Goal: Task Accomplishment & Management: Use online tool/utility

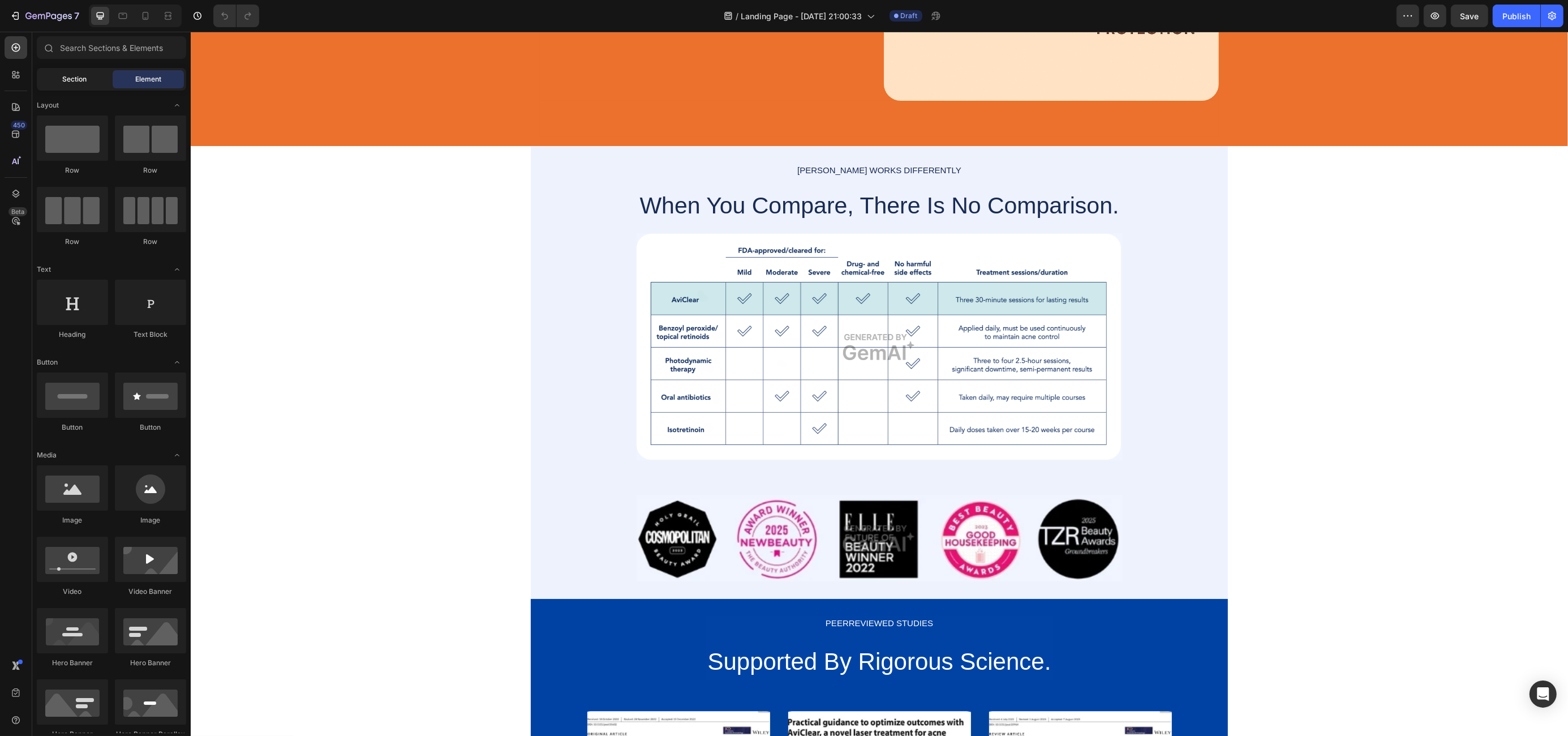
click at [72, 83] on span "Section" at bounding box center [75, 79] width 24 height 10
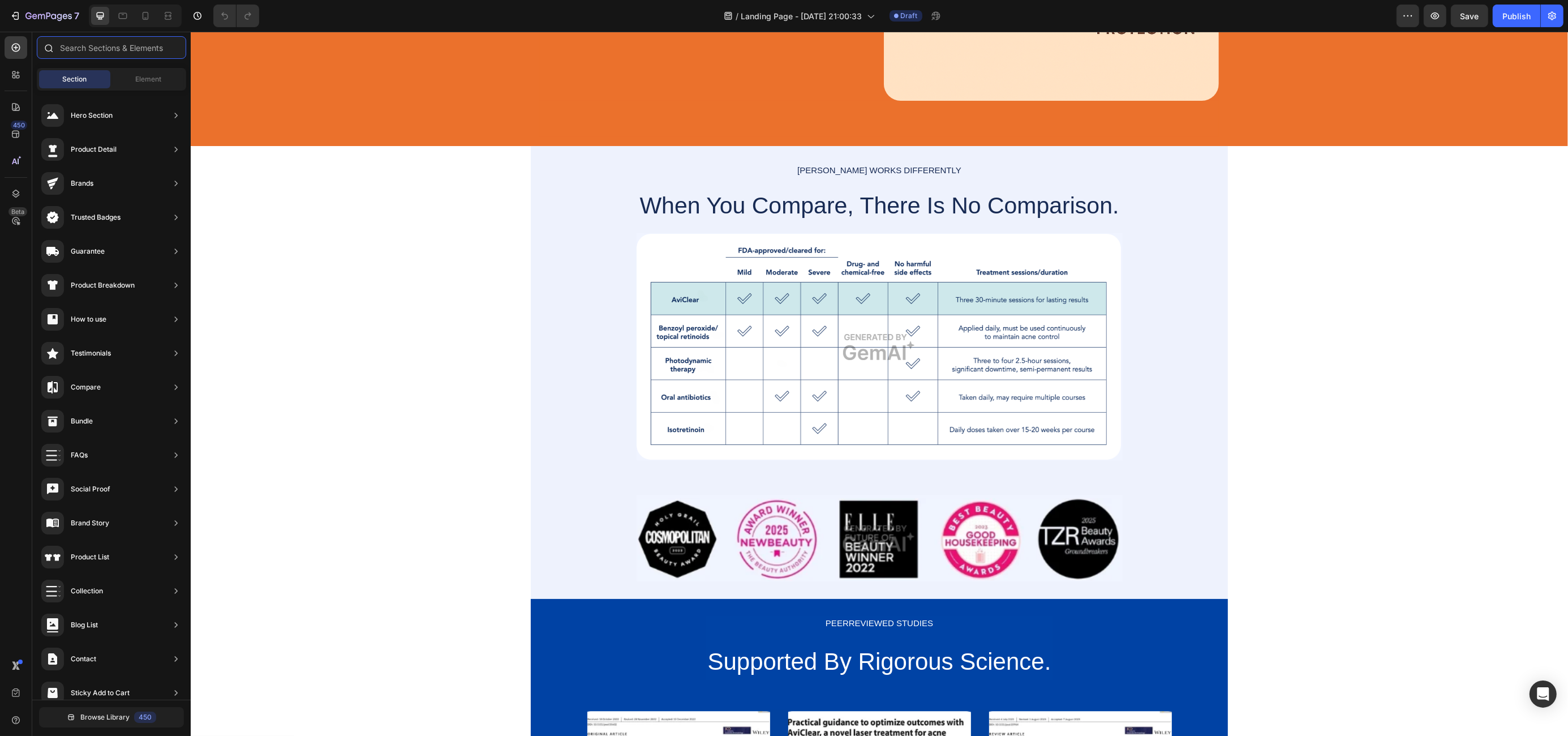
click at [117, 43] on input "text" at bounding box center [111, 48] width 149 height 23
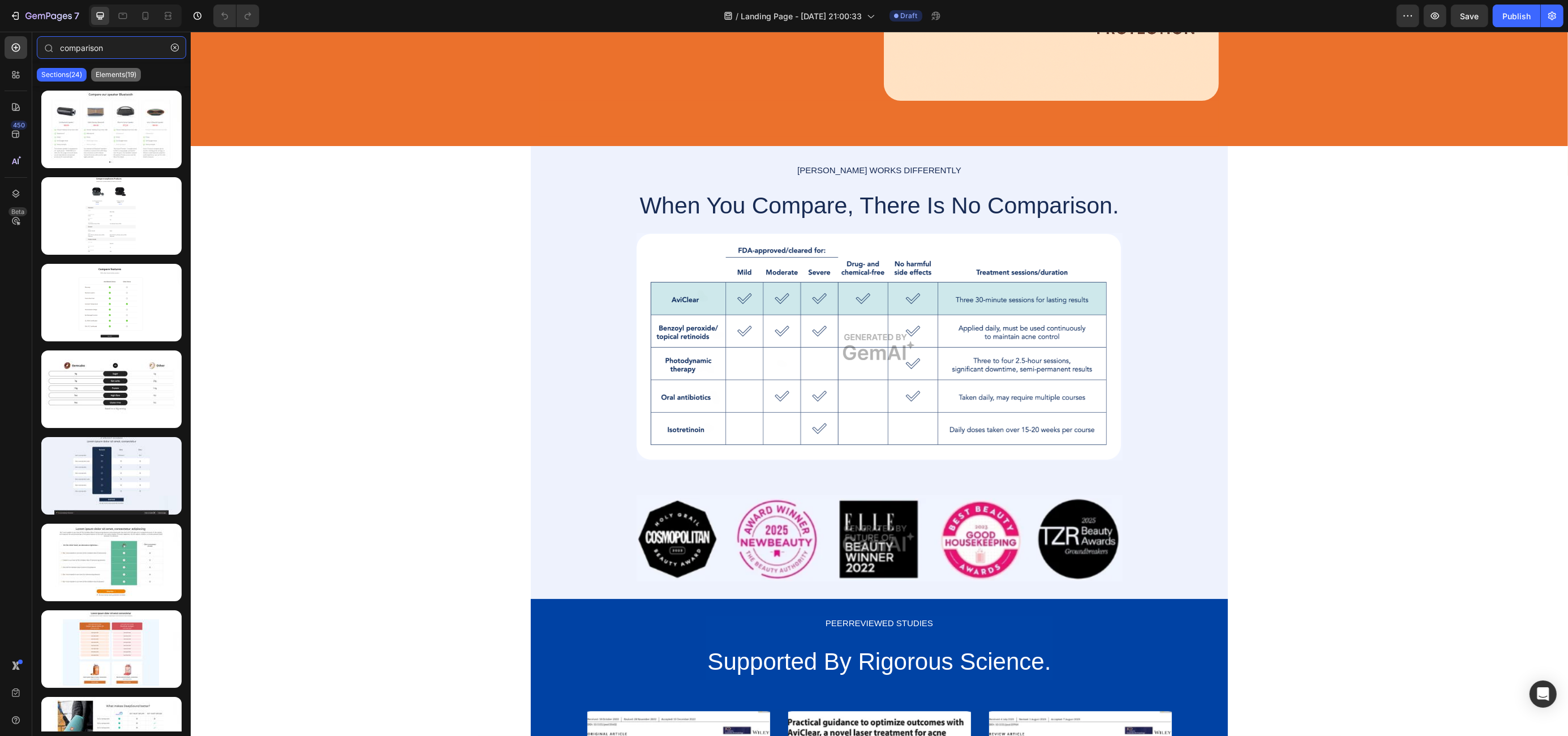
type input "comparison"
click at [111, 74] on p "Elements(19)" at bounding box center [116, 75] width 41 height 9
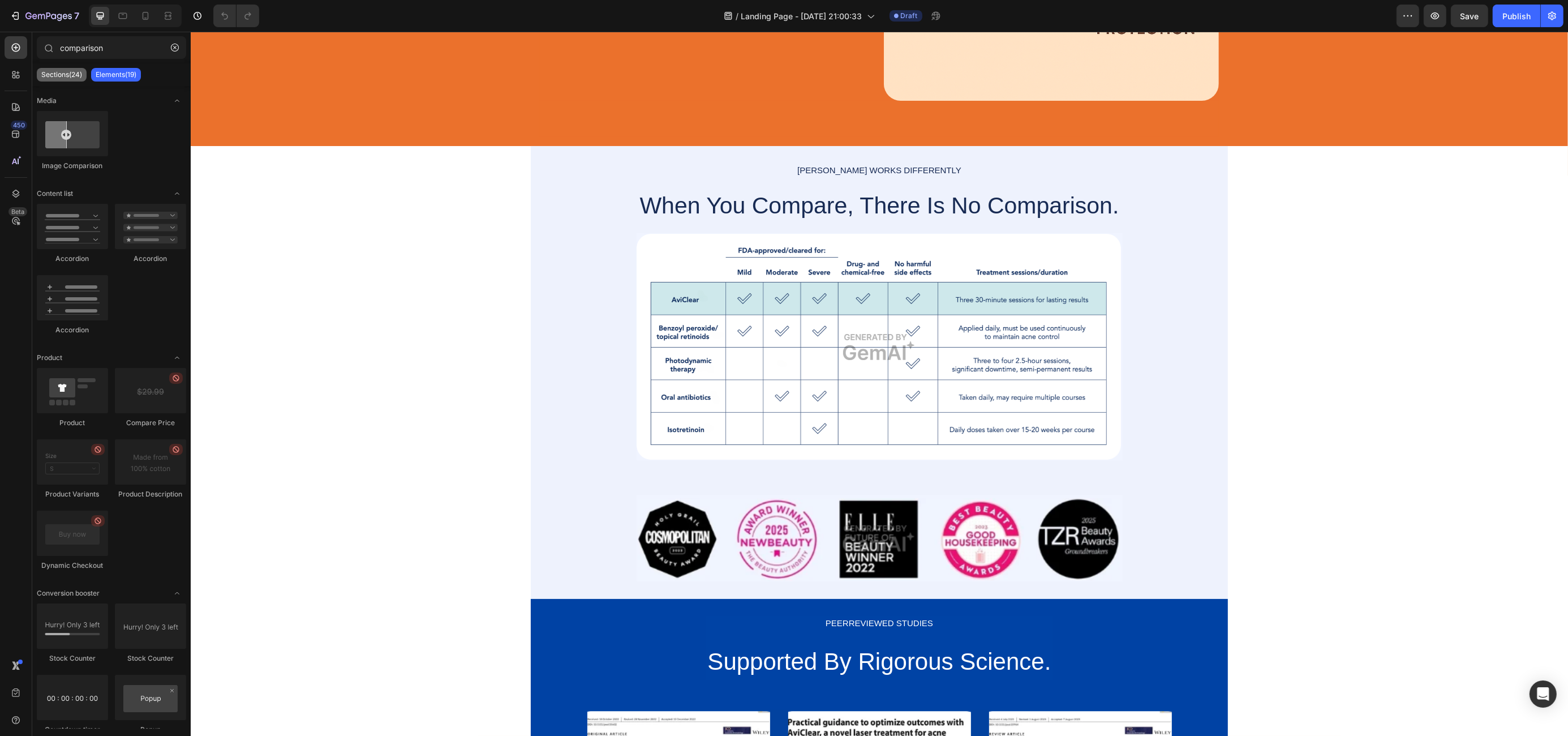
click at [70, 74] on p "Sections(24)" at bounding box center [62, 75] width 41 height 9
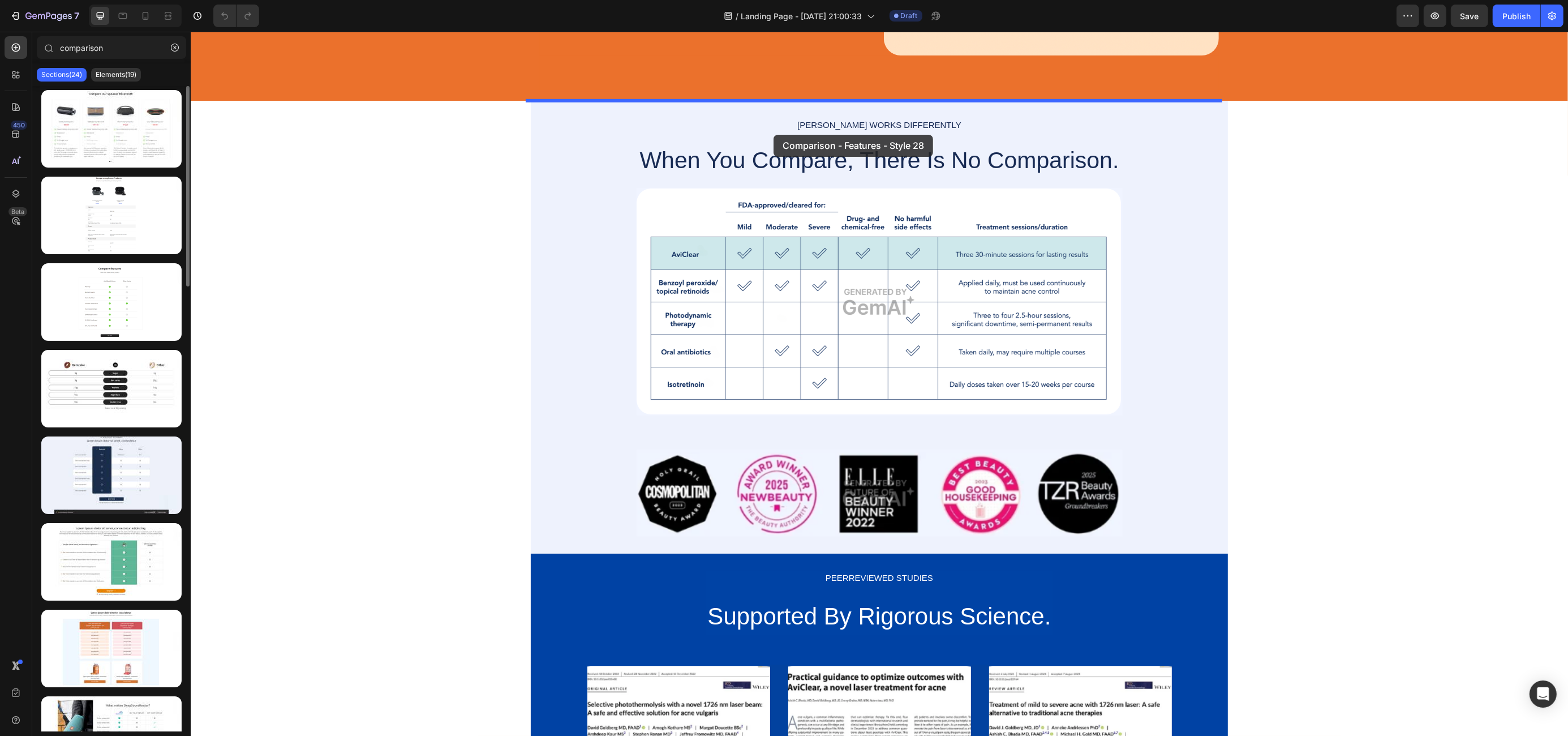
scroll to position [1037, 0]
drag, startPoint x: 301, startPoint y: 518, endPoint x: 773, endPoint y: 135, distance: 607.8
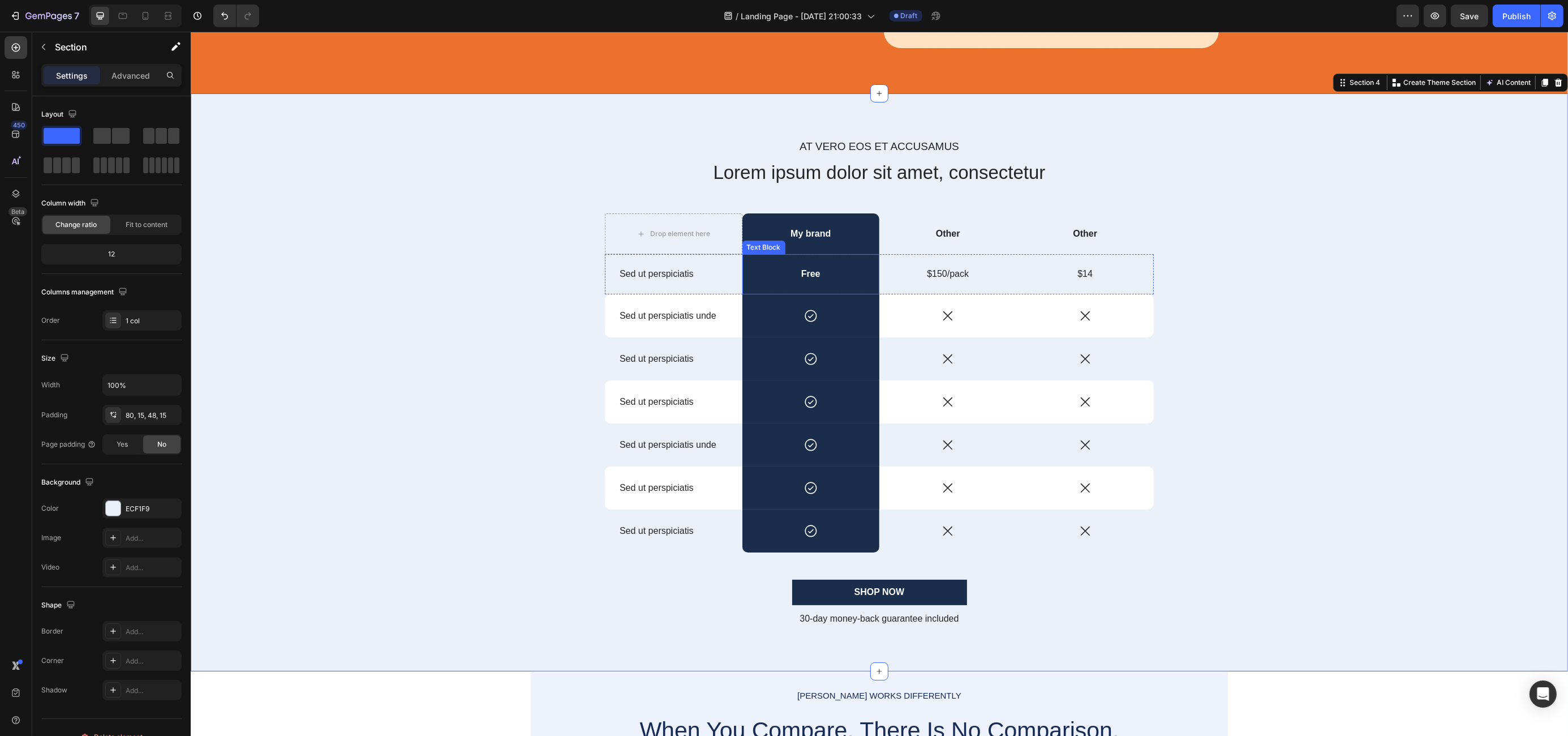
scroll to position [1048, 0]
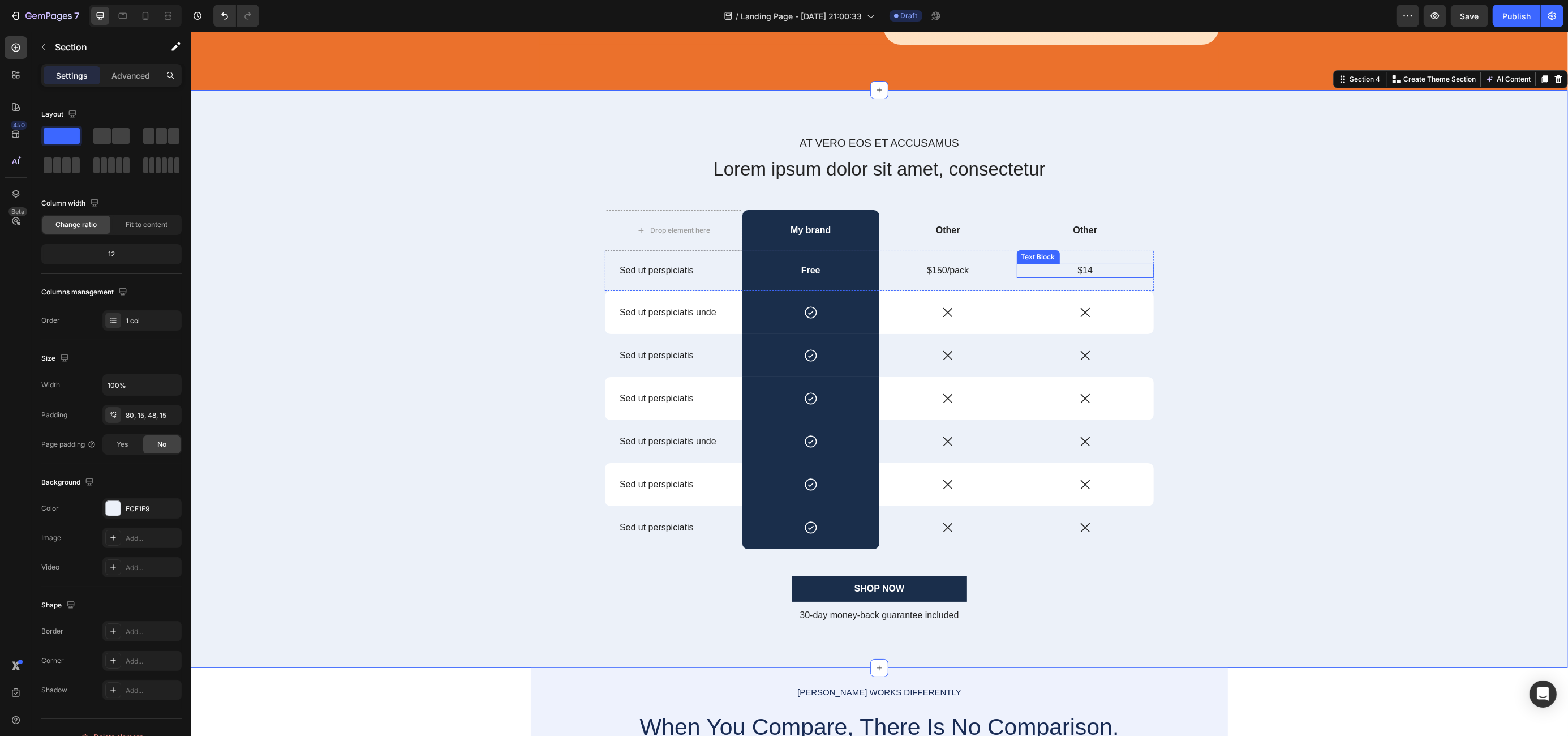
click at [1084, 270] on p "$14" at bounding box center [1085, 271] width 135 height 12
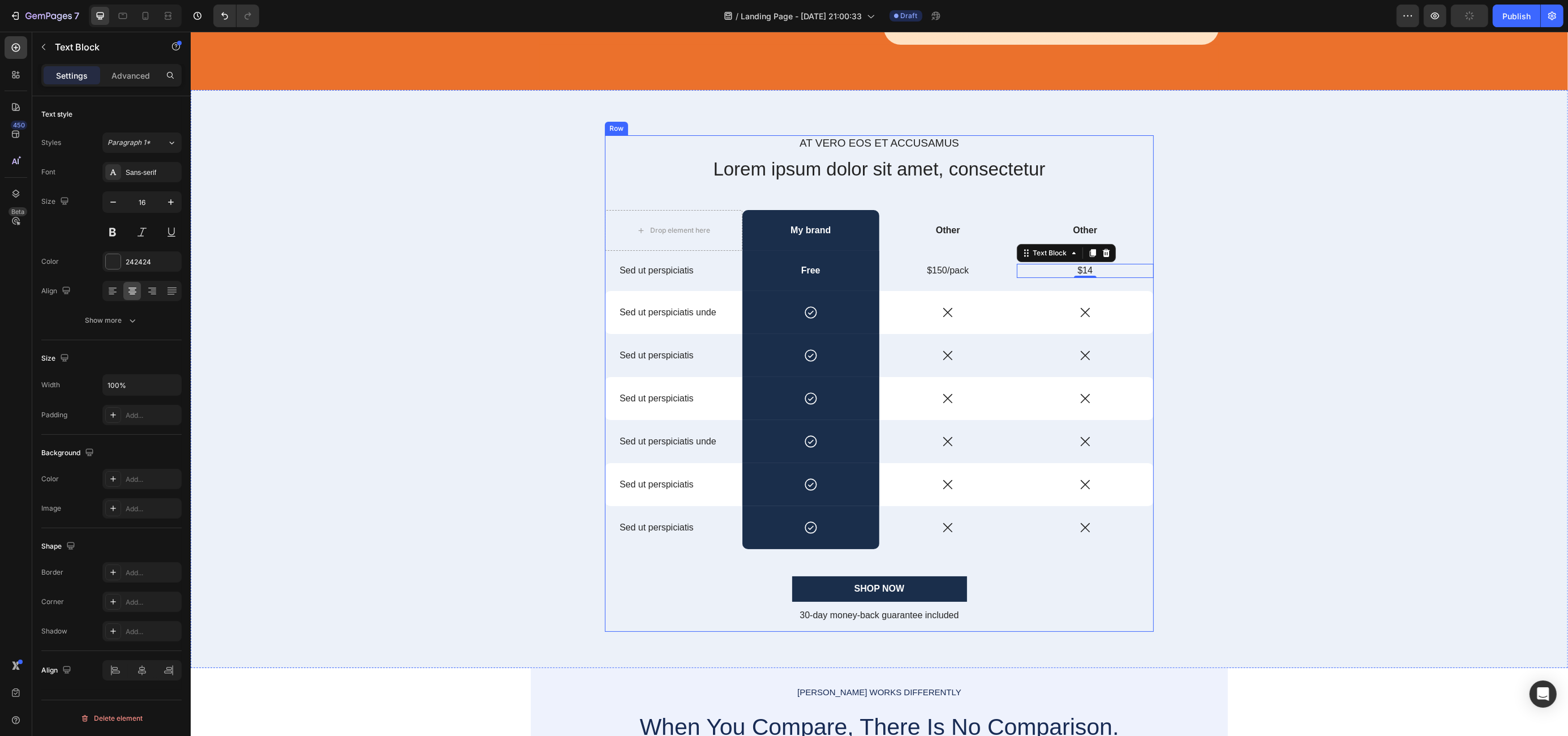
click at [641, 196] on div "At vero eos et accusamus Text Block Lorem ipsum dolor sit amet, consectetur Hea…" at bounding box center [879, 383] width 549 height 496
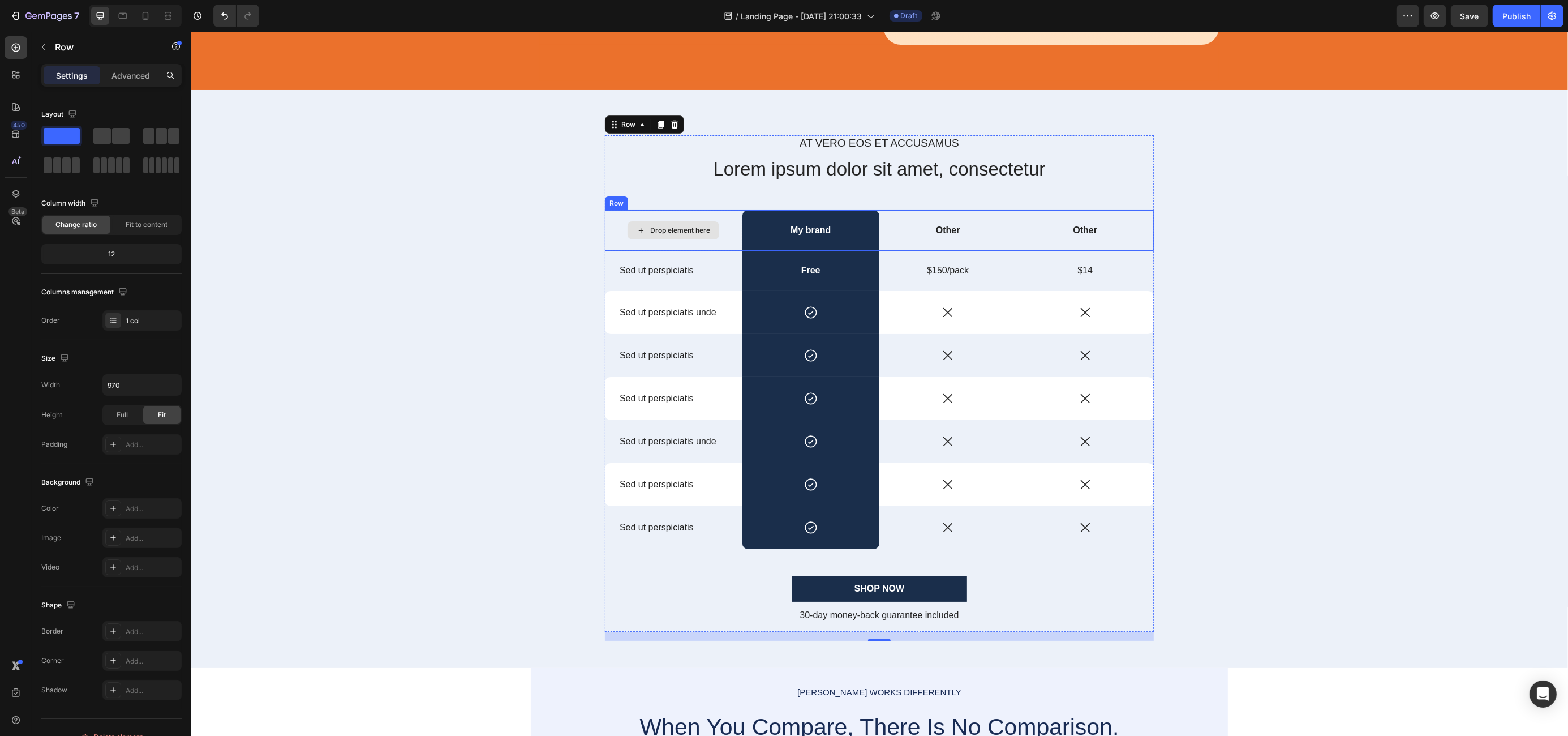
click at [725, 238] on div "Drop element here" at bounding box center [673, 231] width 137 height 42
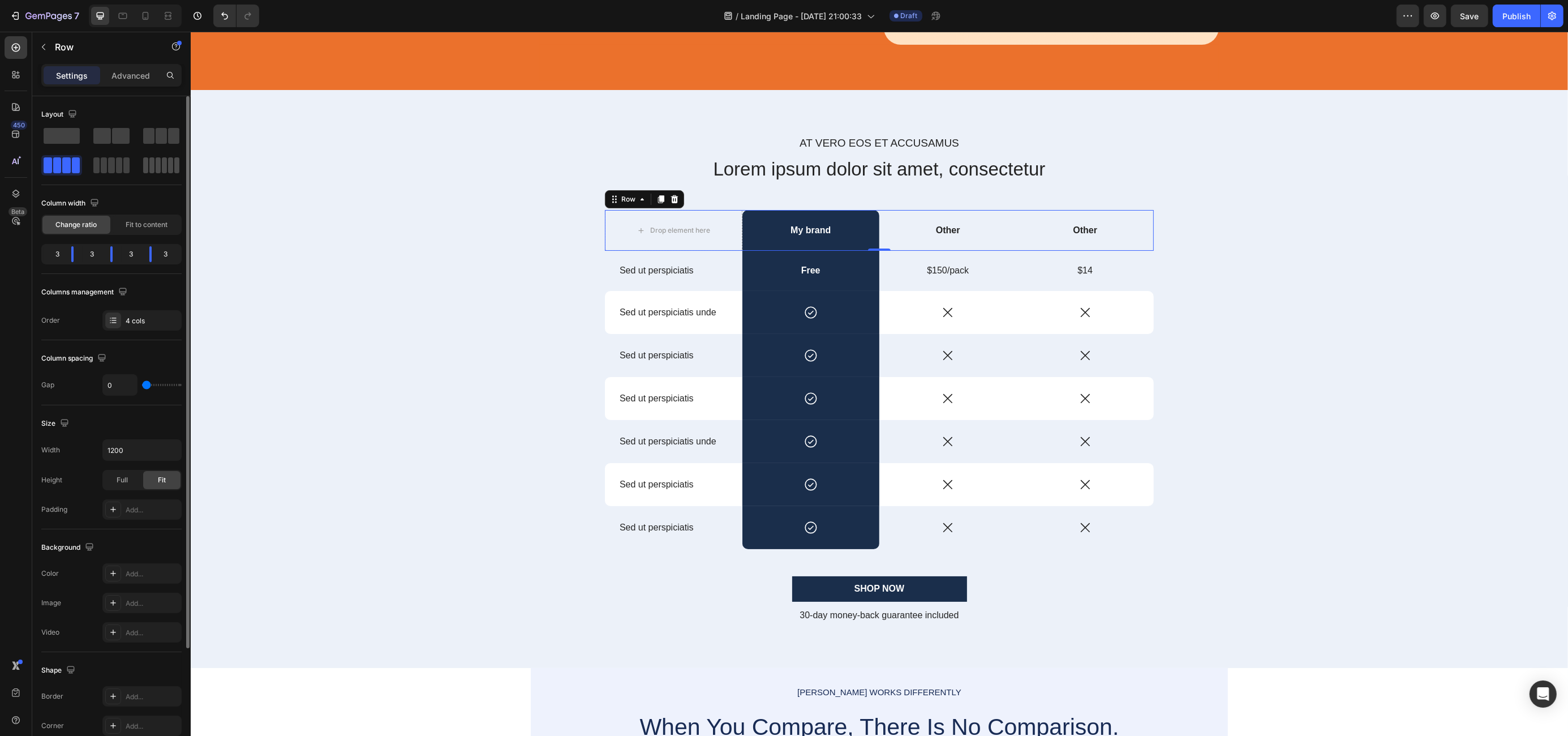
click at [153, 166] on span at bounding box center [152, 165] width 5 height 16
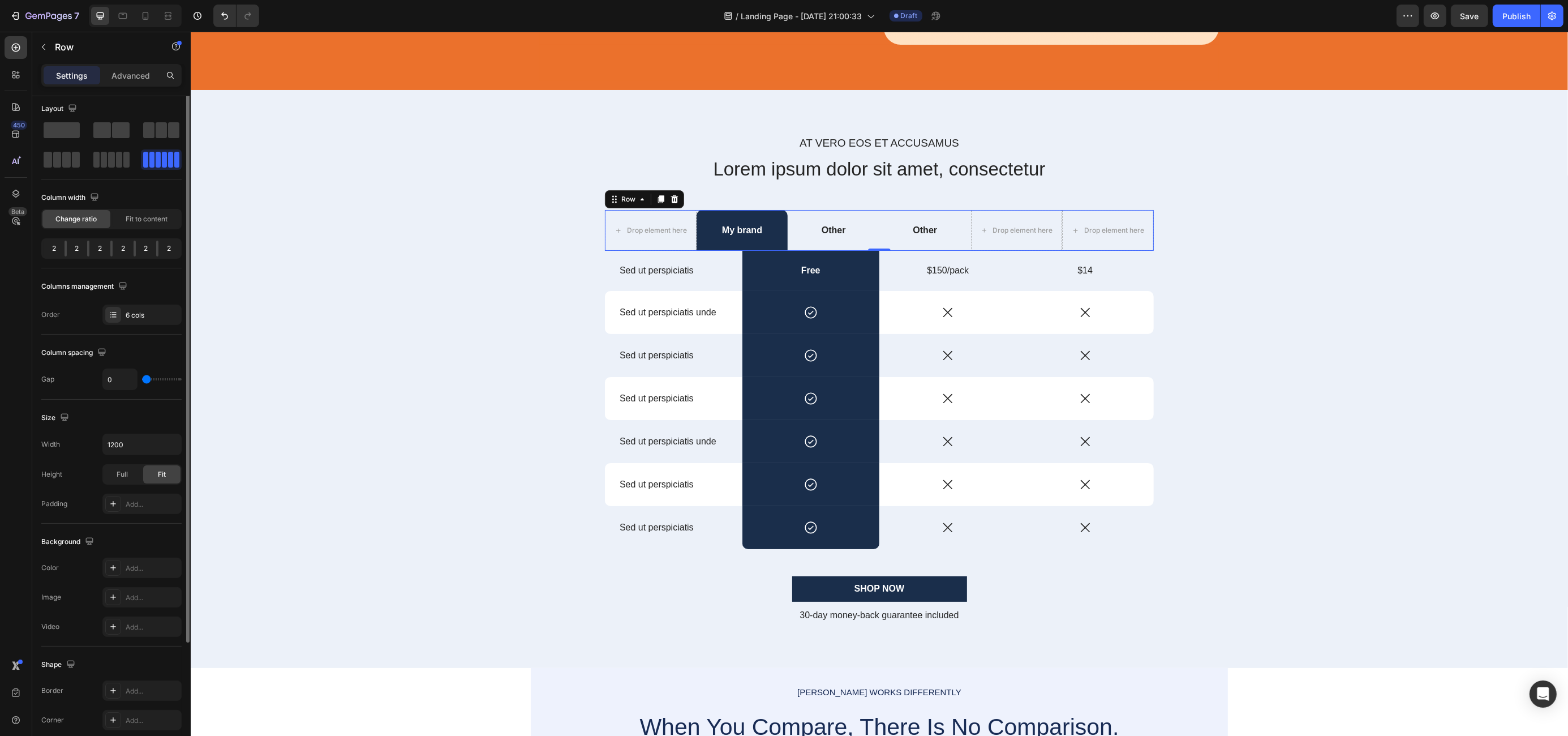
scroll to position [0, 0]
click at [135, 321] on div "6 cols" at bounding box center [152, 321] width 53 height 10
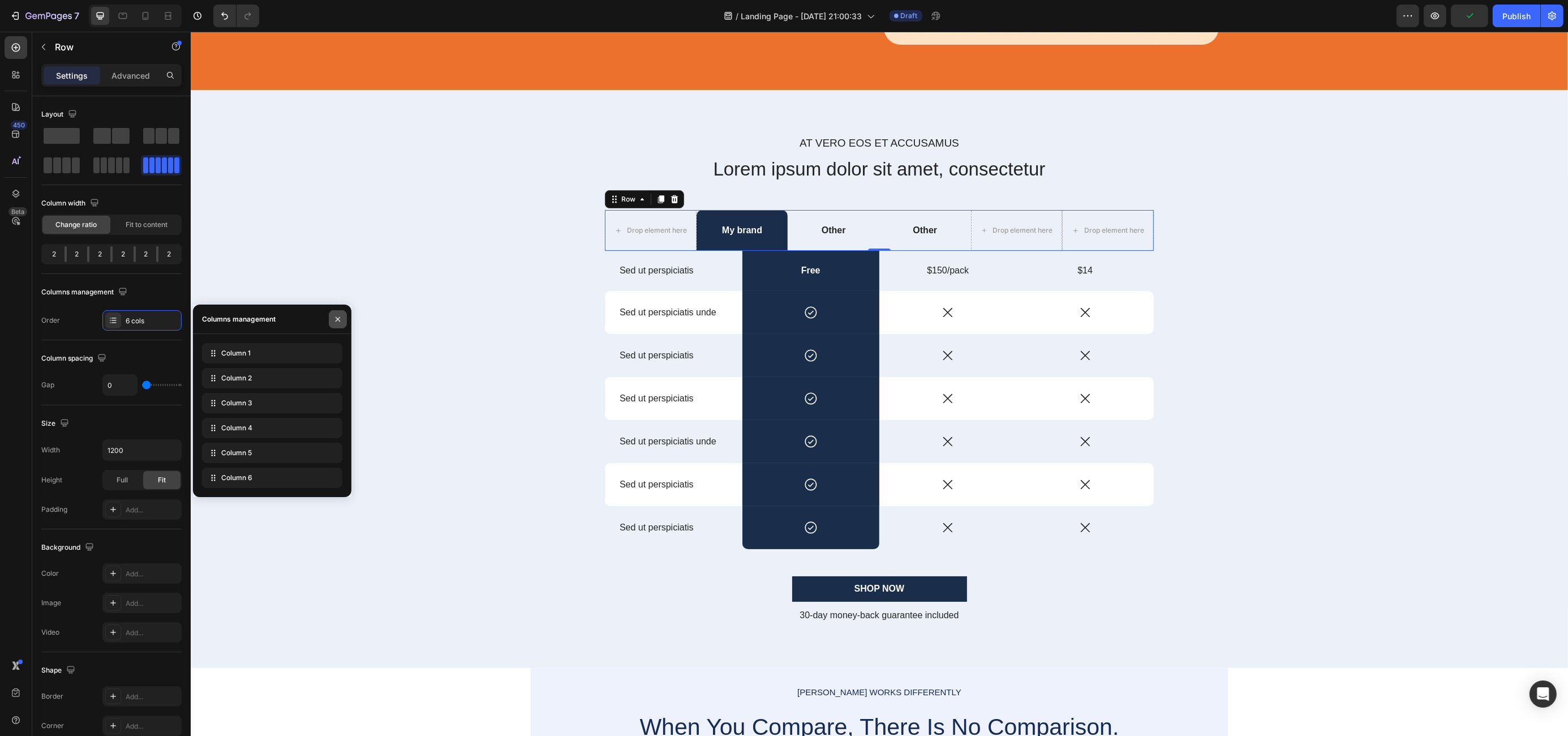
click at [339, 319] on icon "button" at bounding box center [338, 319] width 9 height 9
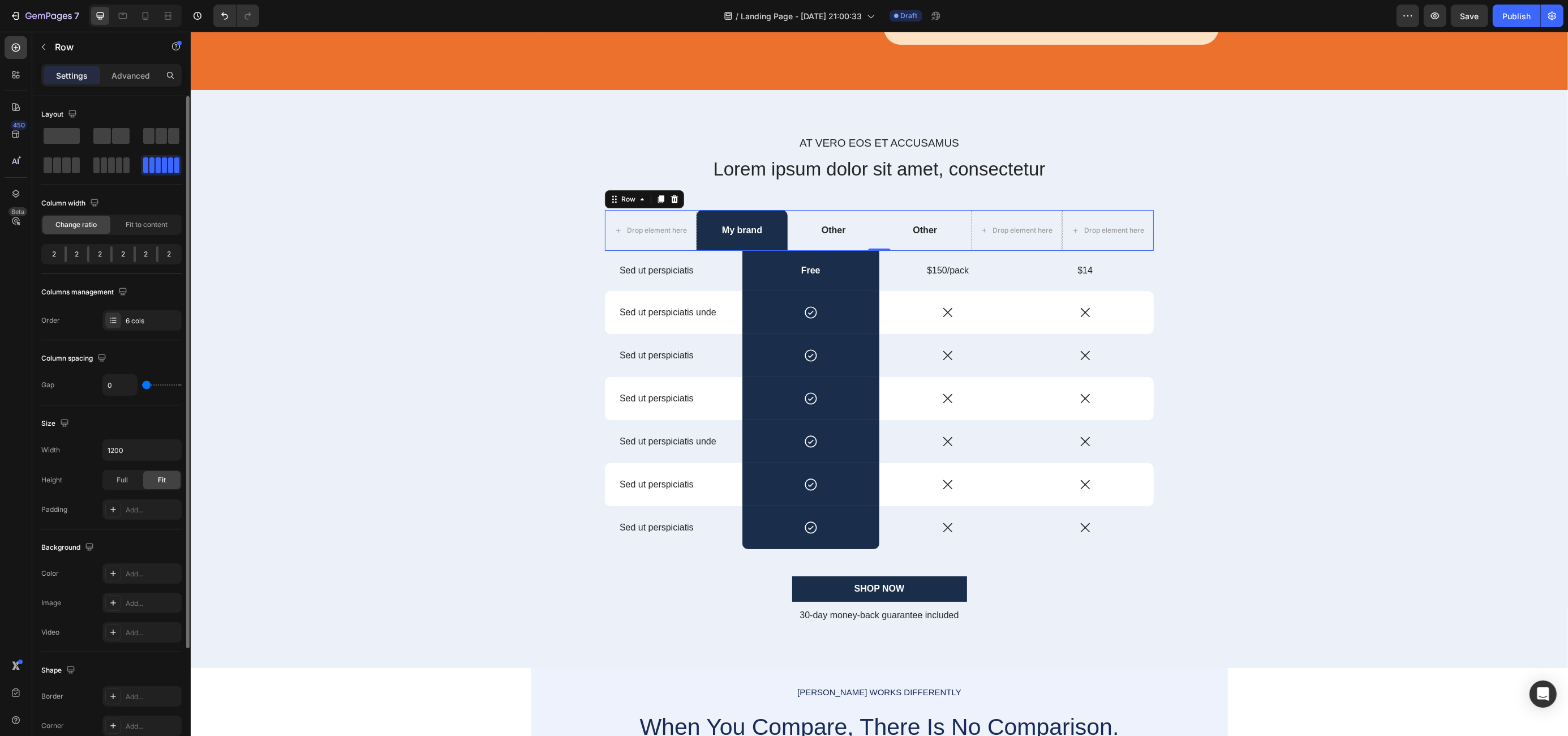
click at [64, 256] on div at bounding box center [65, 254] width 2 height 16
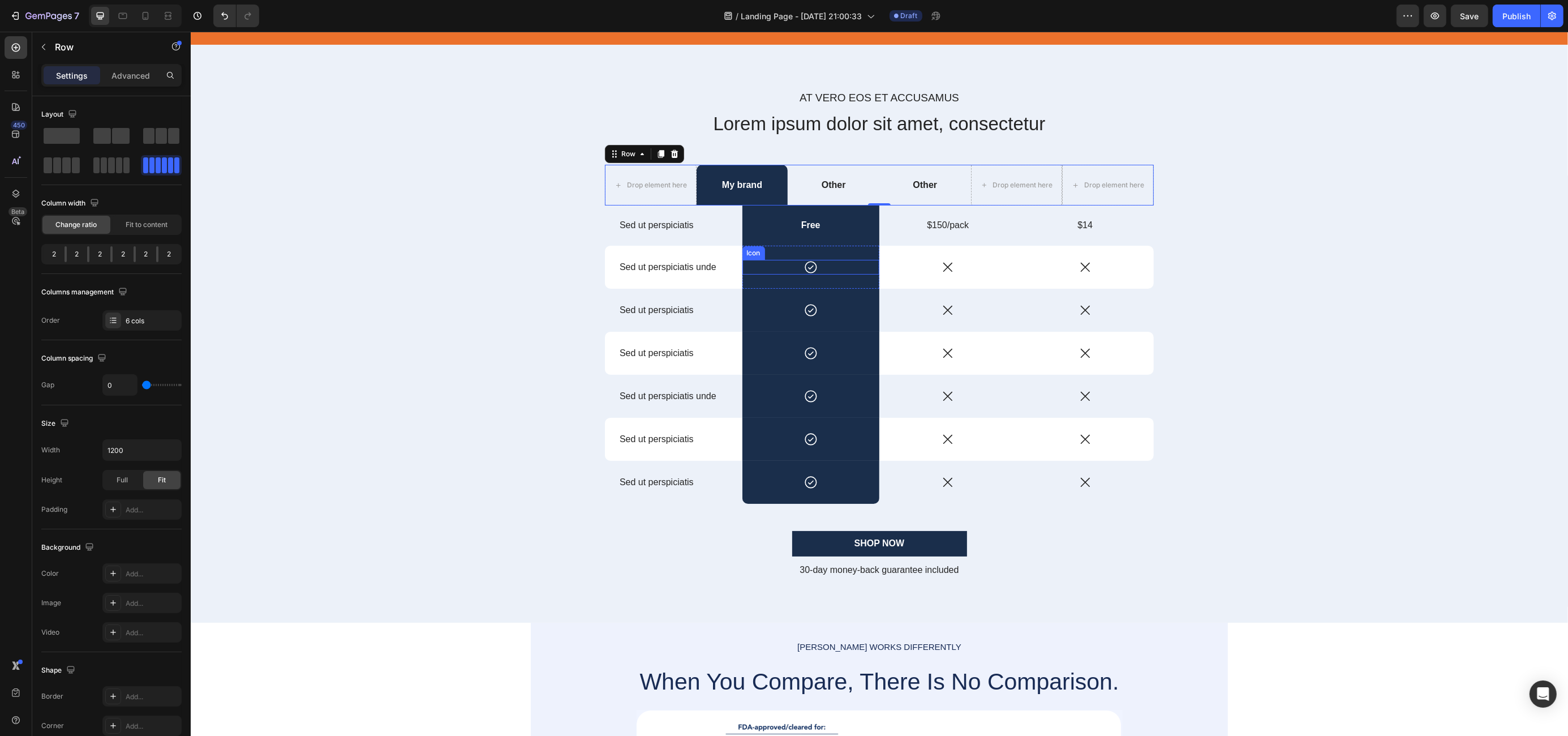
scroll to position [1097, 0]
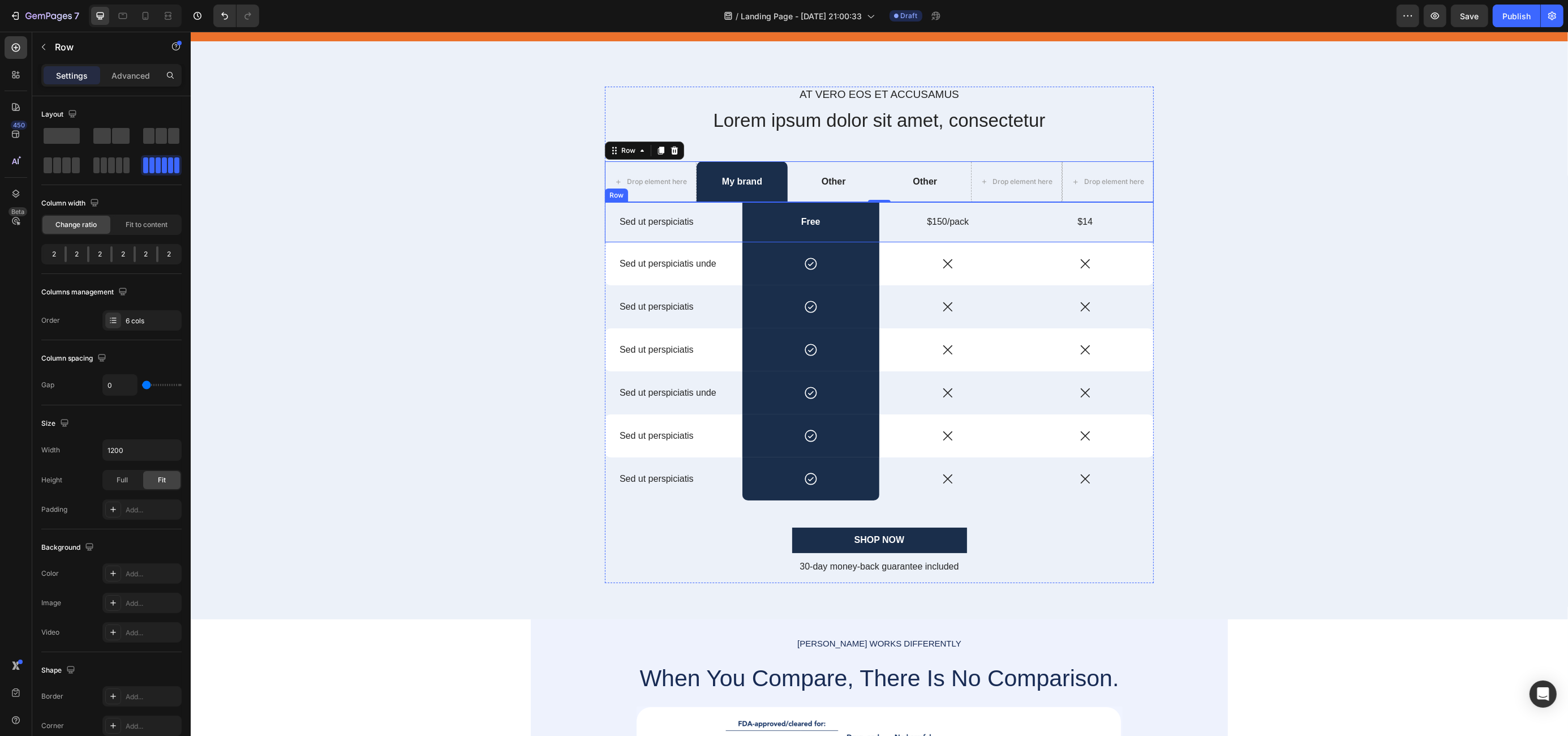
click at [706, 210] on div "Sed ut perspiciatis Text Block" at bounding box center [673, 222] width 137 height 40
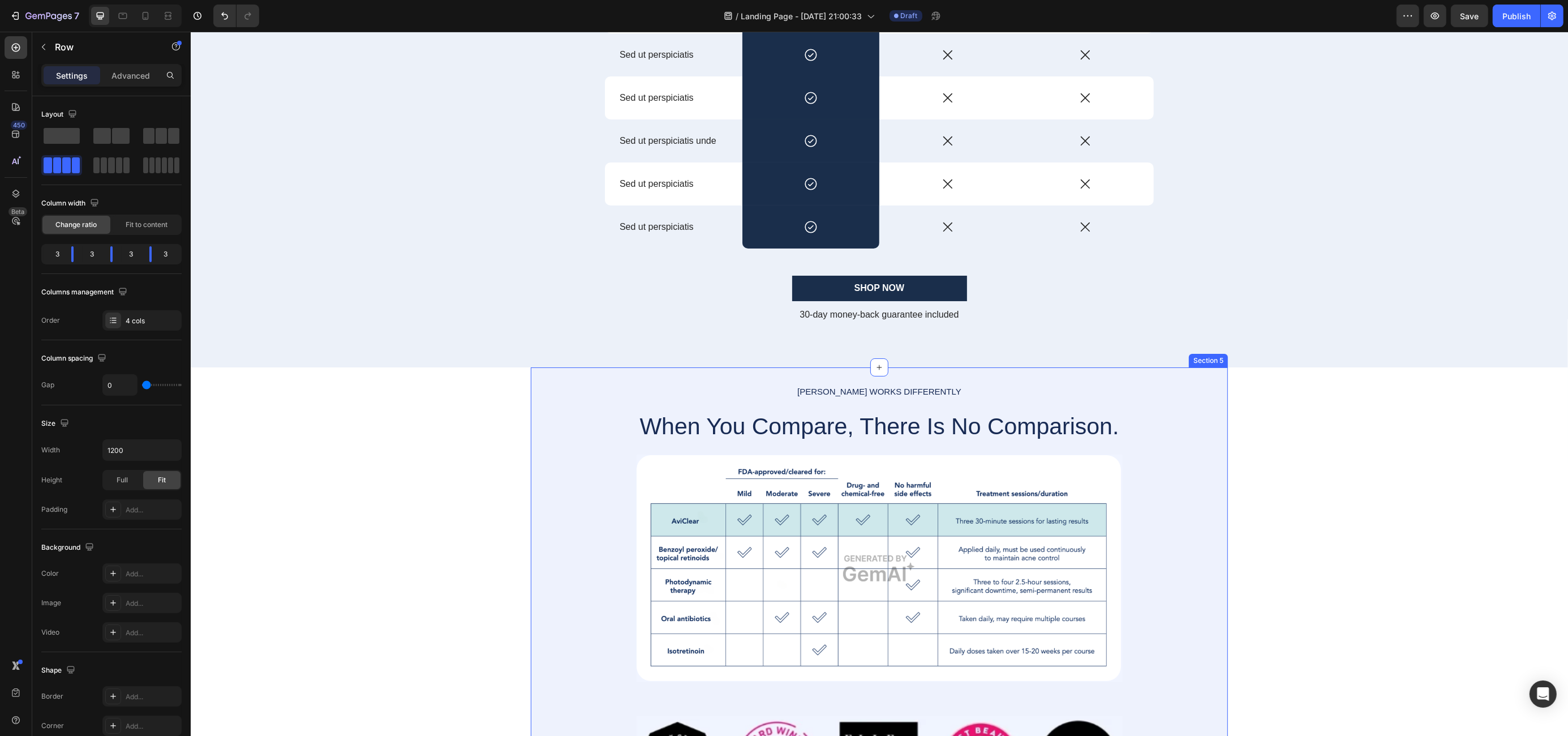
scroll to position [1350, 0]
click at [52, 51] on button "button" at bounding box center [44, 47] width 18 height 18
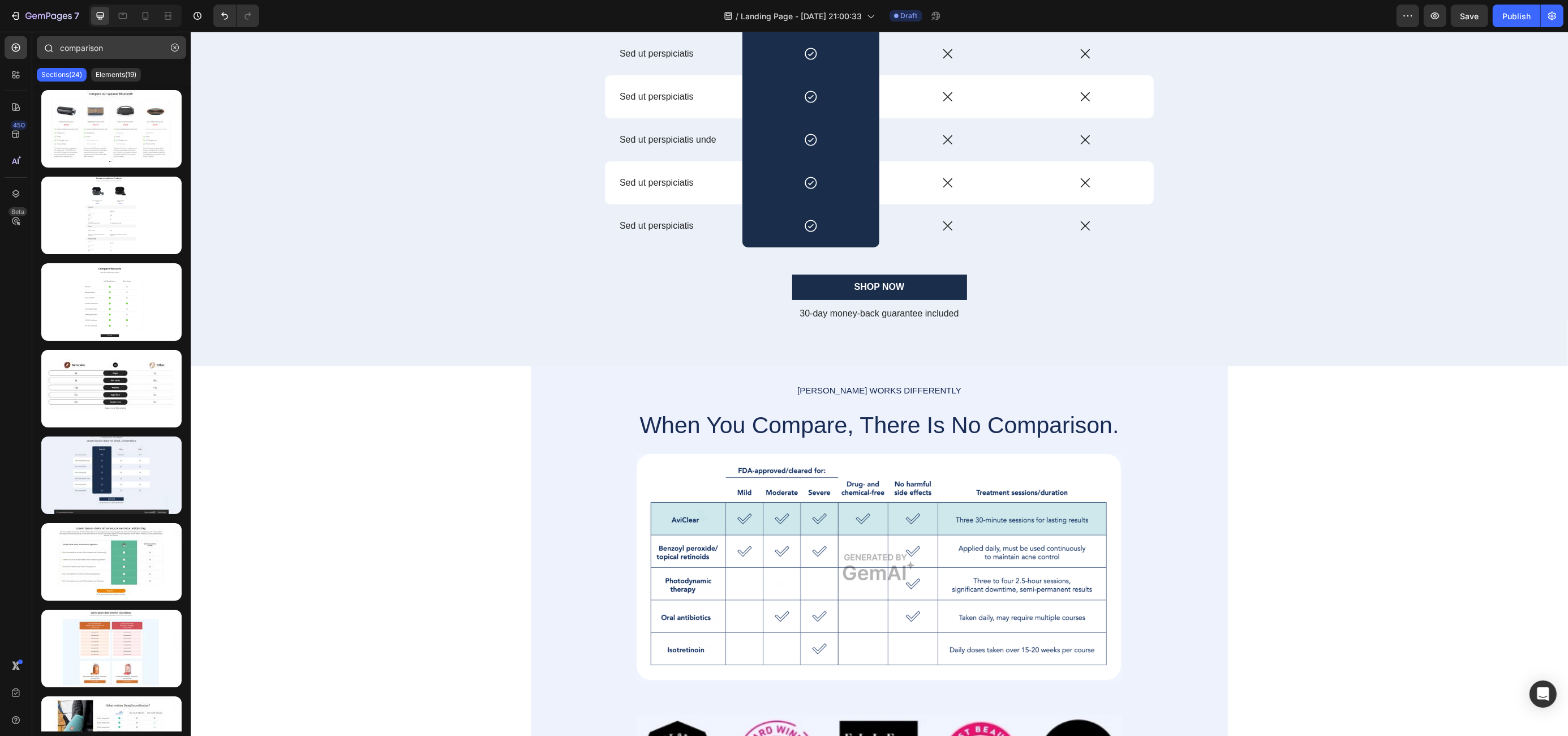
click at [173, 50] on icon "button" at bounding box center [175, 48] width 8 height 8
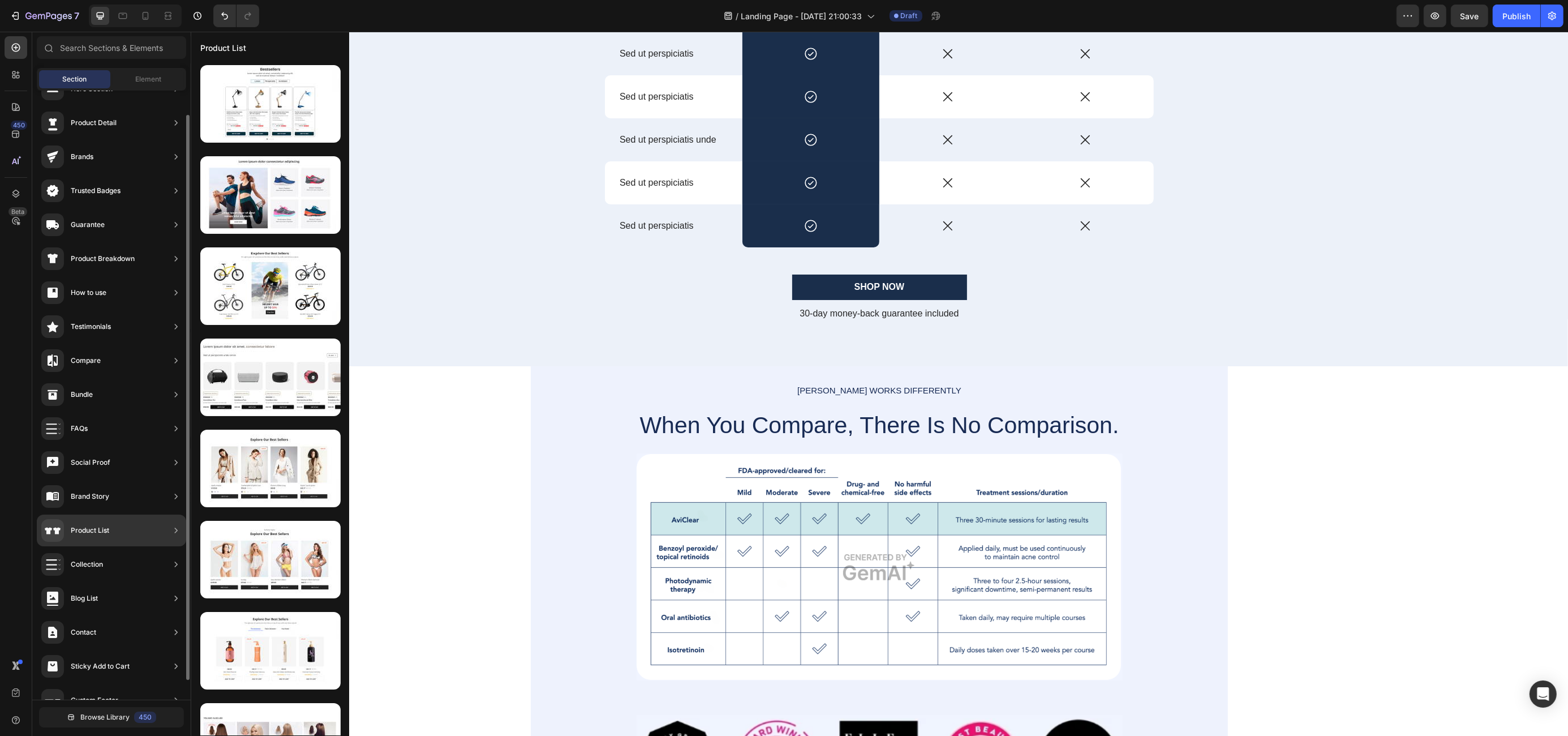
scroll to position [47, 0]
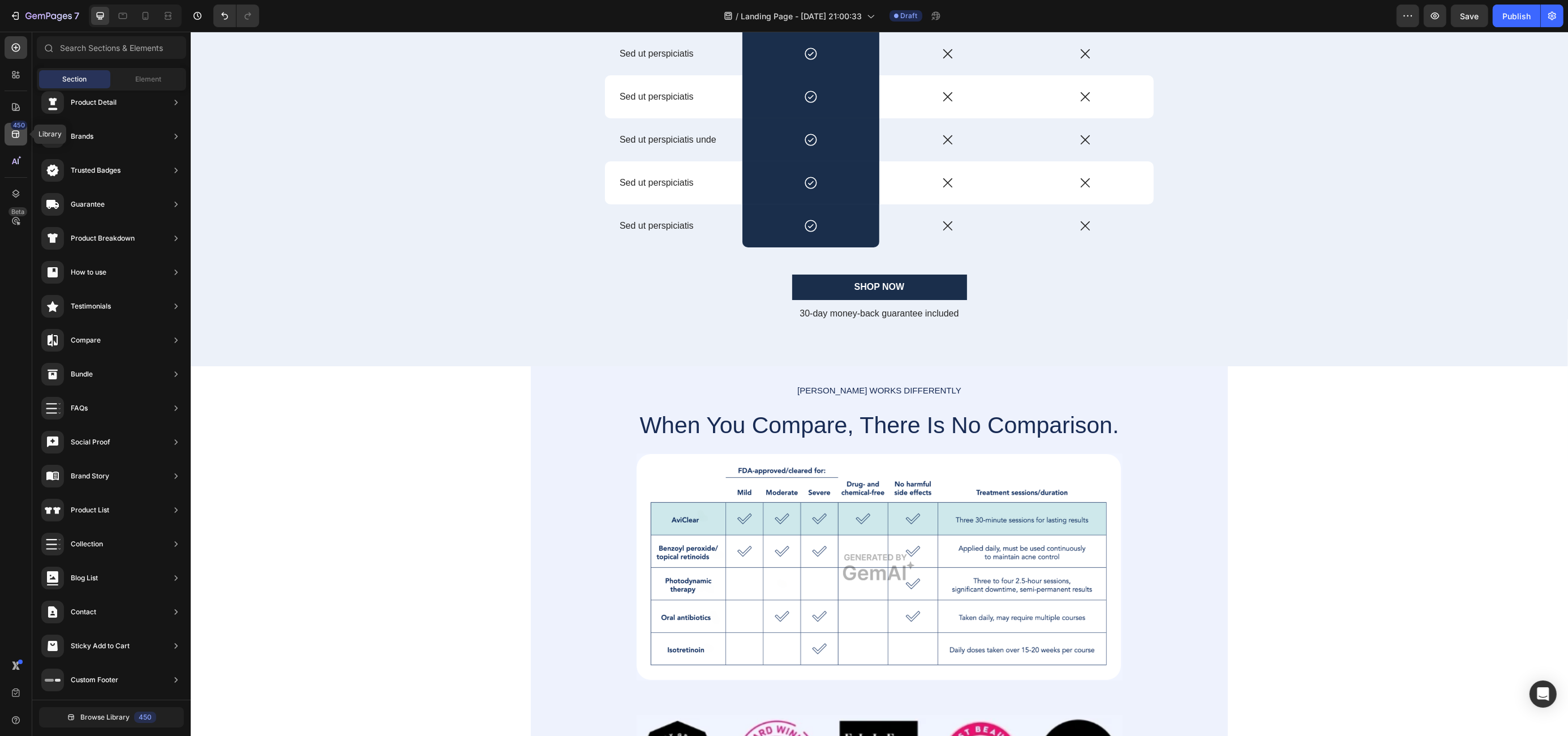
click at [18, 137] on icon at bounding box center [15, 134] width 7 height 7
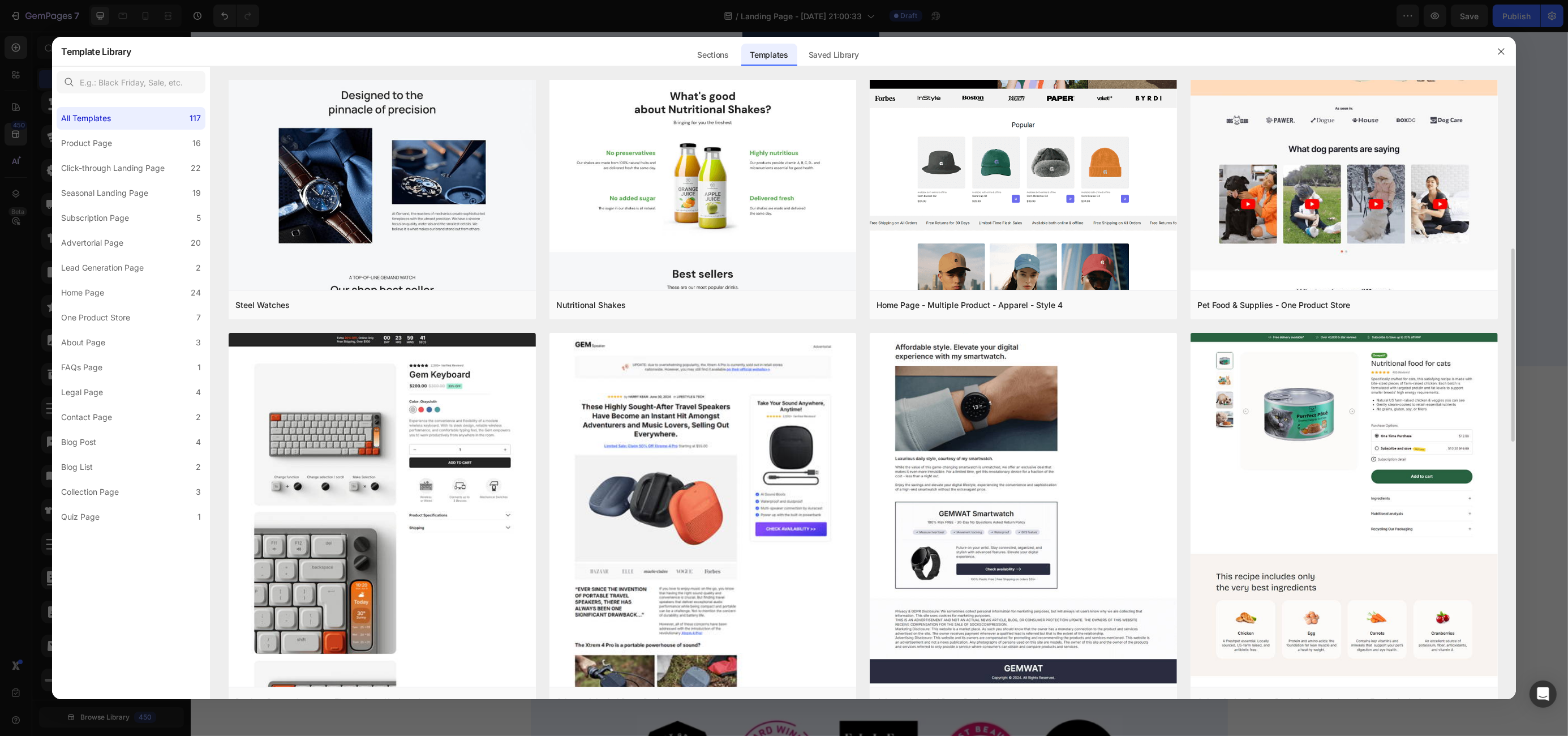
scroll to position [548, 0]
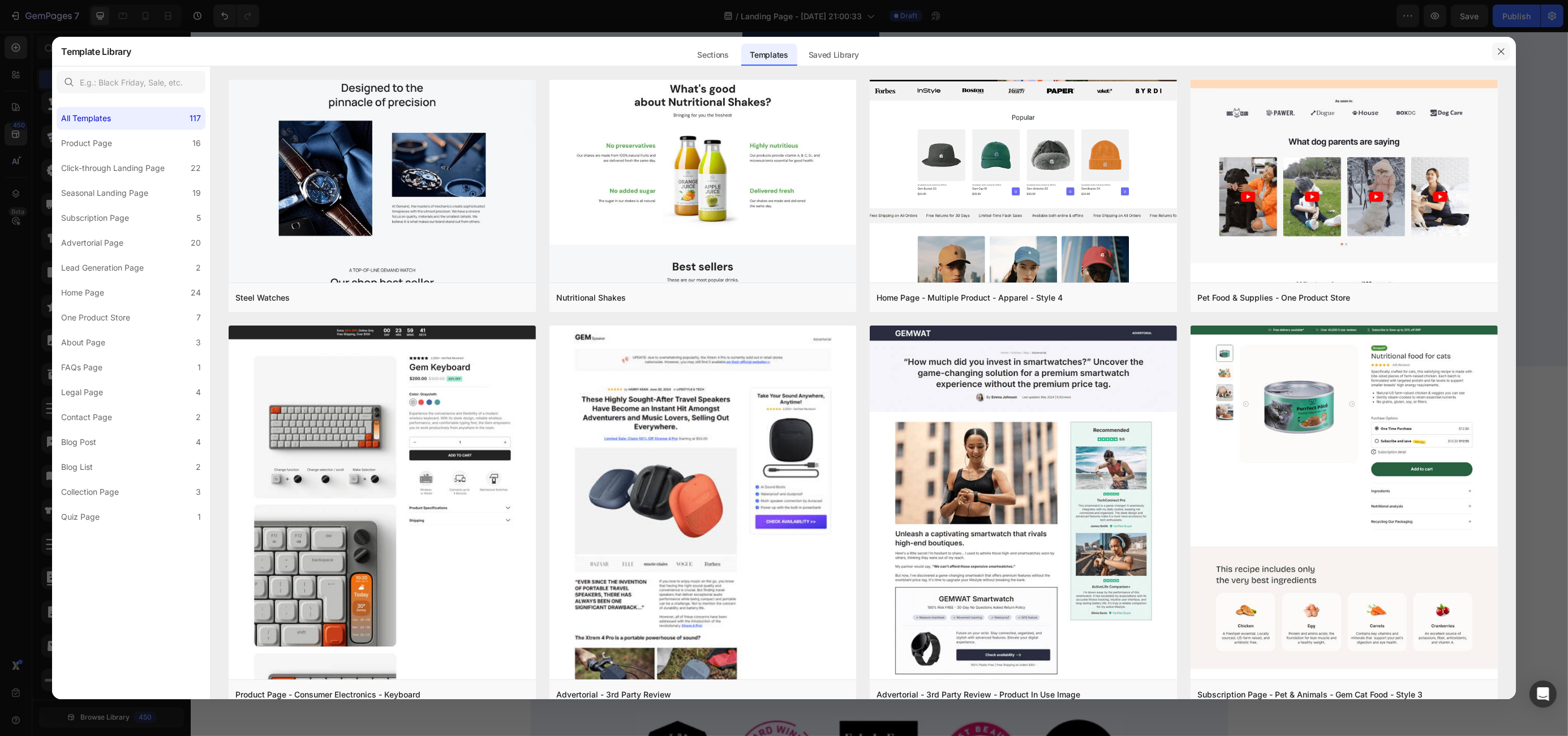
click at [1497, 52] on icon "button" at bounding box center [1501, 52] width 9 height 9
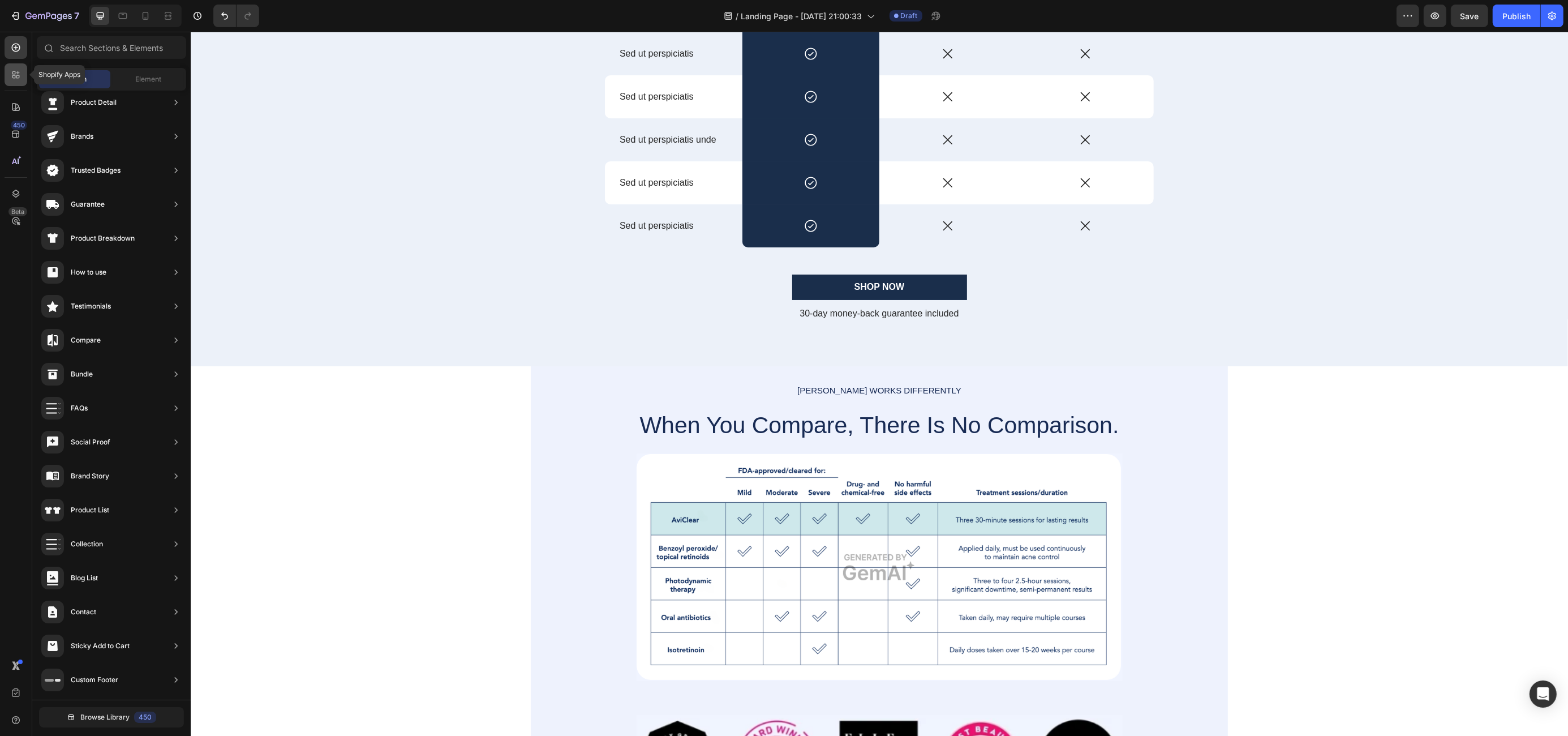
click at [7, 78] on div at bounding box center [16, 75] width 23 height 23
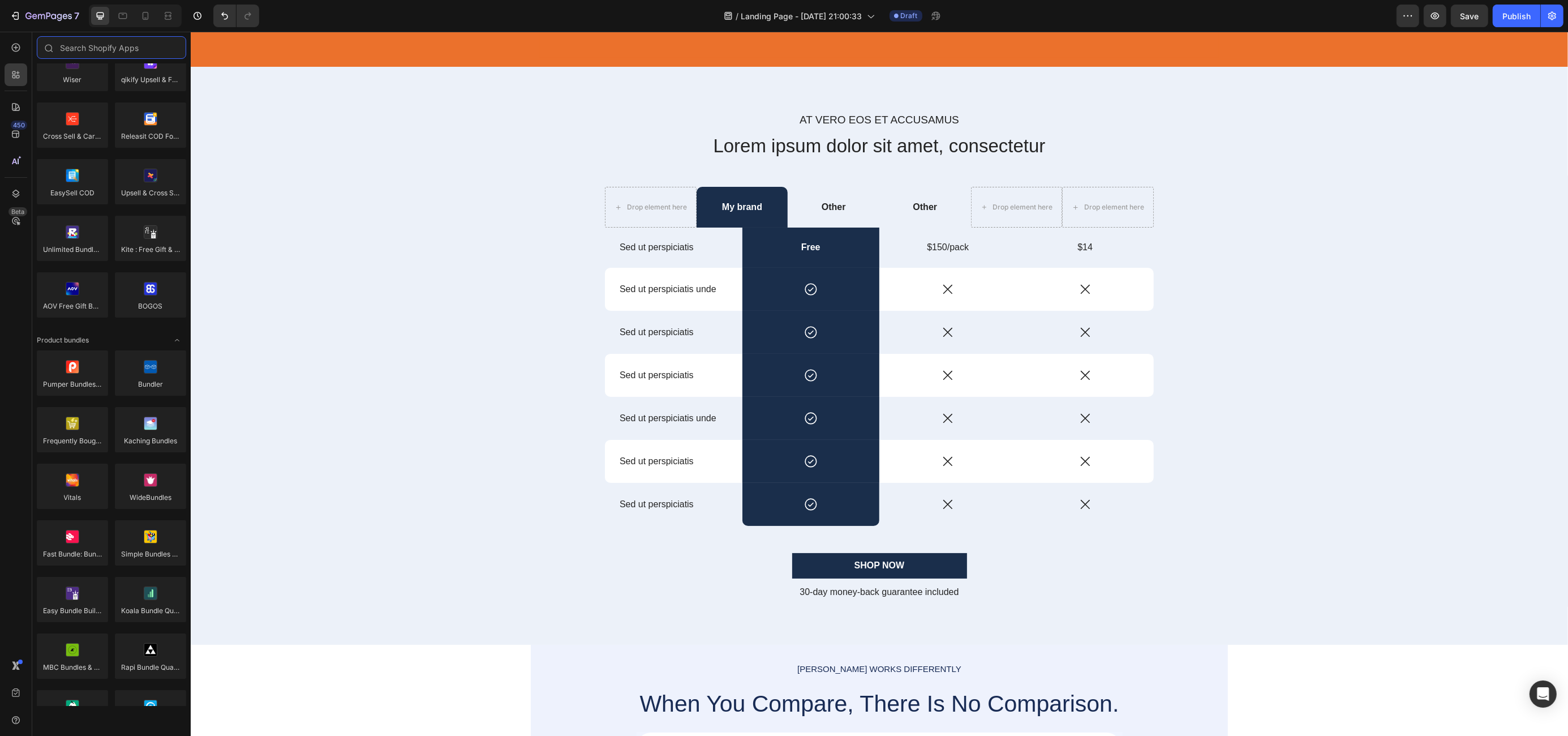
scroll to position [0, 0]
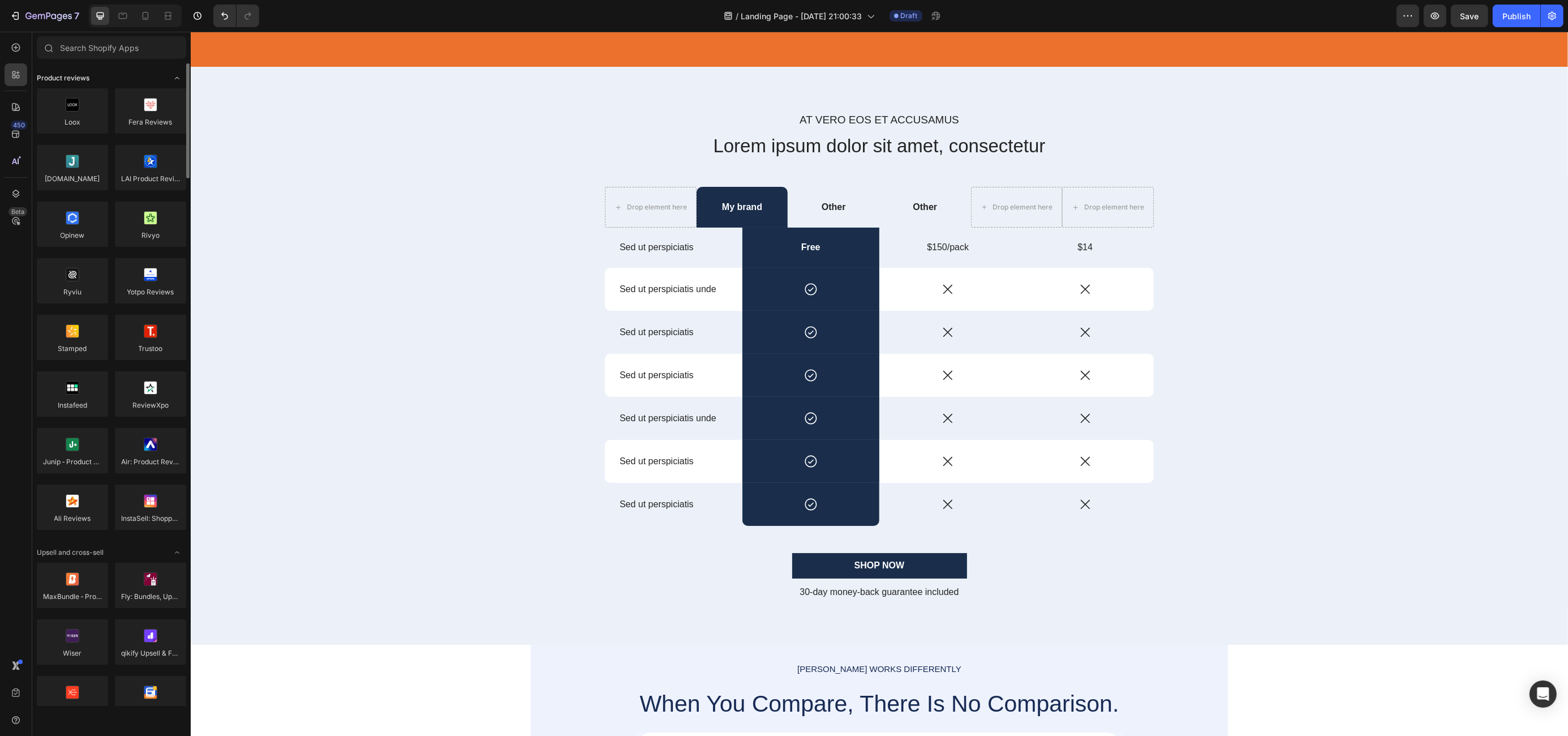
click at [173, 76] on icon "Toggle open" at bounding box center [177, 78] width 9 height 9
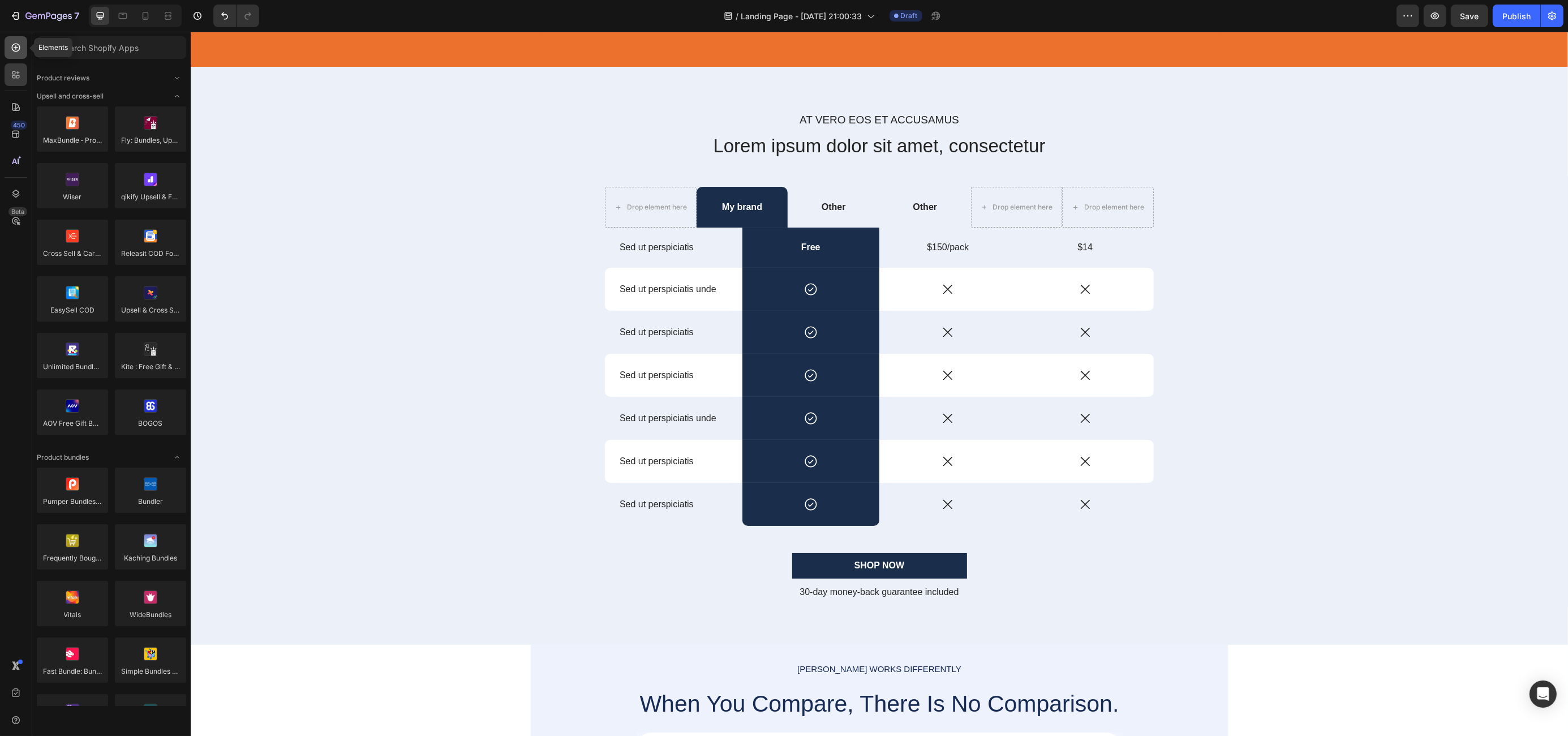
click at [18, 47] on icon at bounding box center [15, 48] width 11 height 11
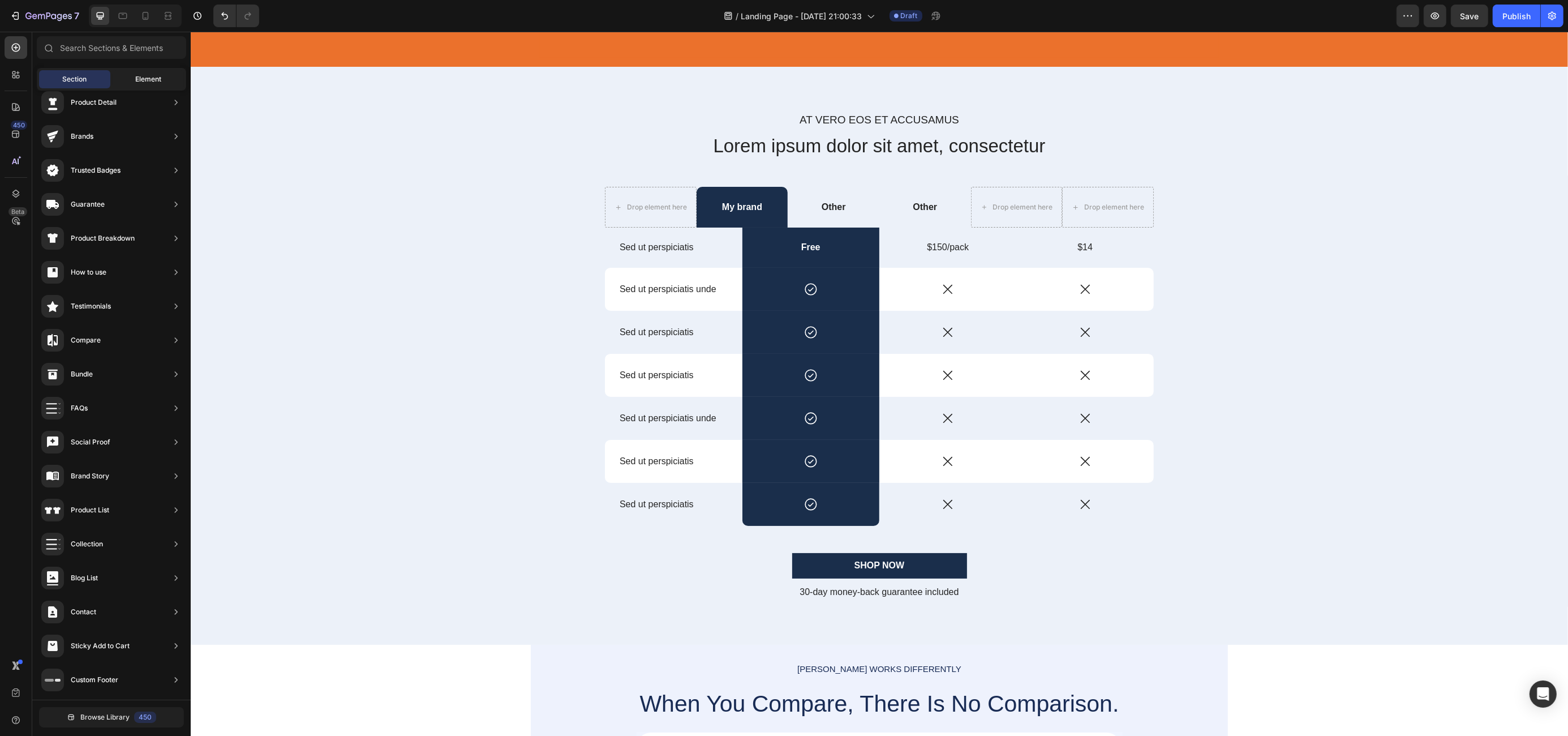
click at [149, 72] on div "Element" at bounding box center [148, 79] width 71 height 18
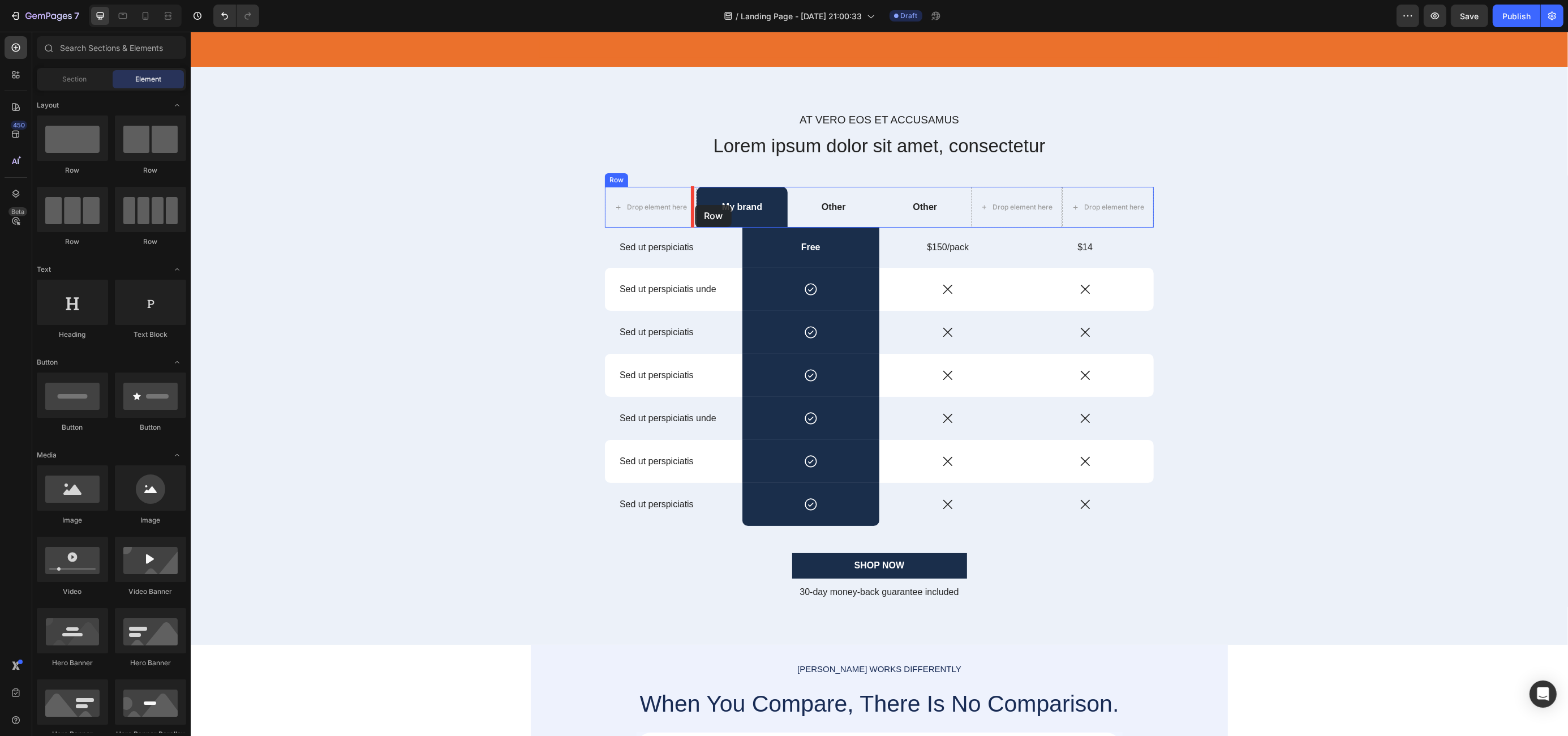
drag, startPoint x: 272, startPoint y: 175, endPoint x: 694, endPoint y: 205, distance: 423.1
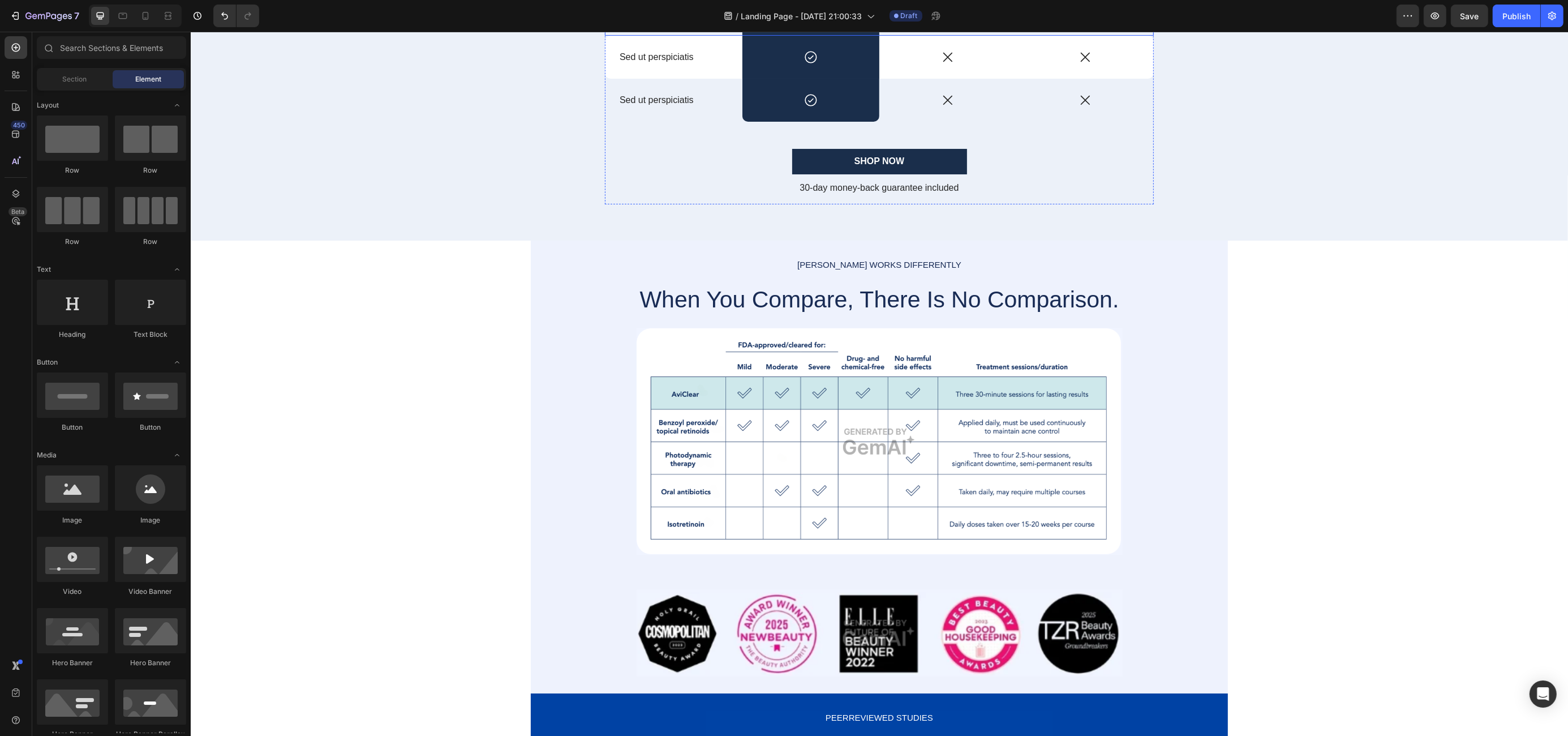
scroll to position [1531, 0]
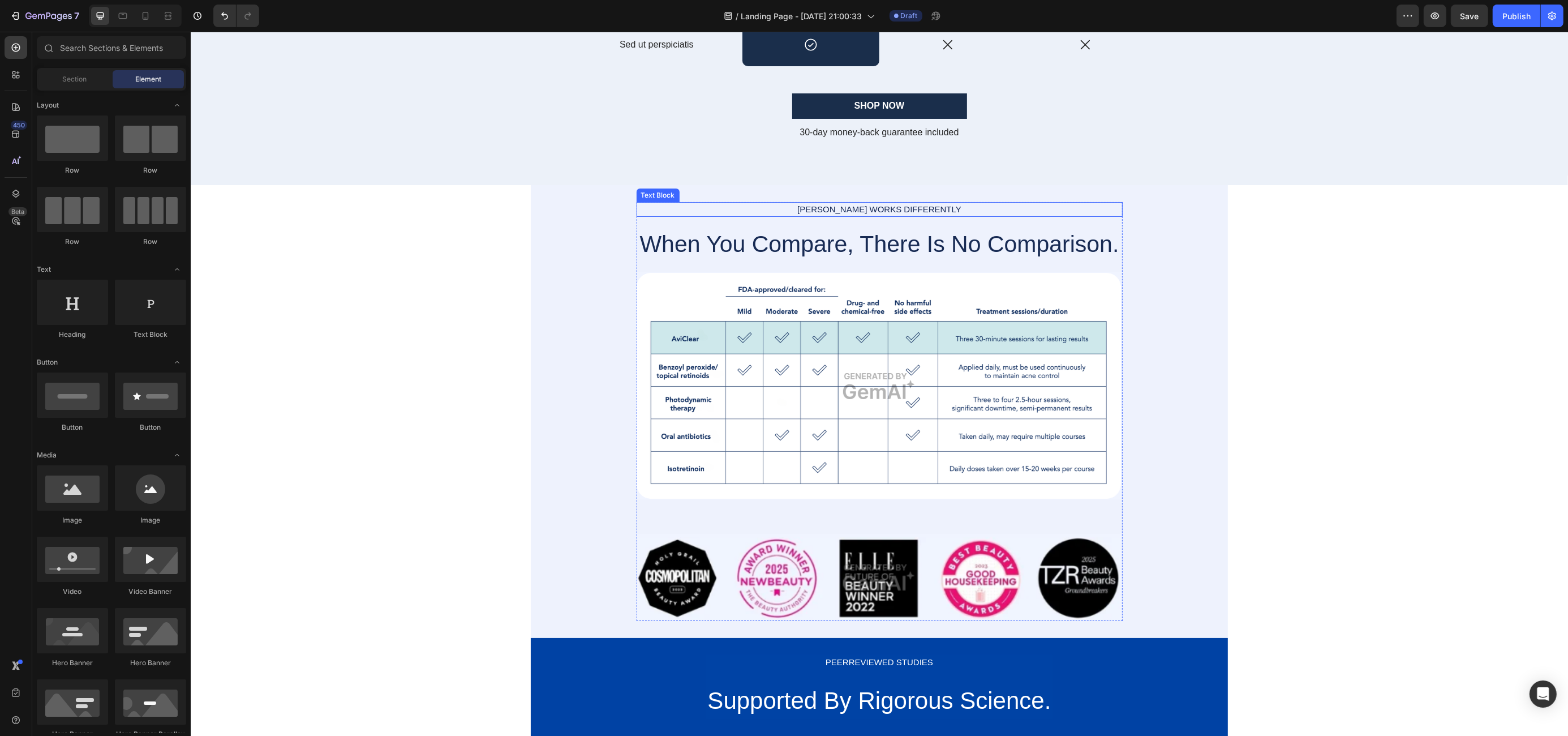
click at [859, 209] on div "[PERSON_NAME] WORKS DIFFERENTLY" at bounding box center [879, 210] width 486 height 15
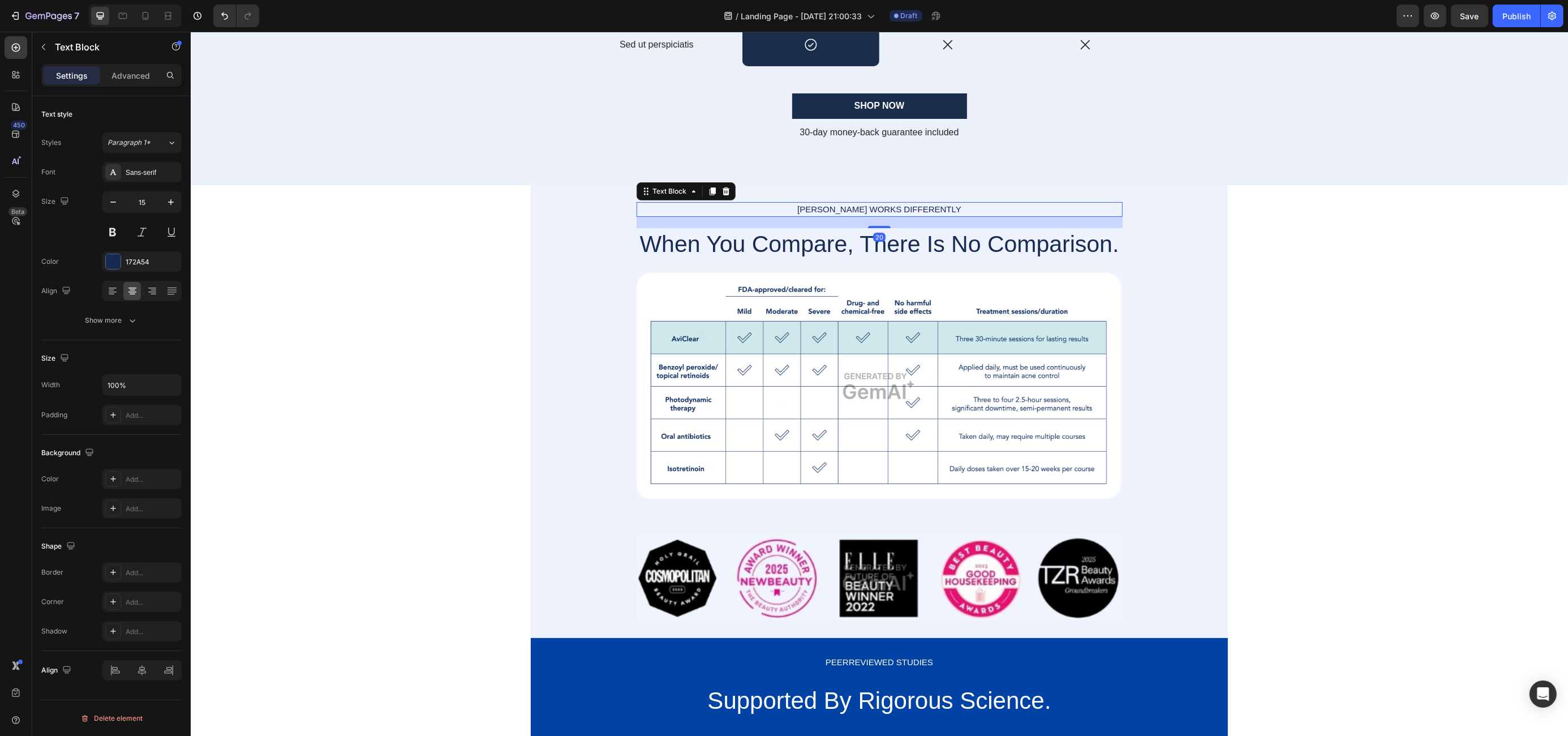
click at [859, 209] on div "[PERSON_NAME] WORKS DIFFERENTLY" at bounding box center [879, 210] width 486 height 15
click at [859, 209] on p "[PERSON_NAME] WORKS DIFFERENTLY" at bounding box center [879, 209] width 484 height 13
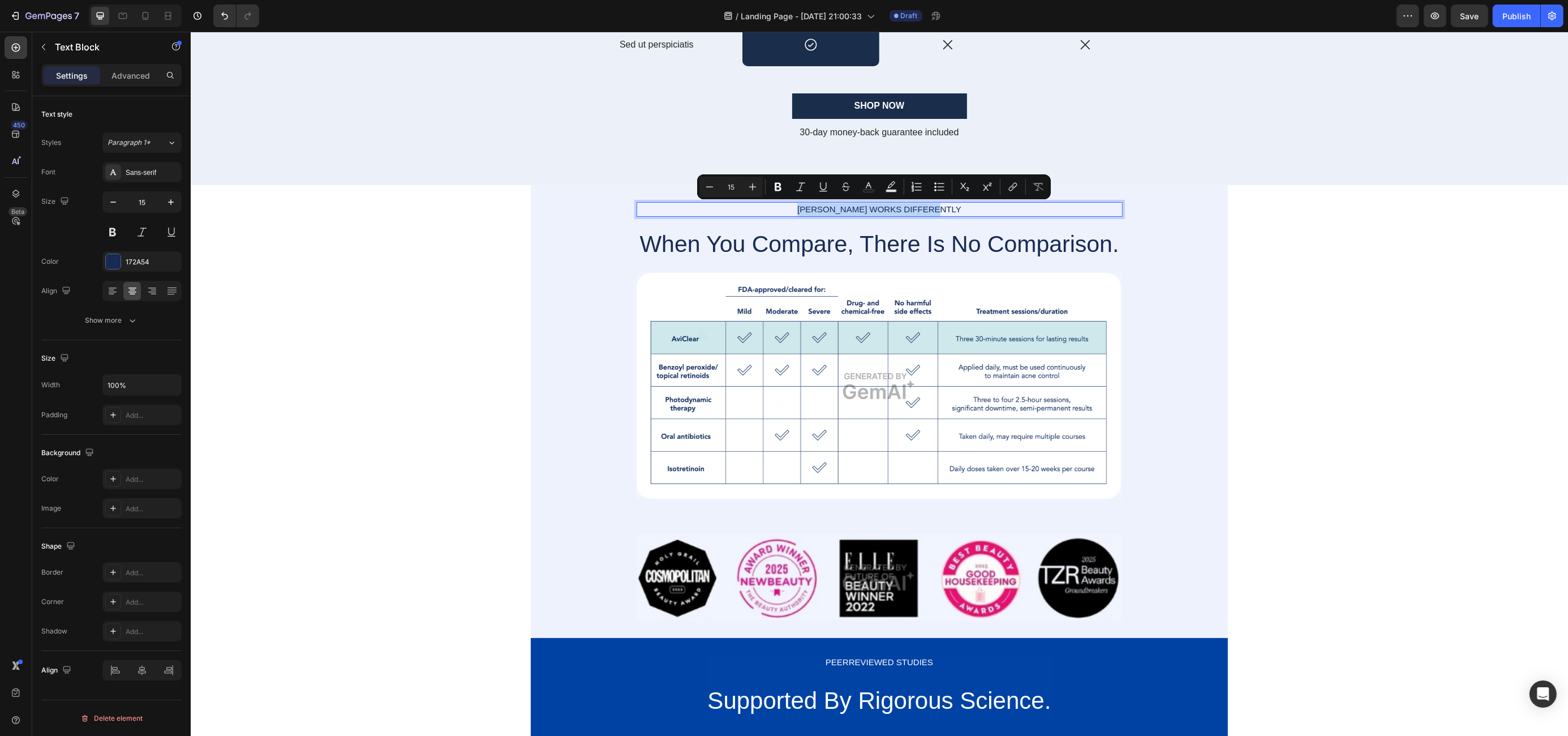
click at [831, 208] on p "[PERSON_NAME] WORKS DIFFERENTLY" at bounding box center [879, 209] width 484 height 13
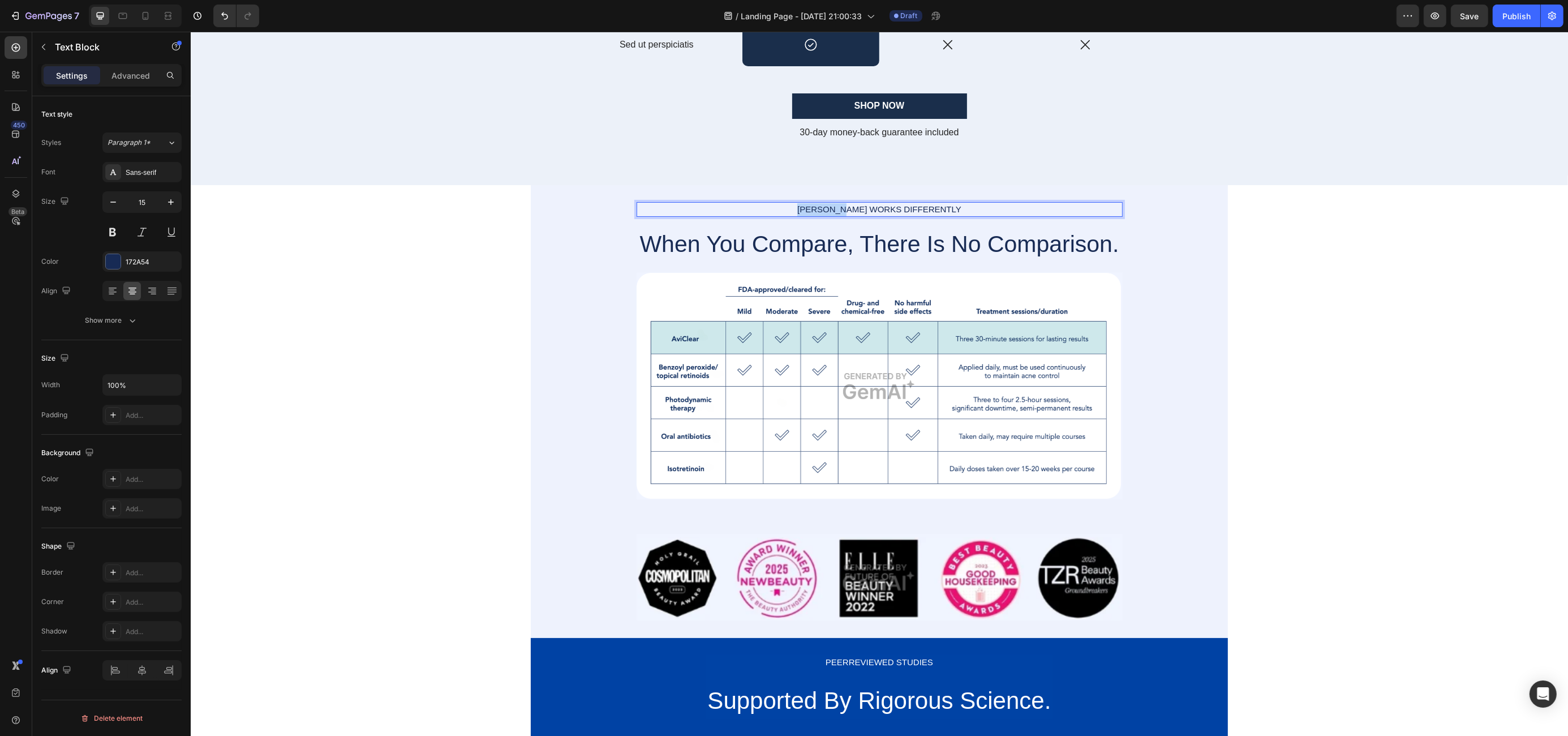
click at [831, 208] on p "[PERSON_NAME] WORKS DIFFERENTLY" at bounding box center [879, 209] width 484 height 13
click at [556, 393] on div "[PERSON_NAME] WORKS DIFFERENTLY Text Block 20 When You Compare, There Is No Com…" at bounding box center [878, 411] width 697 height 419
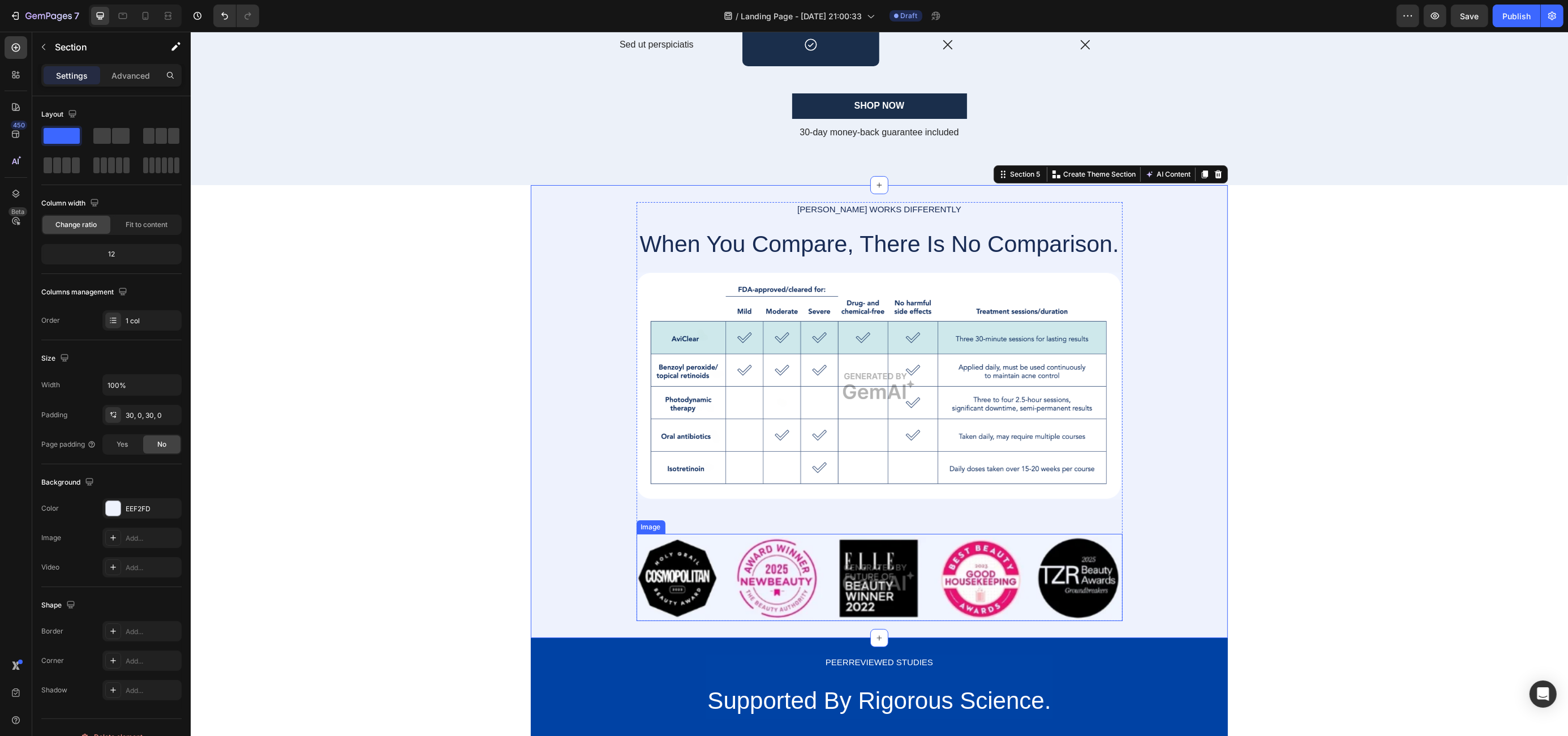
click at [665, 583] on img at bounding box center [879, 577] width 486 height 87
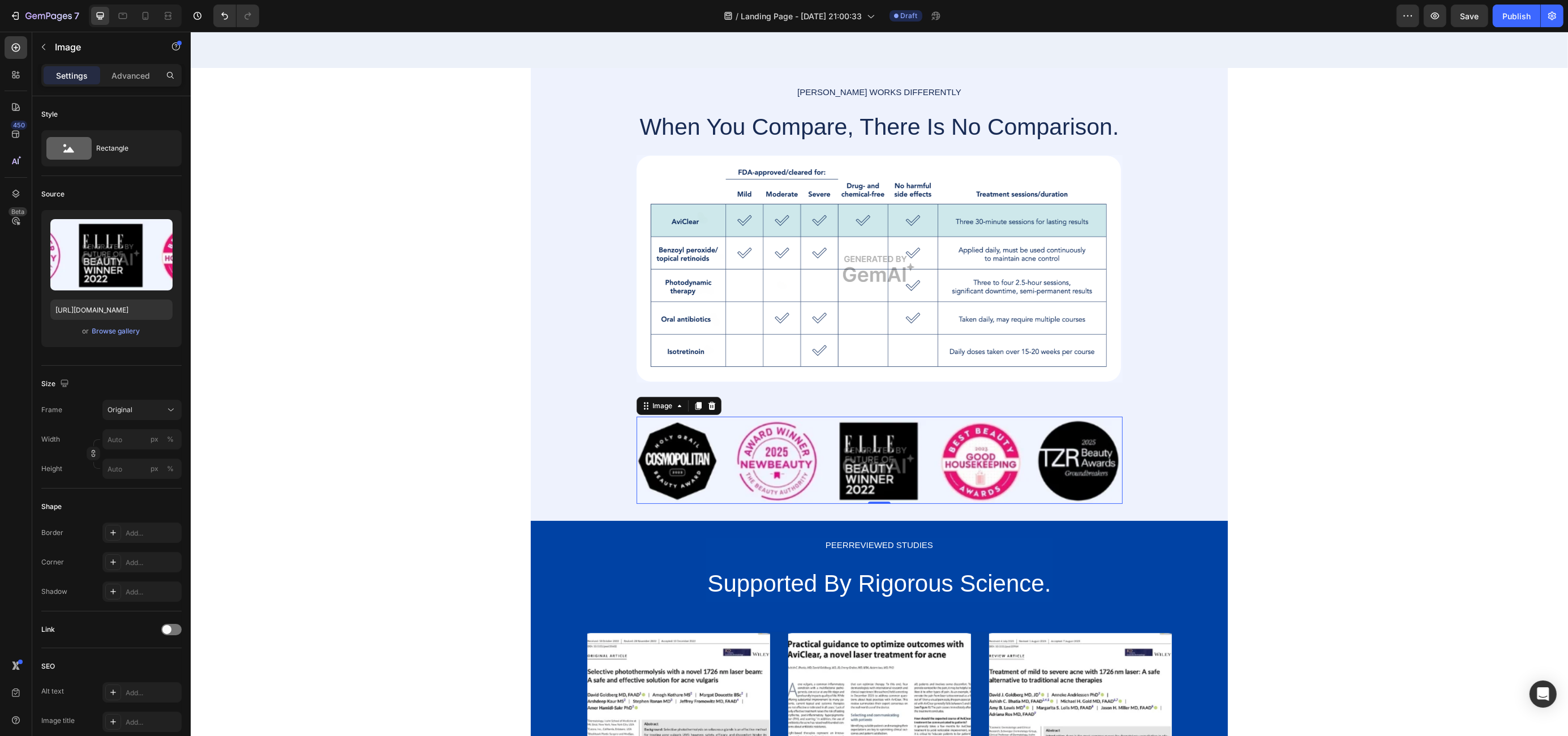
scroll to position [1647, 0]
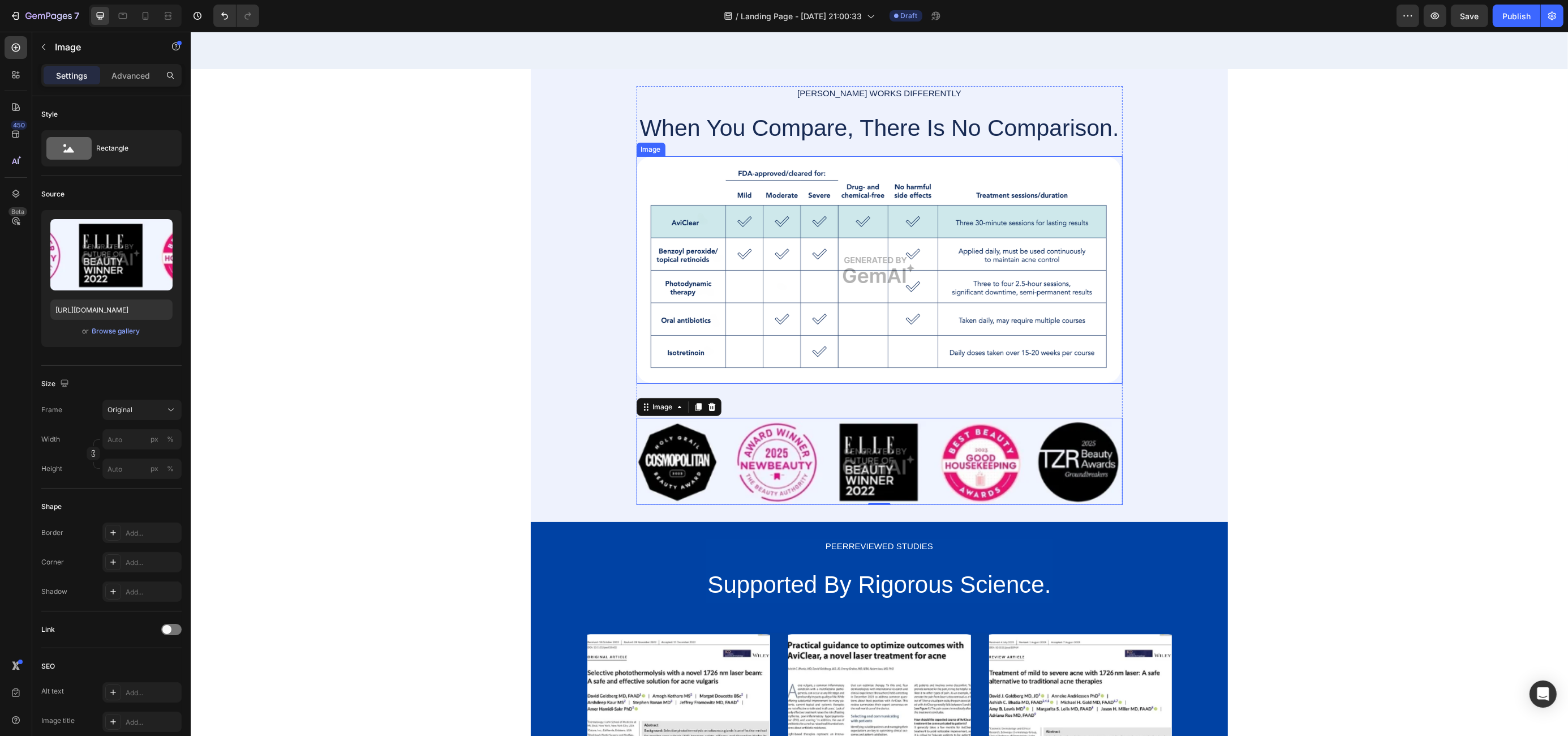
click at [846, 223] on img at bounding box center [879, 270] width 486 height 228
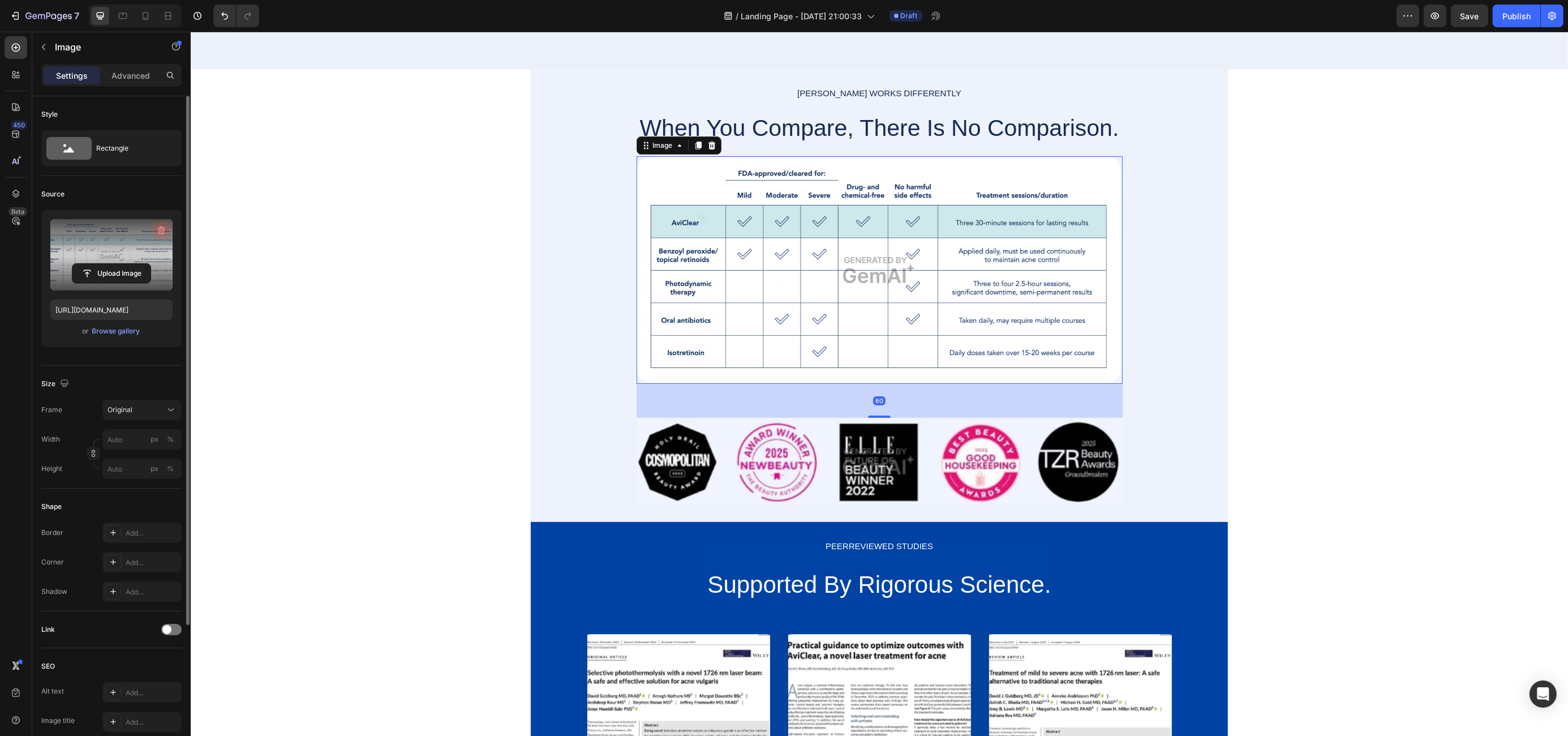
click at [159, 225] on icon "button" at bounding box center [161, 230] width 11 height 11
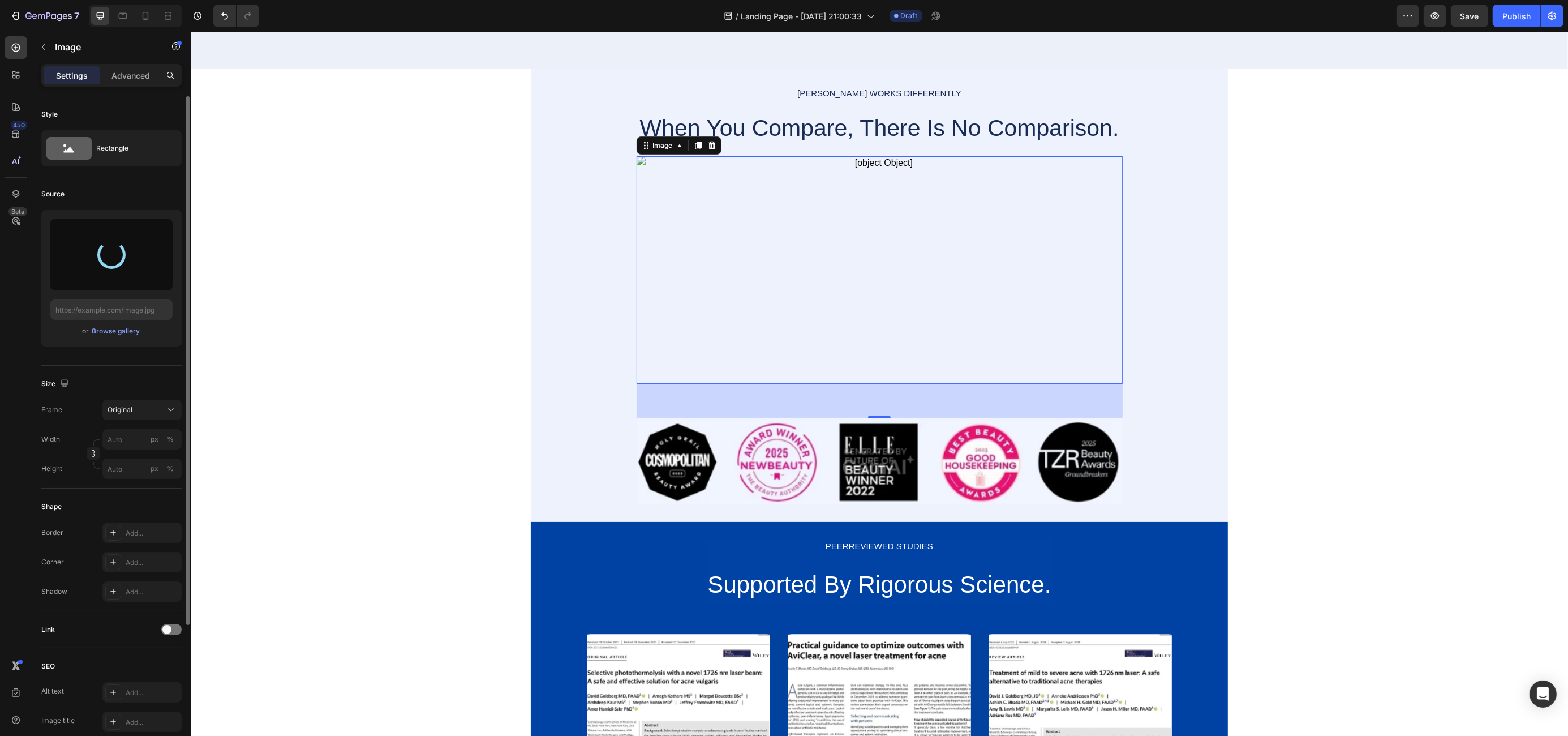
type input "[URL][DOMAIN_NAME]"
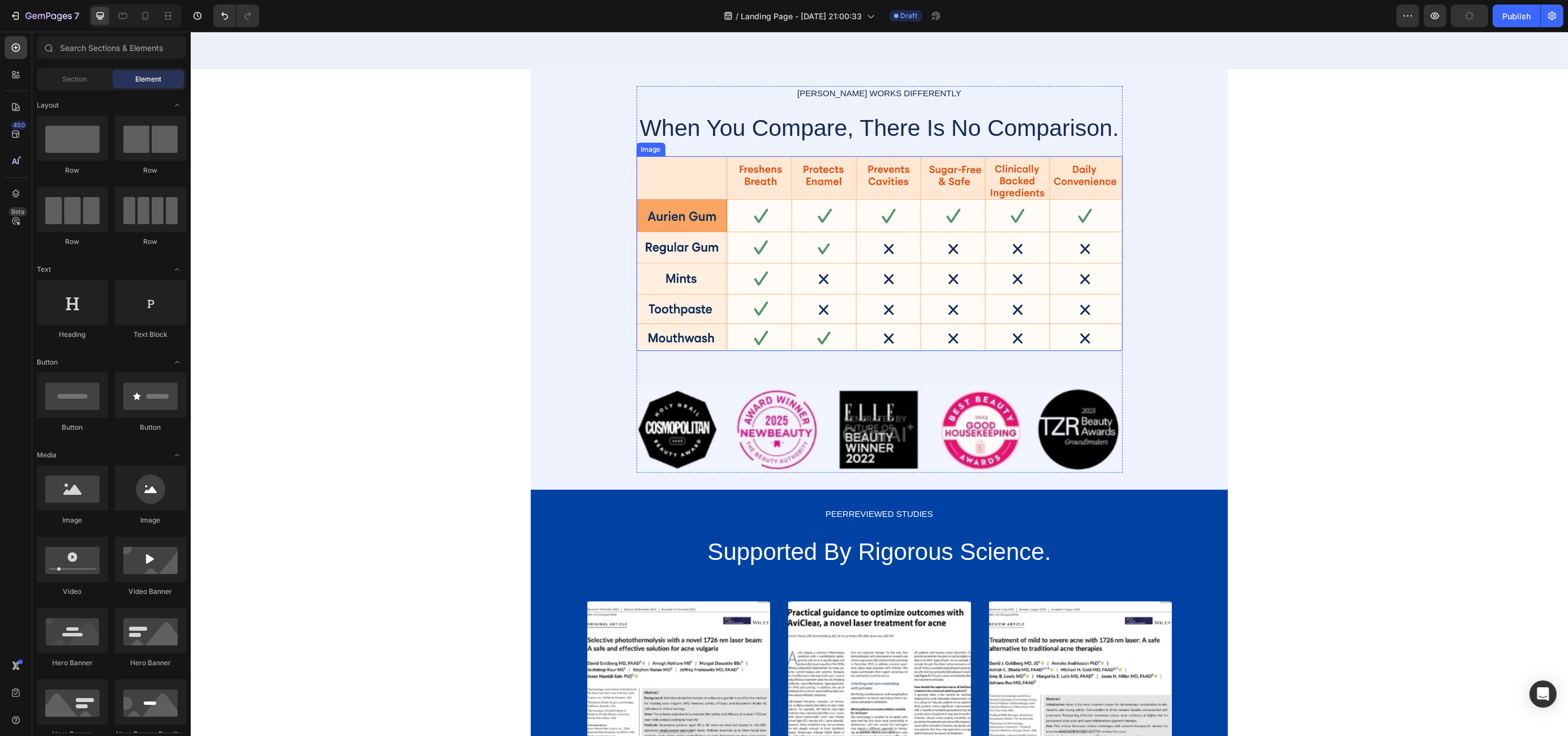
click at [923, 222] on img at bounding box center [879, 254] width 486 height 196
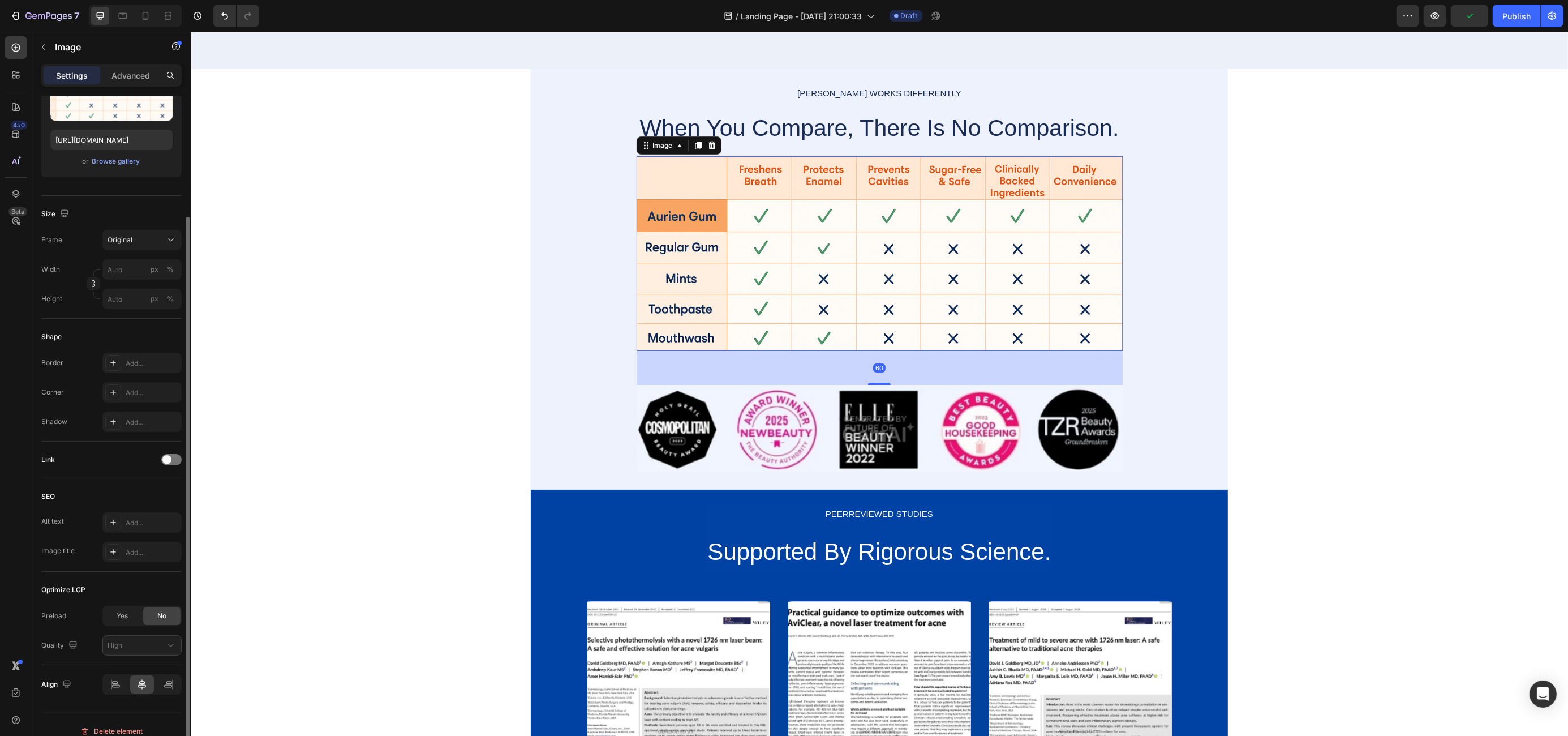
scroll to position [181, 0]
click at [154, 378] on div "Add..." at bounding box center [152, 382] width 53 height 10
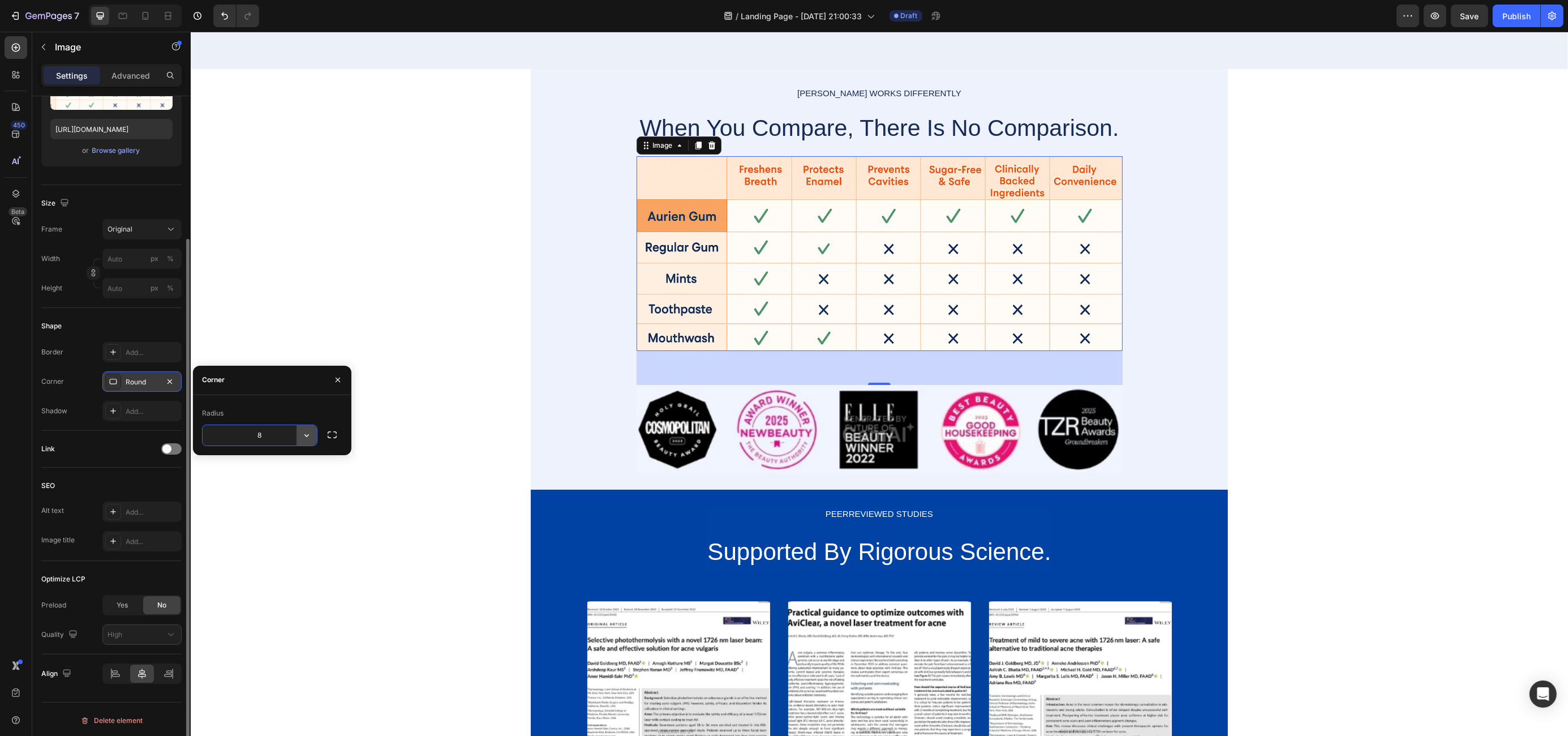
click at [305, 441] on button "button" at bounding box center [307, 435] width 20 height 20
click at [266, 437] on input "8" at bounding box center [260, 435] width 114 height 20
click at [276, 436] on input "8" at bounding box center [260, 435] width 114 height 20
type input "0"
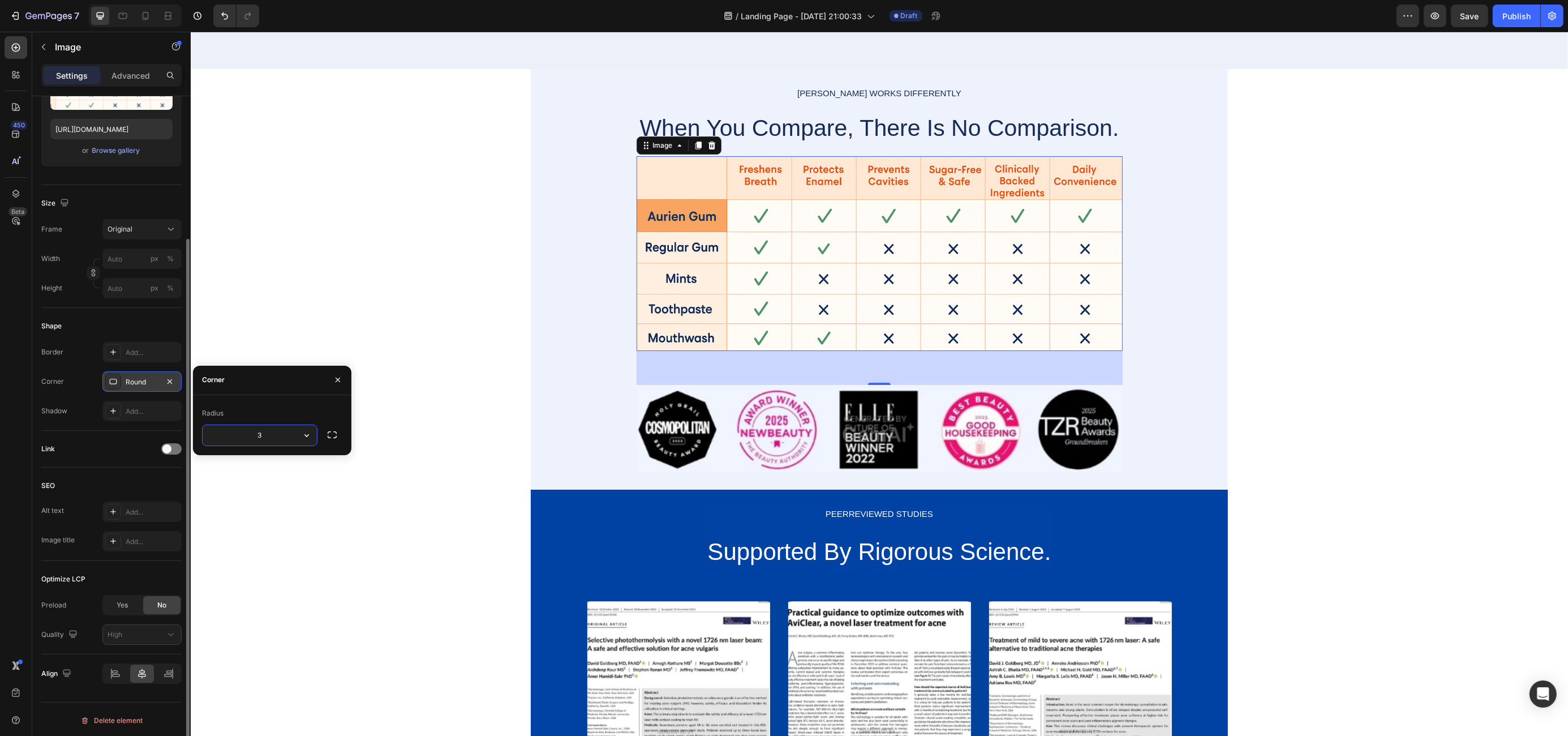
type input "30"
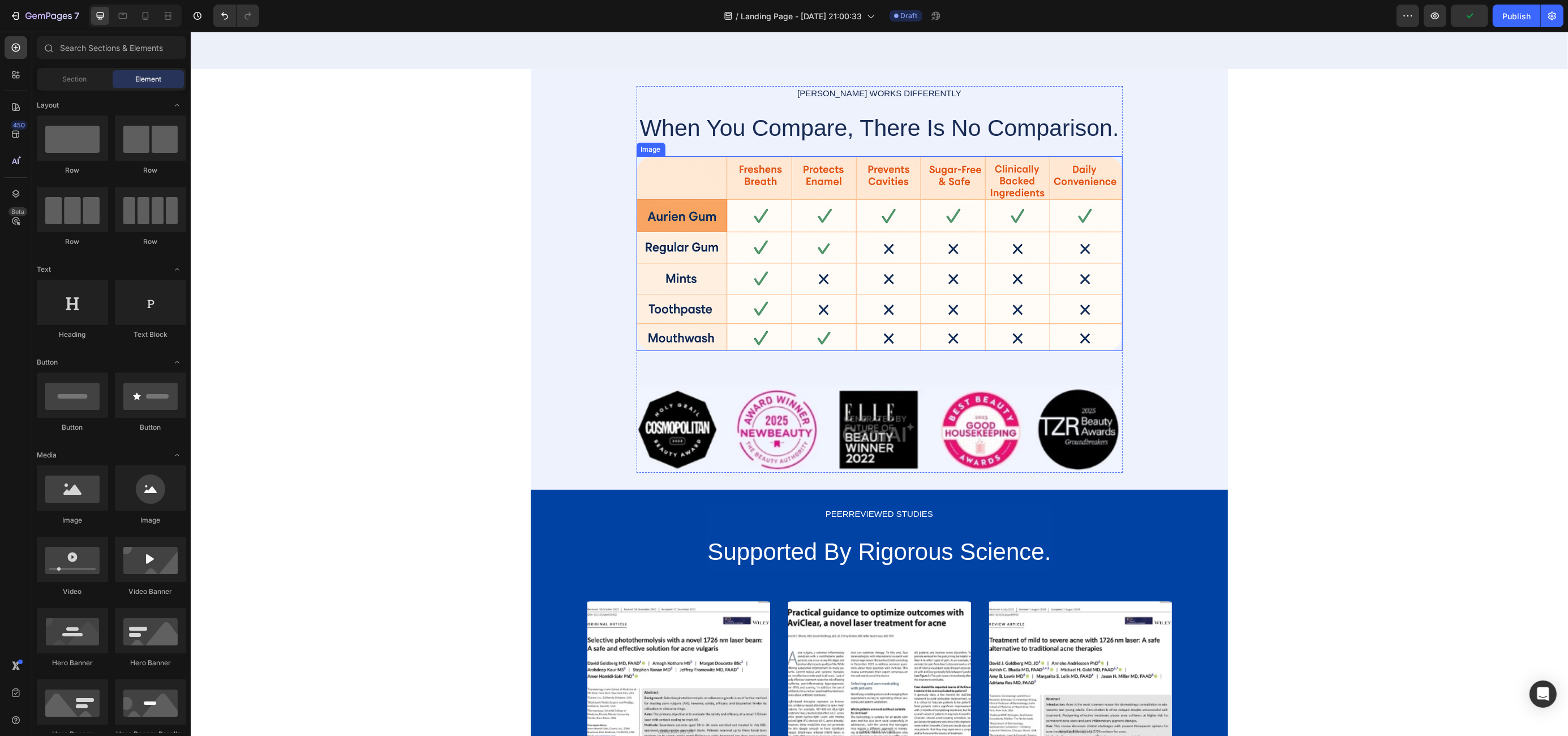
click at [868, 246] on img at bounding box center [879, 254] width 486 height 196
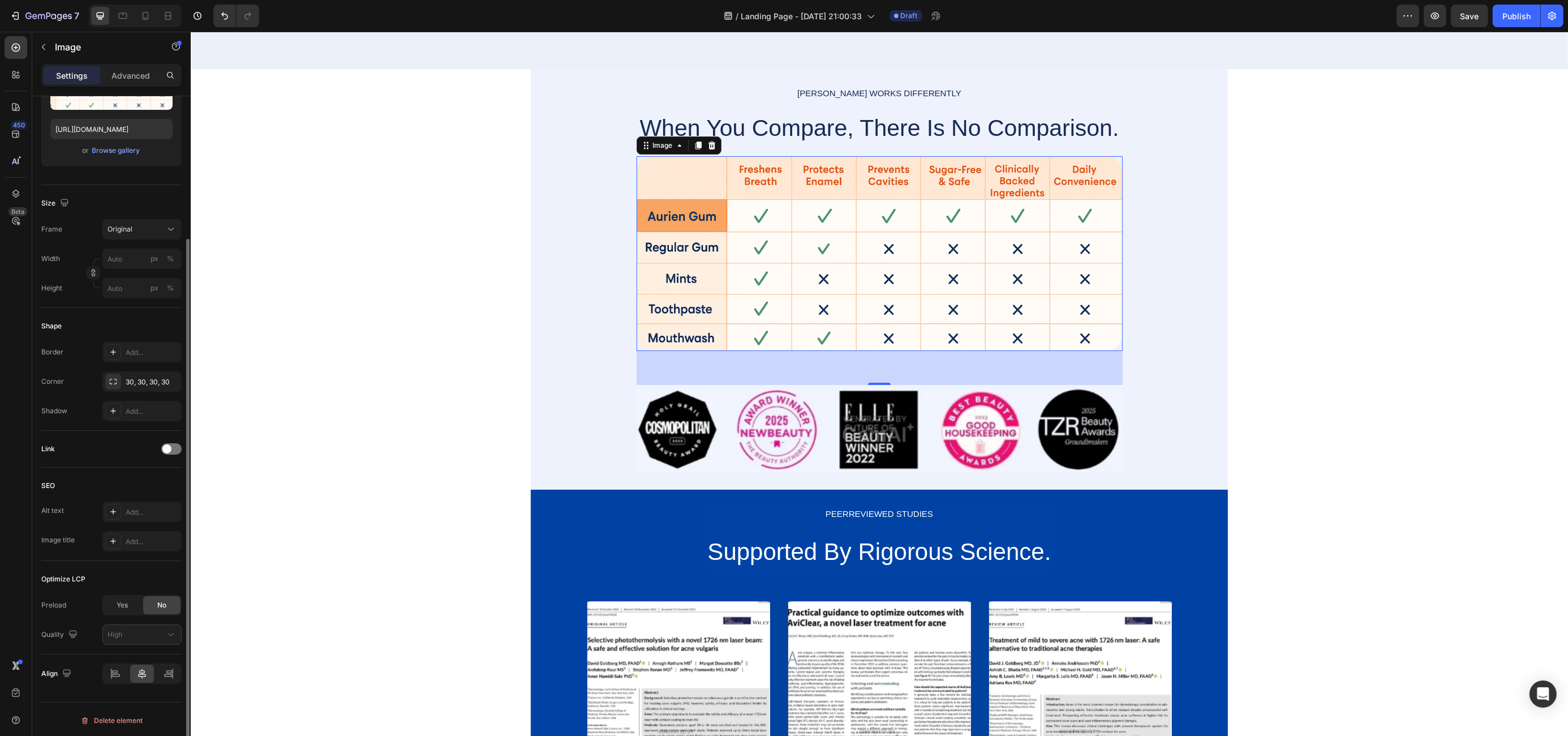
scroll to position [1650, 0]
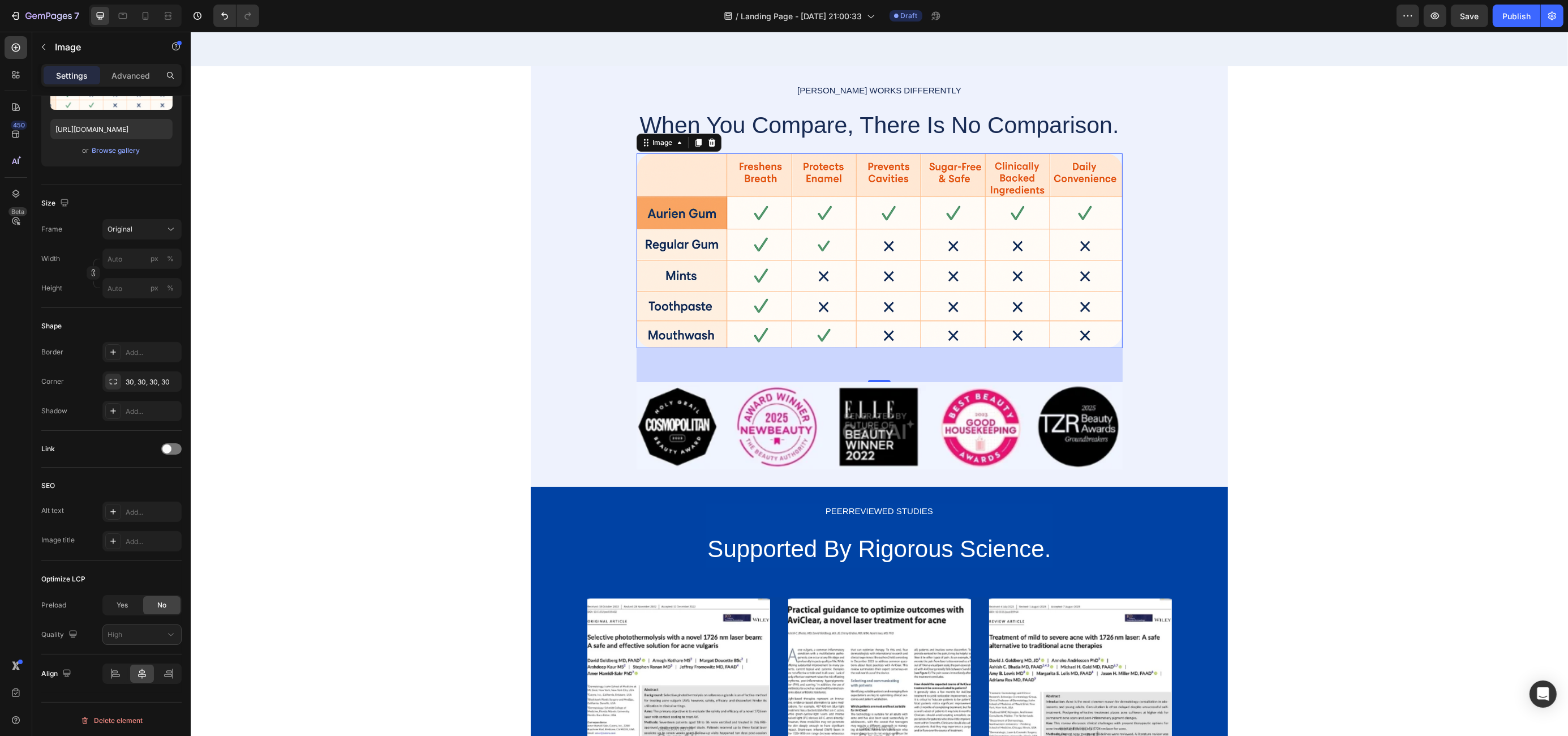
click at [767, 293] on img at bounding box center [879, 251] width 486 height 196
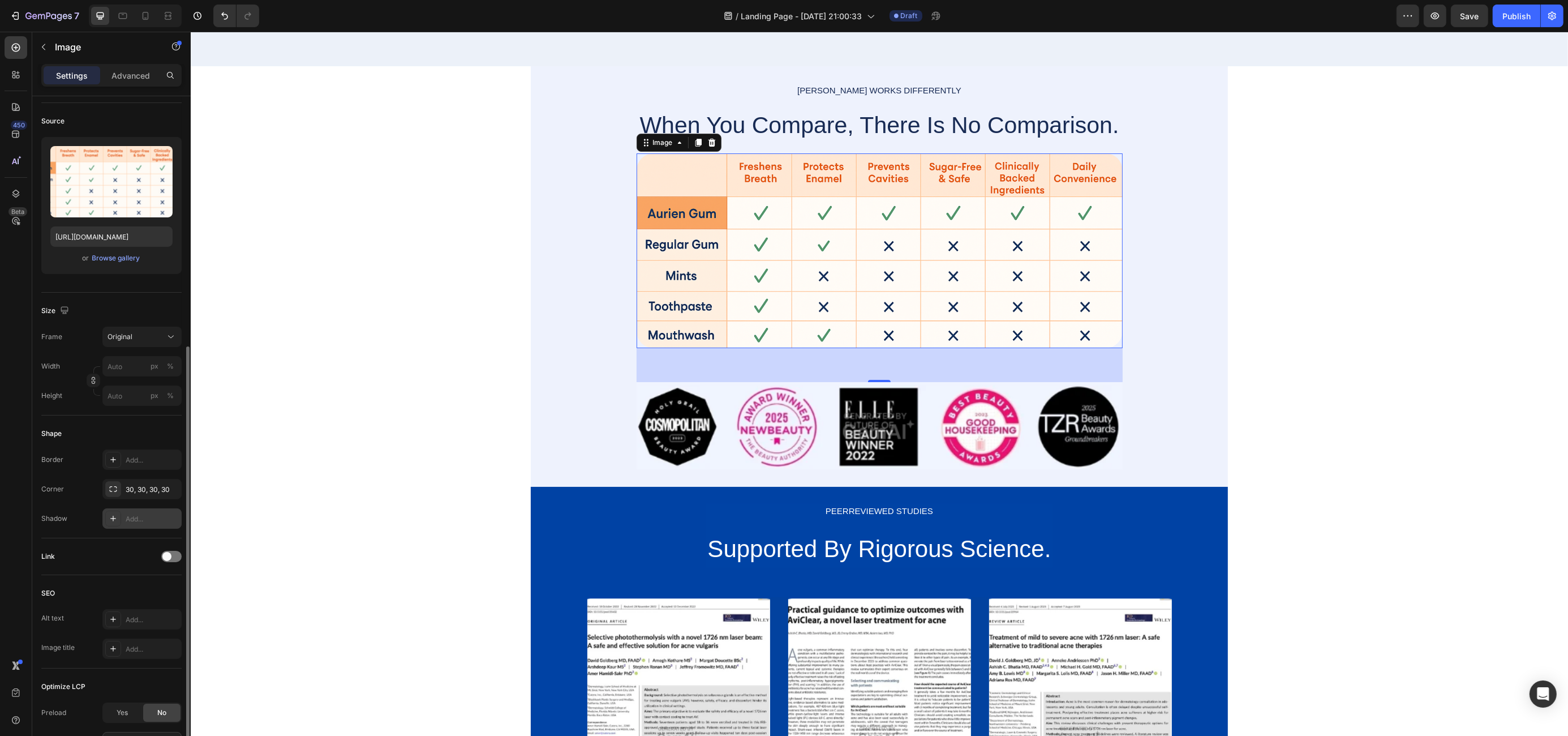
scroll to position [0, 0]
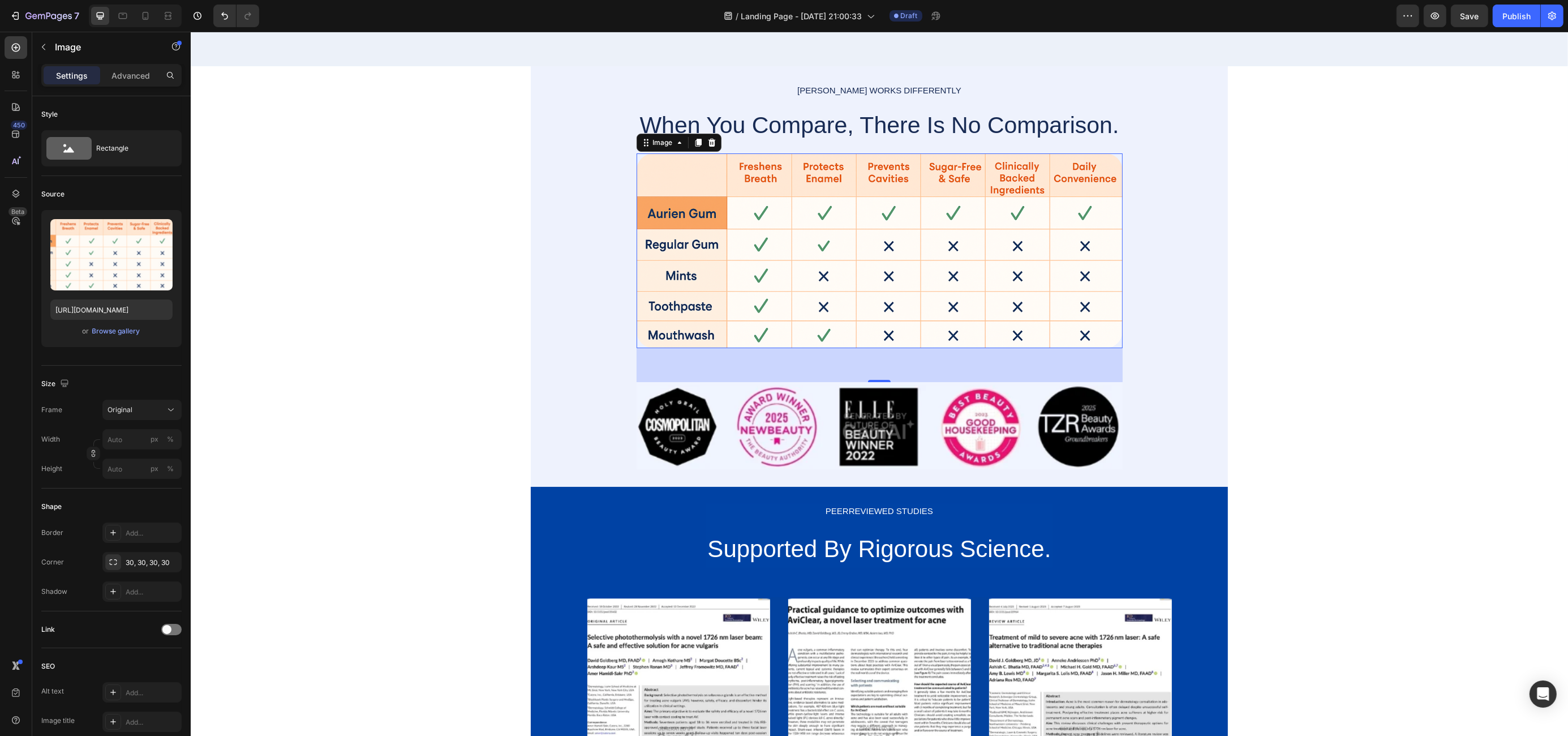
click at [714, 261] on img at bounding box center [879, 251] width 486 height 196
click at [130, 535] on div "Add..." at bounding box center [152, 533] width 53 height 10
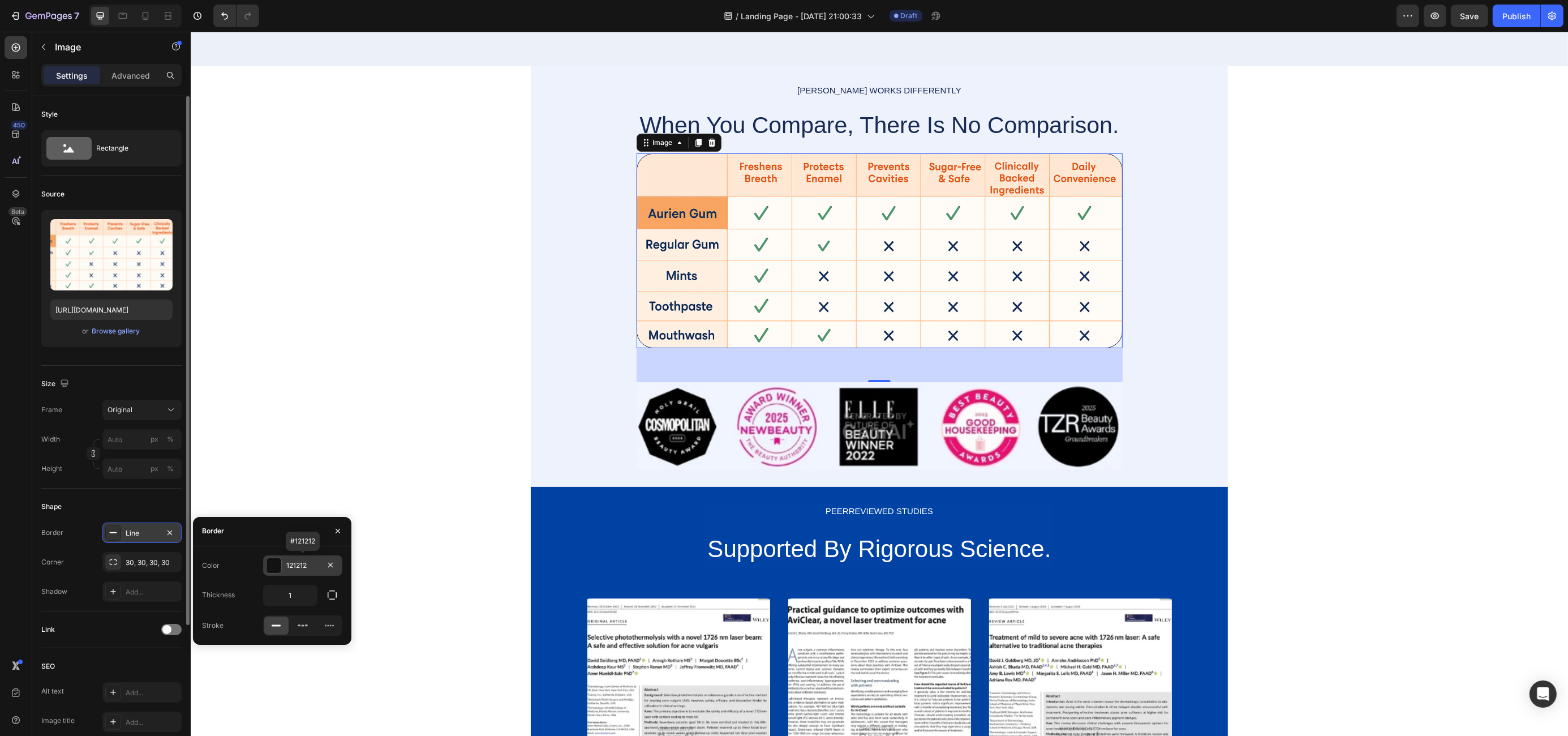
click at [271, 565] on div at bounding box center [274, 565] width 15 height 15
click at [250, 606] on div at bounding box center [250, 608] width 11 height 11
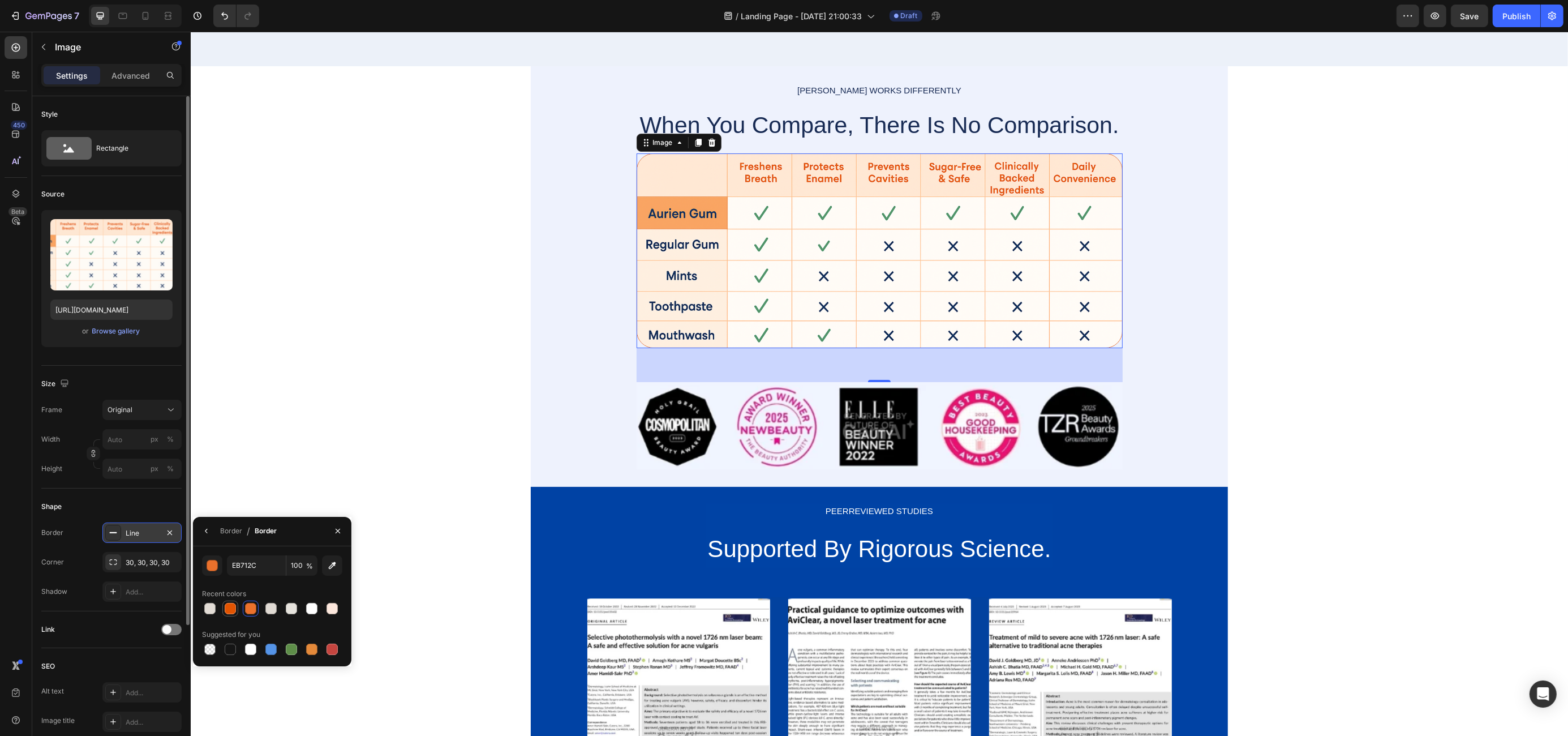
click at [232, 607] on div at bounding box center [230, 608] width 11 height 11
type input "E25402"
click at [206, 530] on icon "button" at bounding box center [207, 531] width 9 height 9
click at [297, 593] on input "1" at bounding box center [290, 595] width 53 height 20
type input "3"
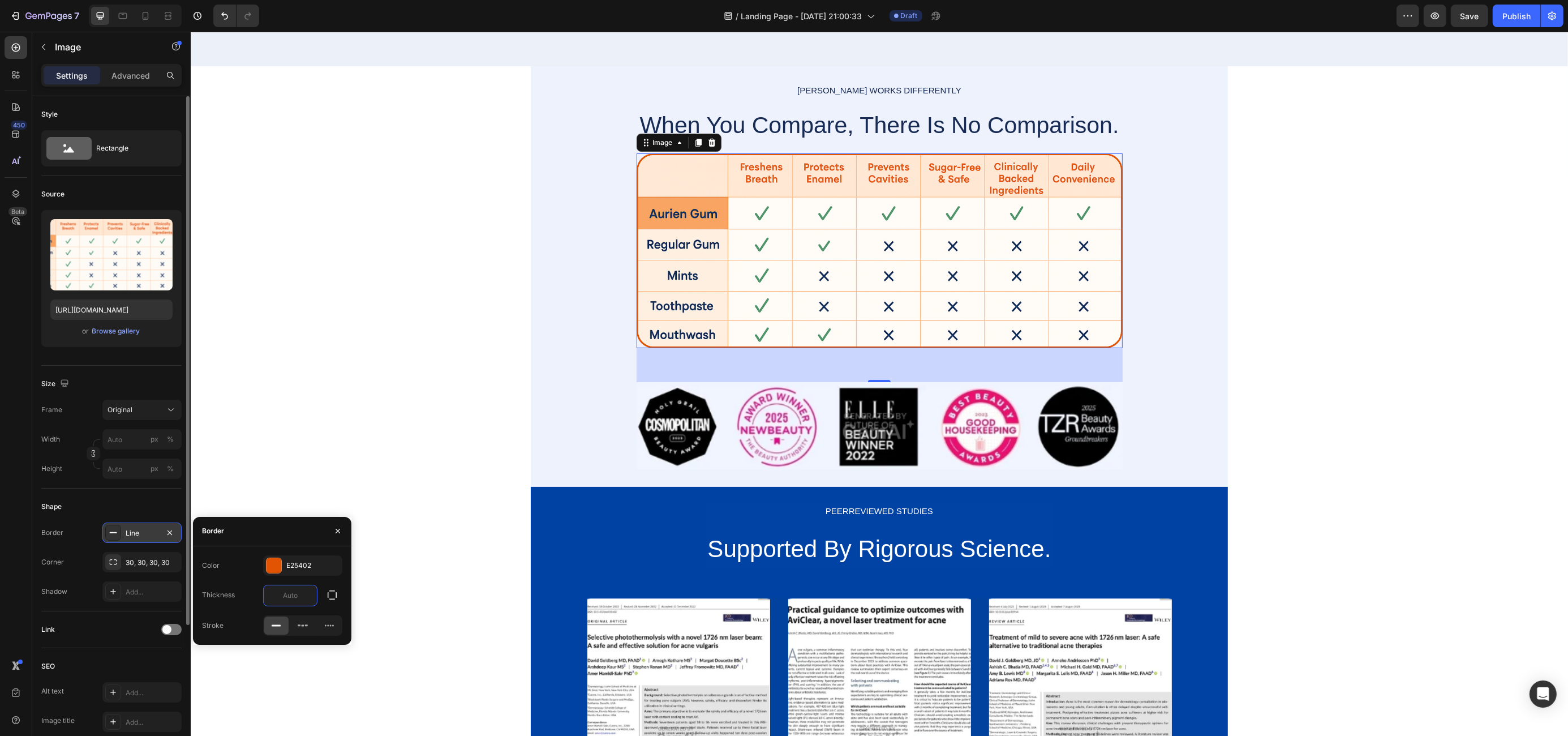
type input "2"
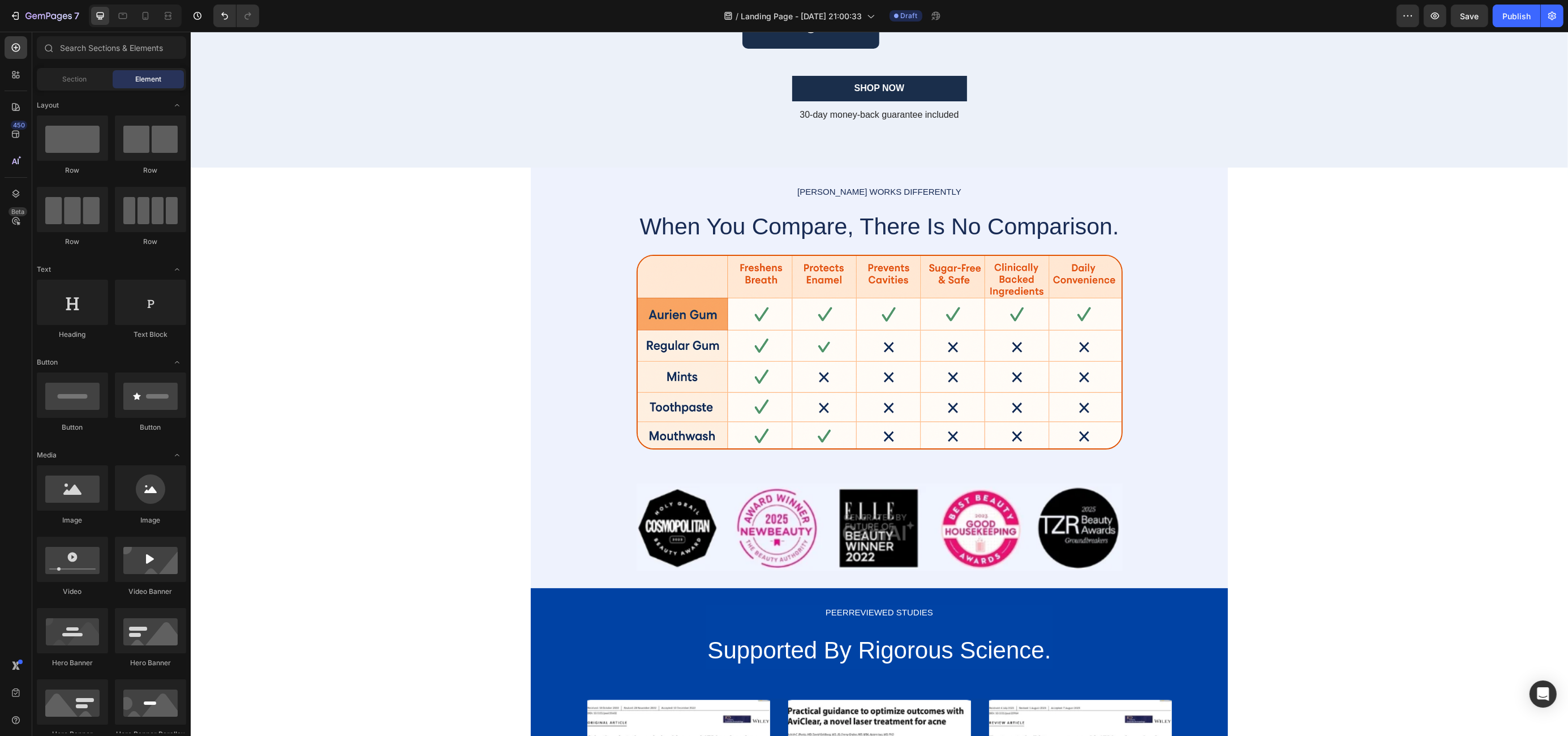
scroll to position [1445, 0]
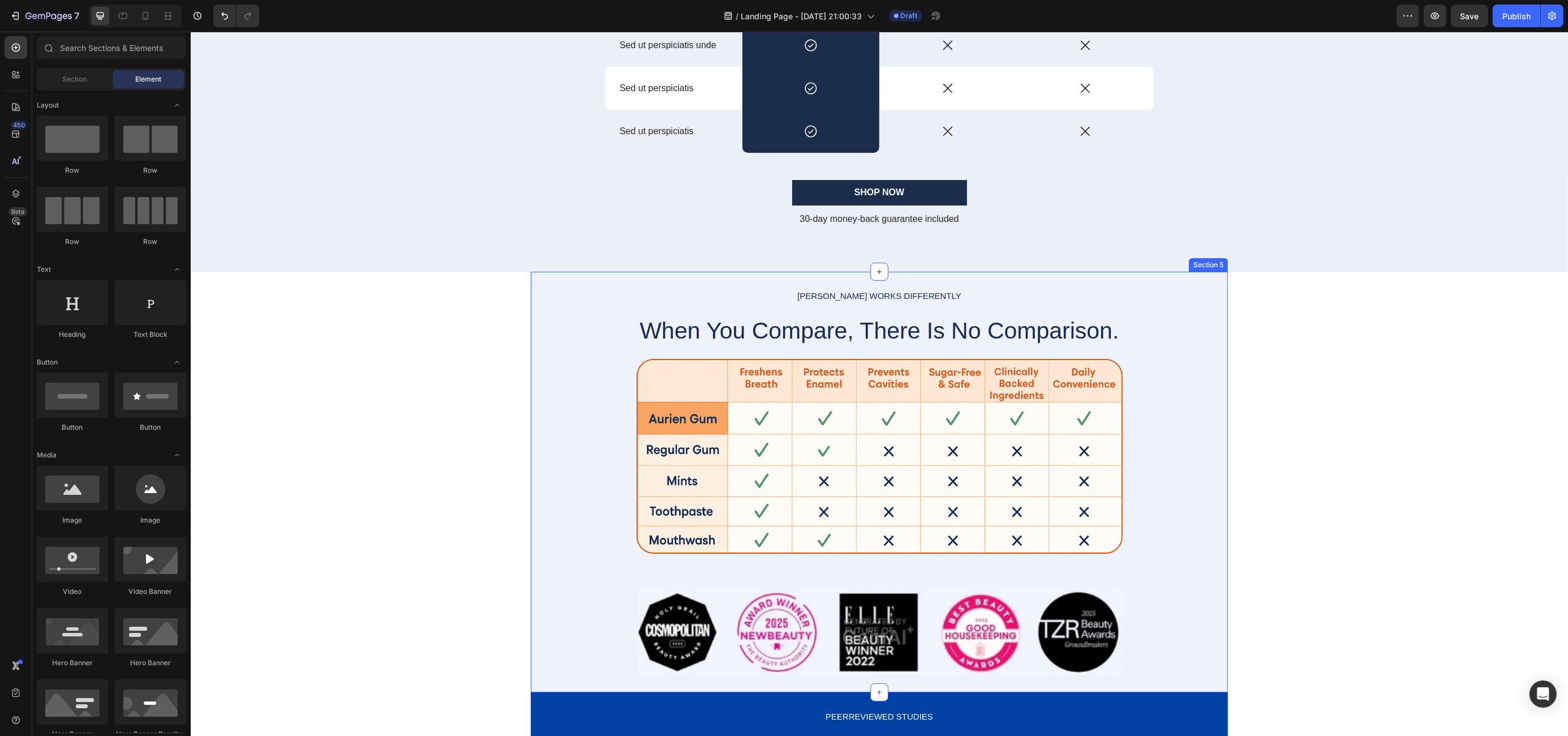
click at [1172, 309] on div "[PERSON_NAME] WORKS DIFFERENTLY Text Block When You Compare, There Is No Compar…" at bounding box center [878, 482] width 697 height 386
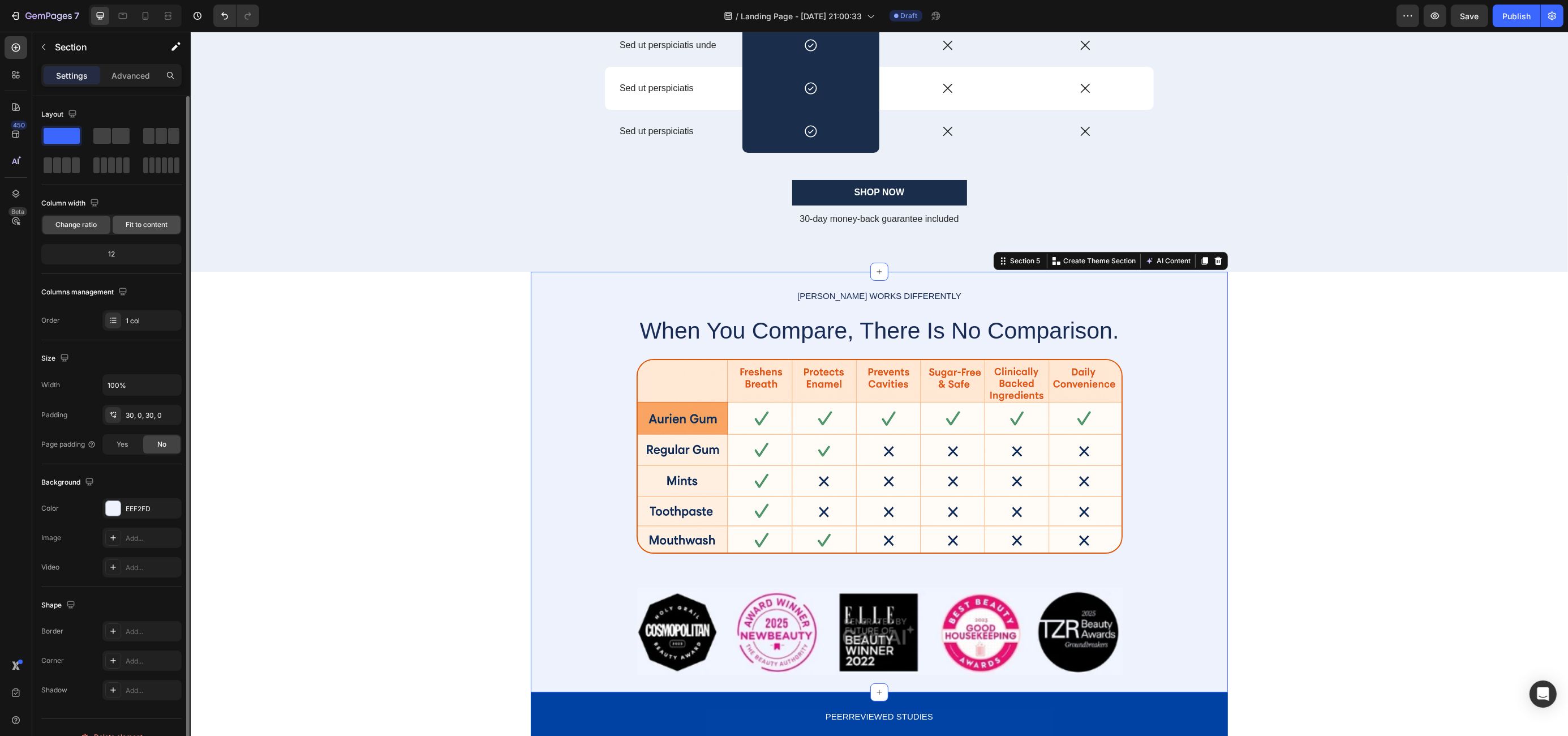
click at [138, 225] on span "Fit to content" at bounding box center [147, 224] width 42 height 10
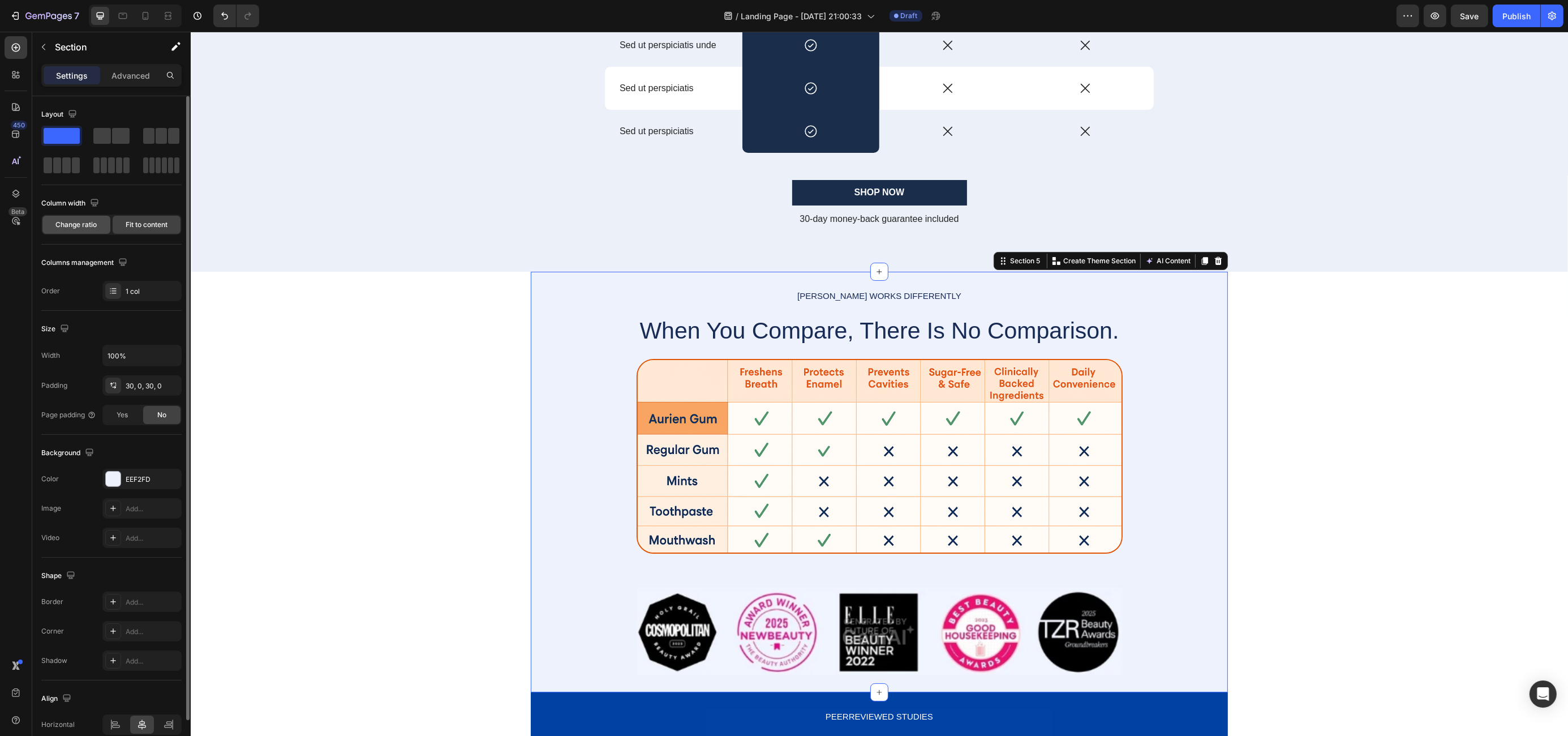
click at [75, 228] on span "Change ratio" at bounding box center [77, 224] width 42 height 10
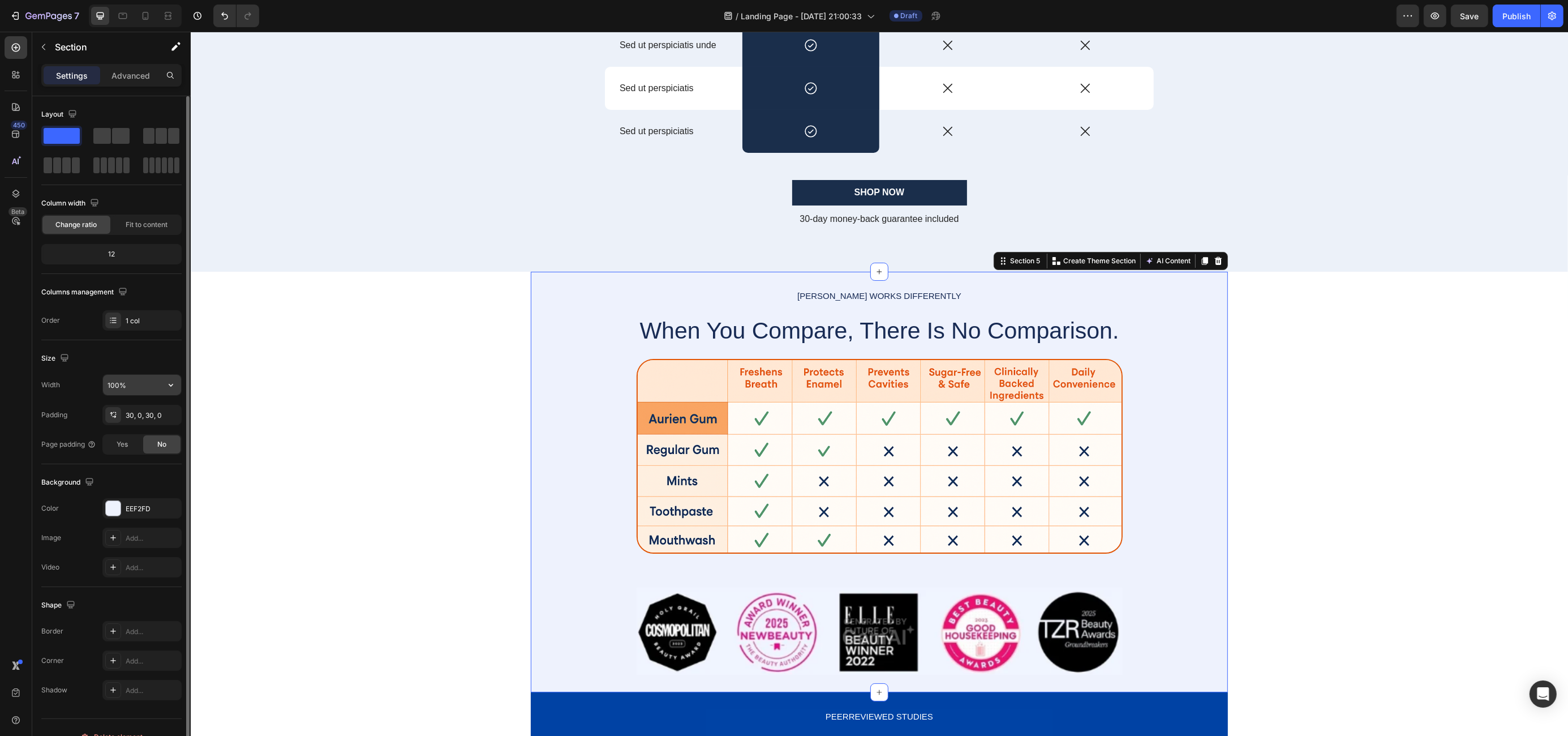
click at [155, 386] on input "100%" at bounding box center [142, 384] width 78 height 20
click at [174, 386] on icon "button" at bounding box center [171, 384] width 11 height 11
click at [133, 433] on p "Default 1200px" at bounding box center [139, 434] width 64 height 10
click at [176, 382] on icon "button" at bounding box center [171, 384] width 11 height 11
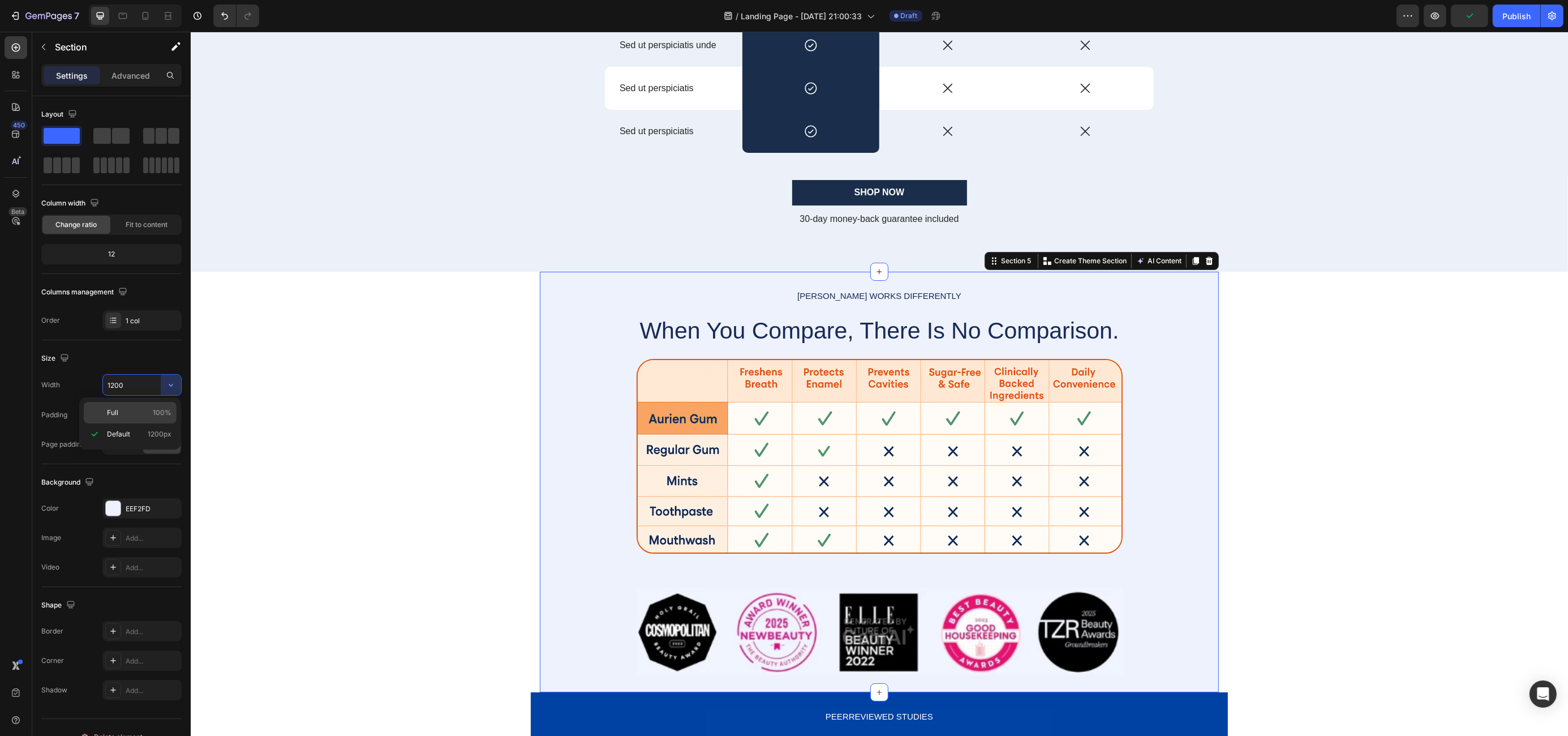
click at [141, 415] on p "Full 100%" at bounding box center [139, 412] width 64 height 10
type input "100%"
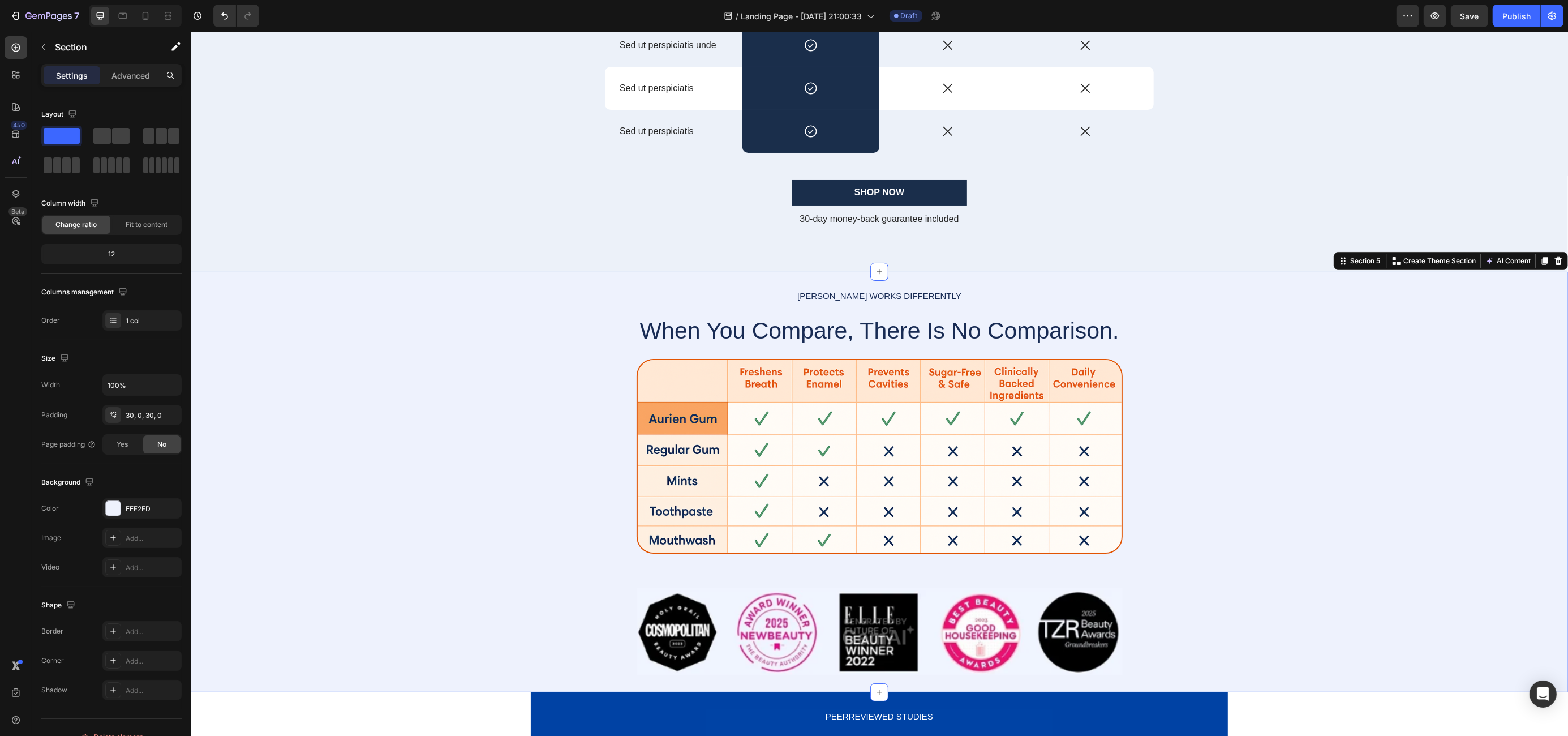
click at [499, 455] on div "[PERSON_NAME] WORKS DIFFERENTLY Text Block When You Compare, There Is No Compar…" at bounding box center [878, 482] width 1377 height 386
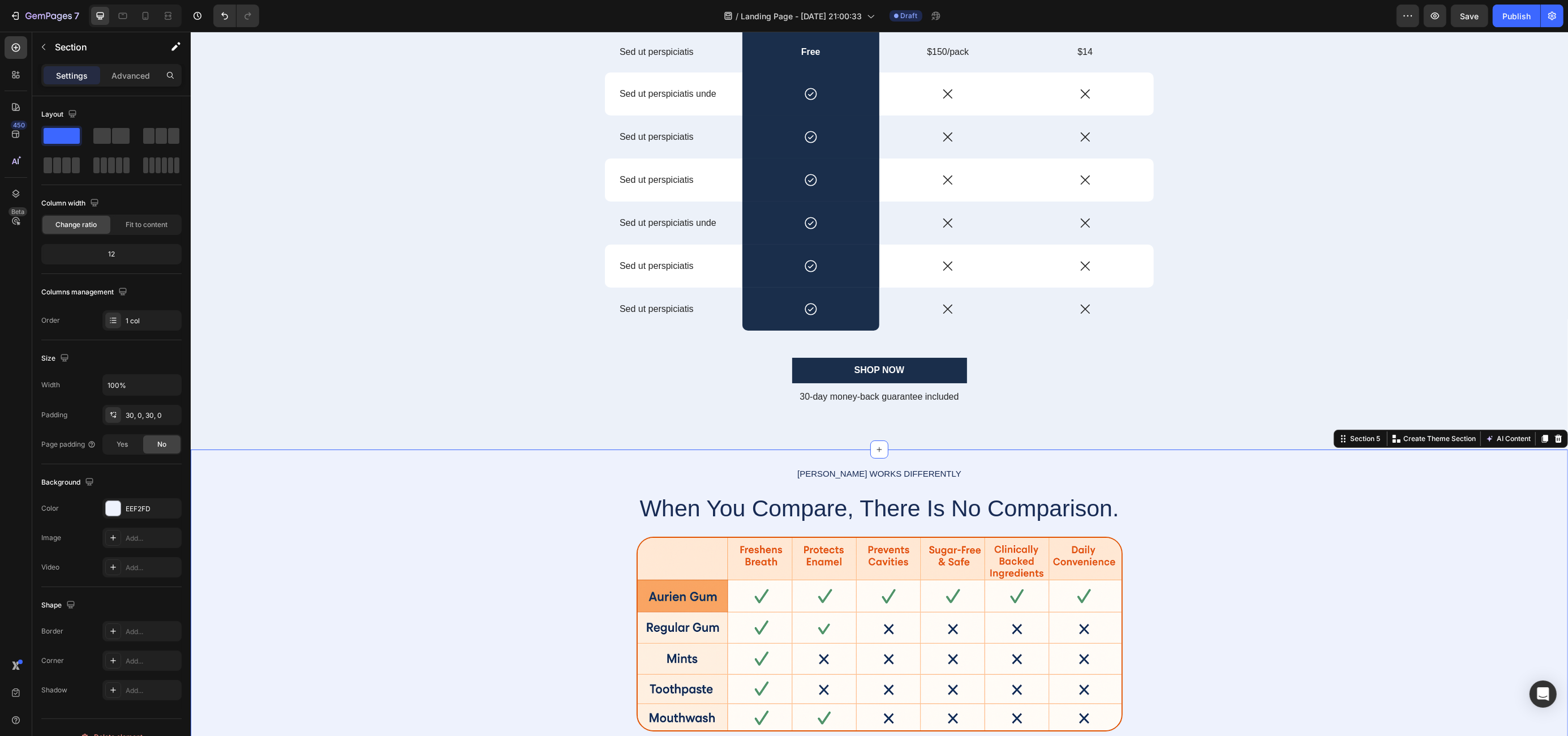
scroll to position [1050, 0]
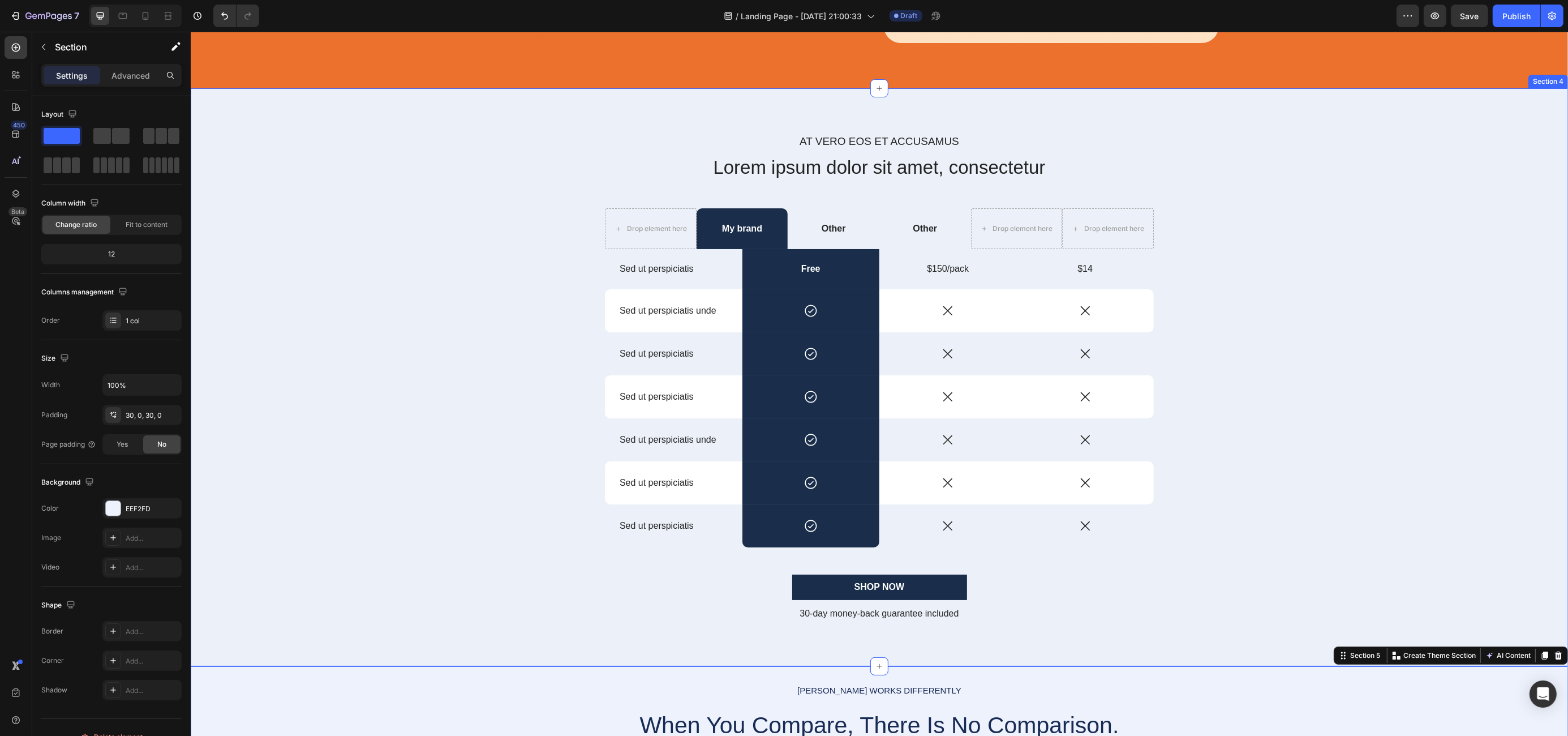
click at [426, 327] on div "At vero eos et accusamus Text Block Lorem ipsum dolor sit amet, consectetur Hea…" at bounding box center [879, 386] width 1360 height 506
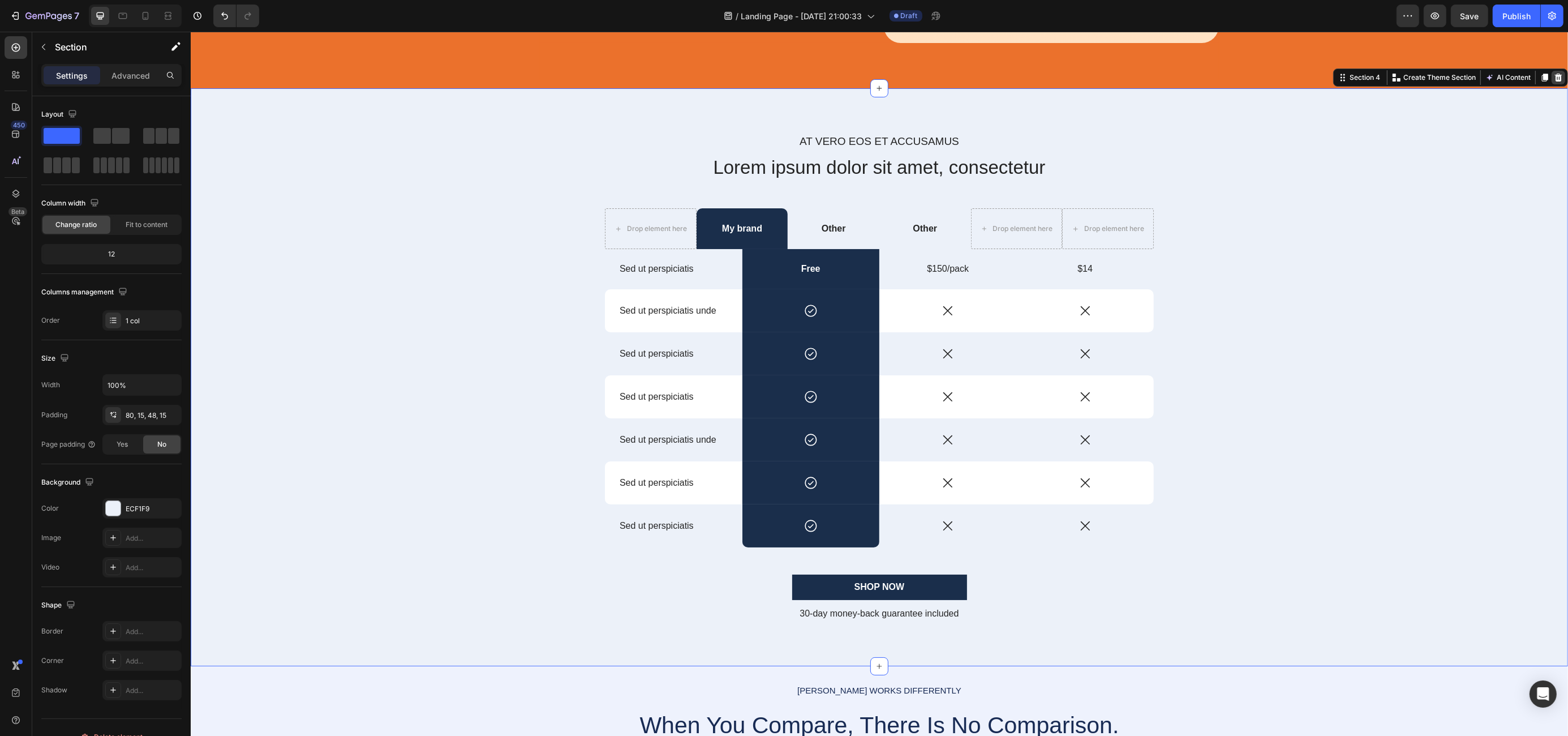
click at [1555, 80] on icon at bounding box center [1558, 78] width 7 height 8
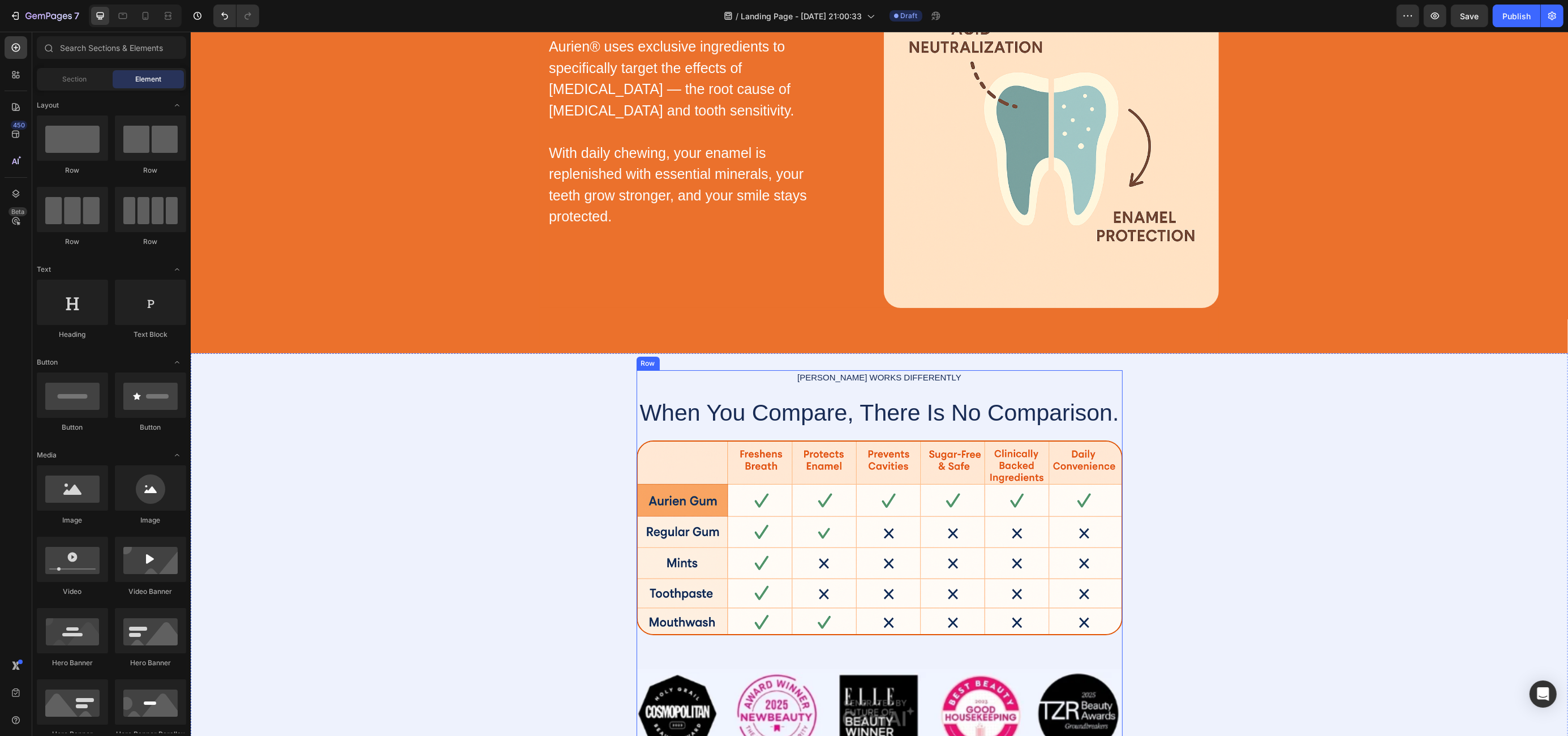
scroll to position [786, 0]
click at [1348, 464] on div "[PERSON_NAME] WORKS DIFFERENTLY Text Block When You Compare, There Is No Compar…" at bounding box center [878, 563] width 1377 height 386
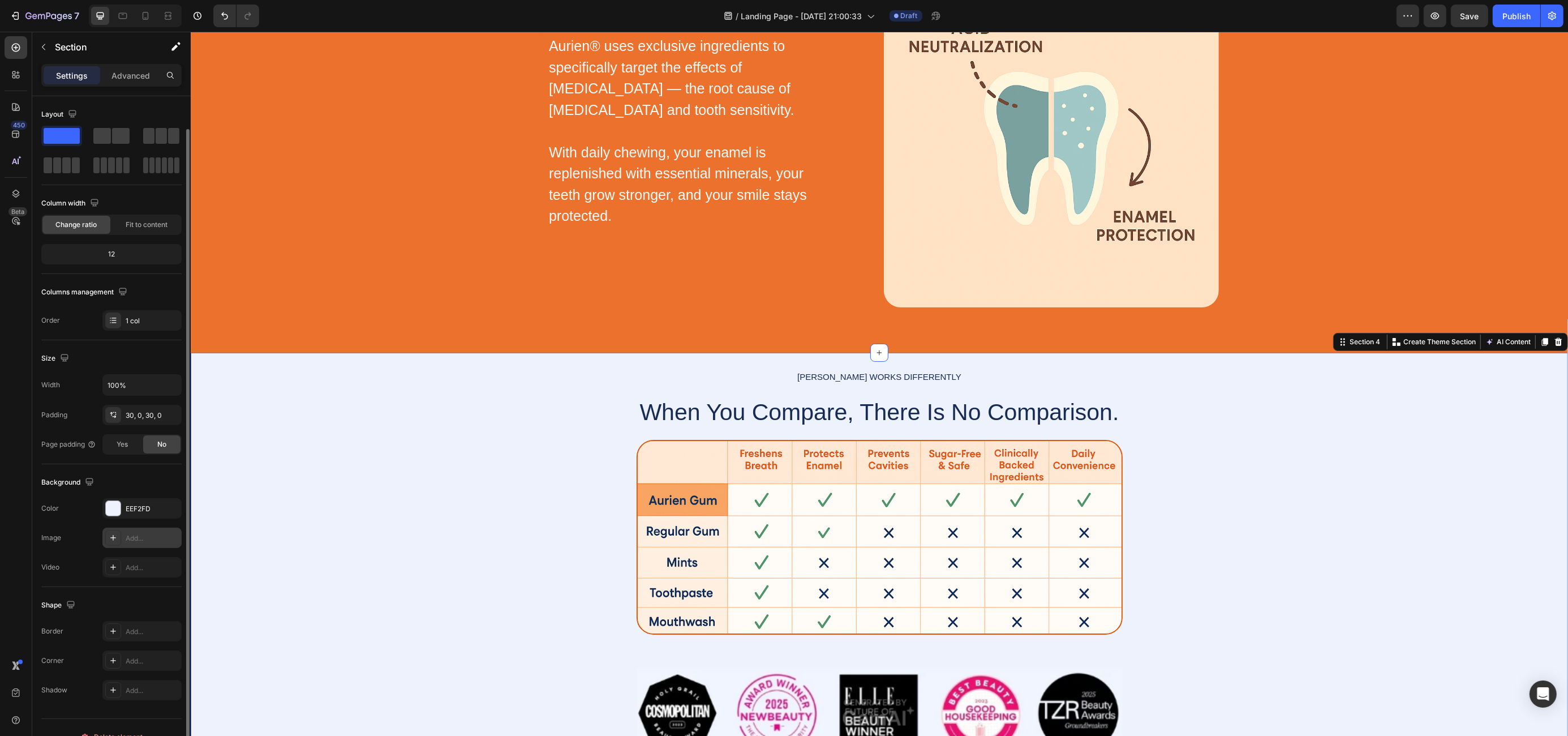
scroll to position [17, 0]
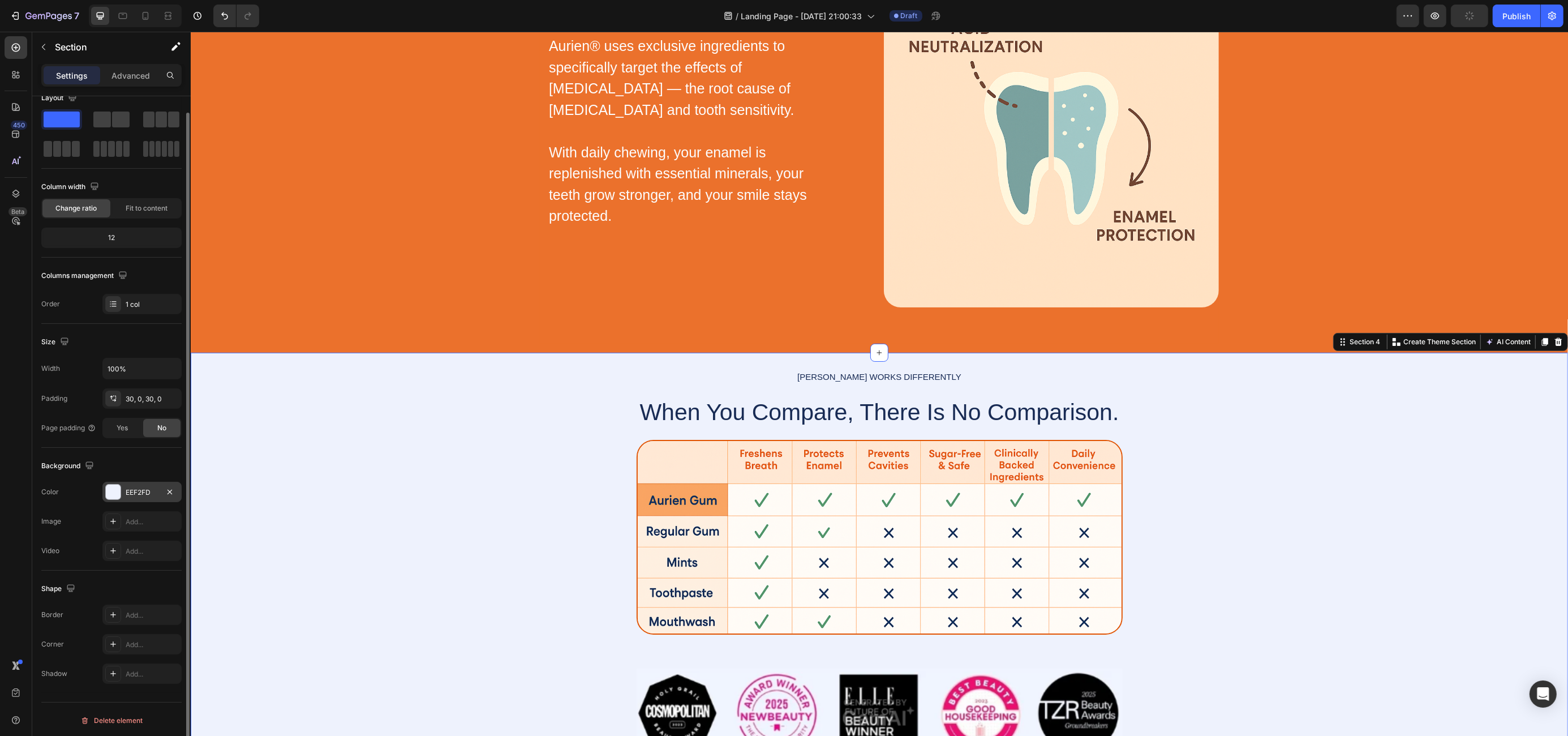
click at [121, 492] on div "EEF2FD" at bounding box center [142, 492] width 79 height 20
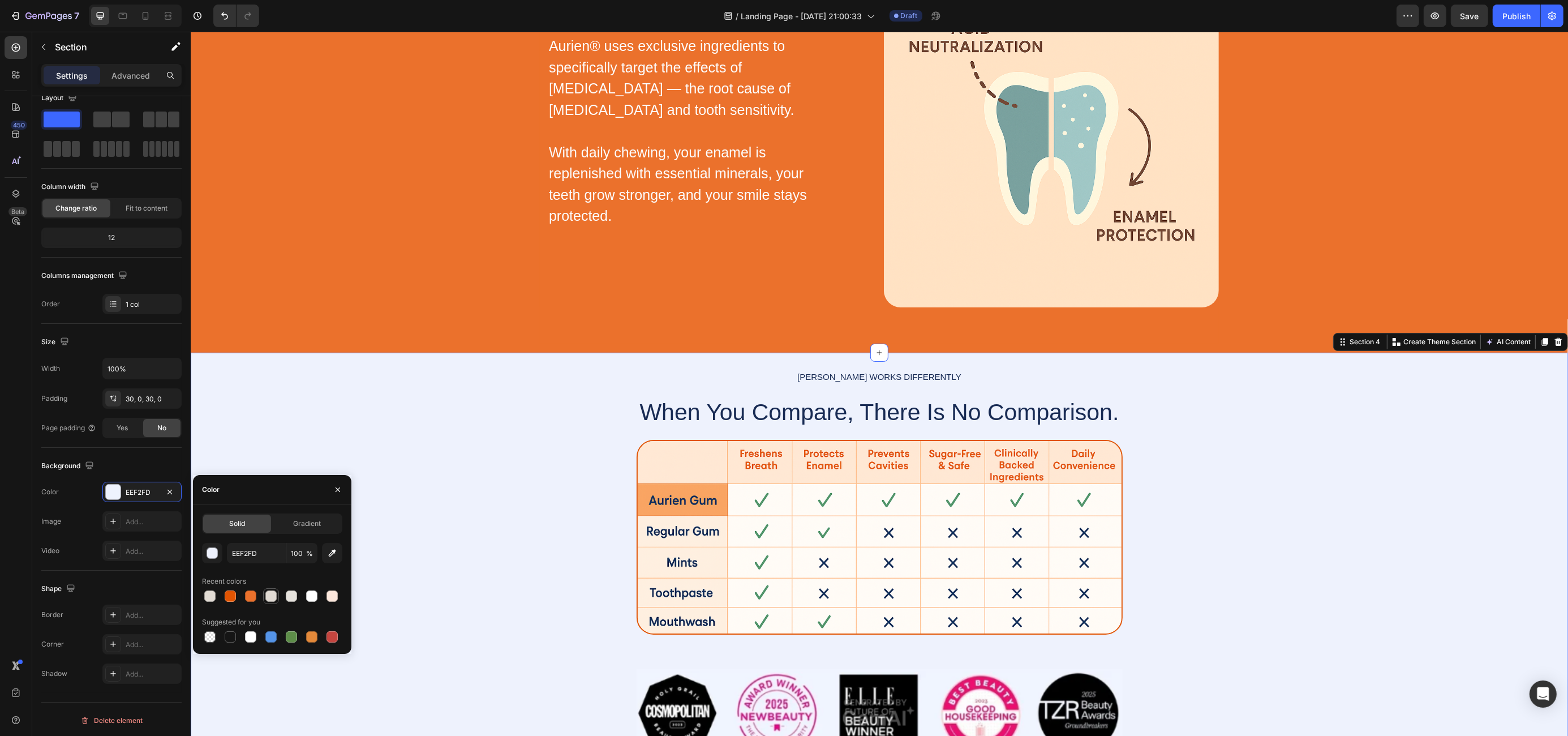
click at [275, 597] on div at bounding box center [270, 595] width 11 height 11
type input "E0DAD3"
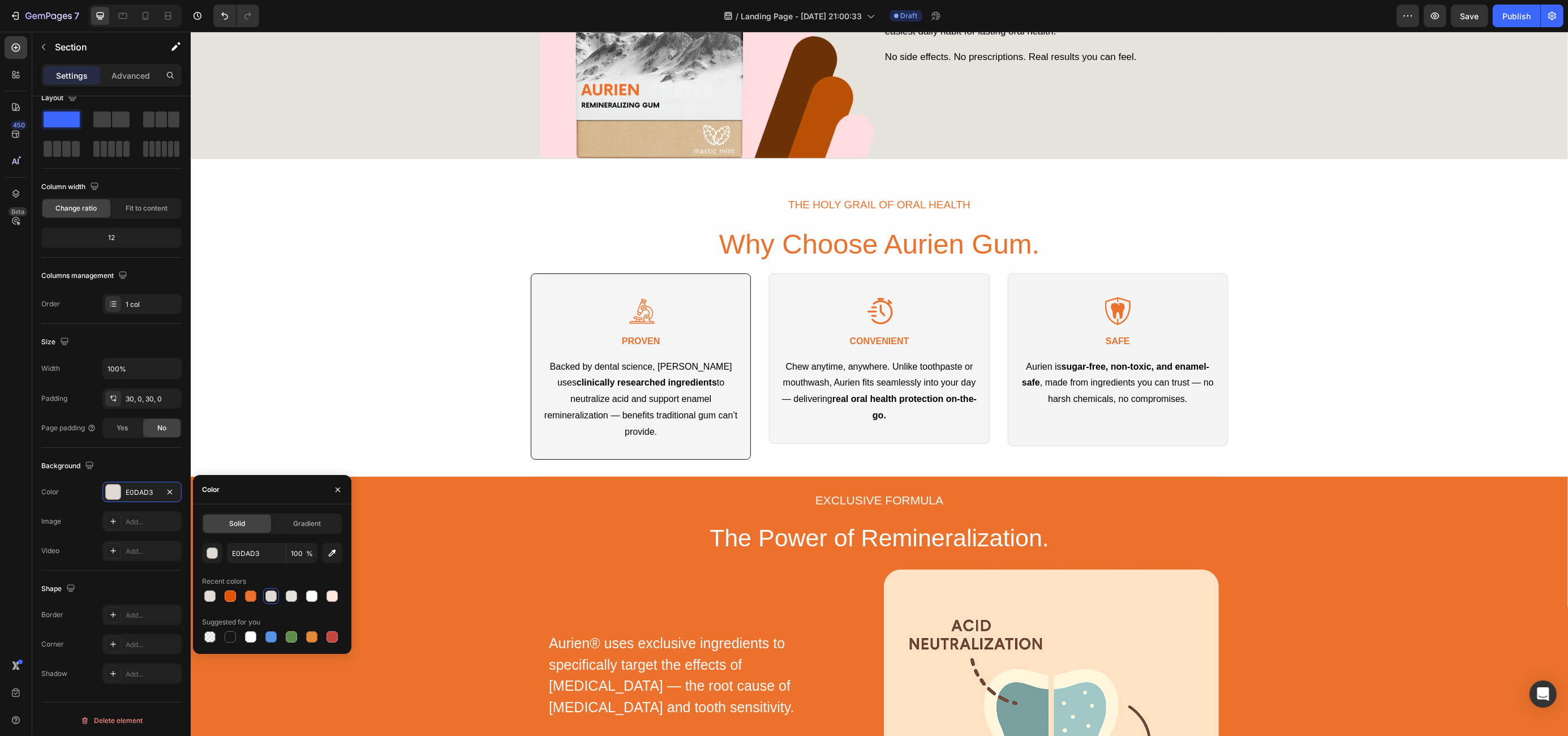
scroll to position [0, 0]
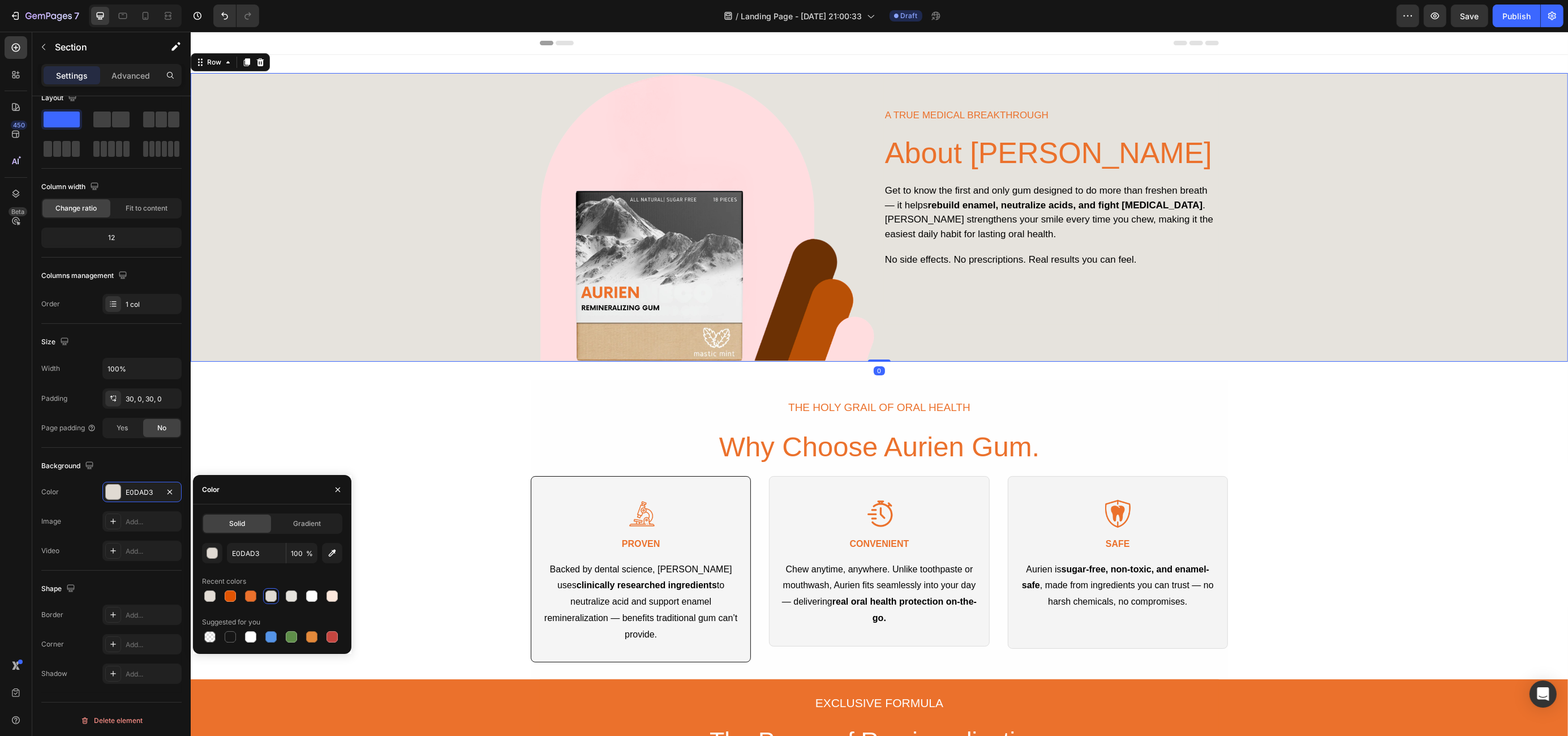
click at [342, 253] on div "Image A TRUE MEDICAL BREAKTHROUGH Text Block About [PERSON_NAME] Heading Get to…" at bounding box center [878, 217] width 1377 height 289
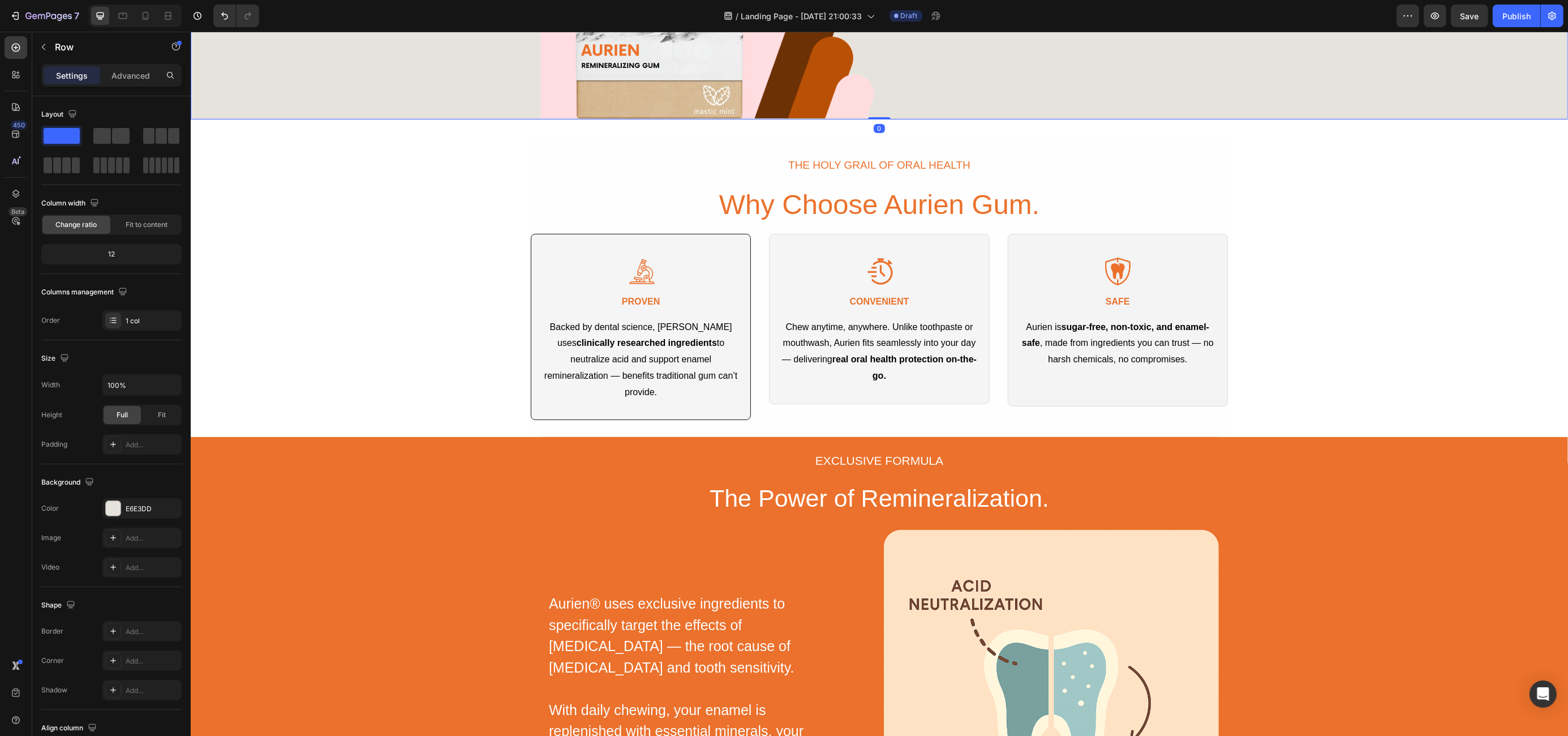
scroll to position [263, 0]
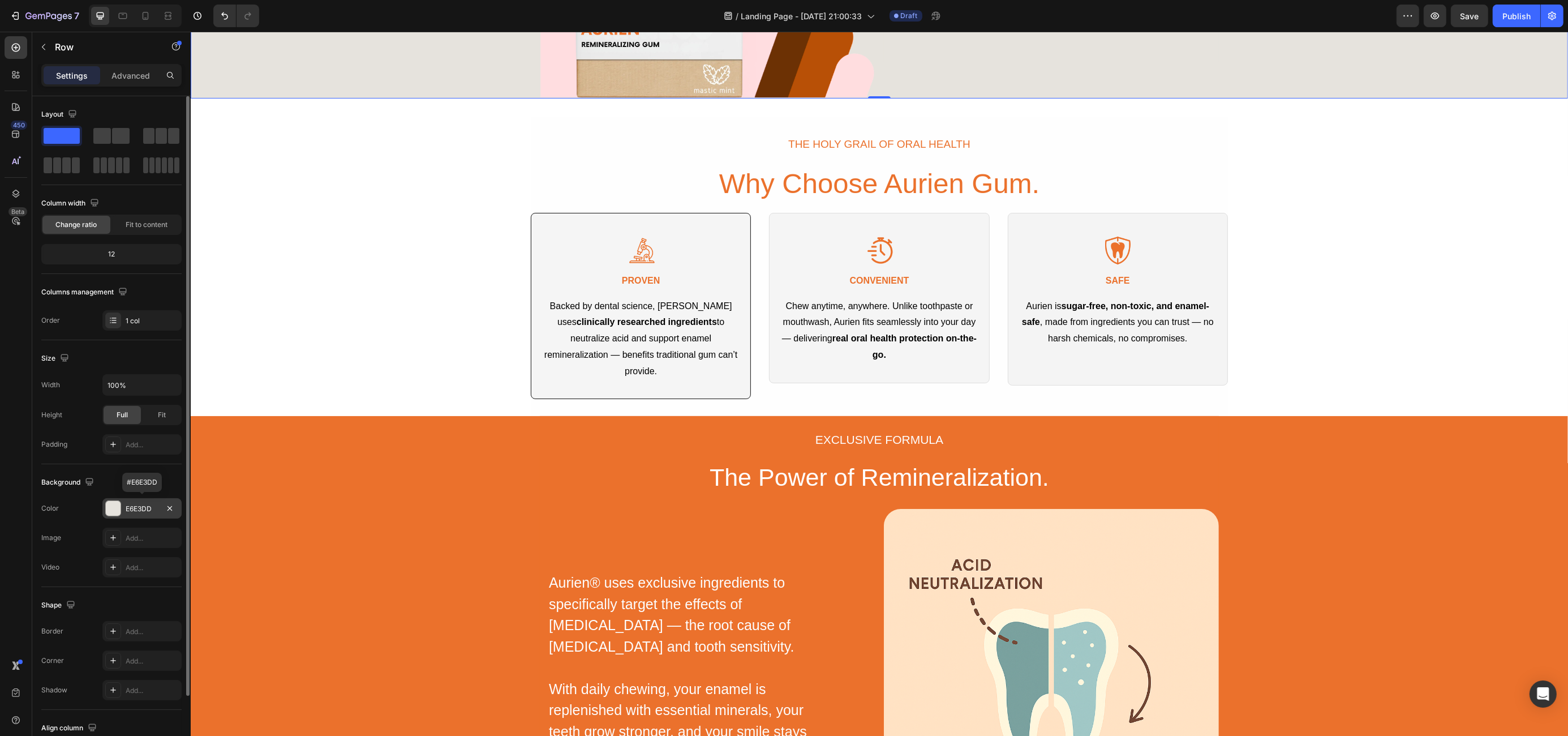
click at [135, 504] on div "E6E3DD" at bounding box center [142, 508] width 33 height 10
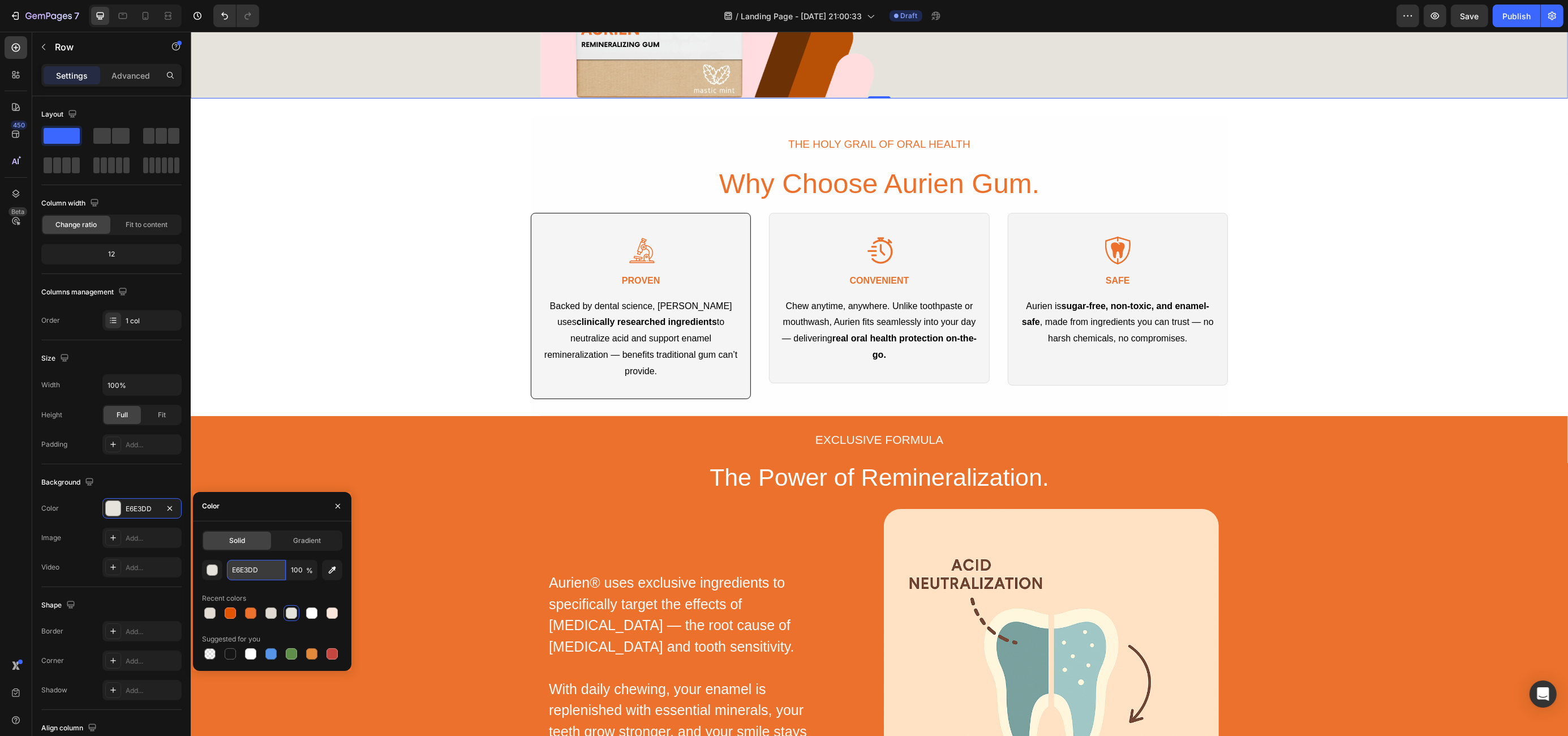
click at [250, 571] on input "E6E3DD" at bounding box center [256, 570] width 59 height 20
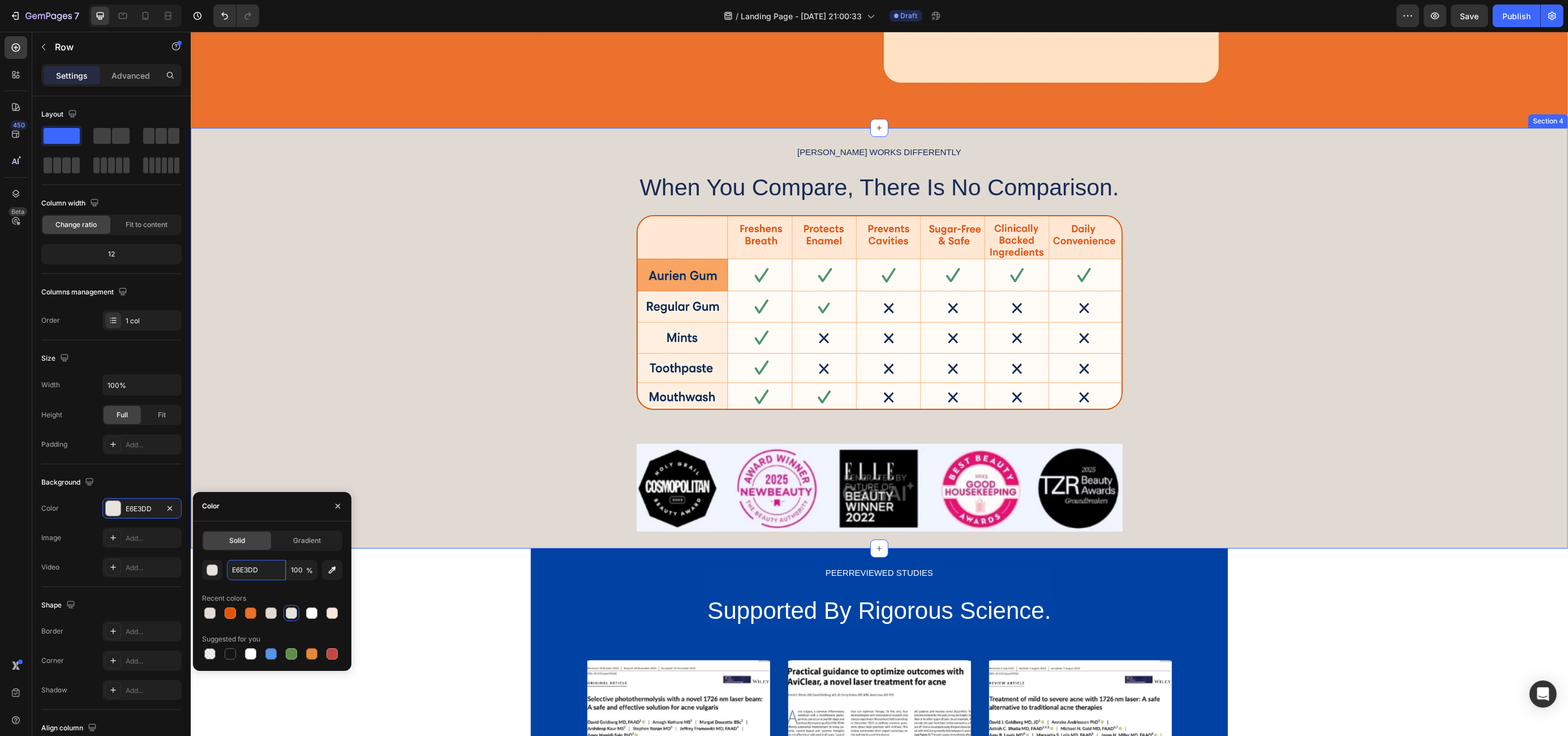
scroll to position [1009, 0]
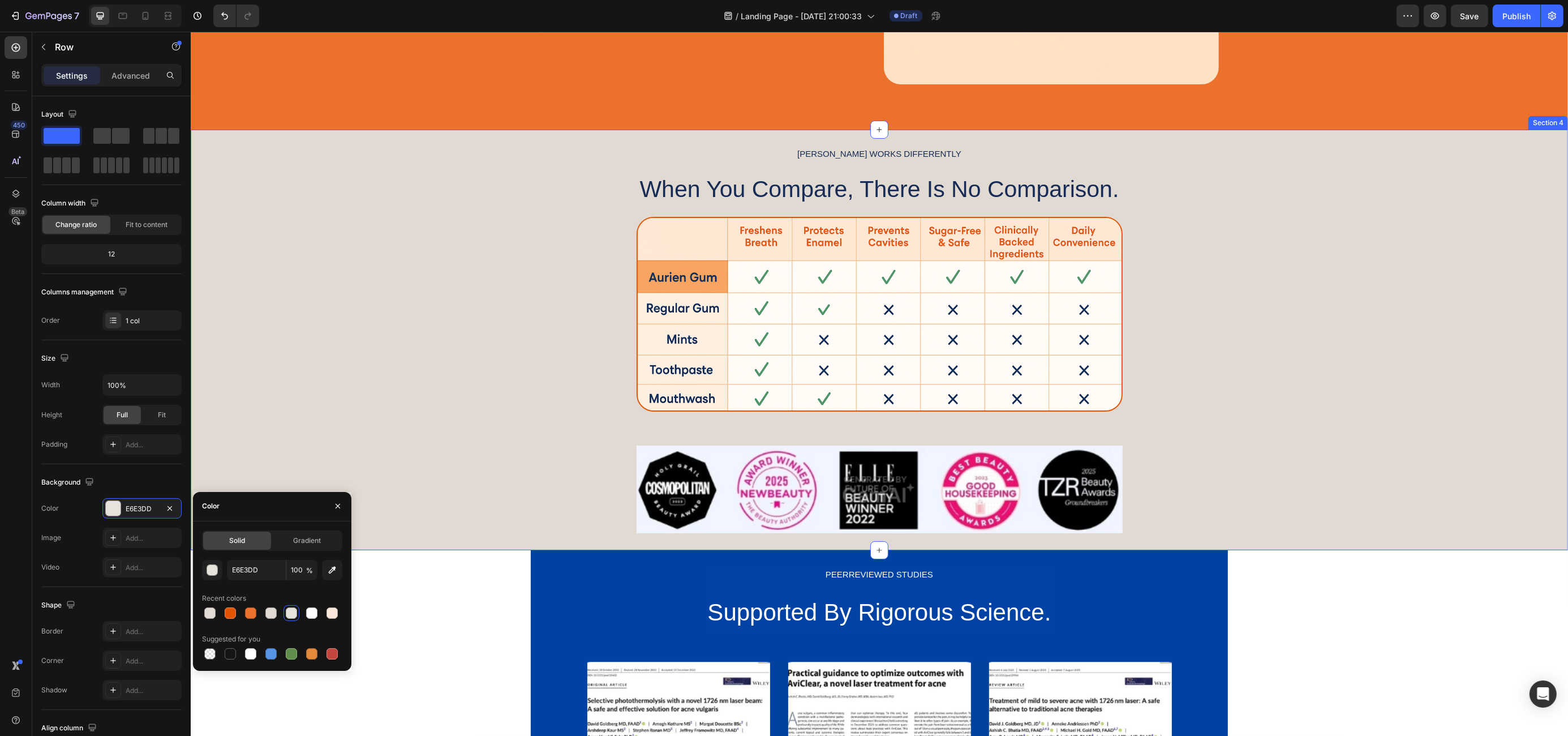
click at [317, 247] on div "[PERSON_NAME] WORKS DIFFERENTLY Text Block When You Compare, There Is No Compar…" at bounding box center [878, 340] width 1377 height 386
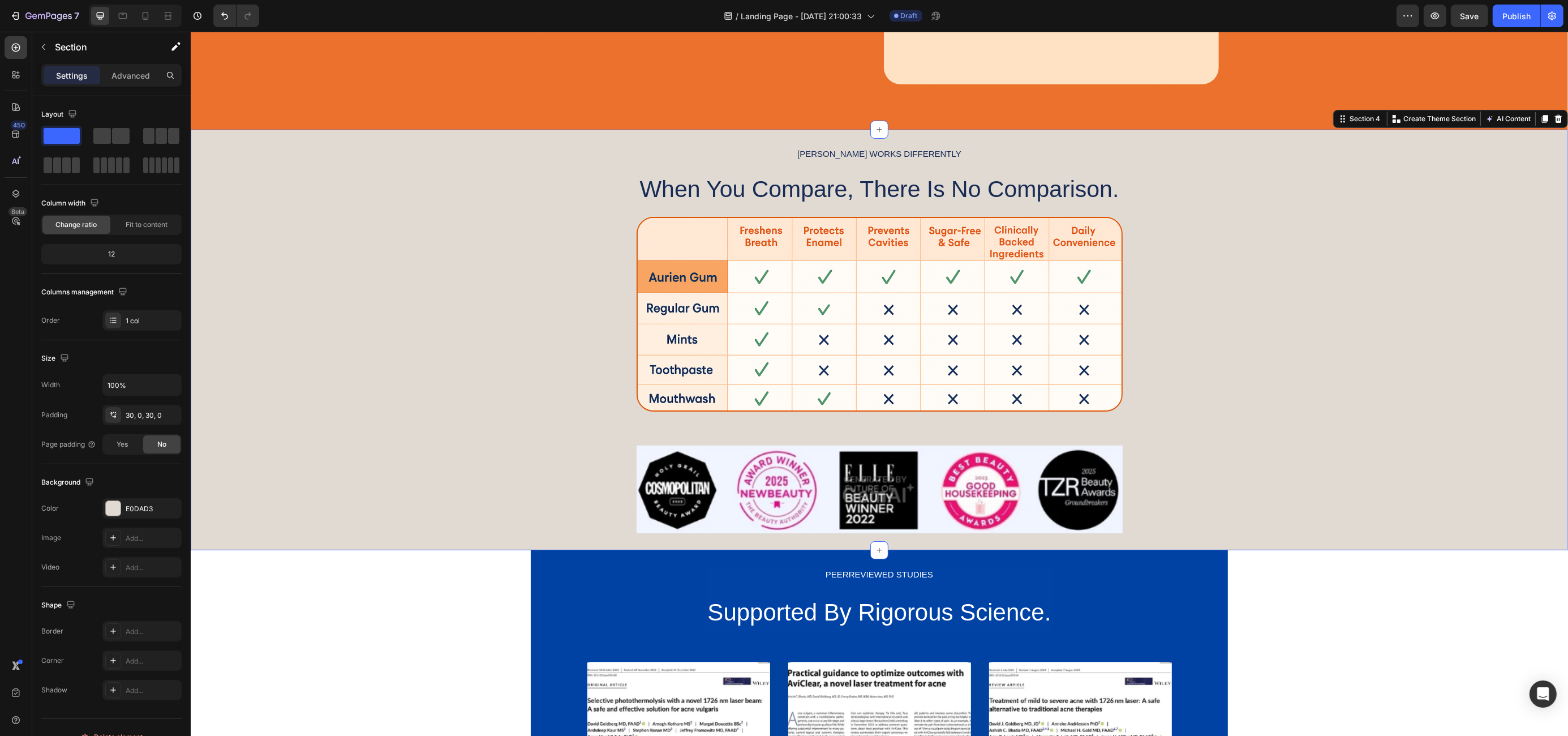
click at [301, 260] on div "[PERSON_NAME] WORKS DIFFERENTLY Text Block When You Compare, There Is No Compar…" at bounding box center [878, 340] width 1377 height 386
click at [145, 504] on div "E0DAD3" at bounding box center [142, 508] width 33 height 10
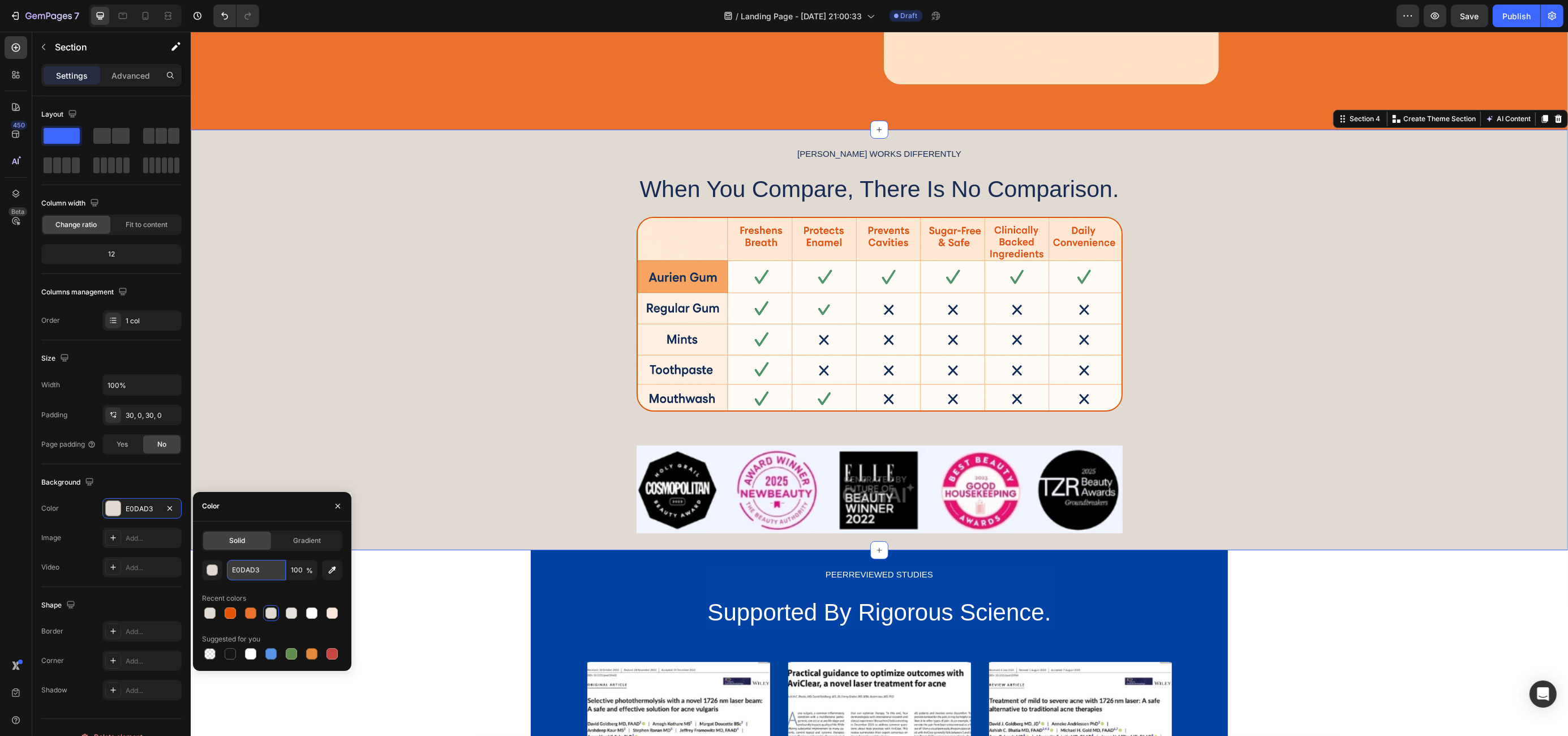
click at [250, 573] on input "E0DAD3" at bounding box center [256, 570] width 59 height 20
paste input "6E3DD"
type input "E6E3DD"
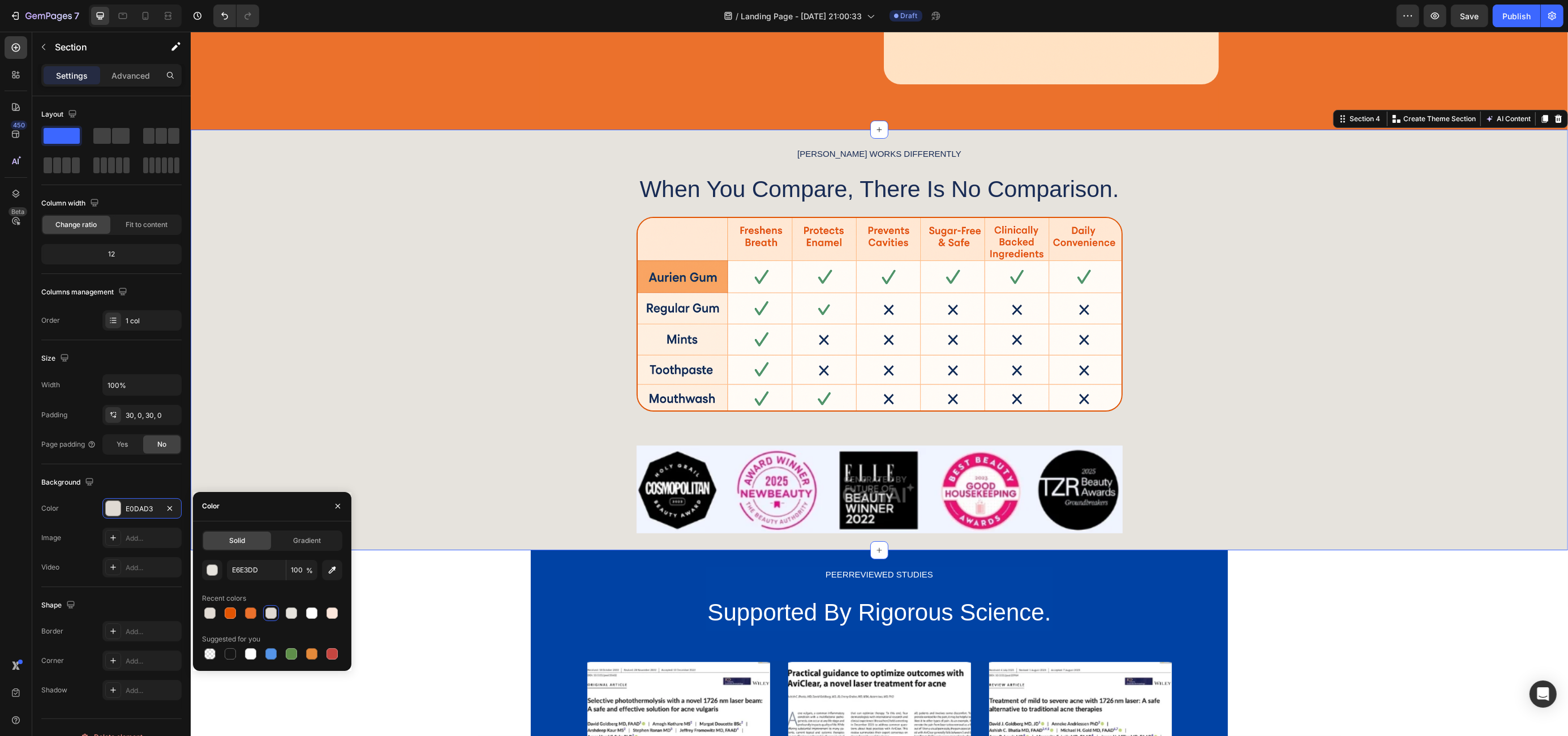
click at [363, 423] on div "[PERSON_NAME] WORKS DIFFERENTLY Text Block When You Compare, There Is No Compar…" at bounding box center [878, 340] width 1377 height 386
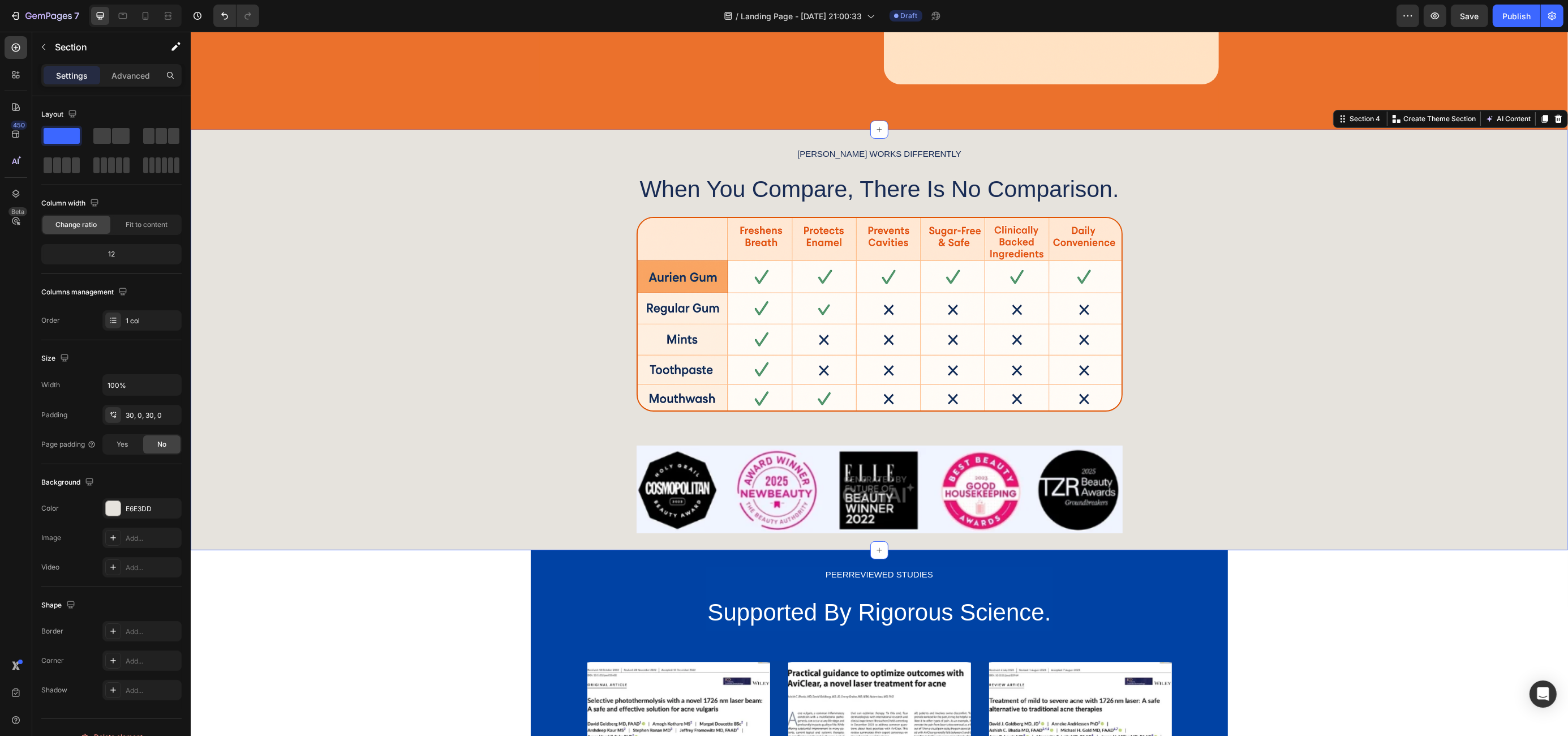
click at [371, 666] on div "EXCLUSIVE FORMULA Text Block The Power of Remineralization. Heading Aurien® use…" at bounding box center [878, 186] width 1377 height 2279
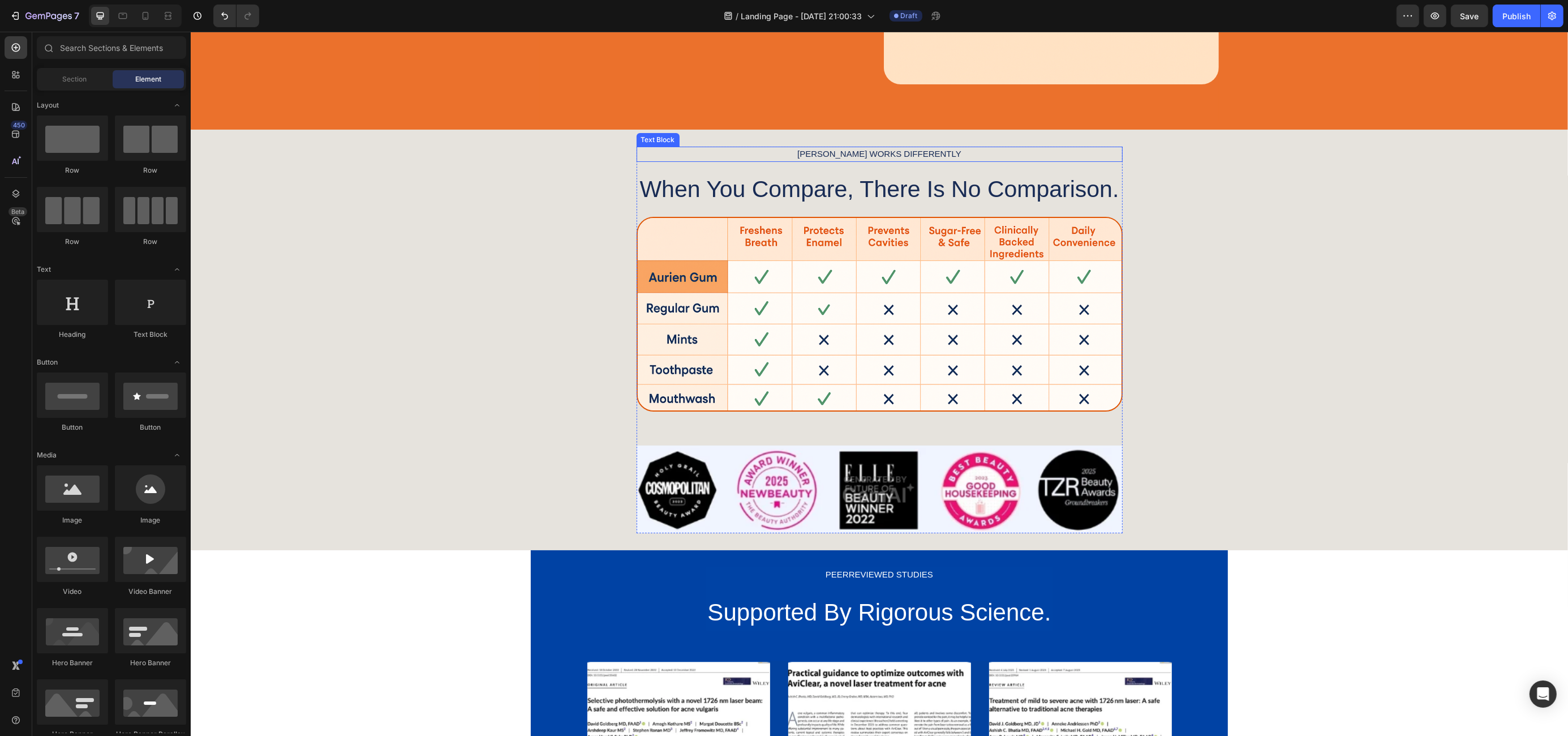
click at [866, 152] on p "[PERSON_NAME] WORKS DIFFERENTLY" at bounding box center [879, 154] width 484 height 13
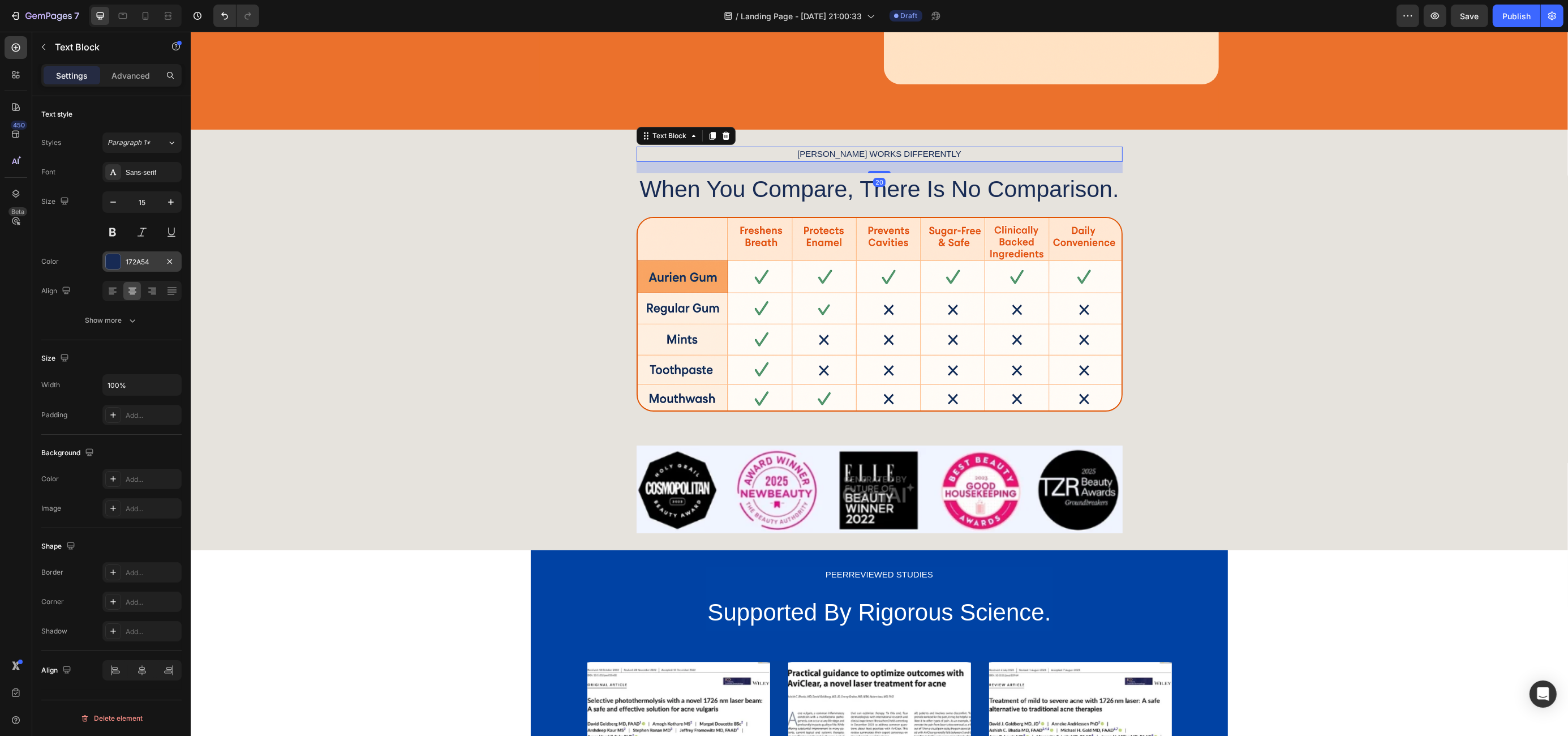
click at [121, 259] on div "172A54" at bounding box center [142, 261] width 79 height 20
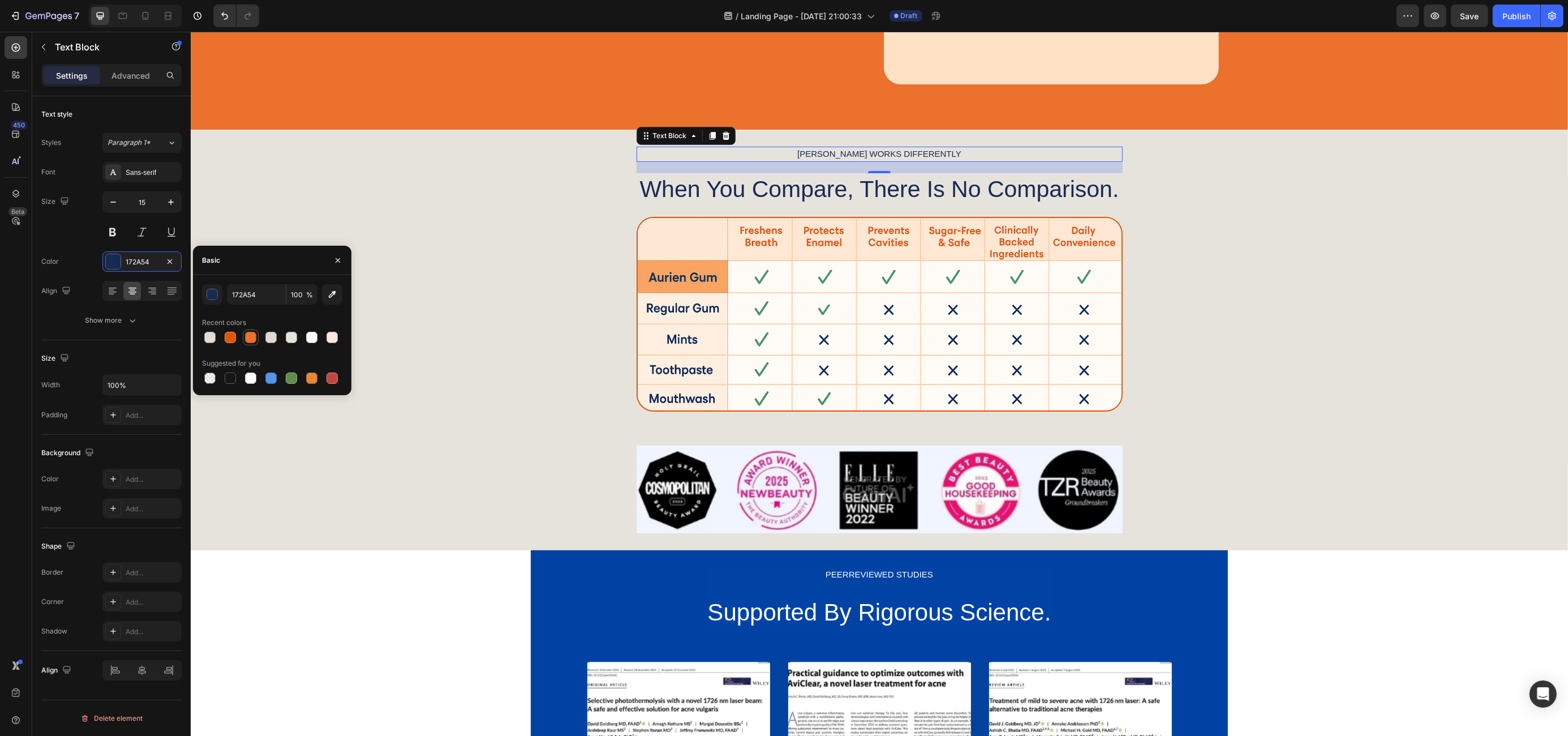
click at [248, 337] on div at bounding box center [250, 337] width 11 height 11
type input "EB712C"
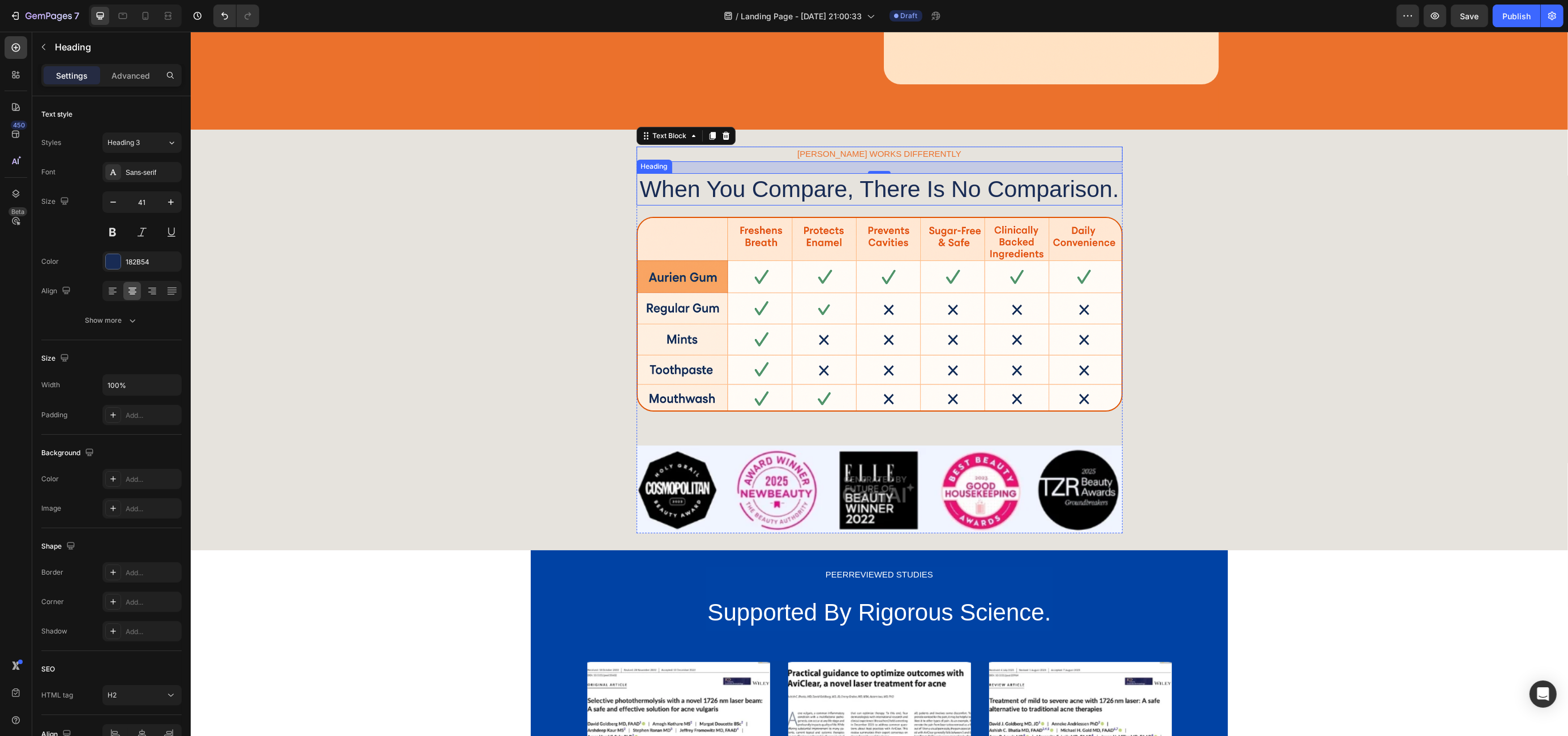
click at [857, 181] on h2 "When You Compare, There Is No Comparison." at bounding box center [879, 190] width 486 height 32
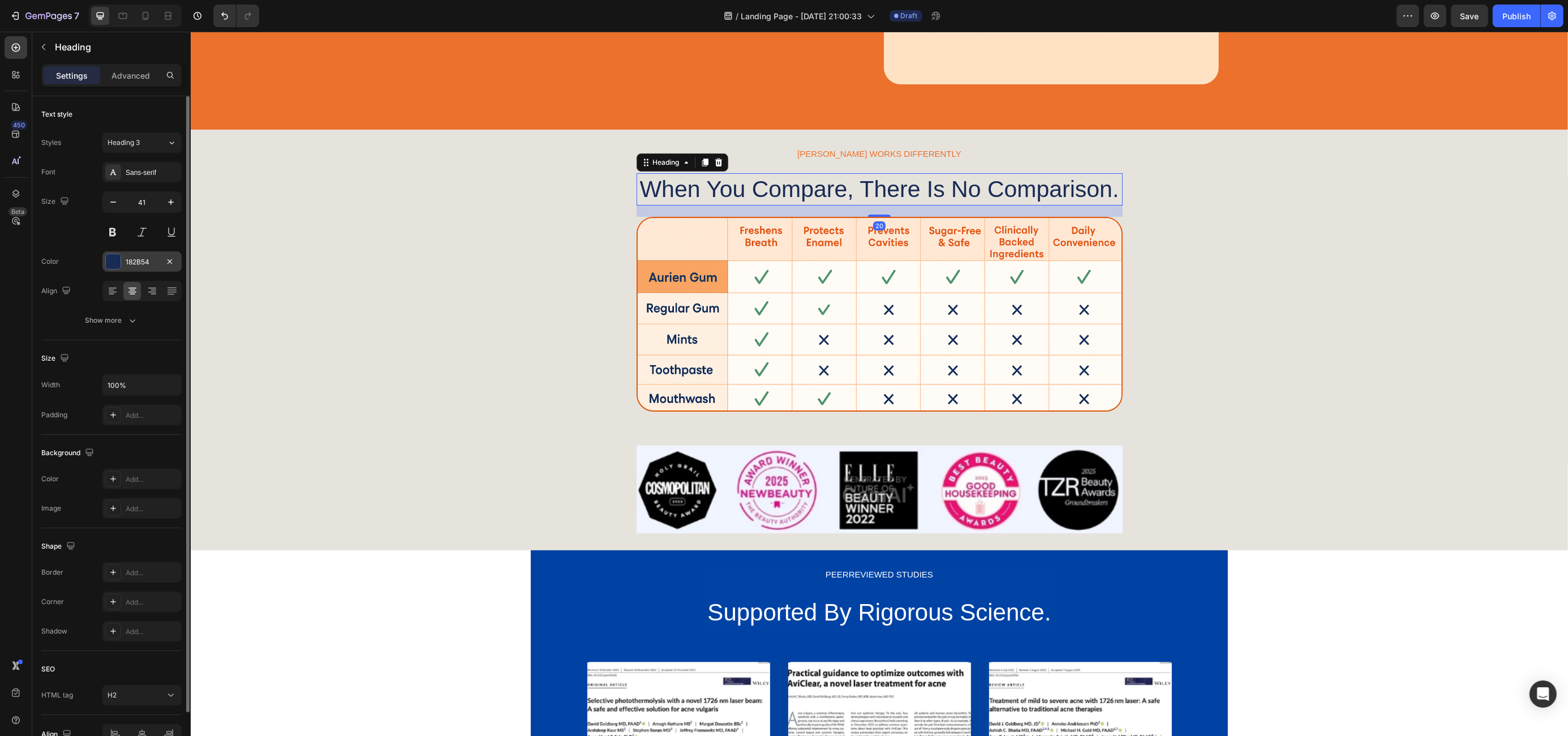
click at [119, 267] on div at bounding box center [113, 261] width 15 height 15
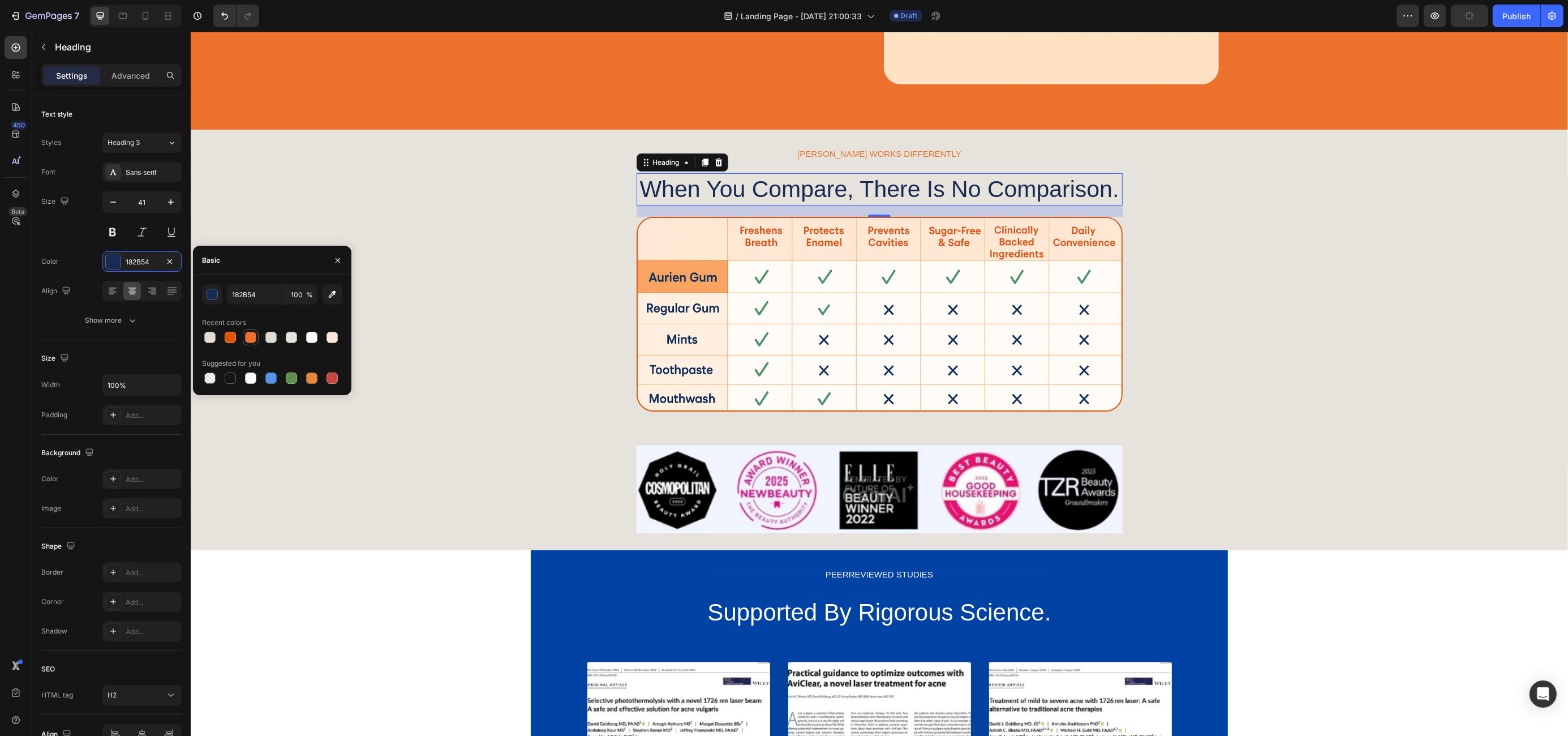
click at [249, 337] on div at bounding box center [250, 337] width 11 height 11
type input "EB712C"
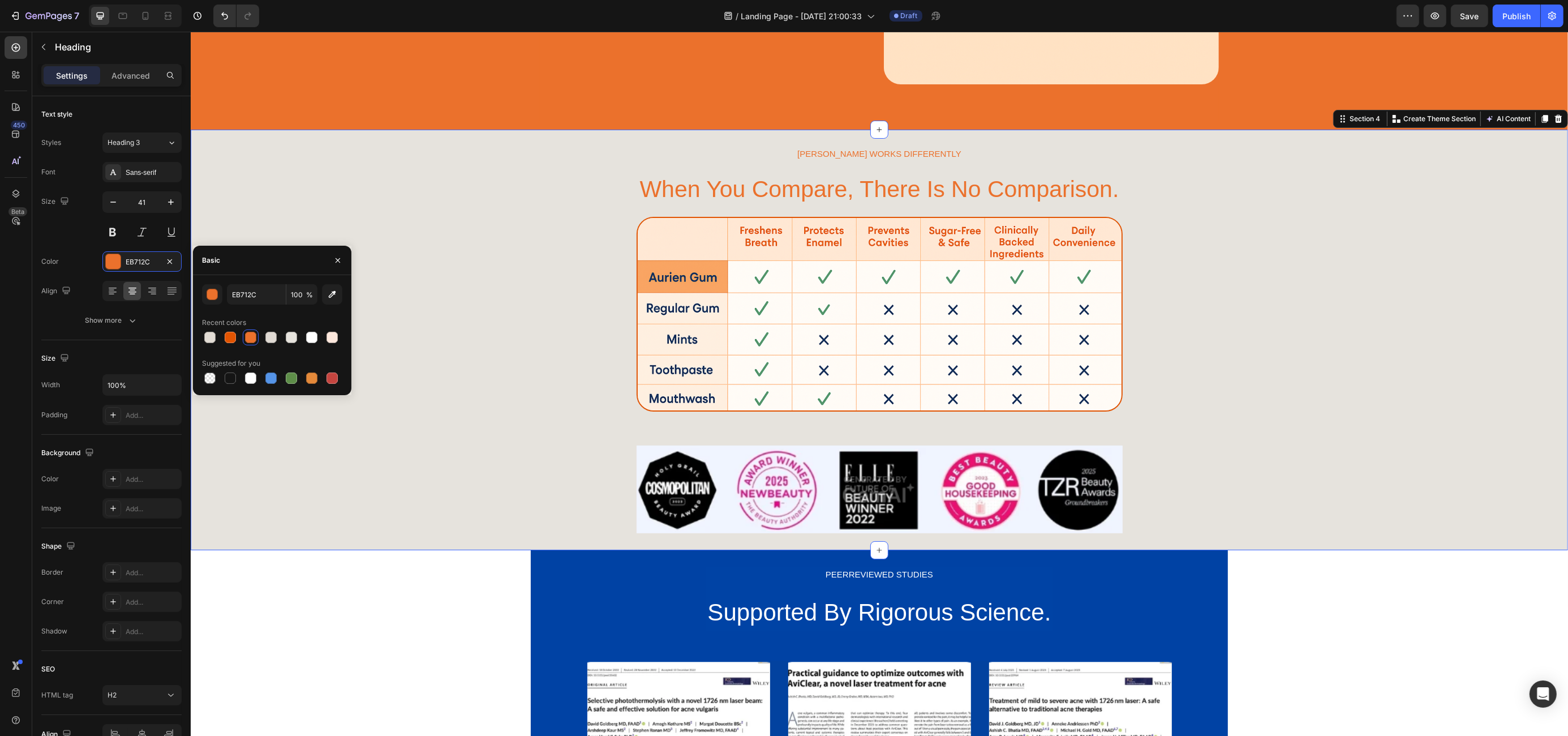
click at [575, 431] on div "[PERSON_NAME] WORKS DIFFERENTLY Text Block When You Compare, There Is No Compar…" at bounding box center [878, 340] width 1377 height 386
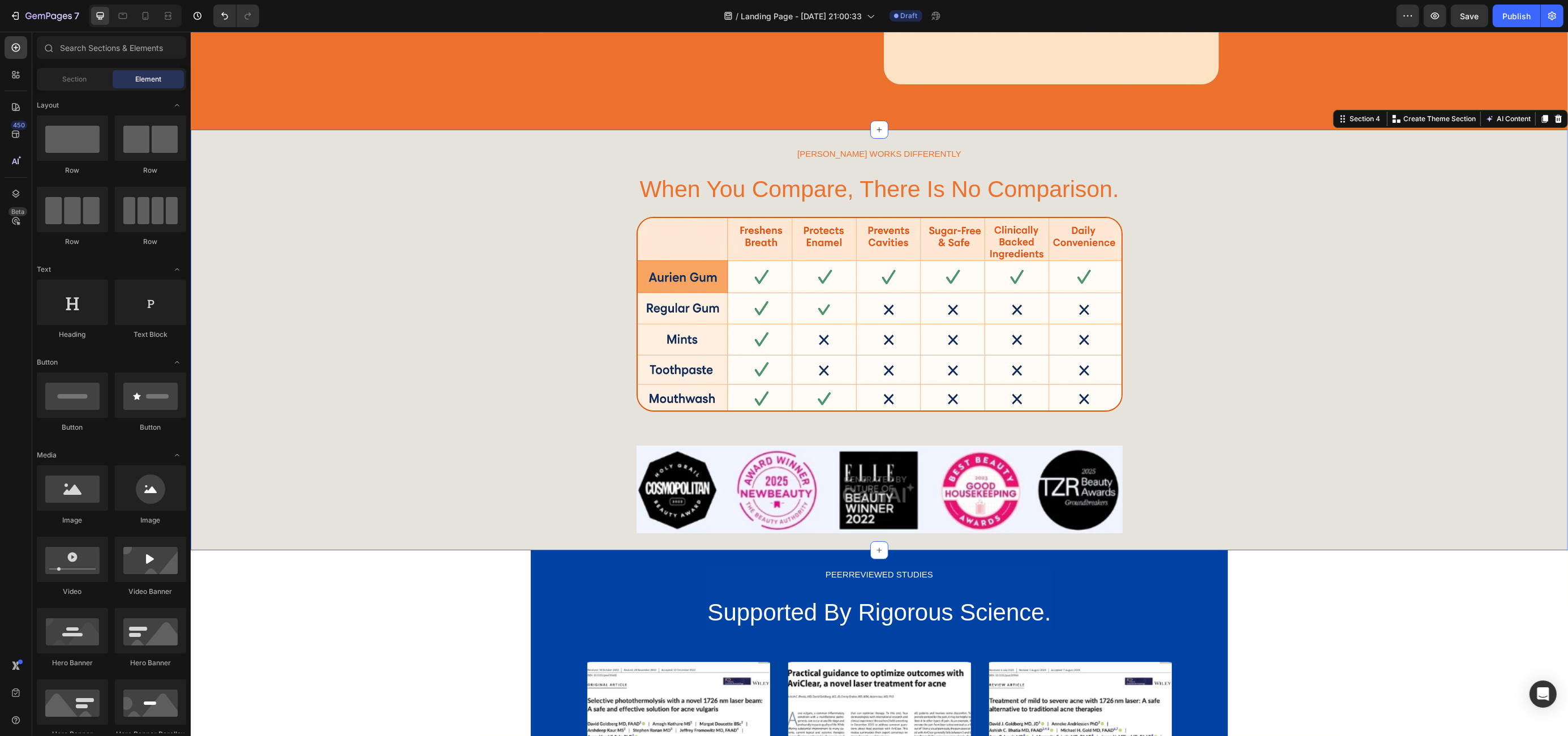
click at [1314, 596] on div "EXCLUSIVE FORMULA Text Block The Power of Remineralization. Heading Aurien® use…" at bounding box center [878, 186] width 1377 height 2279
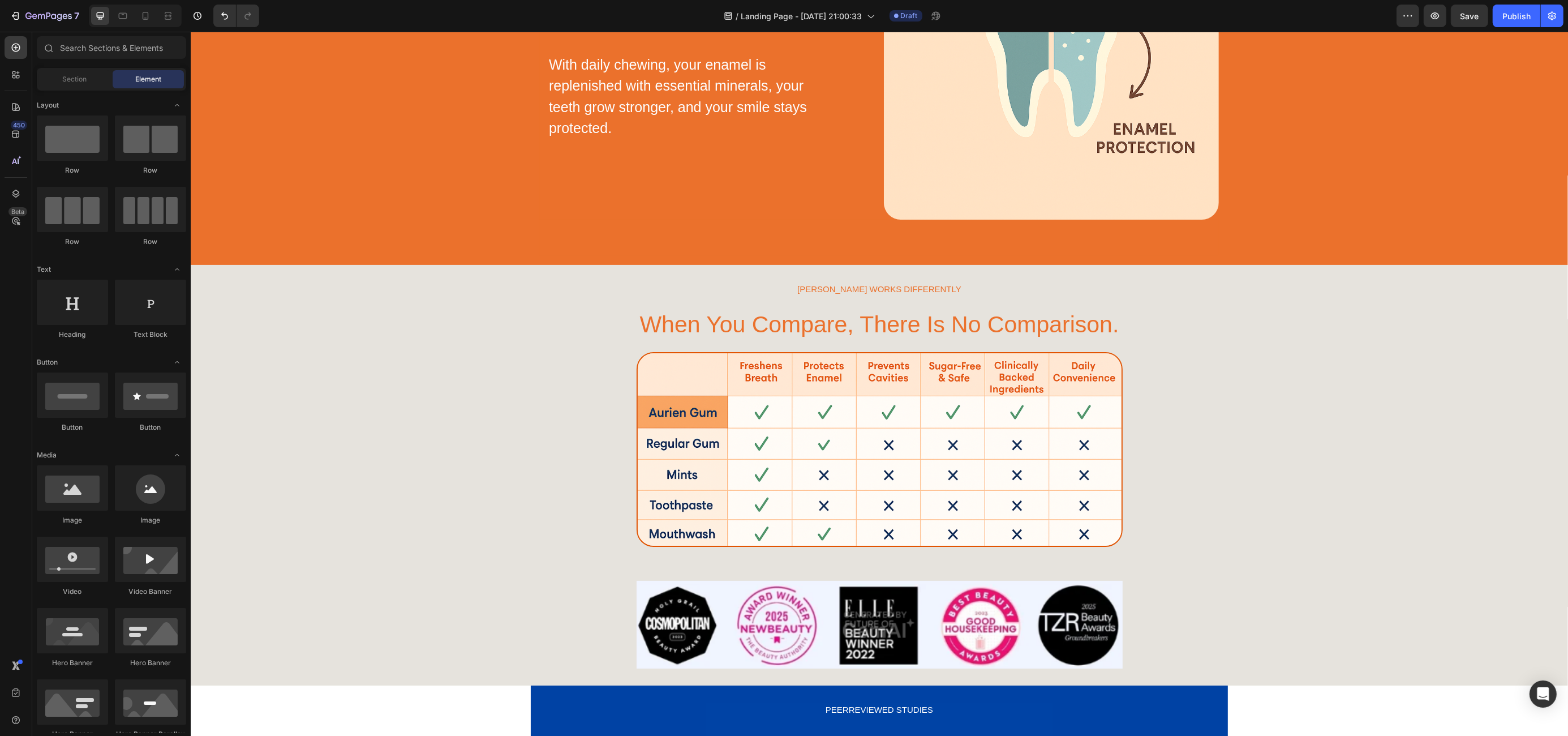
scroll to position [870, 0]
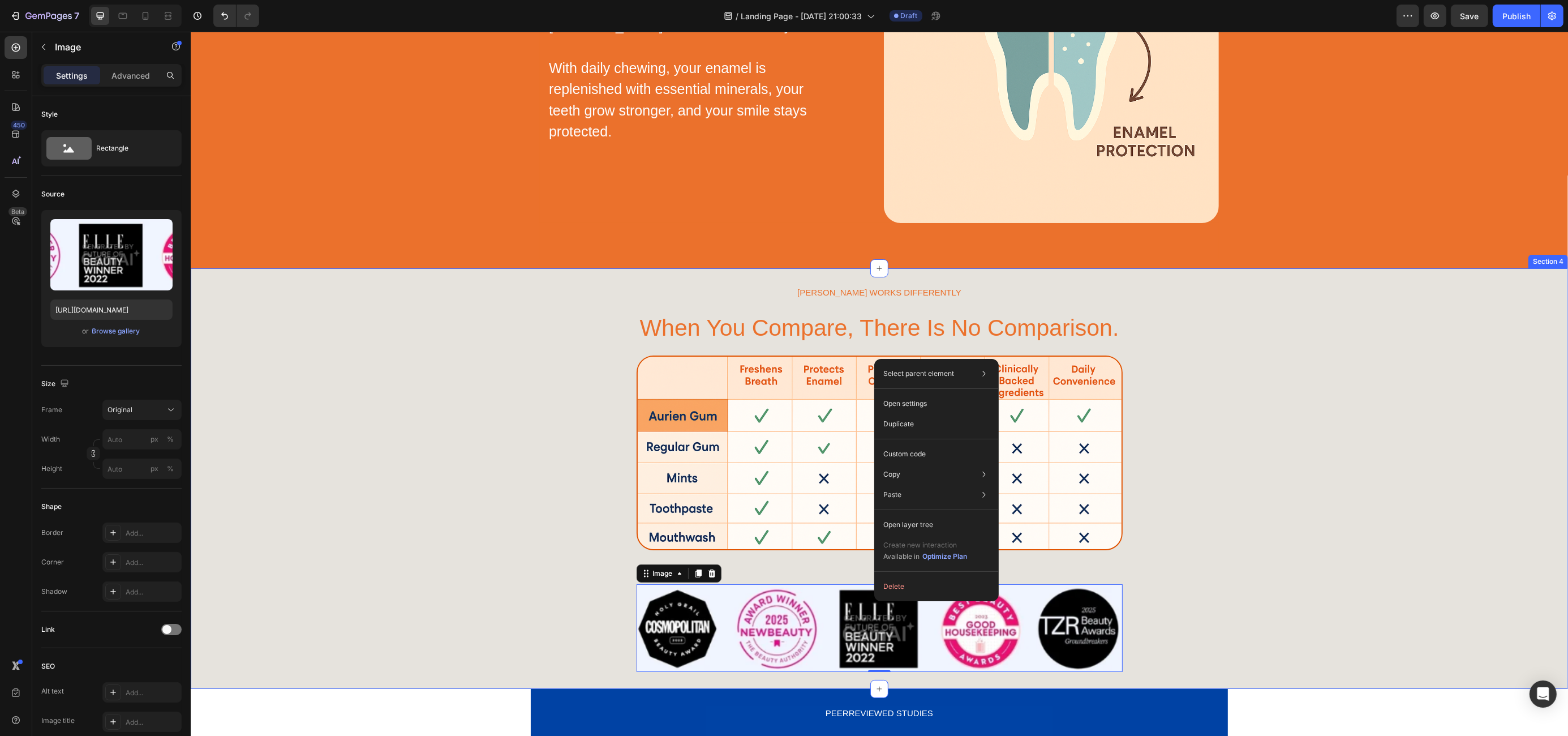
click at [546, 534] on div "[PERSON_NAME] WORKS DIFFERENTLY Text Block When You Compare, There Is No Compar…" at bounding box center [878, 478] width 1377 height 386
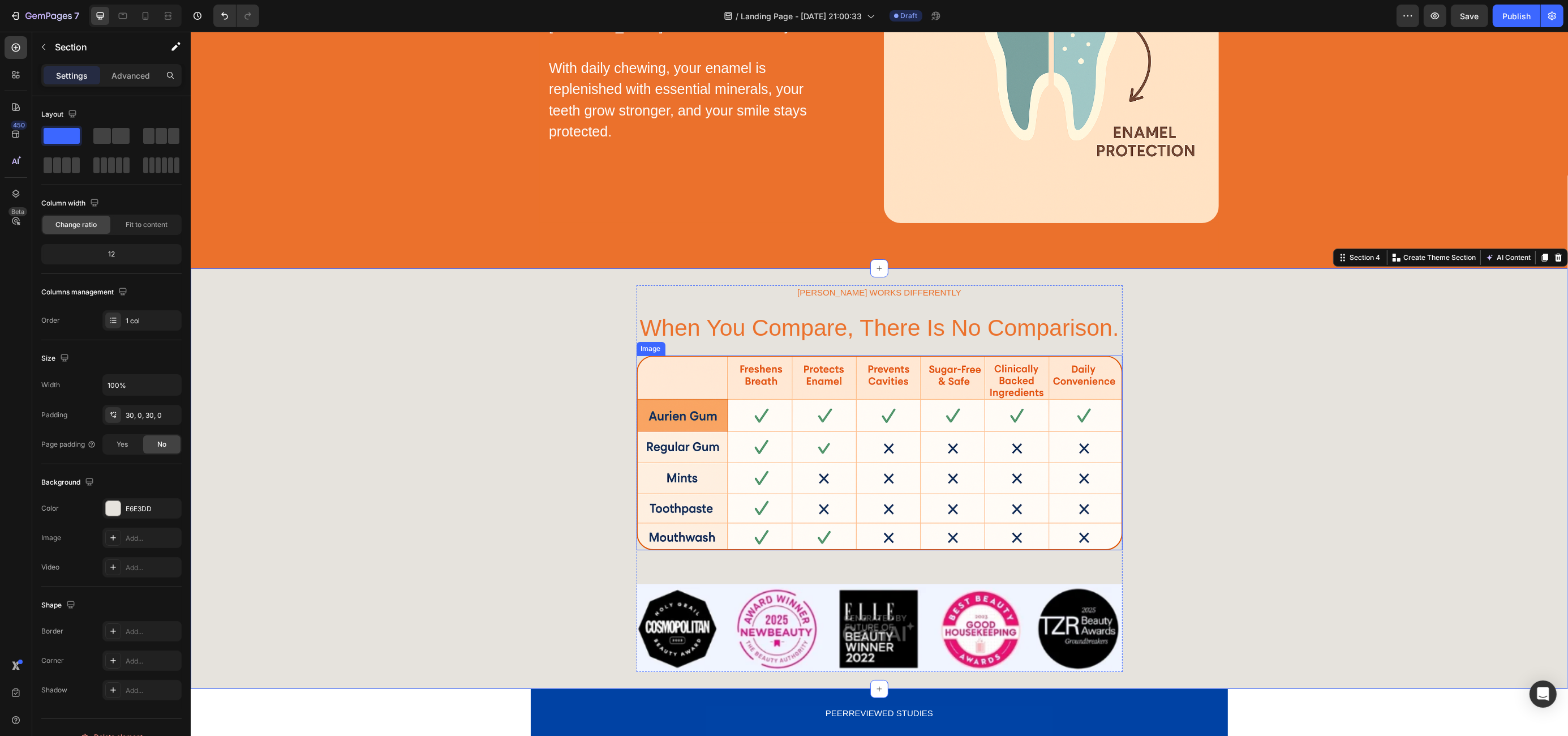
scroll to position [882, 0]
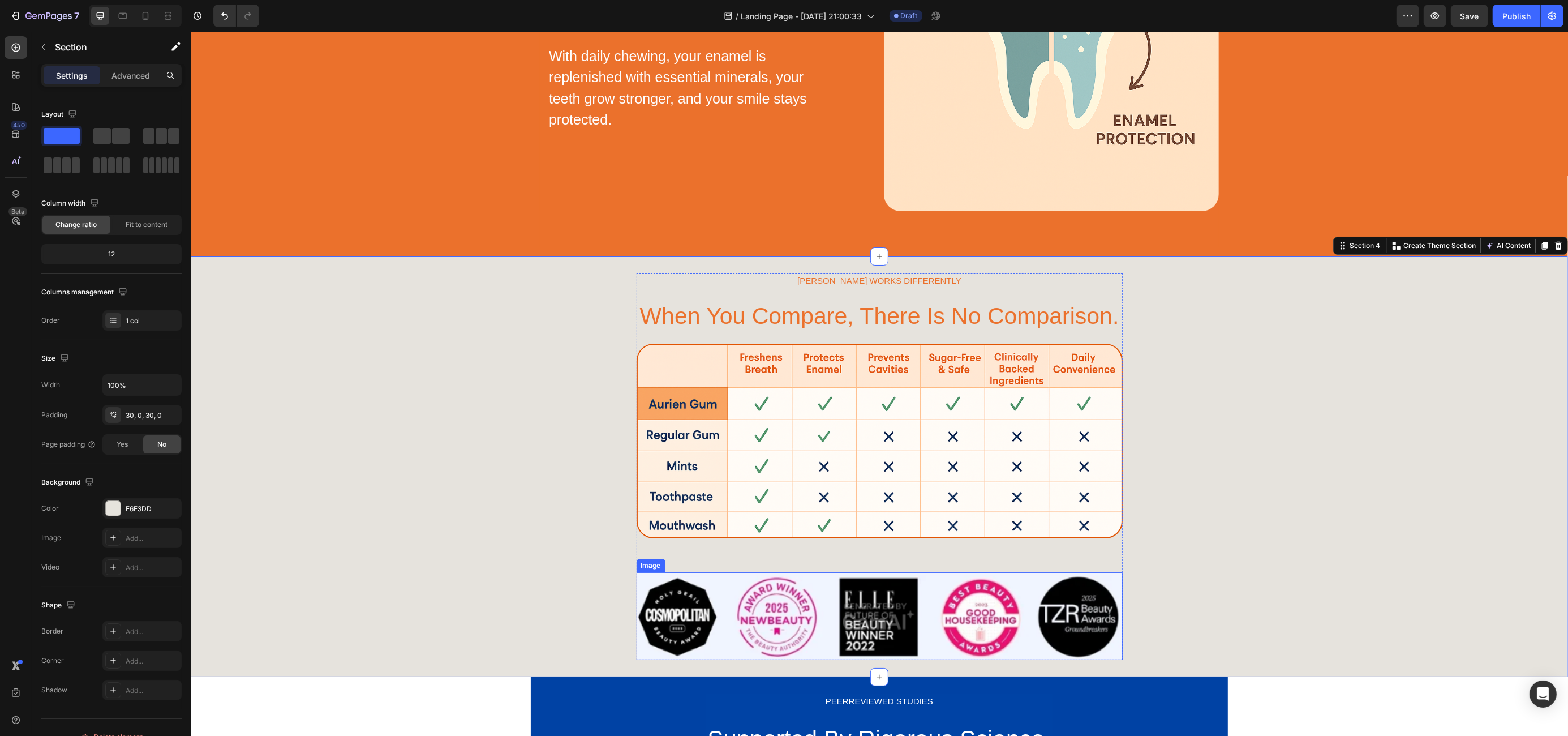
click at [767, 630] on img at bounding box center [879, 615] width 486 height 87
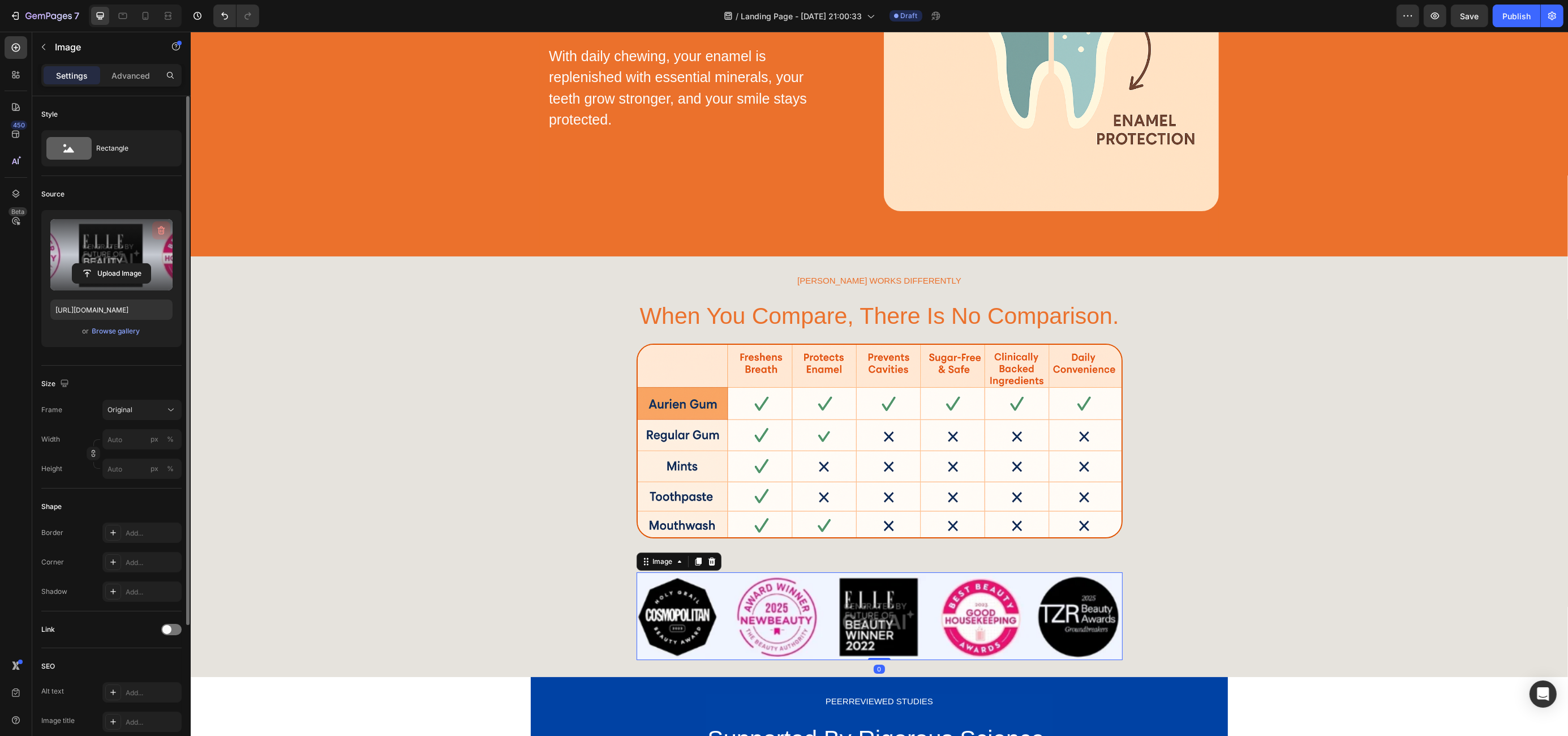
click at [157, 232] on icon "button" at bounding box center [161, 230] width 11 height 11
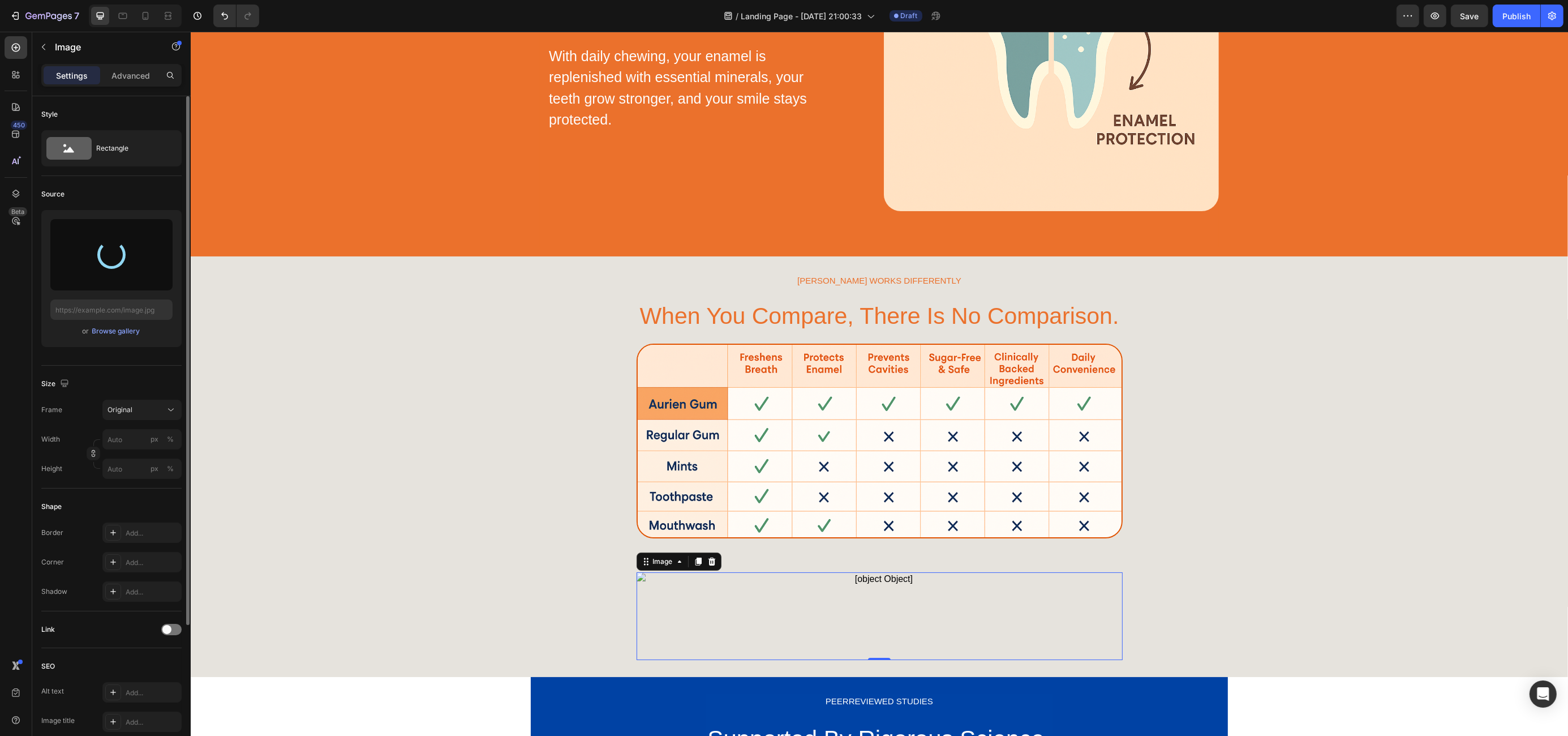
type input "[URL][DOMAIN_NAME]"
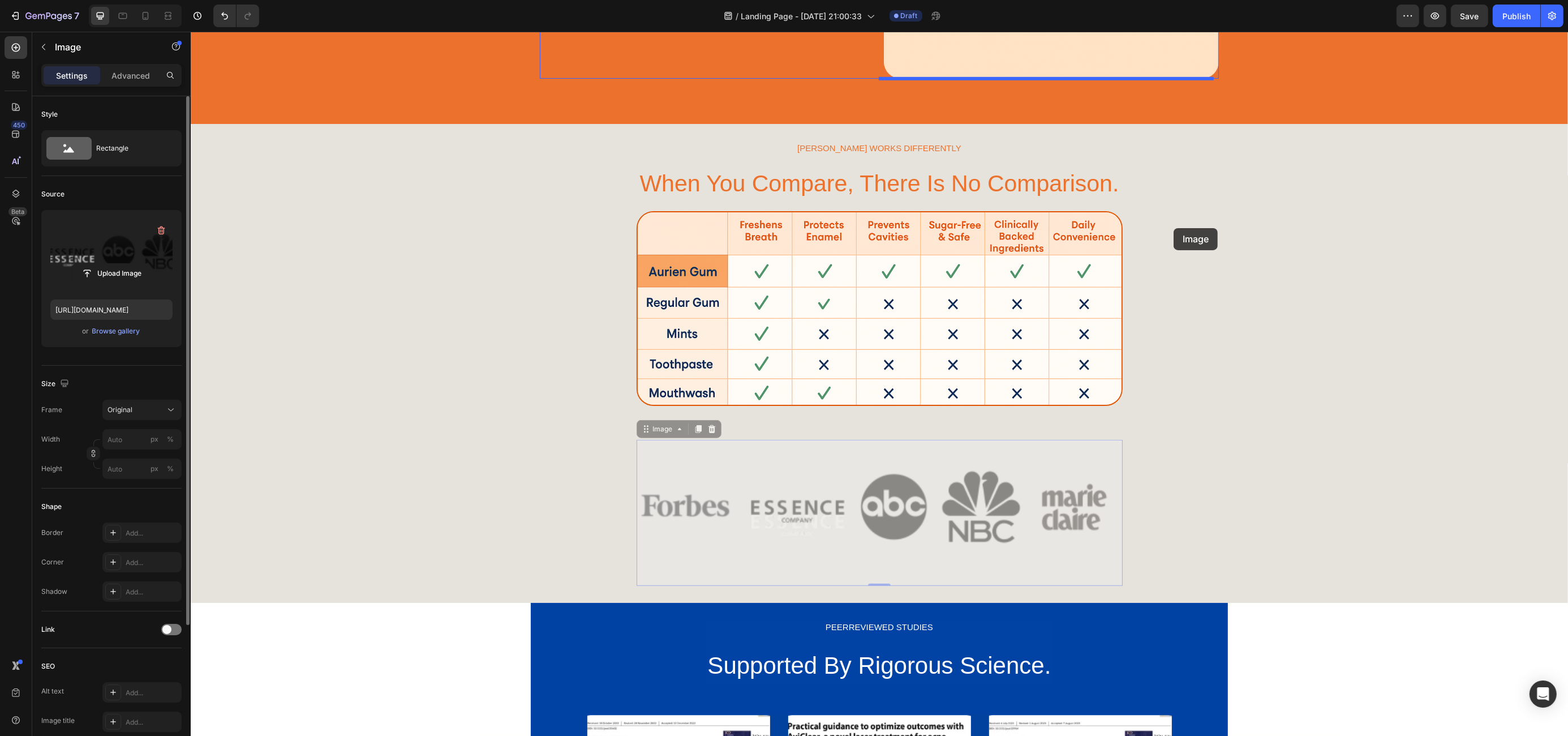
scroll to position [974, 0]
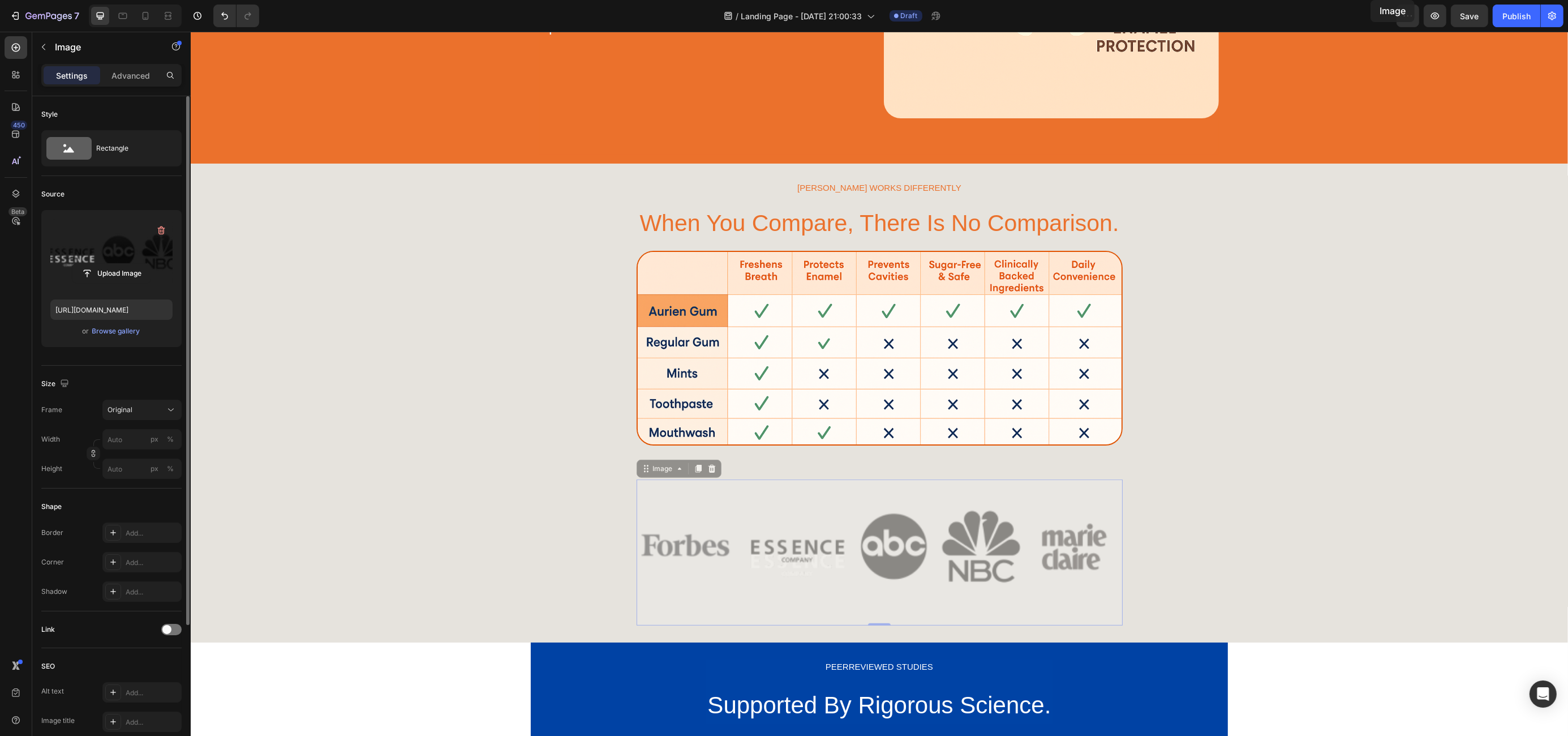
drag, startPoint x: 607, startPoint y: 448, endPoint x: 1370, endPoint y: 0, distance: 884.8
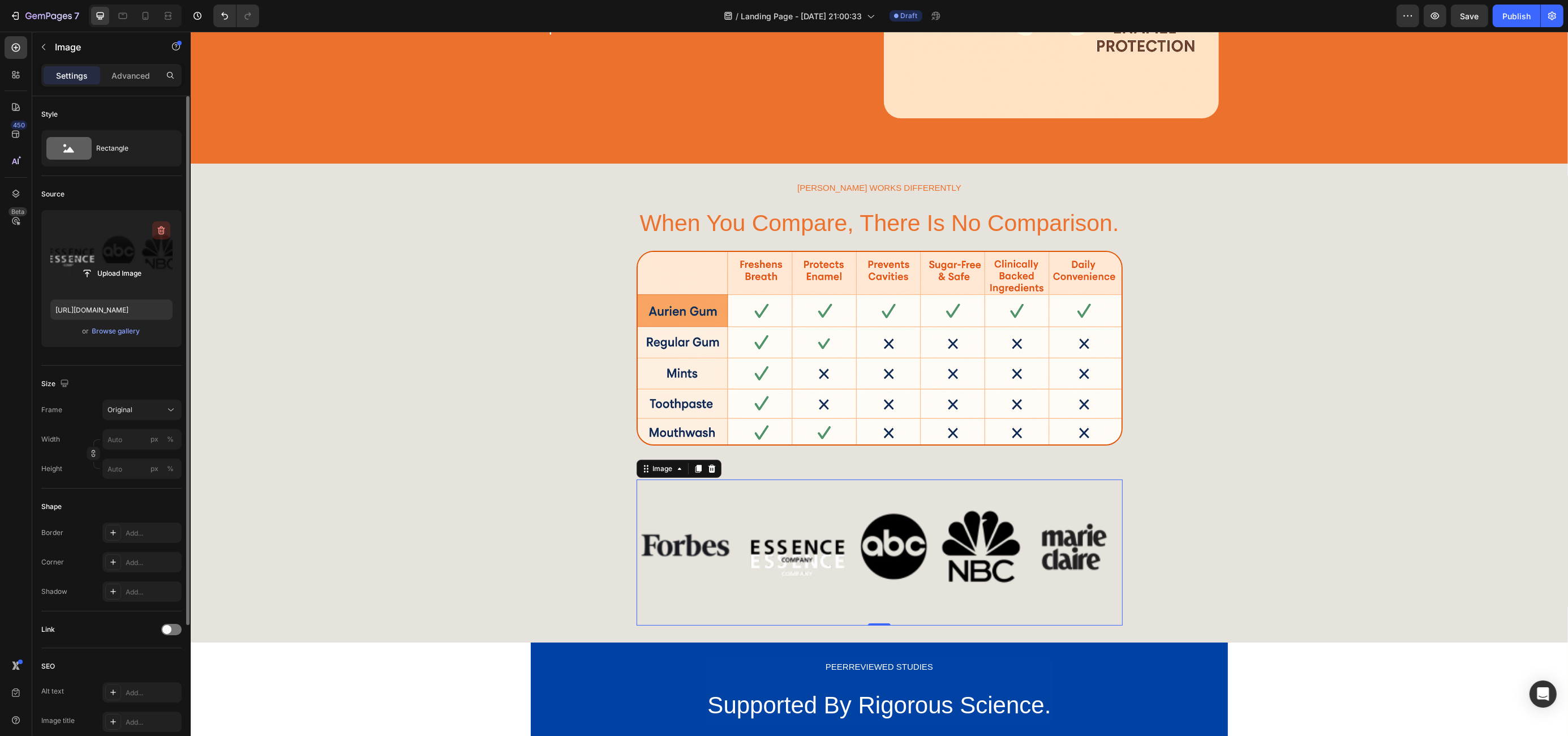
click at [157, 228] on icon "button" at bounding box center [161, 230] width 11 height 11
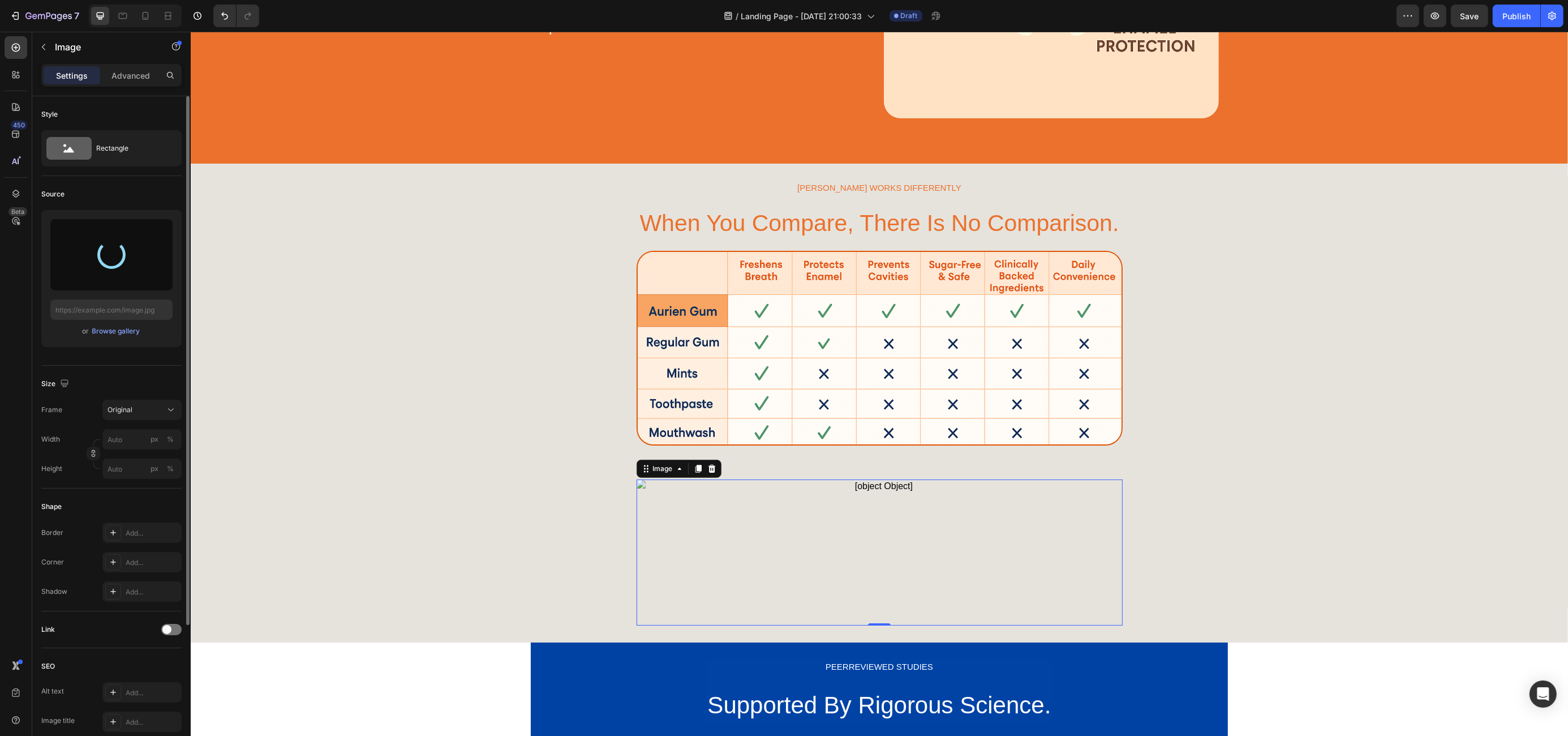
type input "[URL][DOMAIN_NAME]"
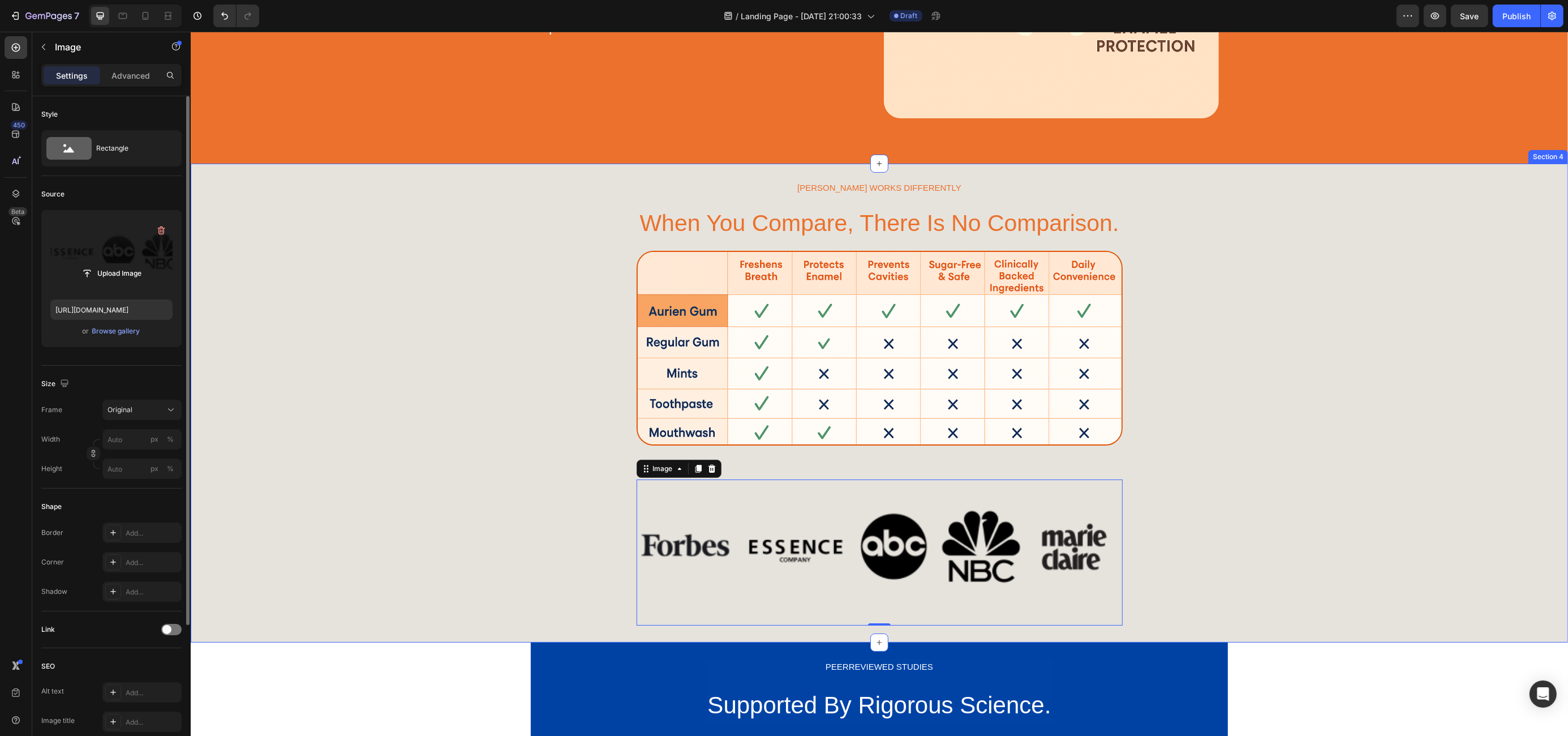
click at [1275, 550] on div "[PERSON_NAME] WORKS DIFFERENTLY Text Block When You Compare, There Is No Compar…" at bounding box center [878, 403] width 1377 height 445
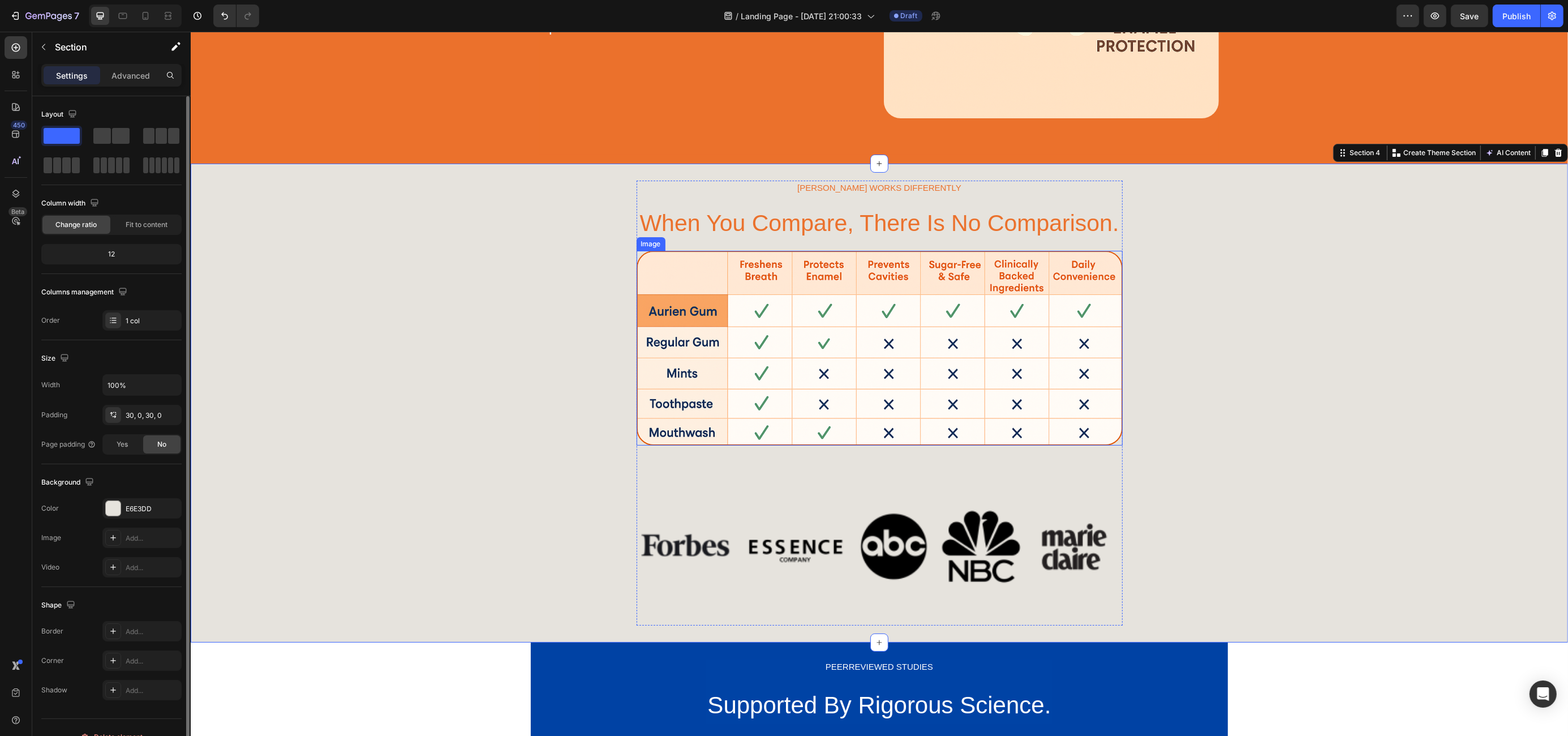
click at [736, 388] on img at bounding box center [879, 348] width 486 height 196
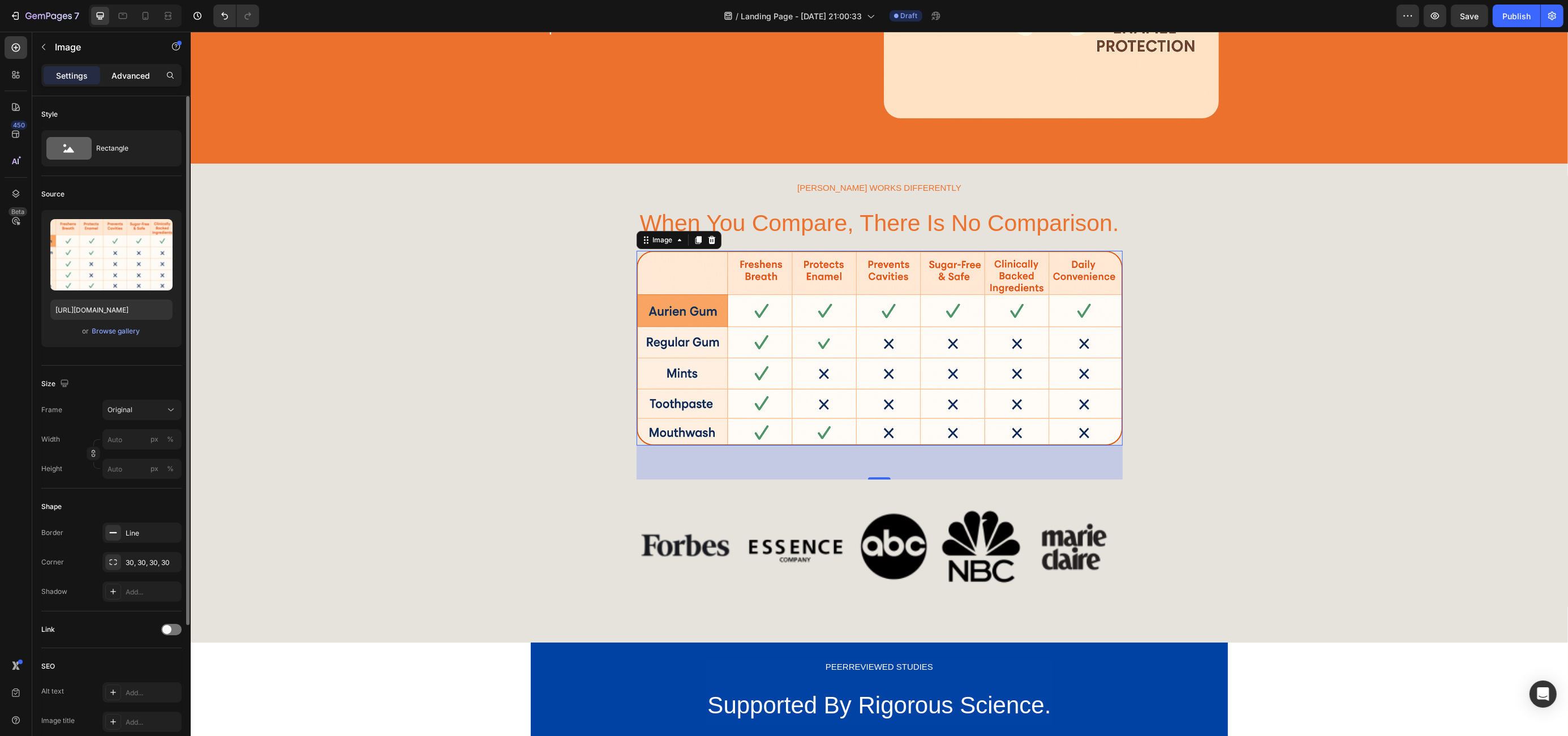
click at [129, 80] on p "Advanced" at bounding box center [130, 76] width 38 height 12
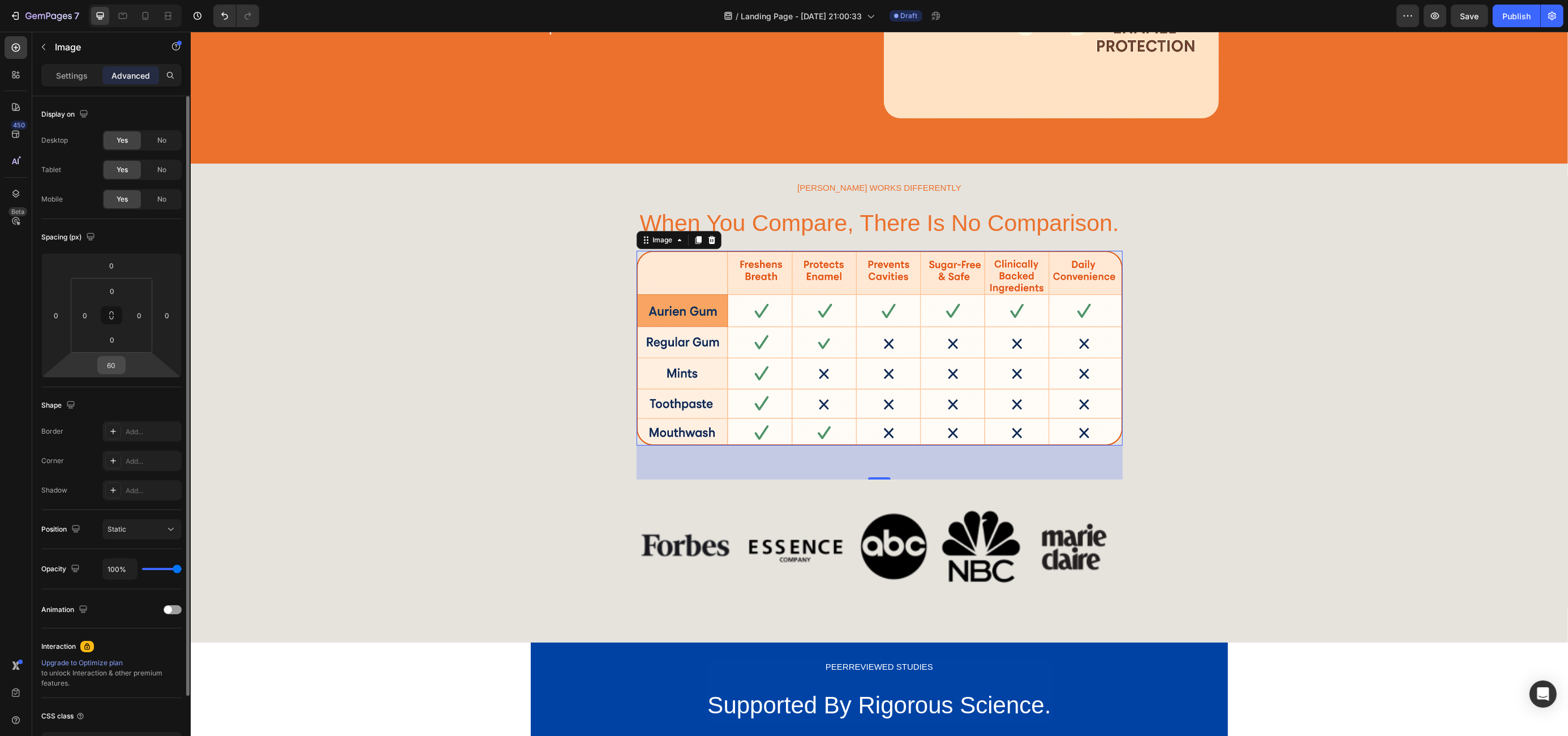
click at [117, 373] on div "60" at bounding box center [111, 365] width 28 height 18
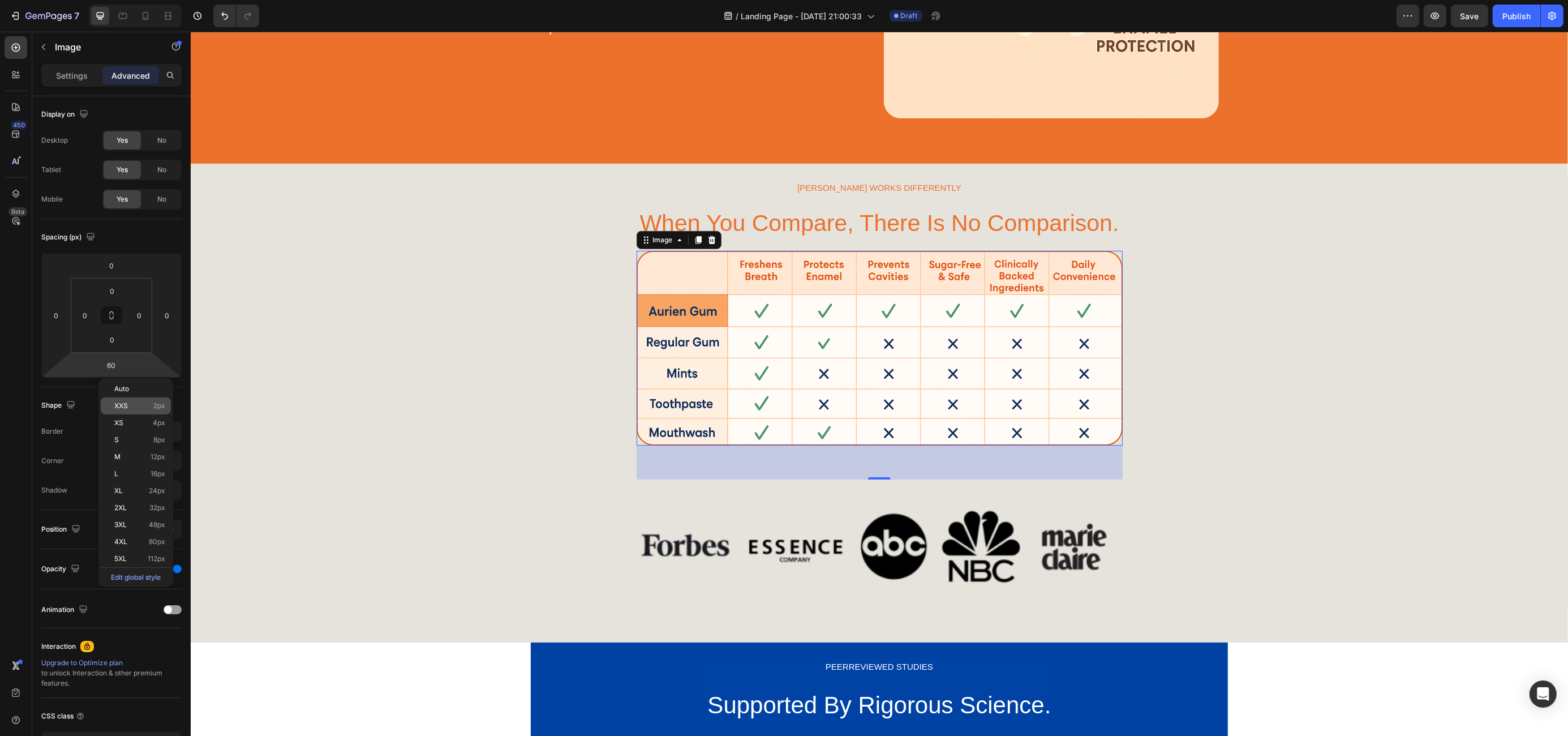
click at [123, 404] on span "XXS" at bounding box center [121, 406] width 13 height 8
type input "2"
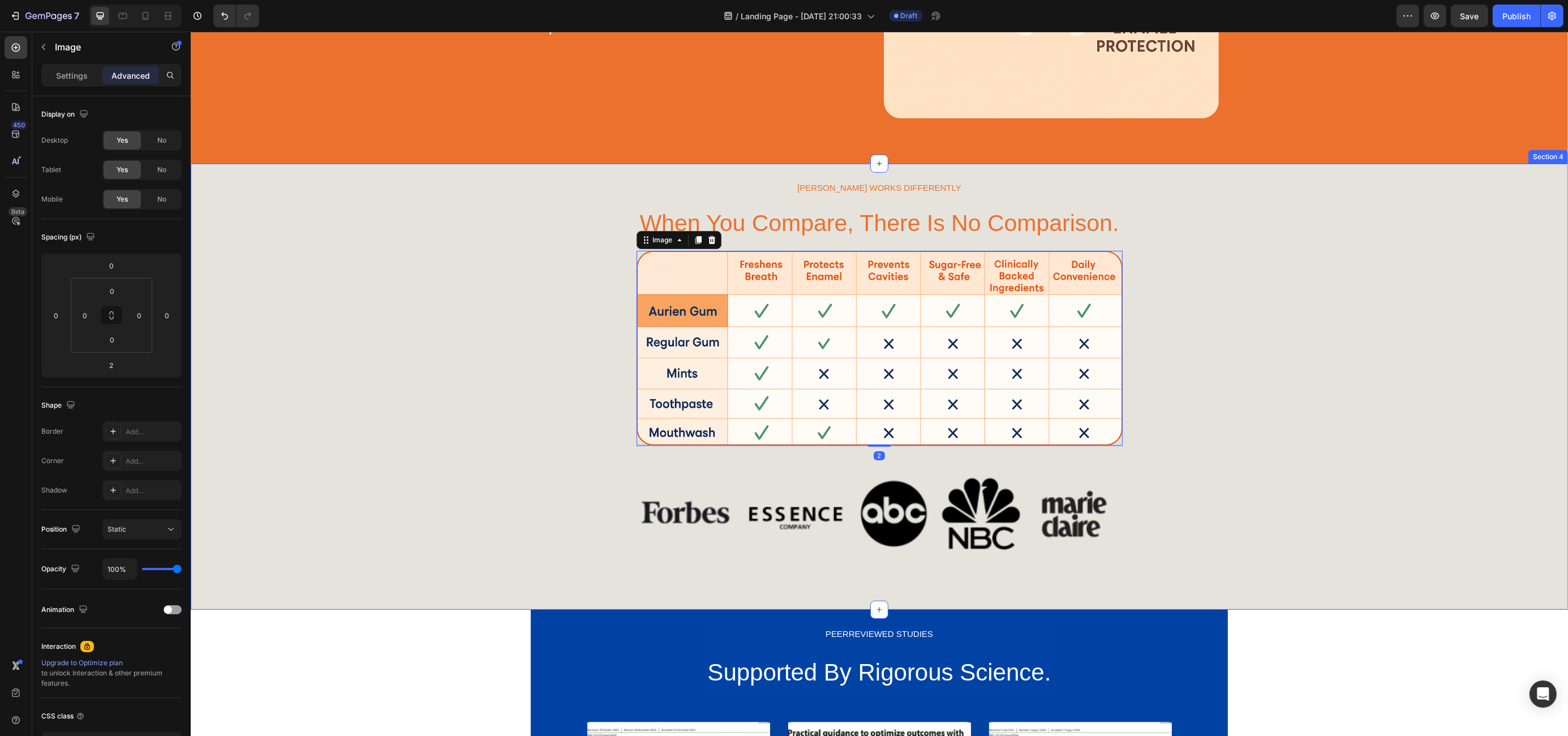
click at [464, 563] on div "[PERSON_NAME] WORKS DIFFERENTLY Text Block When You Compare, There Is No Compar…" at bounding box center [878, 386] width 1377 height 412
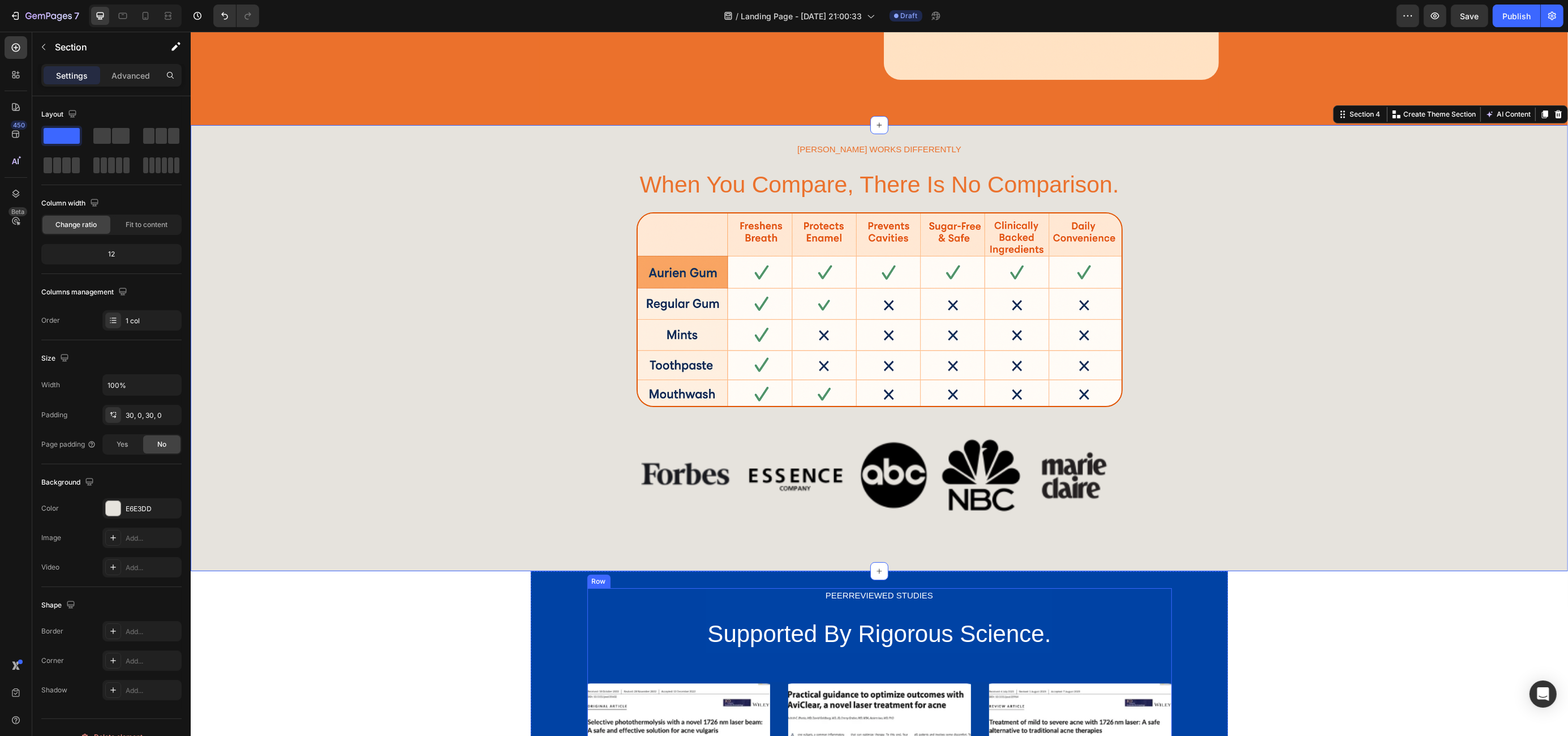
scroll to position [986, 0]
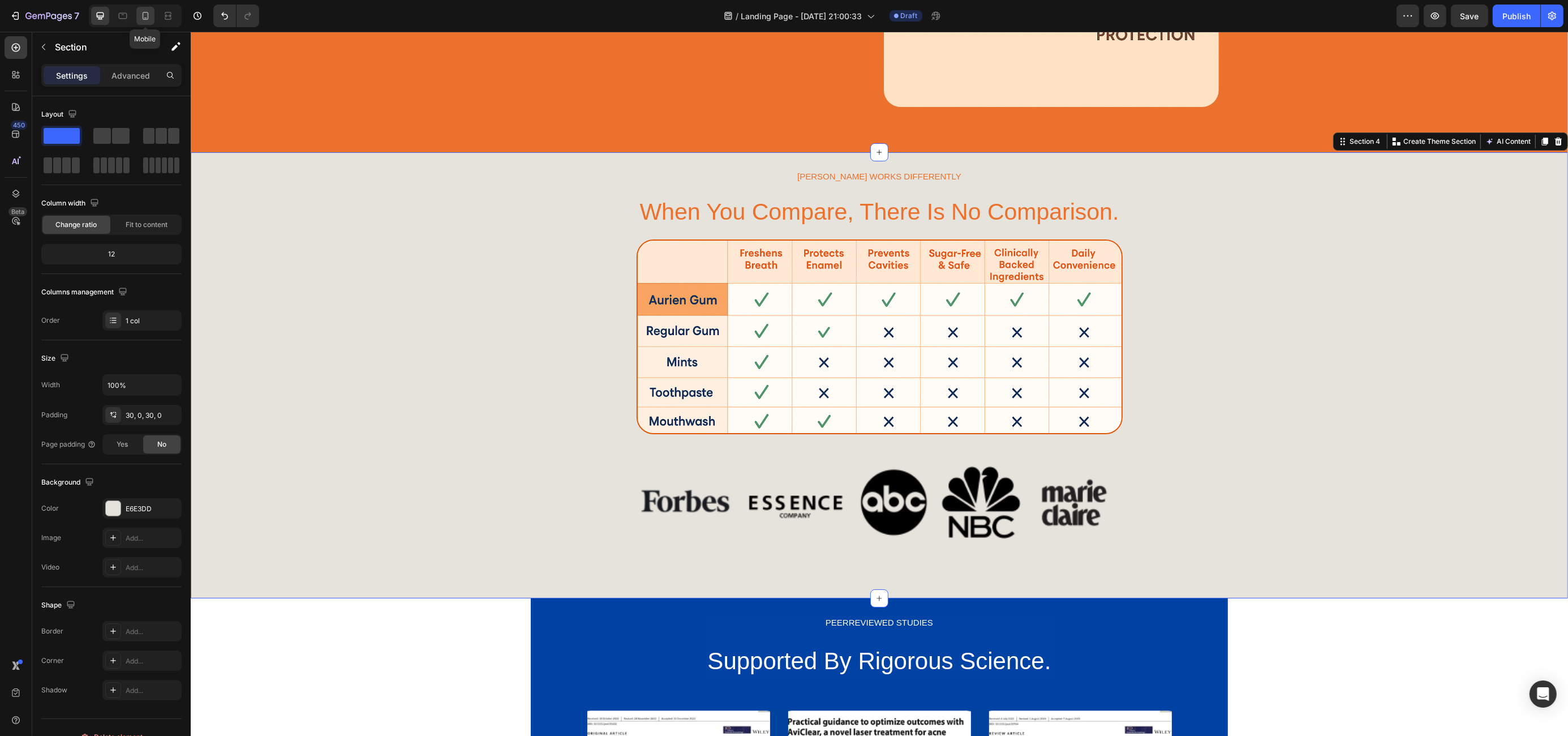
click at [137, 17] on div at bounding box center [145, 15] width 18 height 18
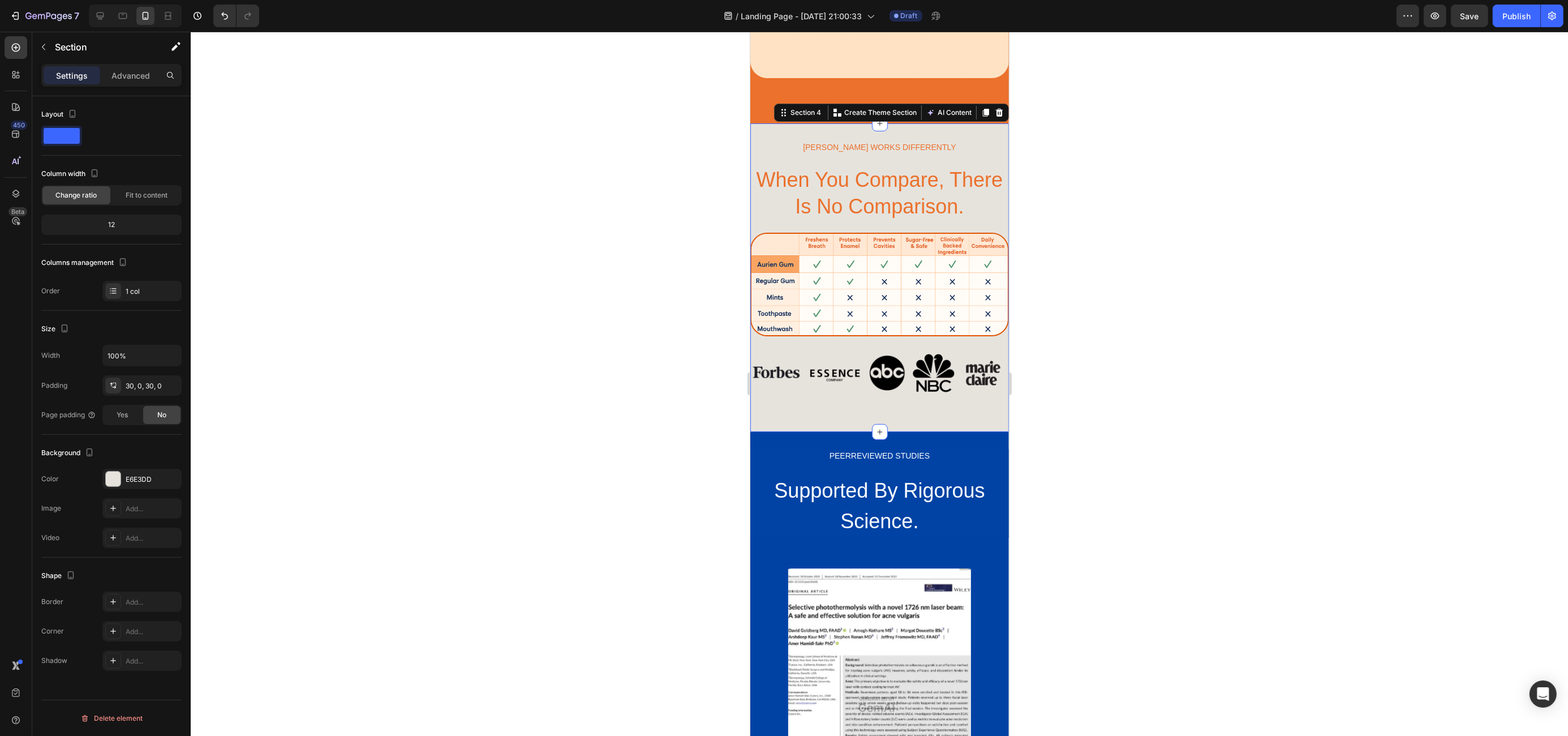
scroll to position [1222, 0]
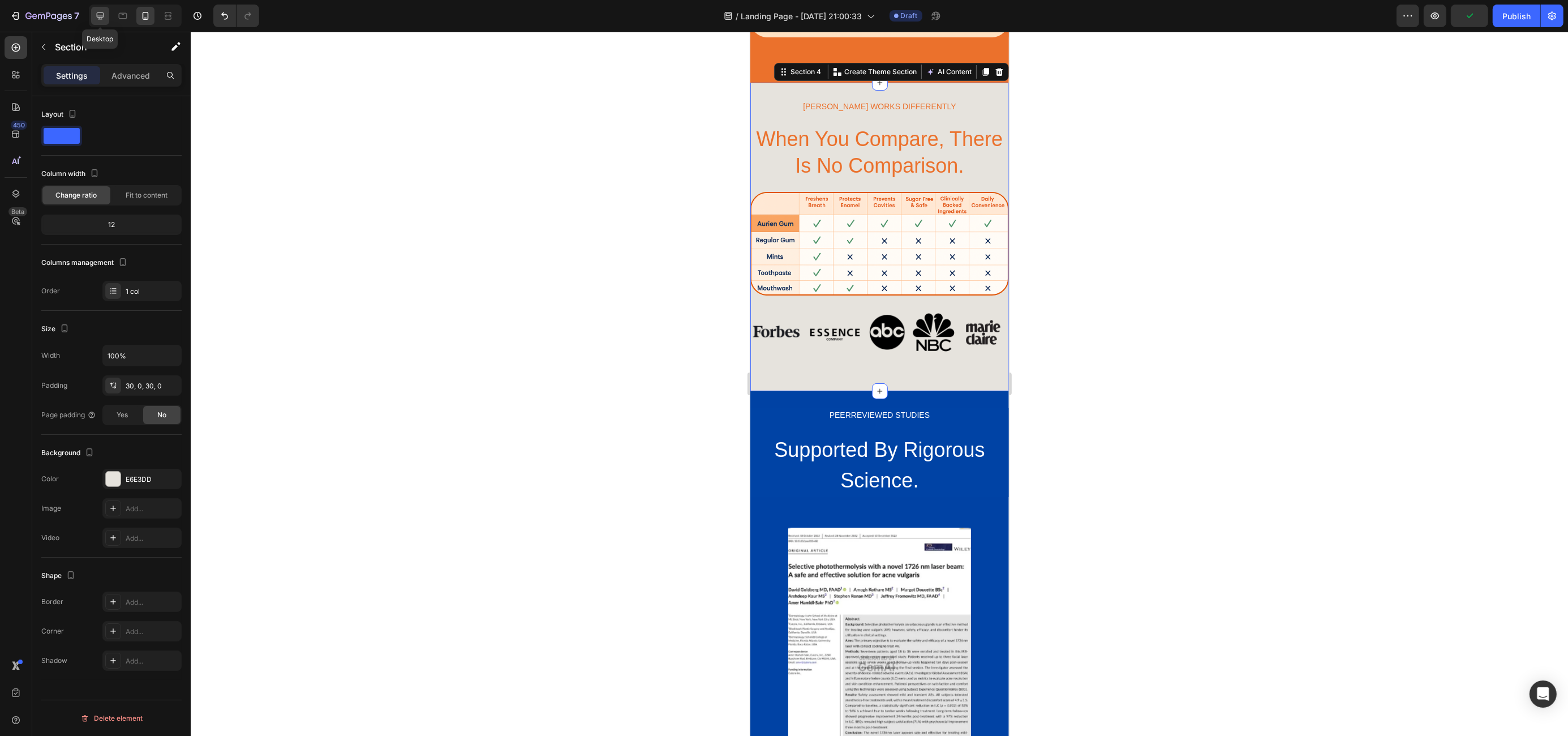
click at [100, 11] on icon at bounding box center [100, 15] width 11 height 11
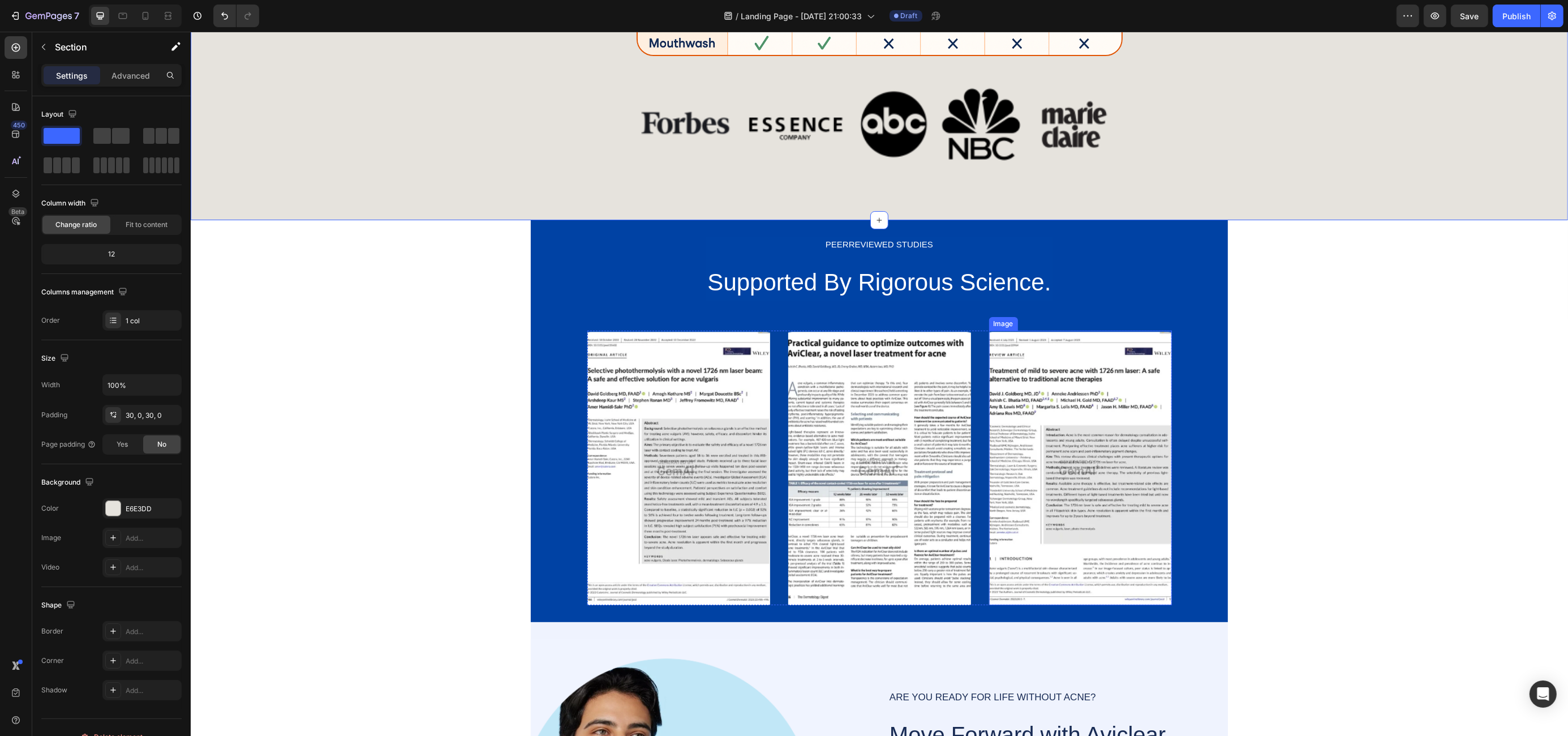
scroll to position [1378, 0]
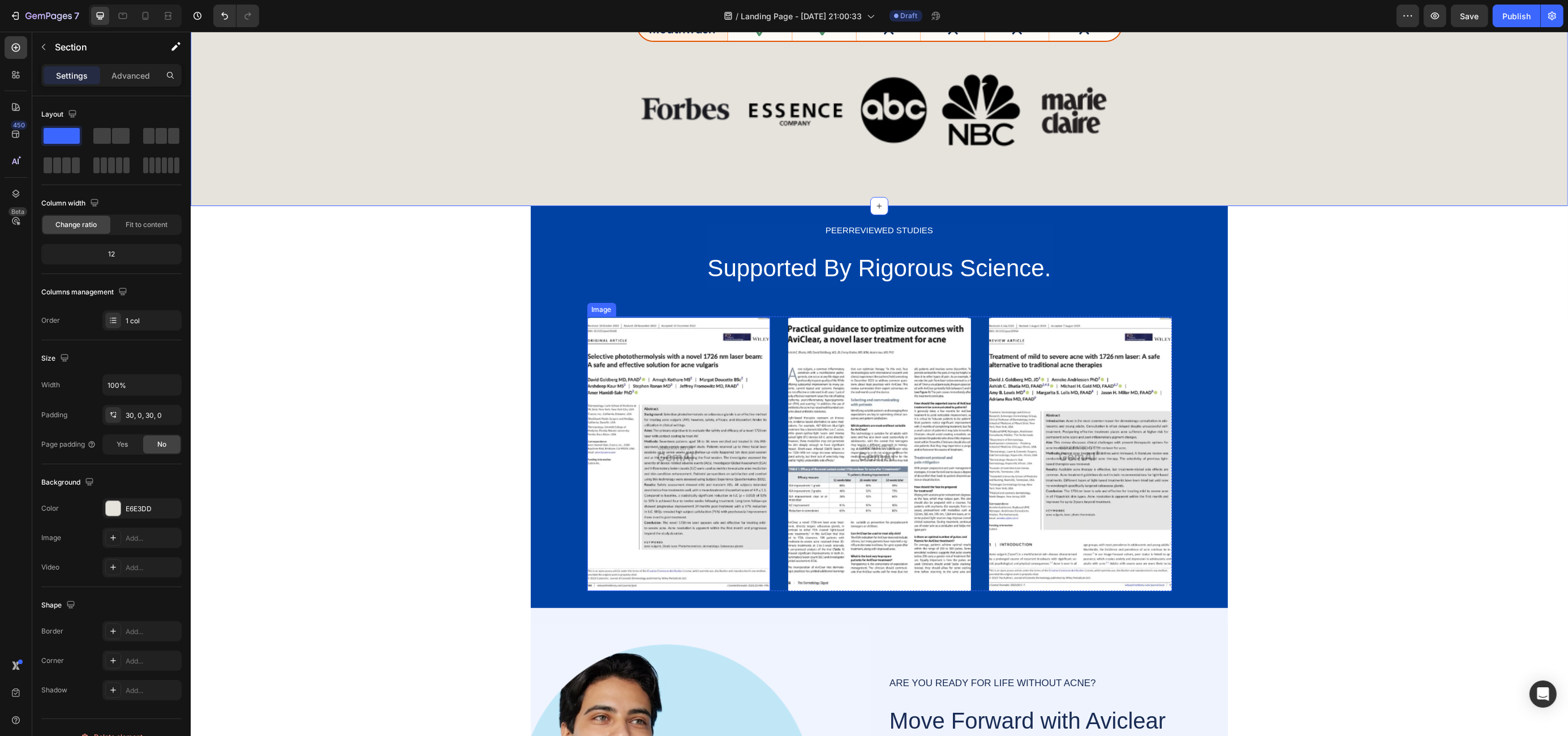
click at [647, 443] on img at bounding box center [678, 453] width 183 height 275
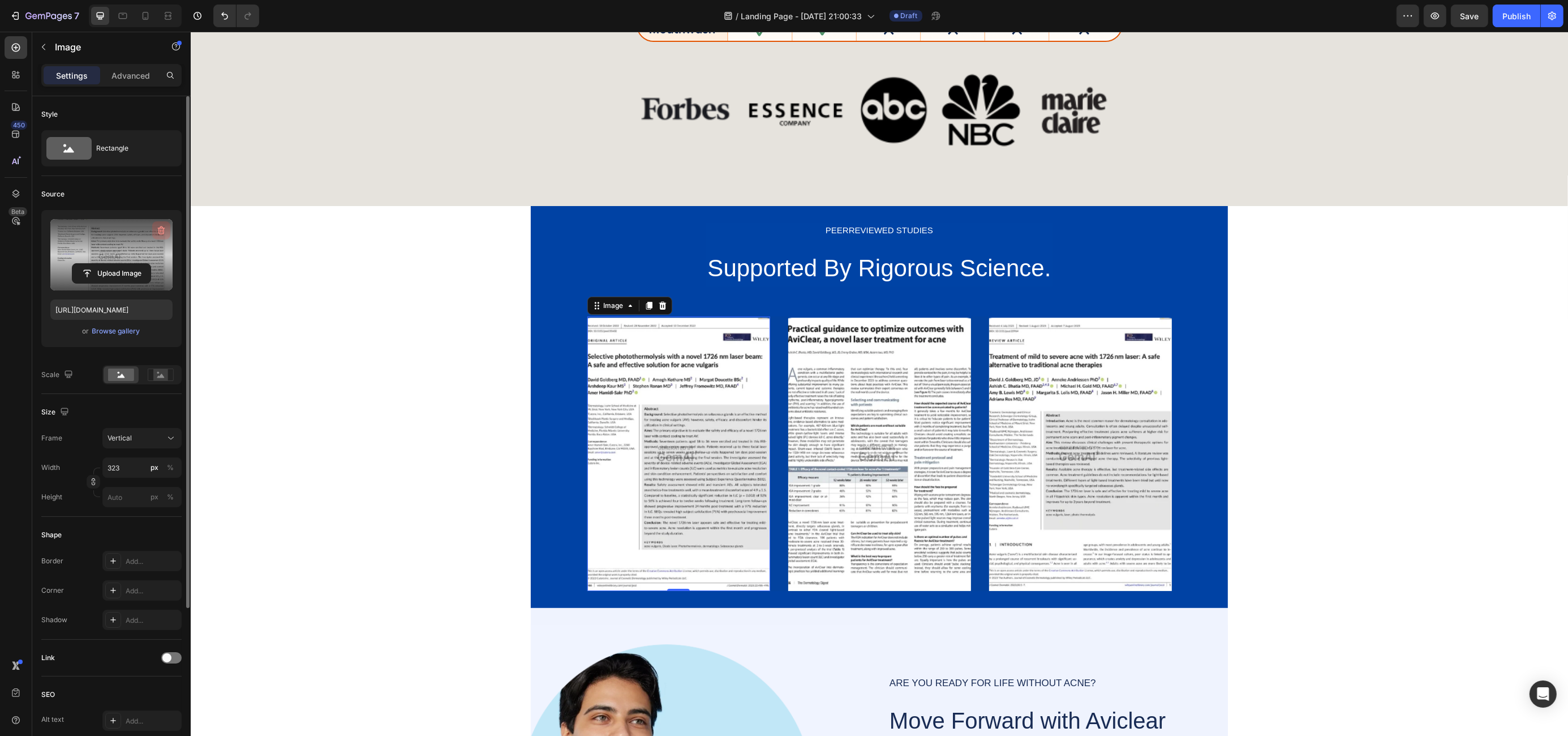
click at [161, 226] on icon "button" at bounding box center [161, 230] width 11 height 11
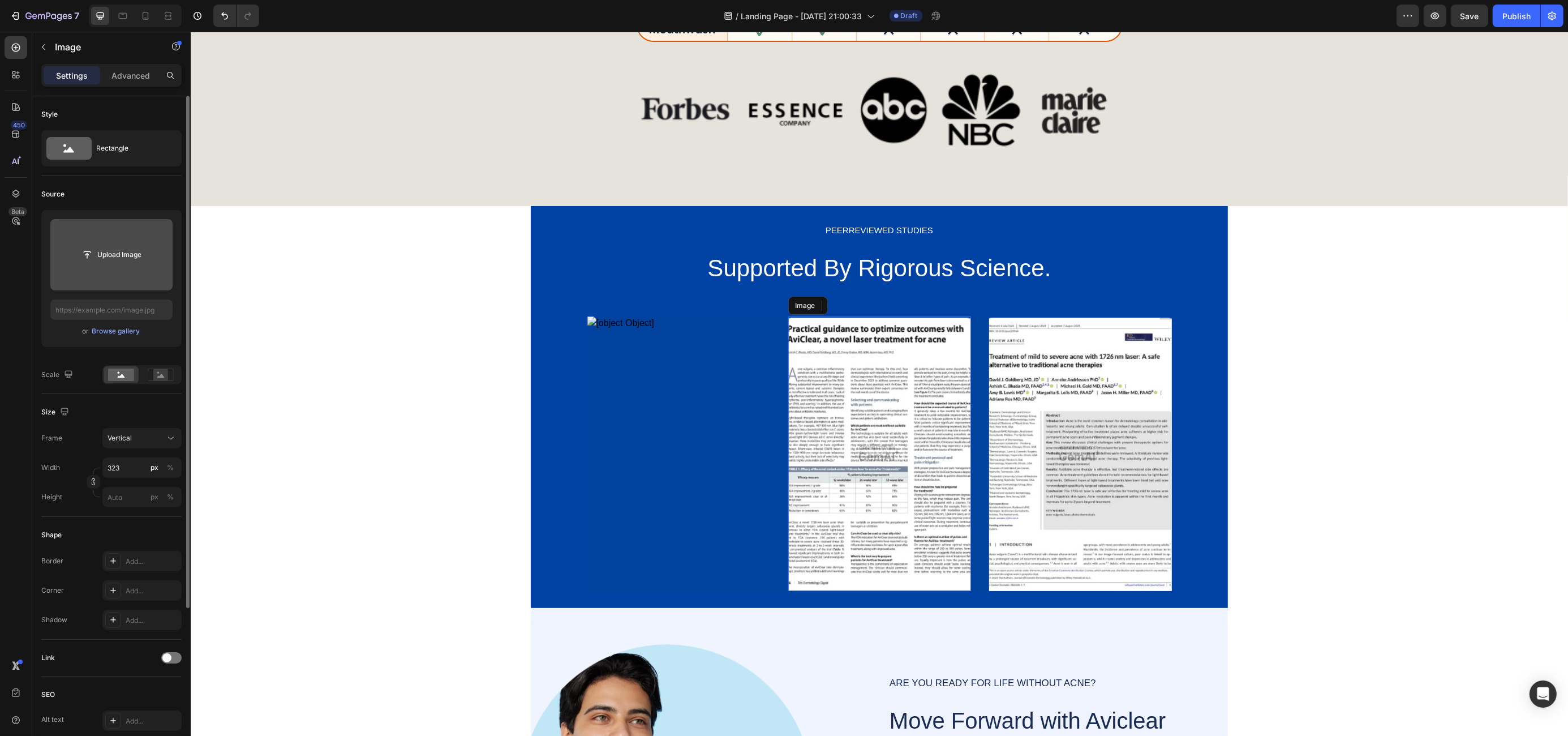
click at [912, 472] on img at bounding box center [878, 453] width 183 height 275
click at [859, 307] on icon at bounding box center [862, 305] width 7 height 8
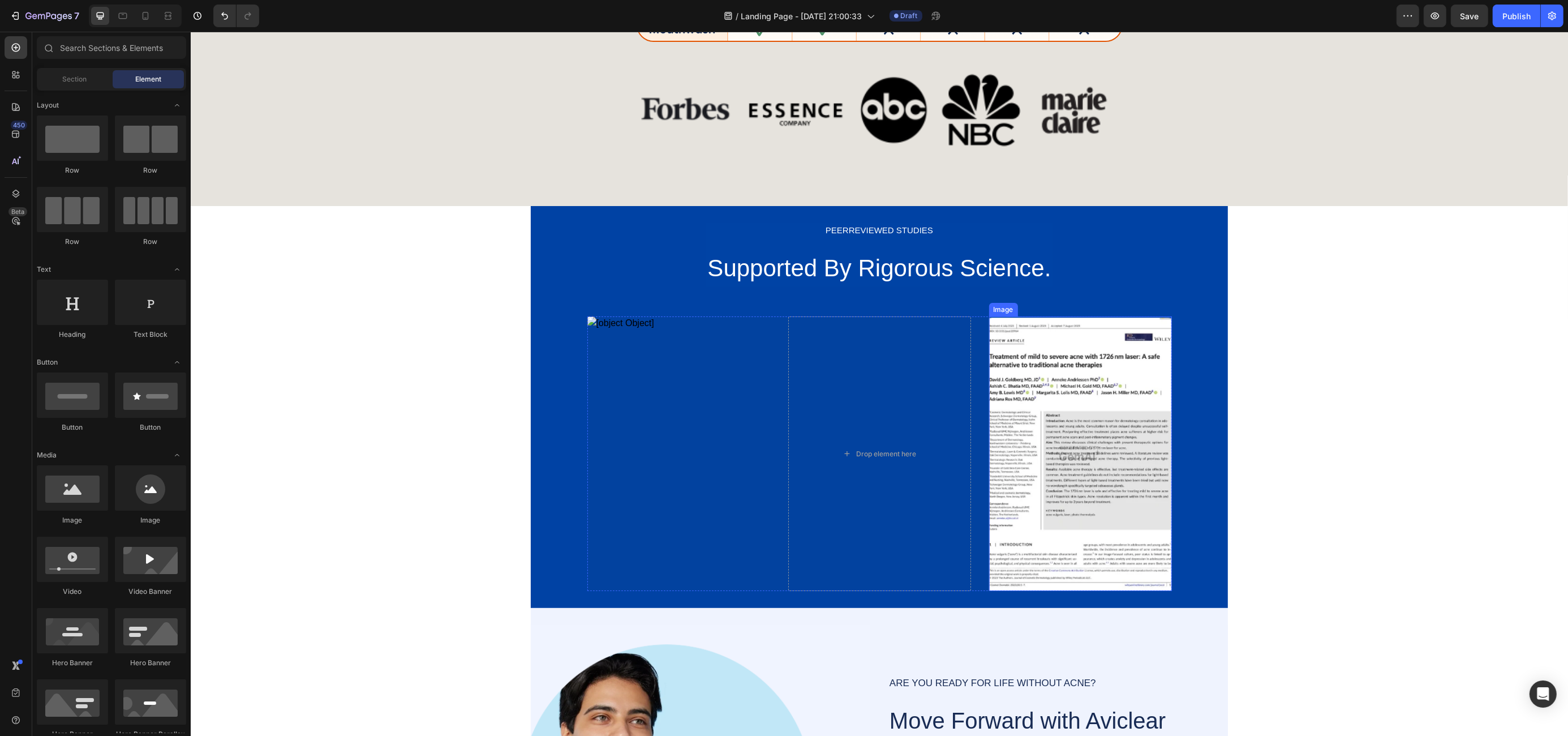
click at [1123, 411] on img at bounding box center [1079, 453] width 183 height 275
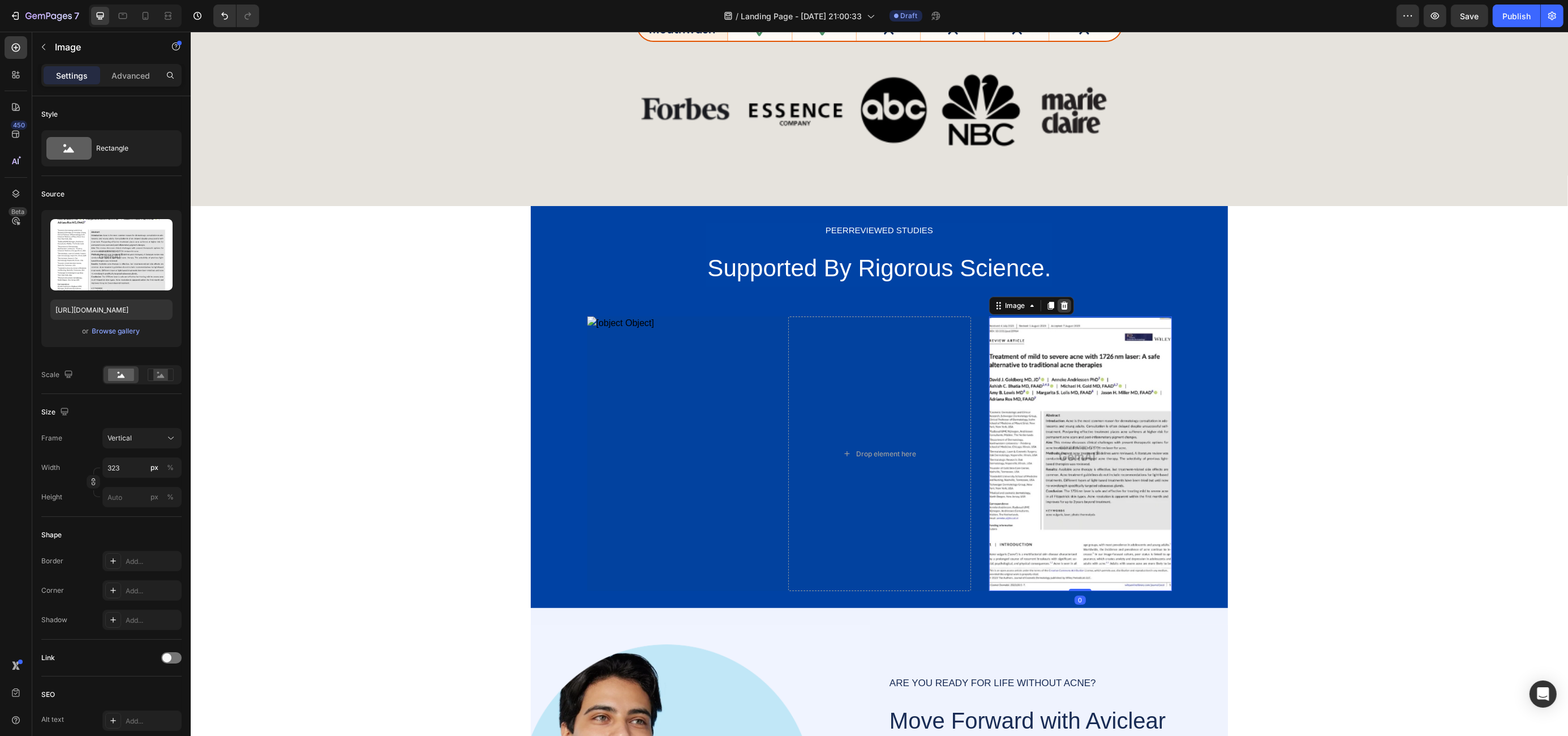
click at [1060, 303] on icon at bounding box center [1063, 305] width 7 height 8
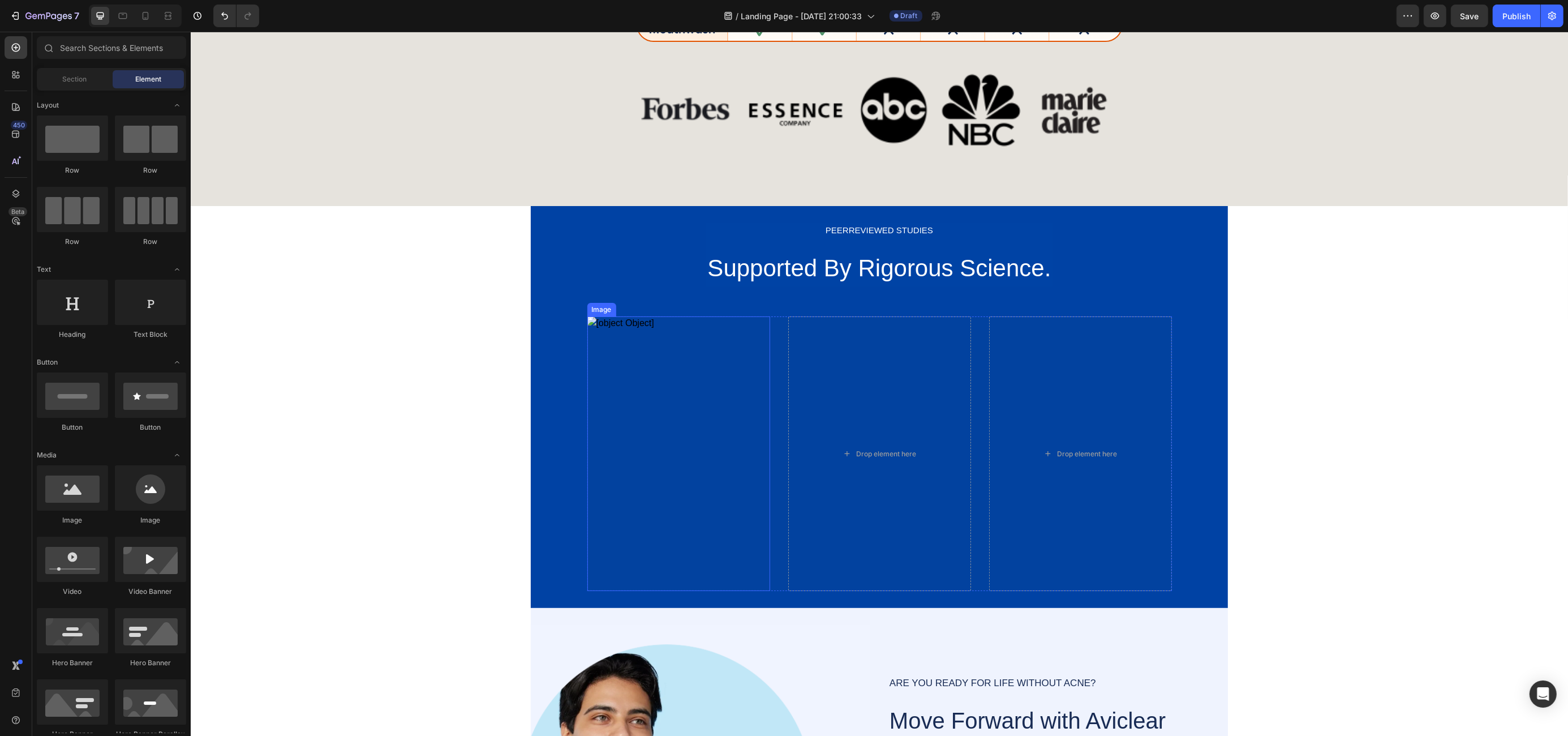
click at [647, 366] on img at bounding box center [678, 453] width 183 height 275
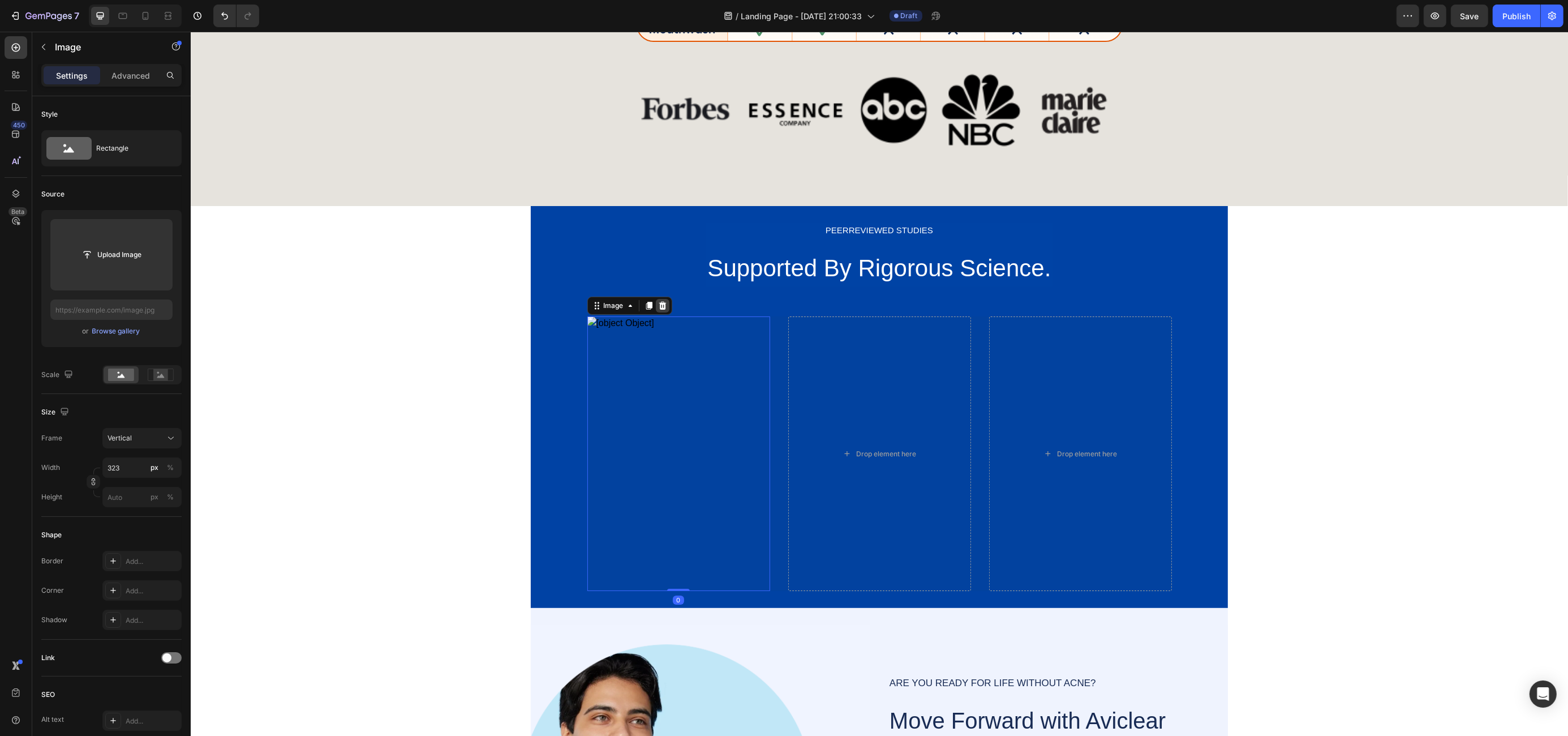
click at [657, 306] on icon at bounding box center [662, 306] width 9 height 9
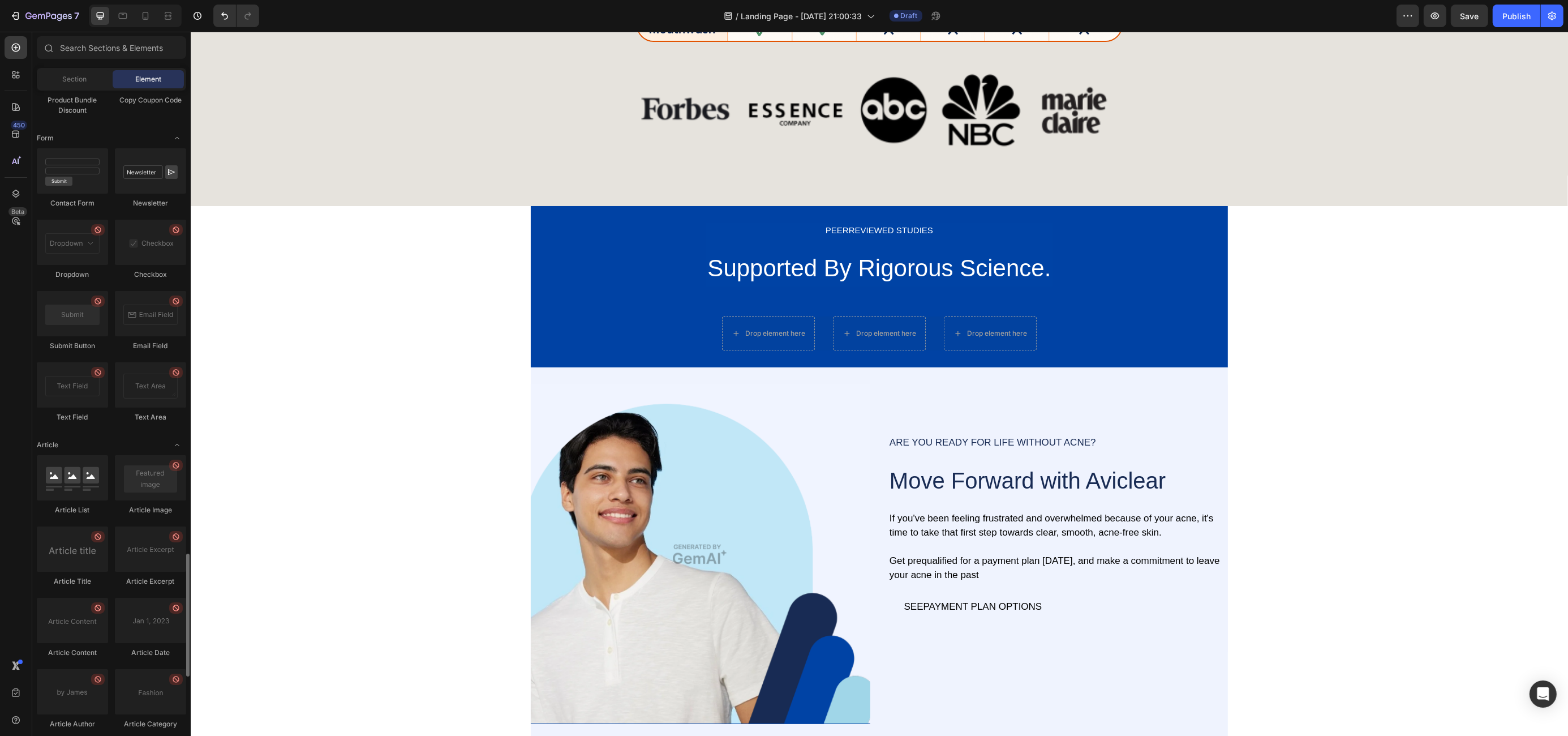
scroll to position [2516, 0]
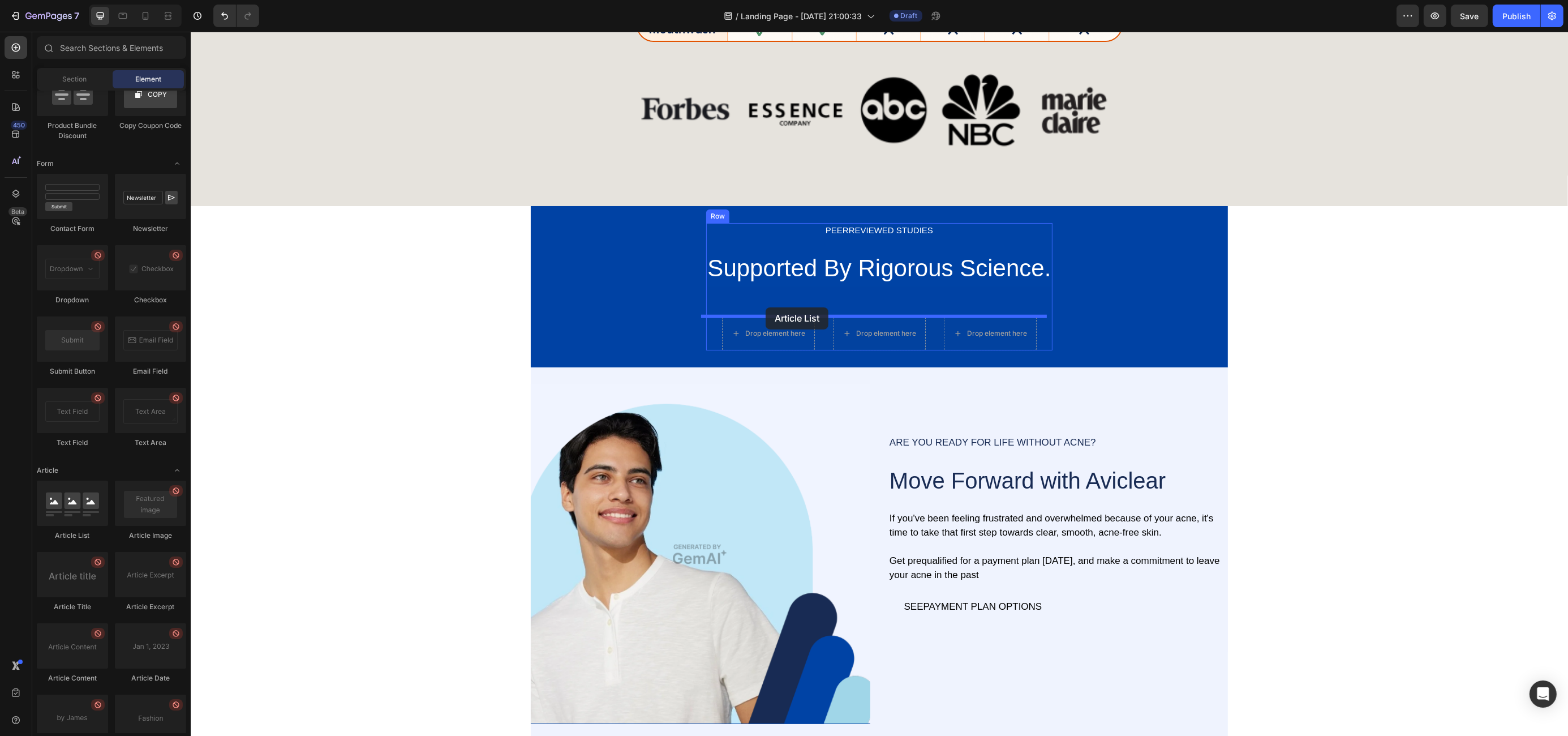
drag, startPoint x: 270, startPoint y: 544, endPoint x: 765, endPoint y: 307, distance: 548.8
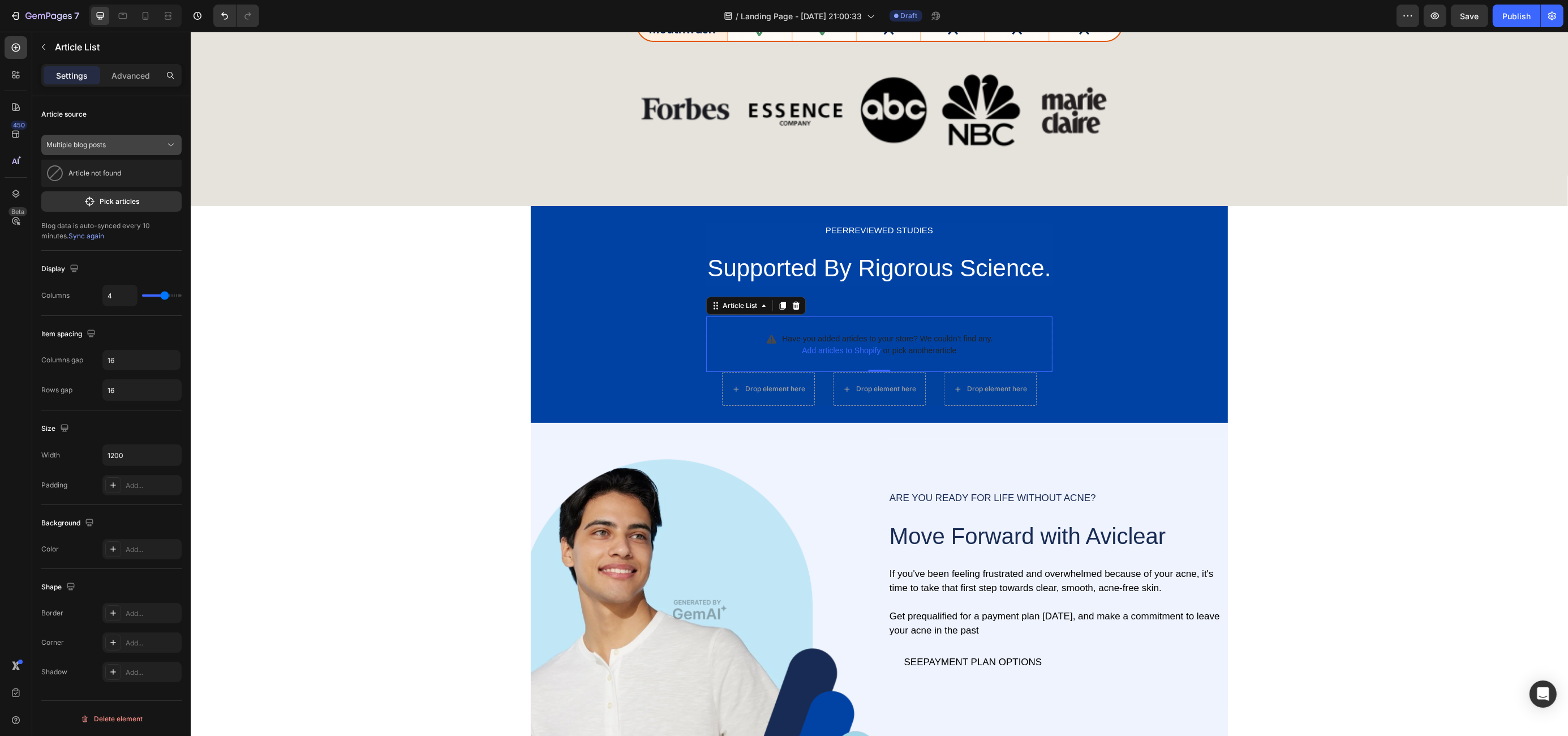
click at [123, 141] on div "Multiple blog posts" at bounding box center [104, 145] width 116 height 10
click at [104, 190] on div "A blog" at bounding box center [119, 192] width 106 height 10
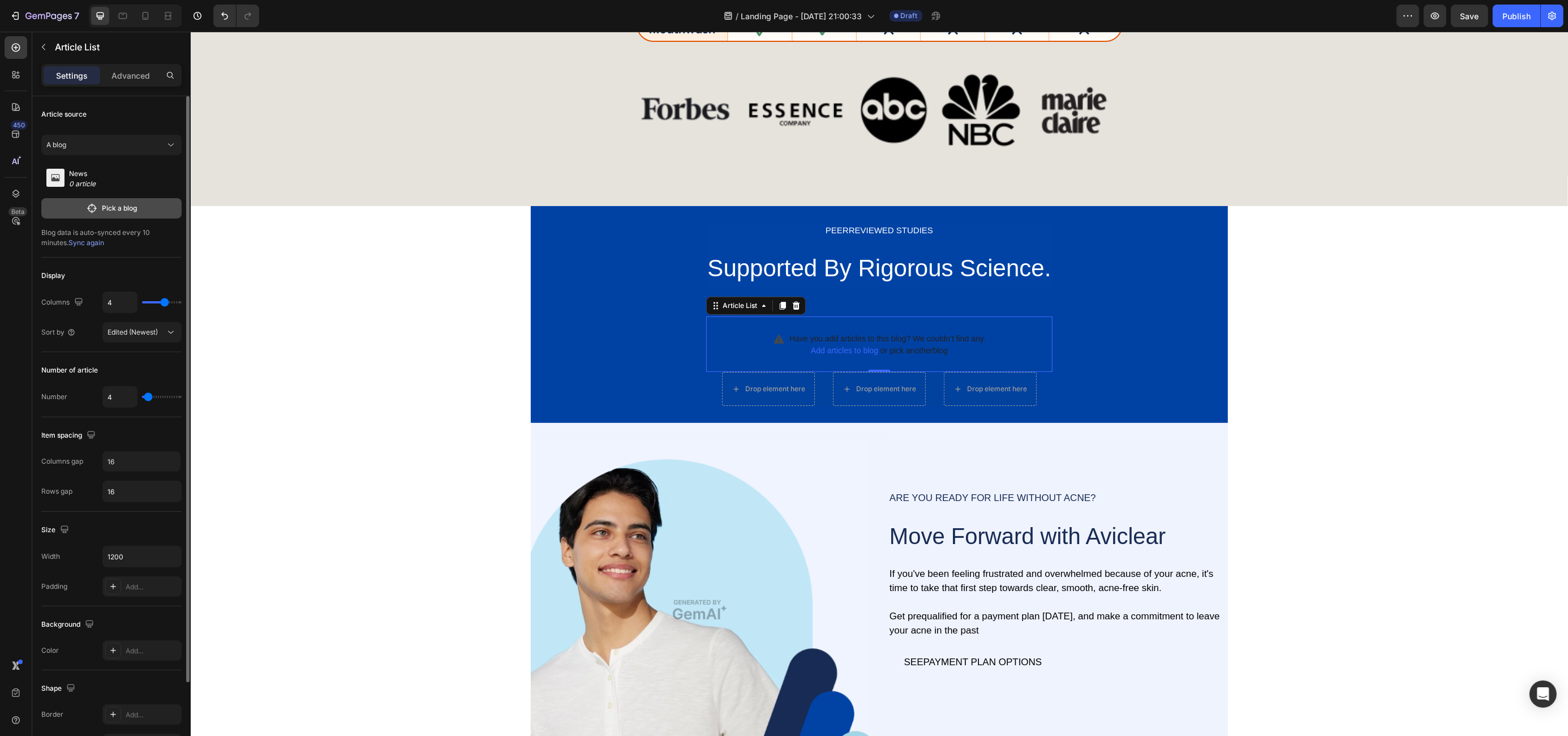
click at [110, 208] on p "Pick a blog" at bounding box center [120, 208] width 35 height 10
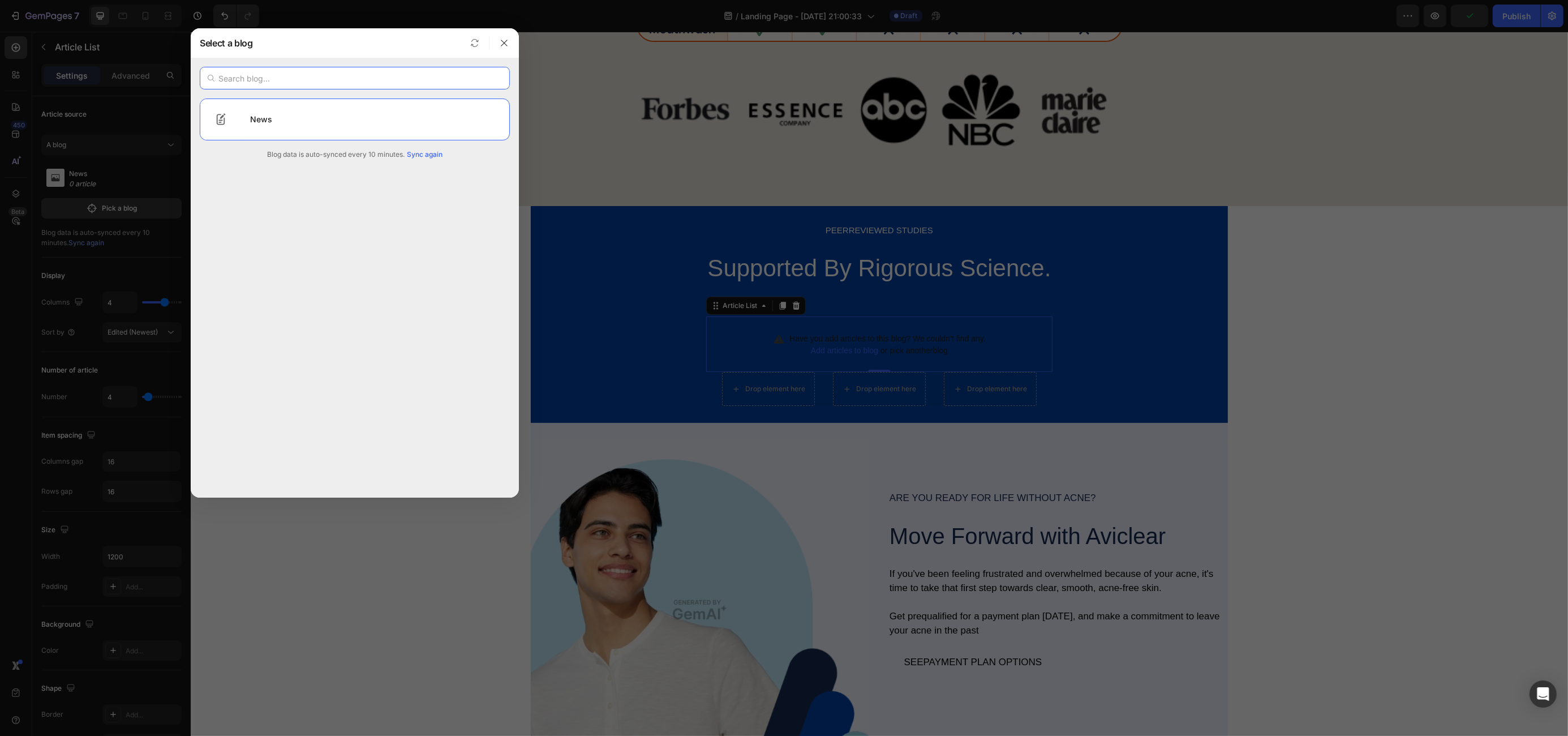
click at [271, 77] on input "text" at bounding box center [354, 78] width 310 height 23
click at [495, 46] on button "button" at bounding box center [503, 43] width 18 height 18
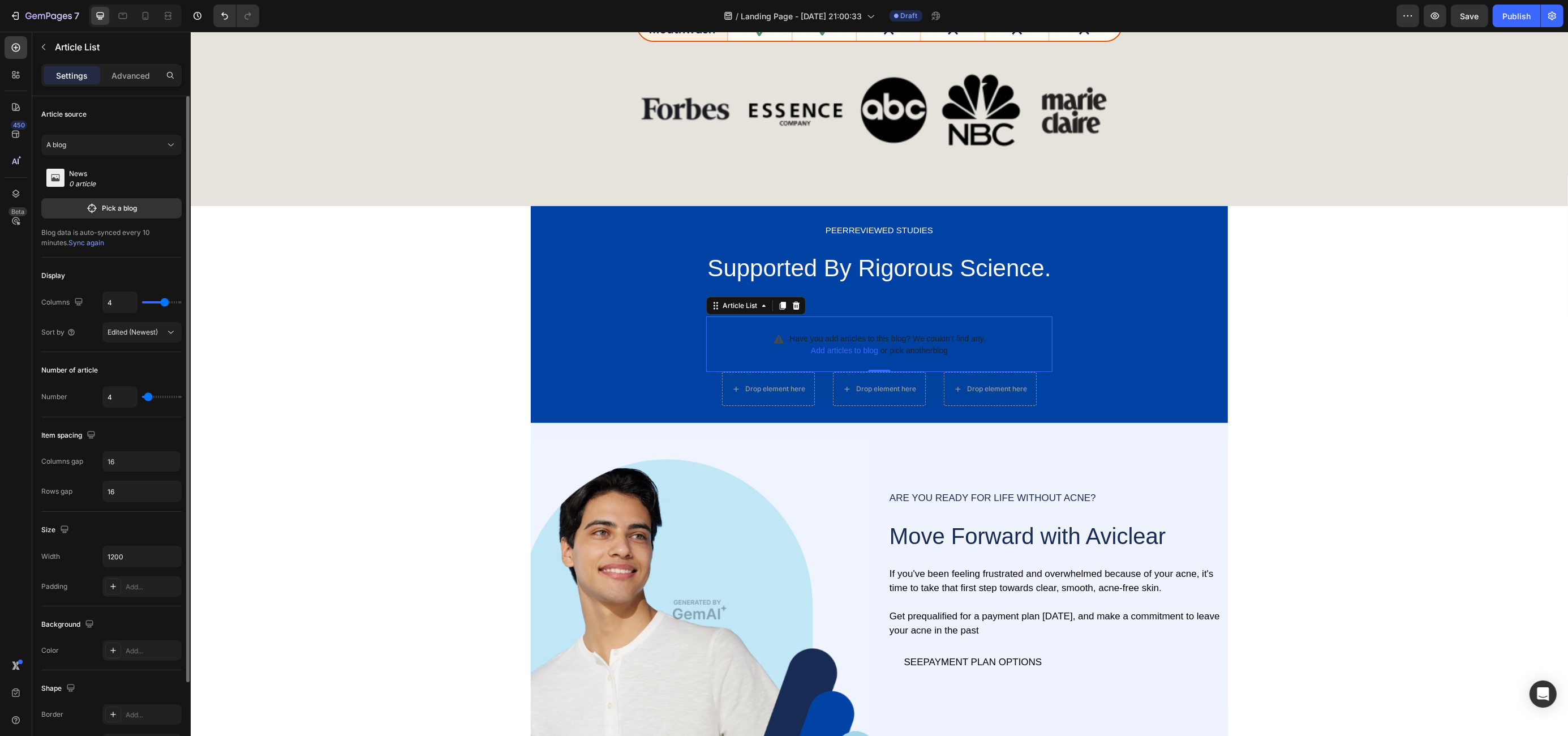
type input "3"
click at [157, 303] on input "range" at bounding box center [161, 302] width 40 height 2
click at [40, 53] on button "button" at bounding box center [44, 47] width 18 height 18
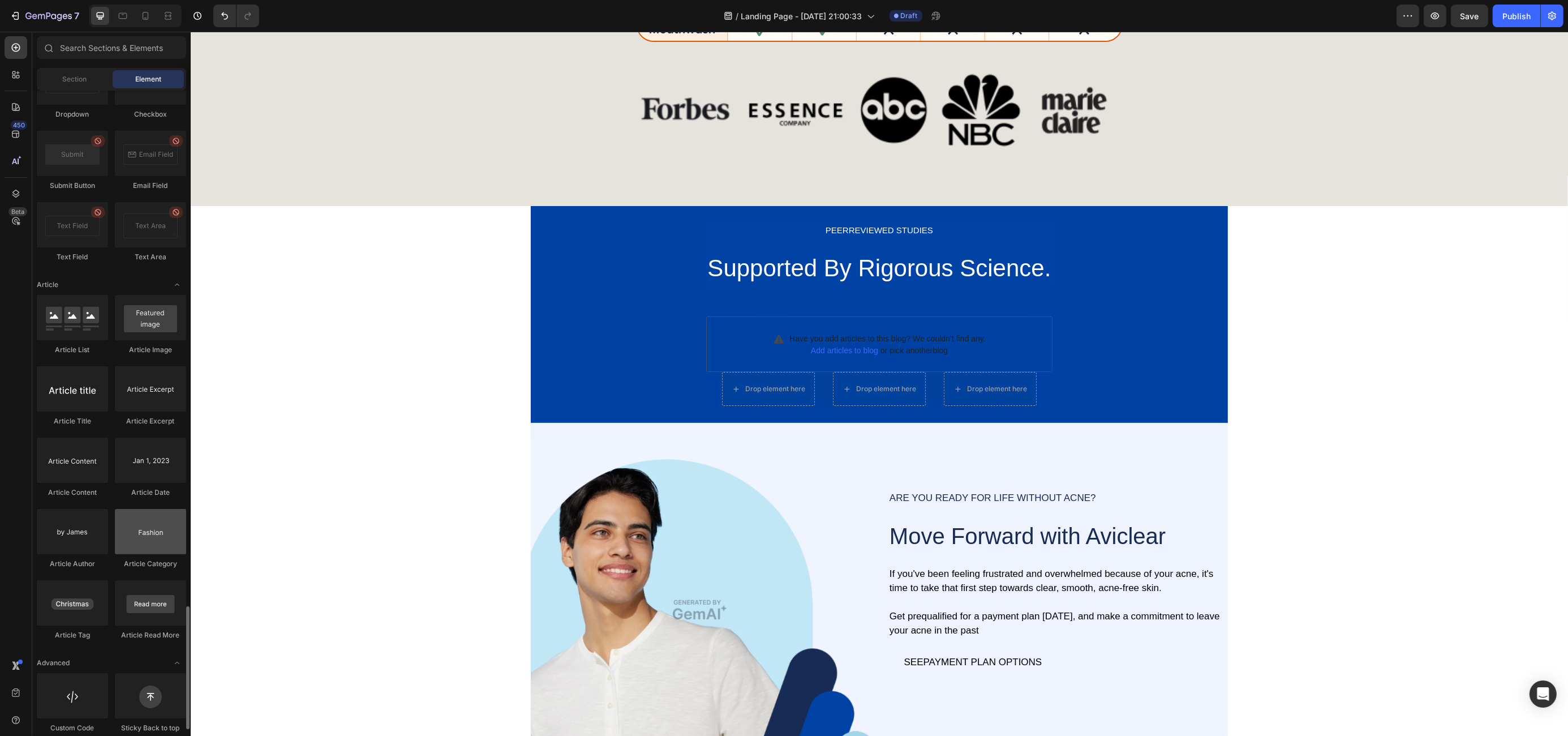
scroll to position [2700, 0]
drag, startPoint x: 261, startPoint y: 492, endPoint x: 777, endPoint y: 392, distance: 525.6
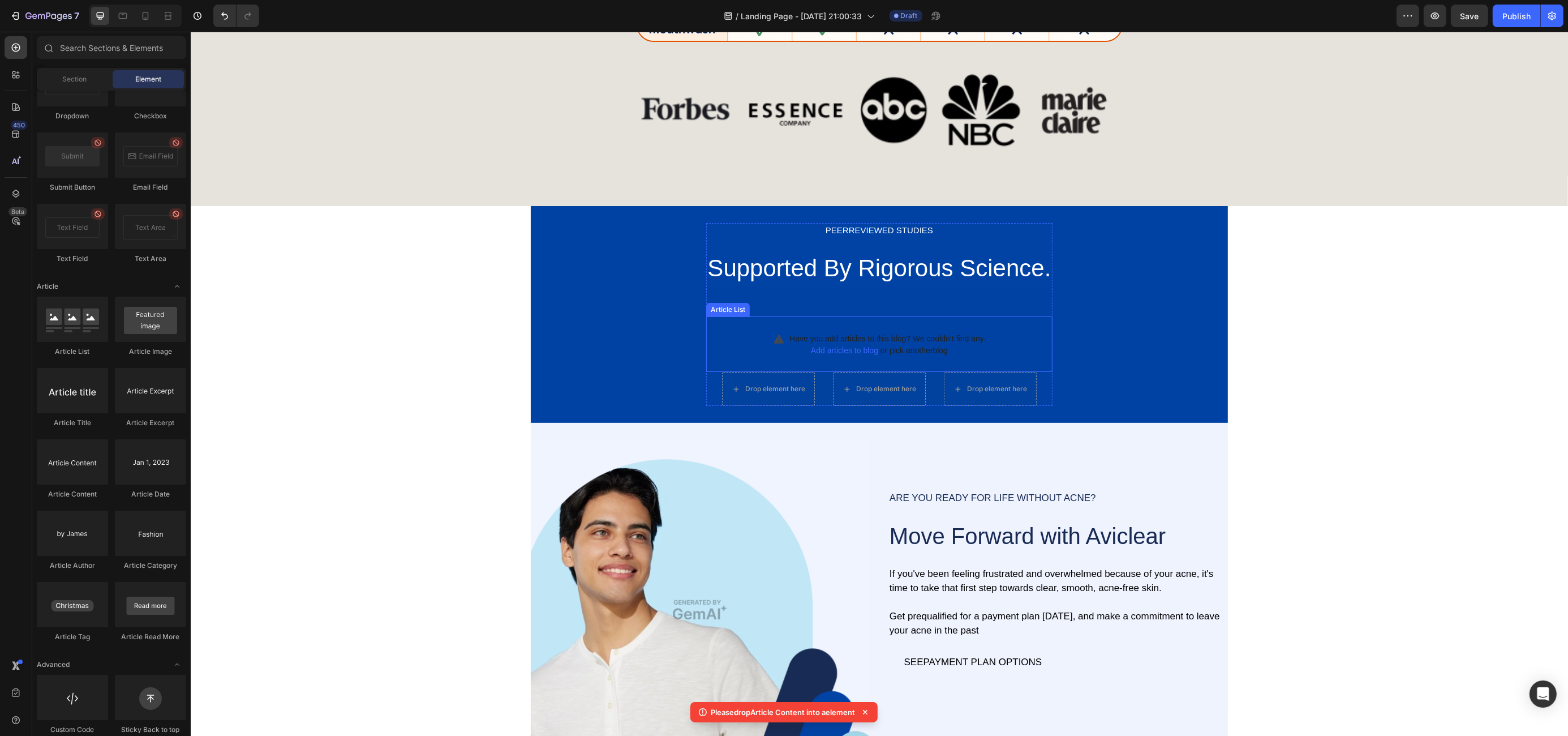
click at [738, 342] on div "Have you add articles to this blog? We couldn’t find any. Add articles to blog …" at bounding box center [878, 344] width 345 height 56
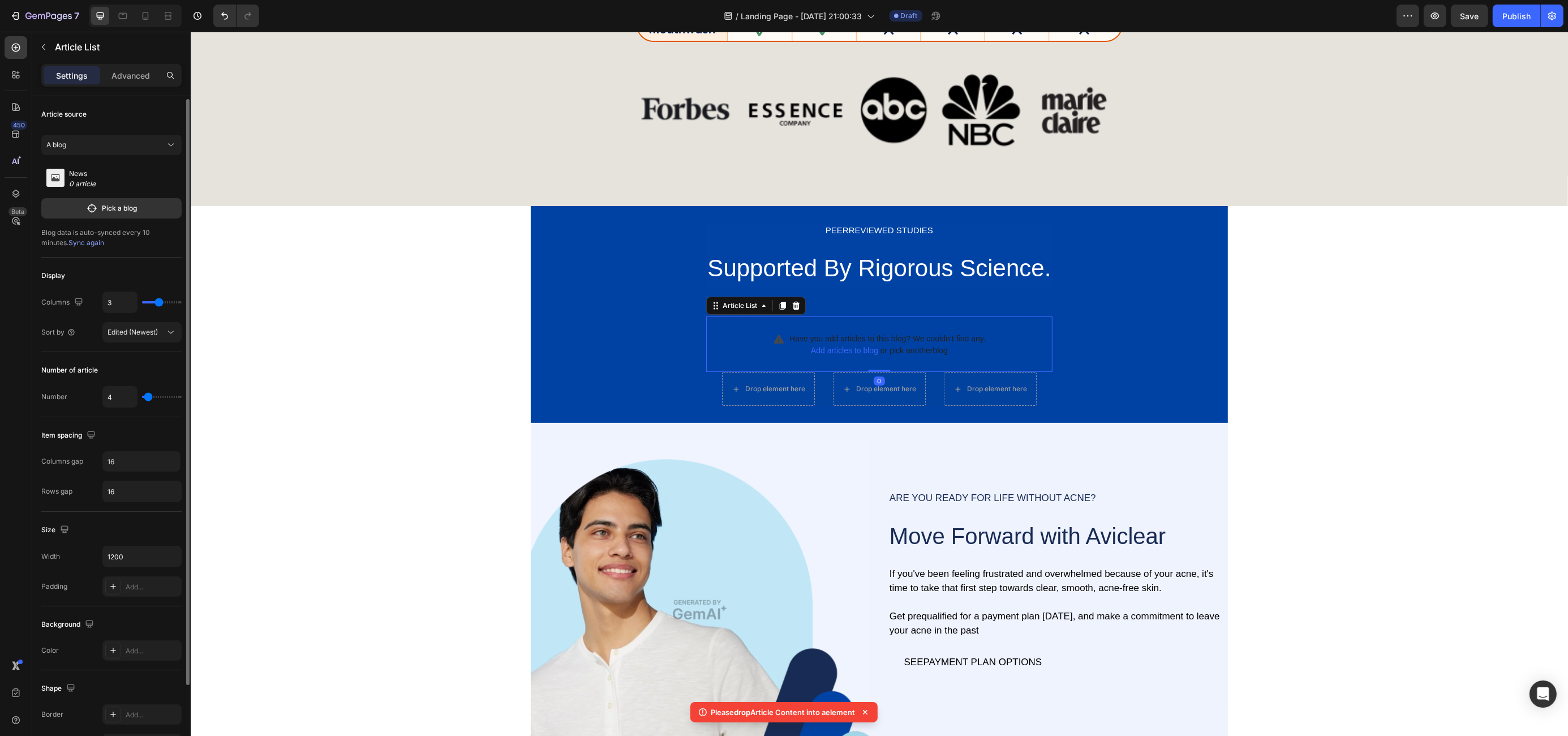
scroll to position [2, 0]
type input "2"
type input "1"
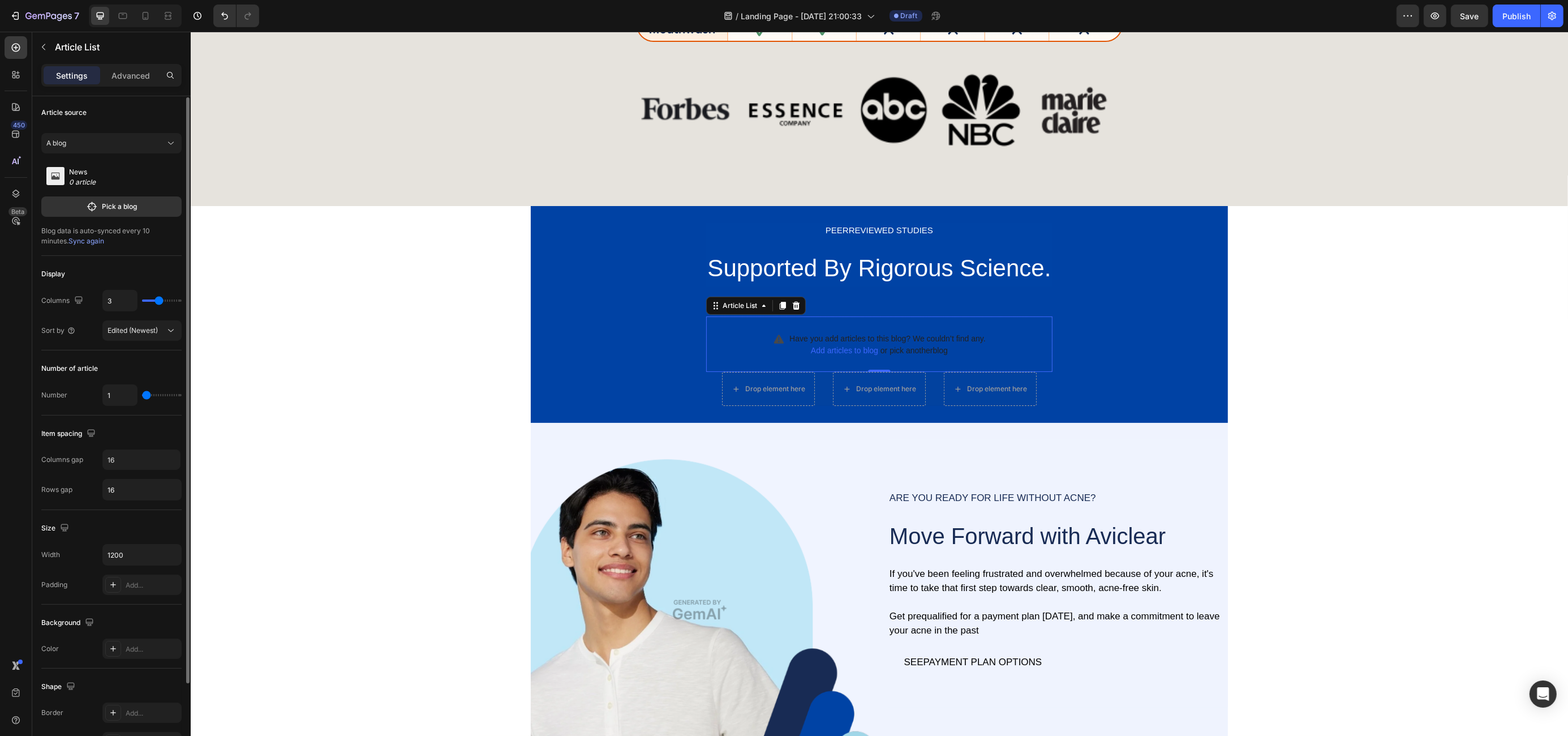
type input "3"
type input "5"
type input "4"
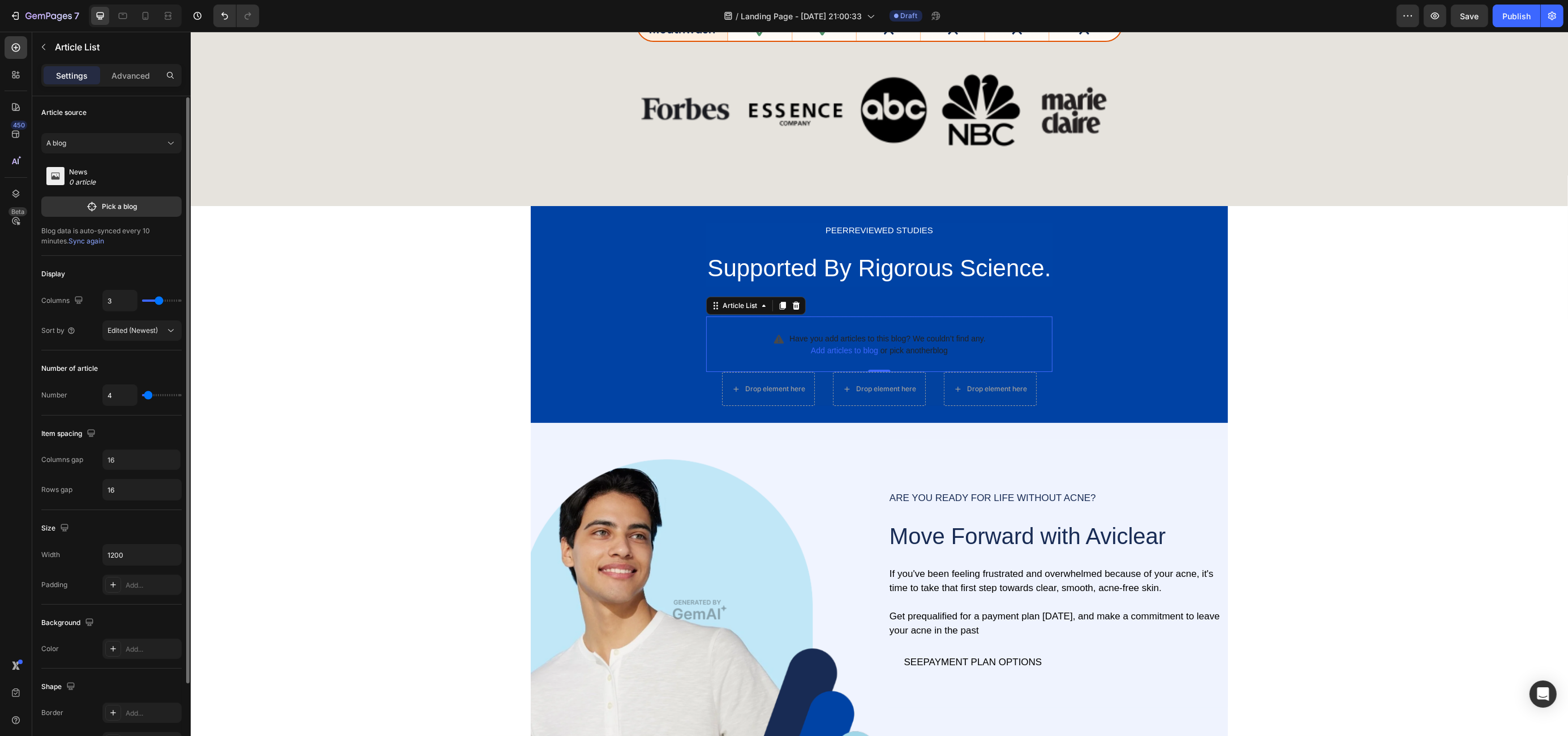
type input "3"
click at [147, 394] on input "range" at bounding box center [161, 394] width 40 height 2
click at [147, 327] on span "Edited (Newest)" at bounding box center [133, 330] width 50 height 9
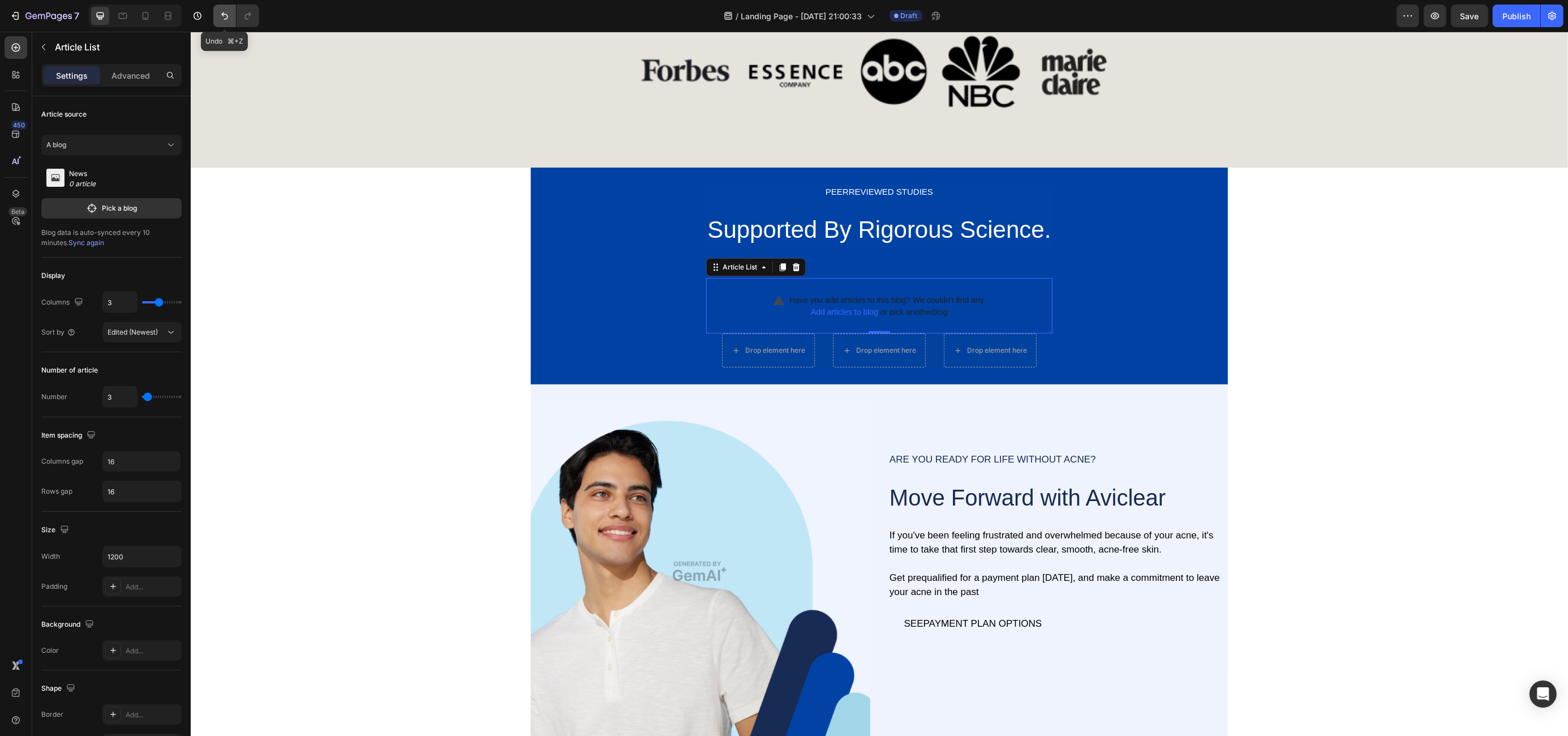
click at [218, 10] on button "Undo/Redo" at bounding box center [225, 16] width 23 height 23
type input "4"
click at [218, 10] on button "Undo/Redo" at bounding box center [225, 16] width 23 height 23
type input "4"
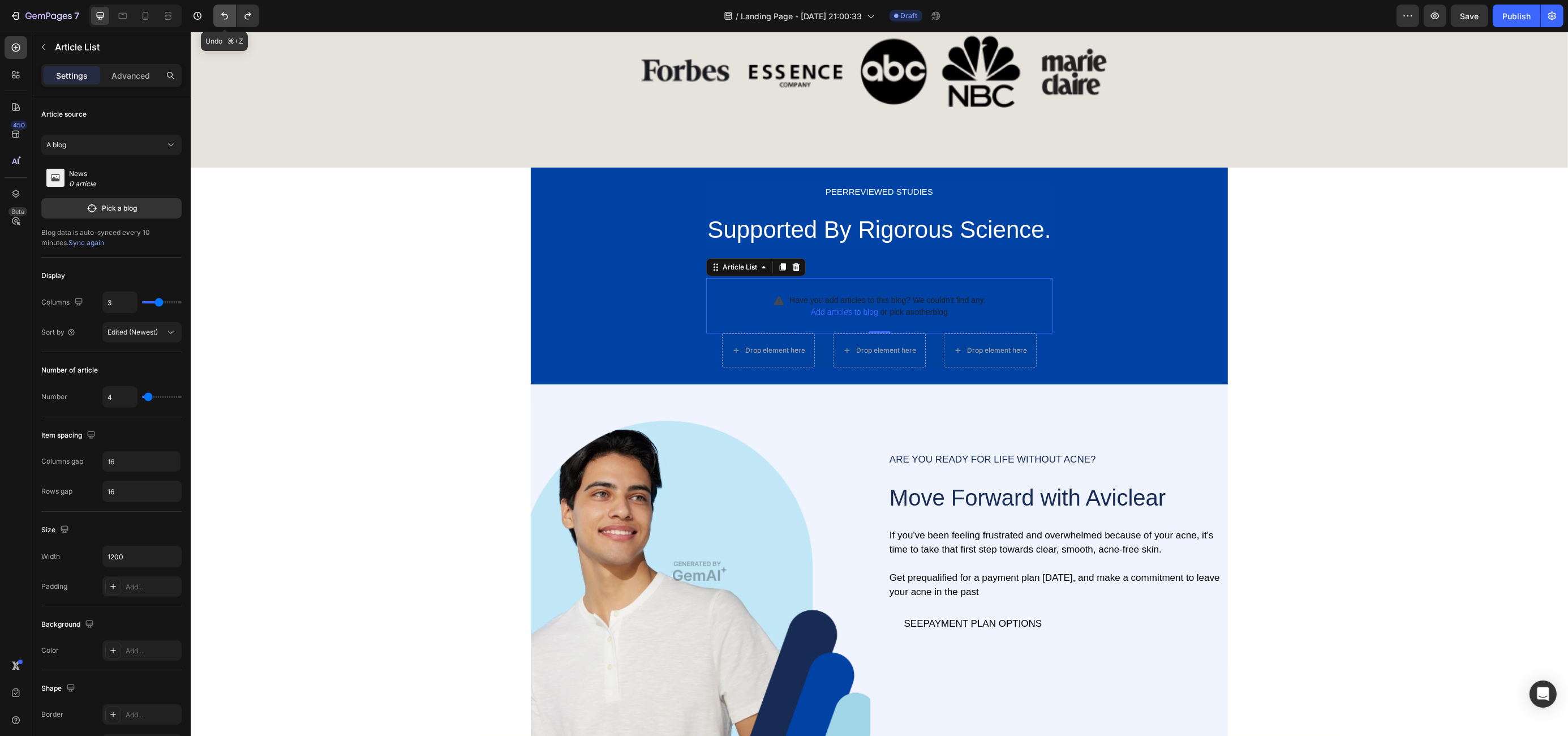
type input "4"
click at [218, 10] on button "Undo/Redo" at bounding box center [225, 16] width 23 height 23
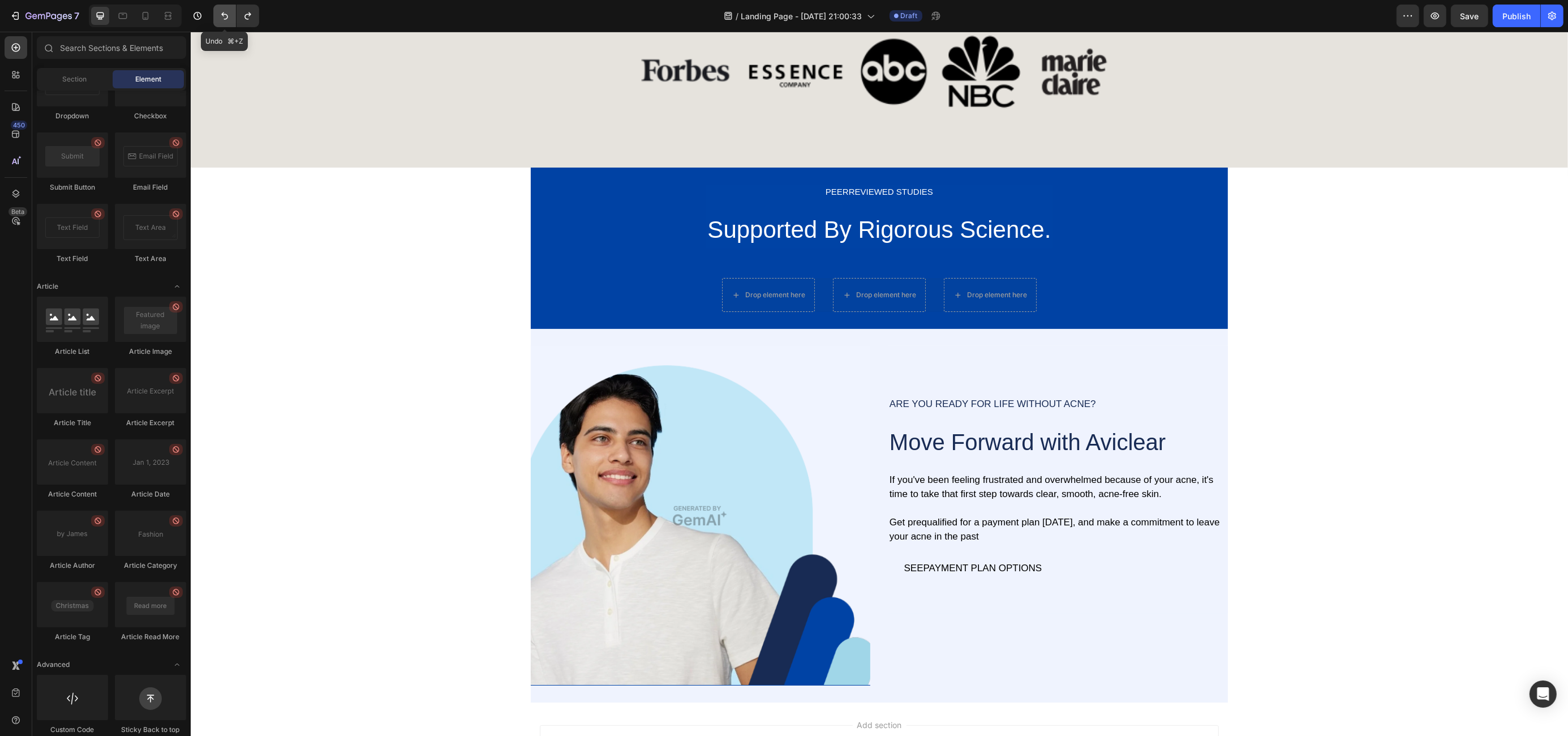
click at [218, 10] on button "Undo/Redo" at bounding box center [225, 16] width 23 height 23
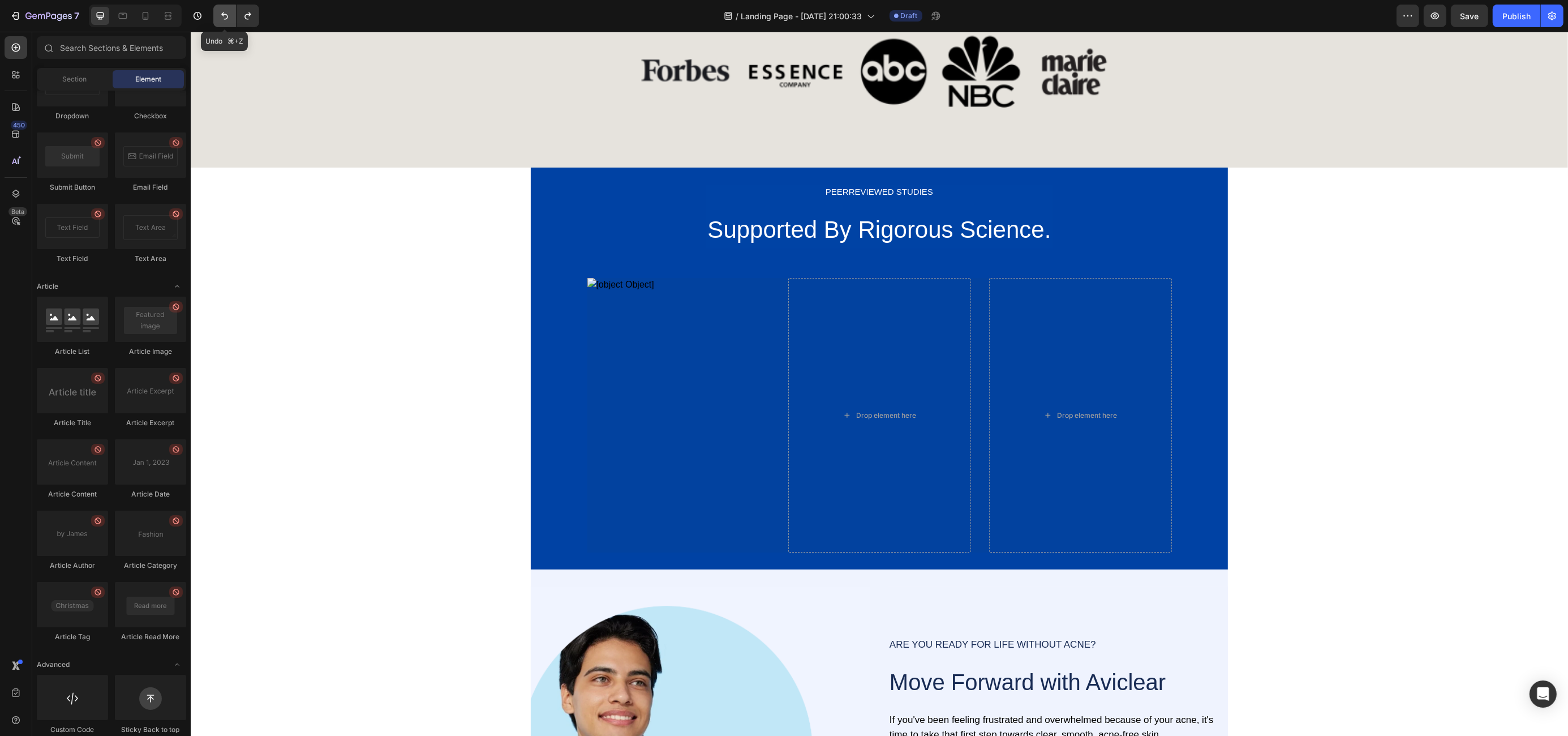
click at [218, 10] on button "Undo/Redo" at bounding box center [225, 16] width 23 height 23
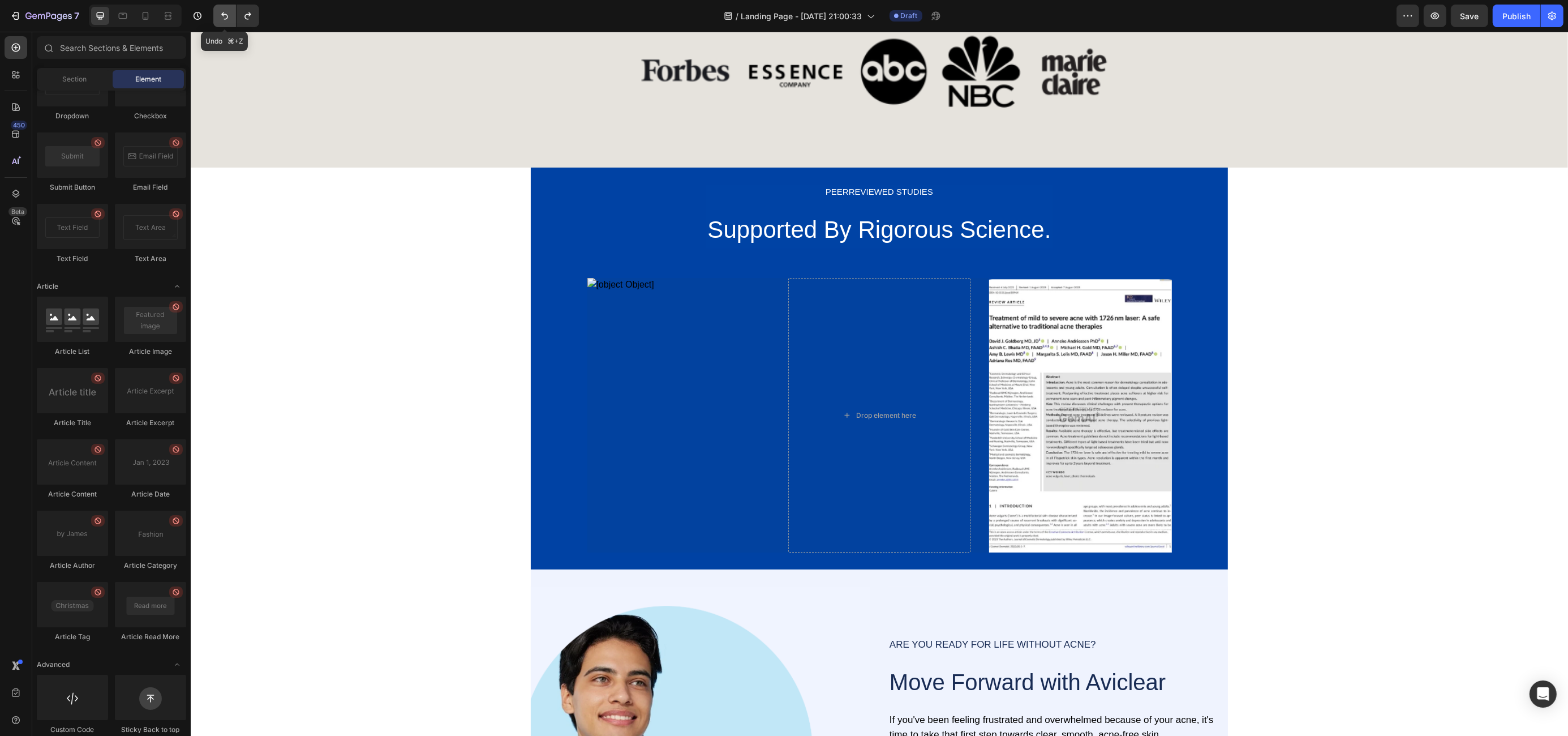
click at [218, 10] on button "Undo/Redo" at bounding box center [225, 16] width 23 height 23
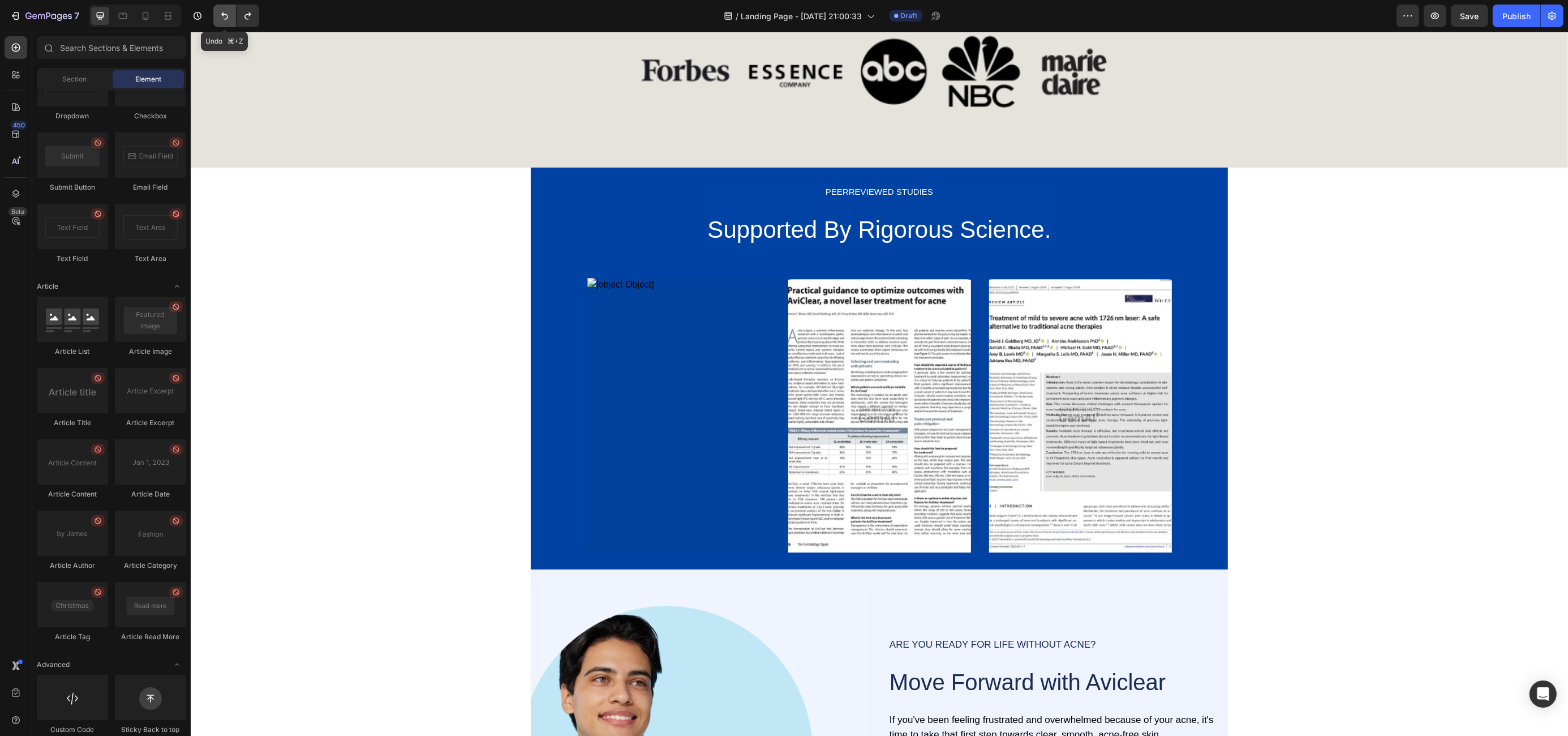
click at [218, 10] on button "Undo/Redo" at bounding box center [225, 16] width 23 height 23
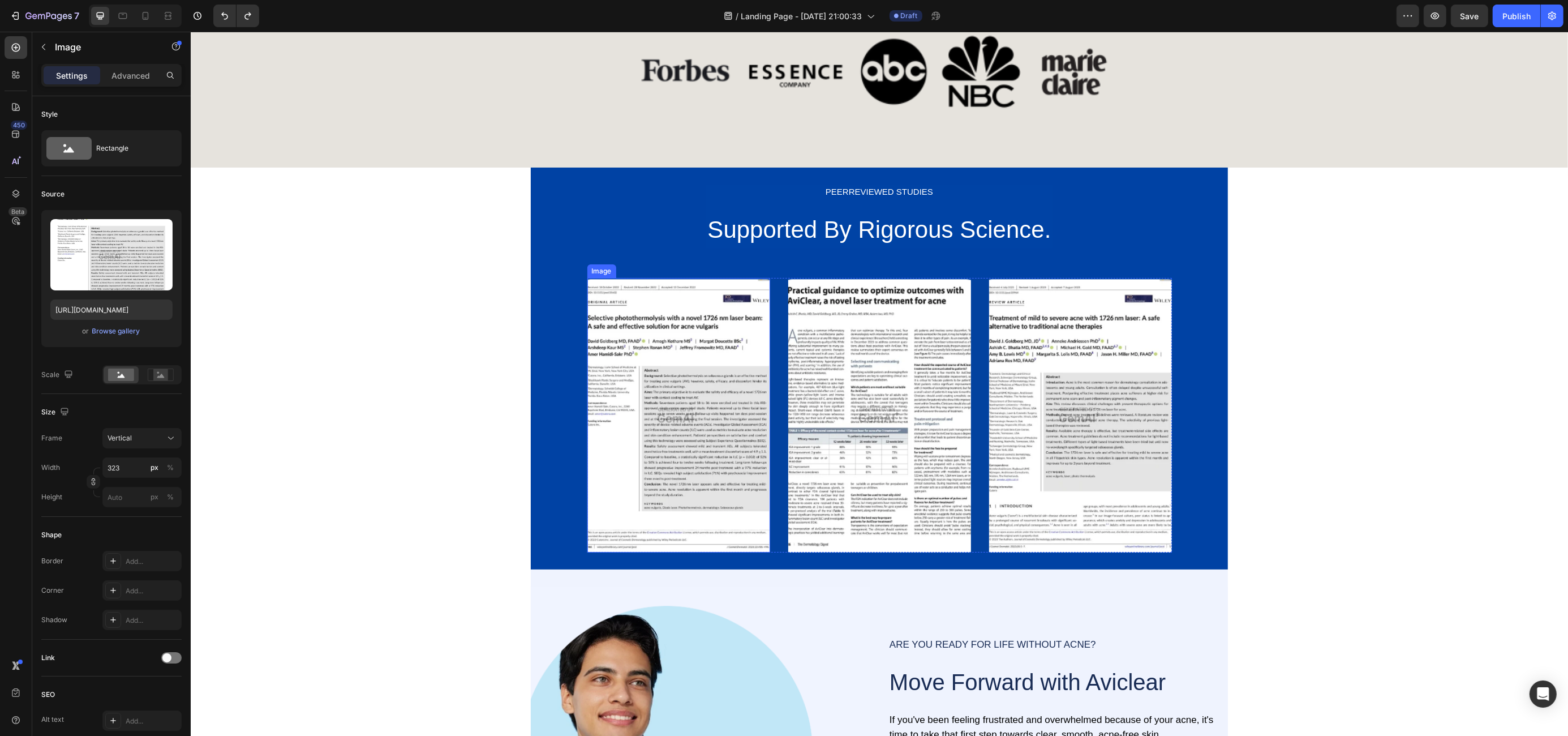
click at [655, 388] on img at bounding box center [678, 415] width 183 height 275
click at [656, 422] on img at bounding box center [678, 415] width 183 height 275
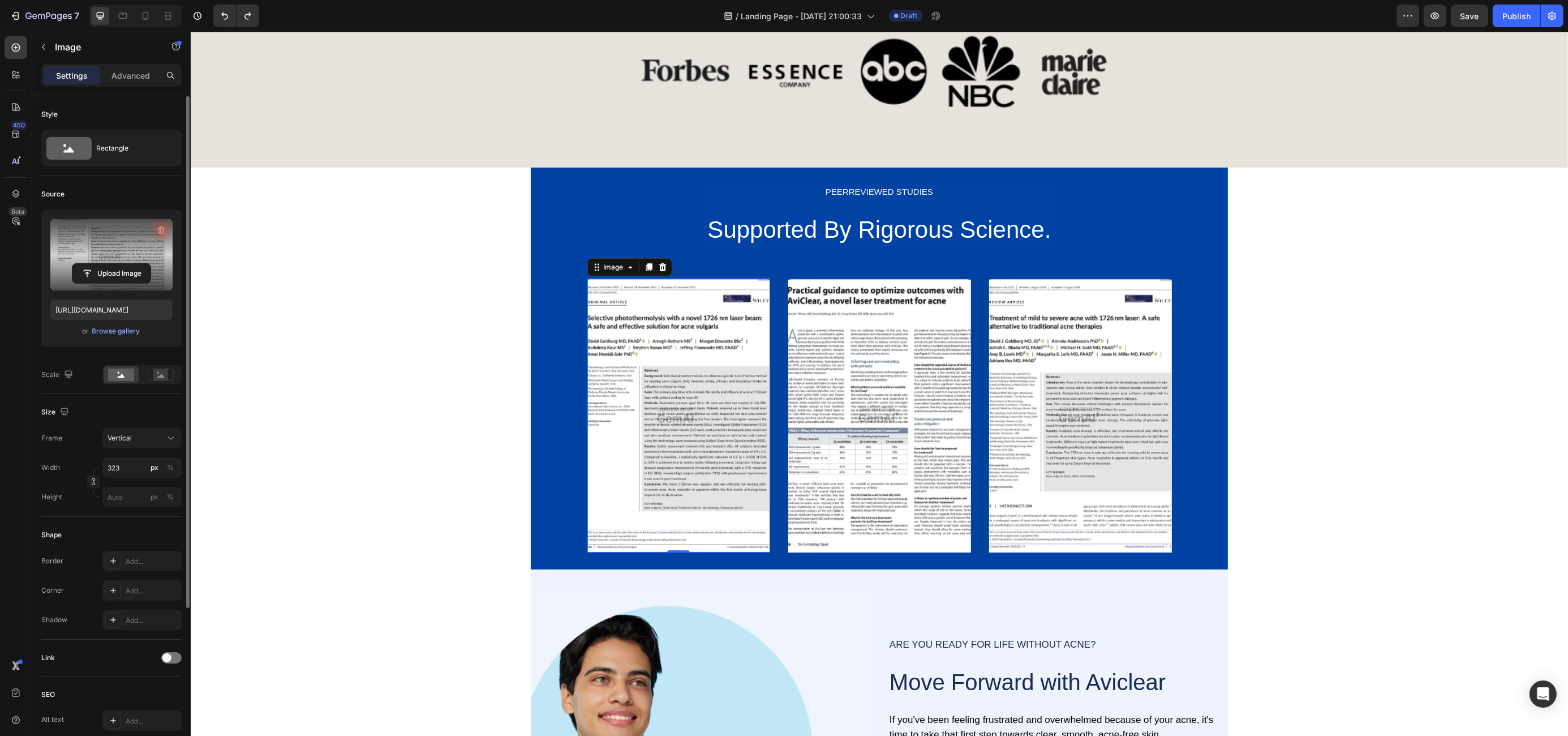
click at [165, 231] on icon "button" at bounding box center [161, 230] width 11 height 11
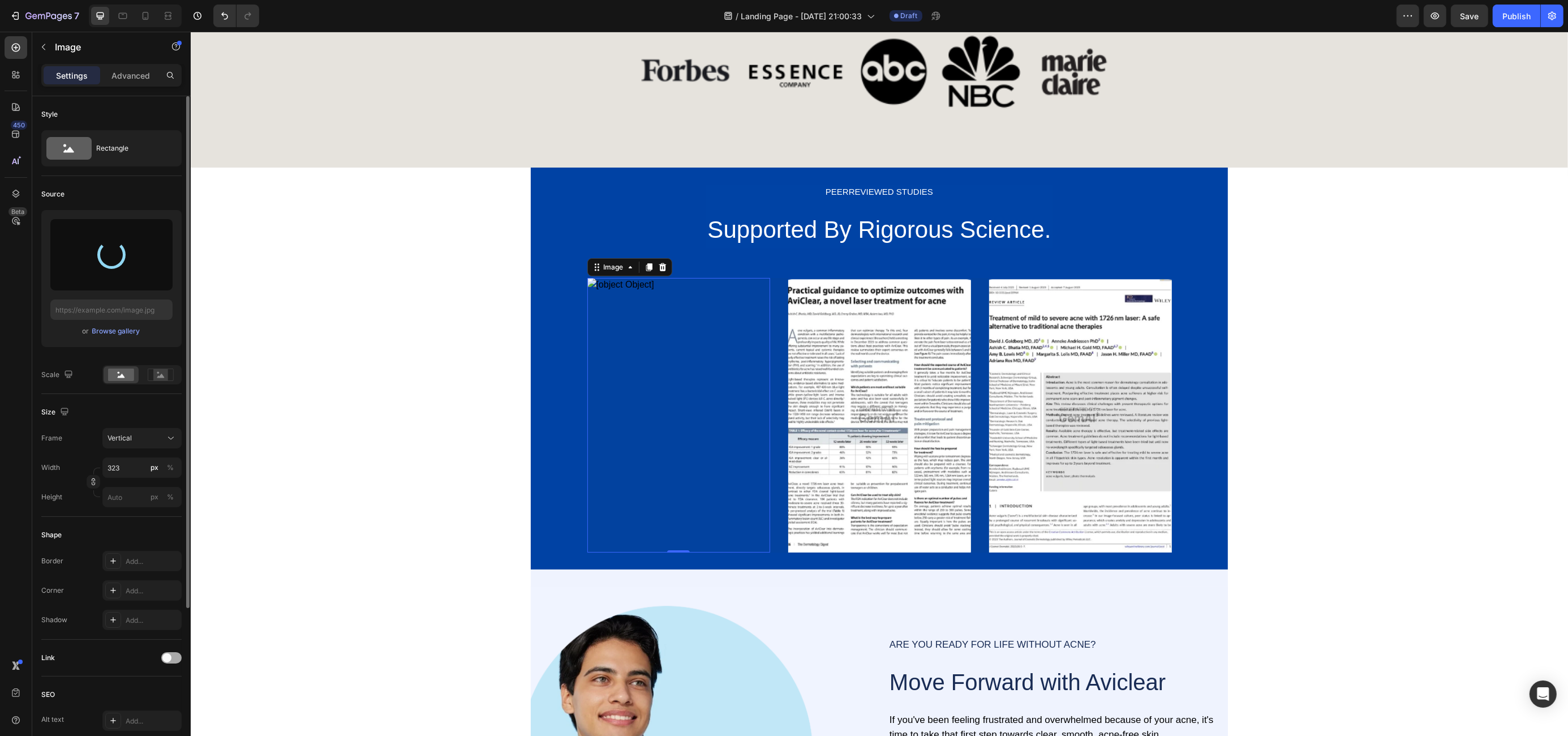
click at [175, 658] on div at bounding box center [171, 658] width 20 height 11
click at [145, 711] on div "Add..." at bounding box center [152, 715] width 53 height 10
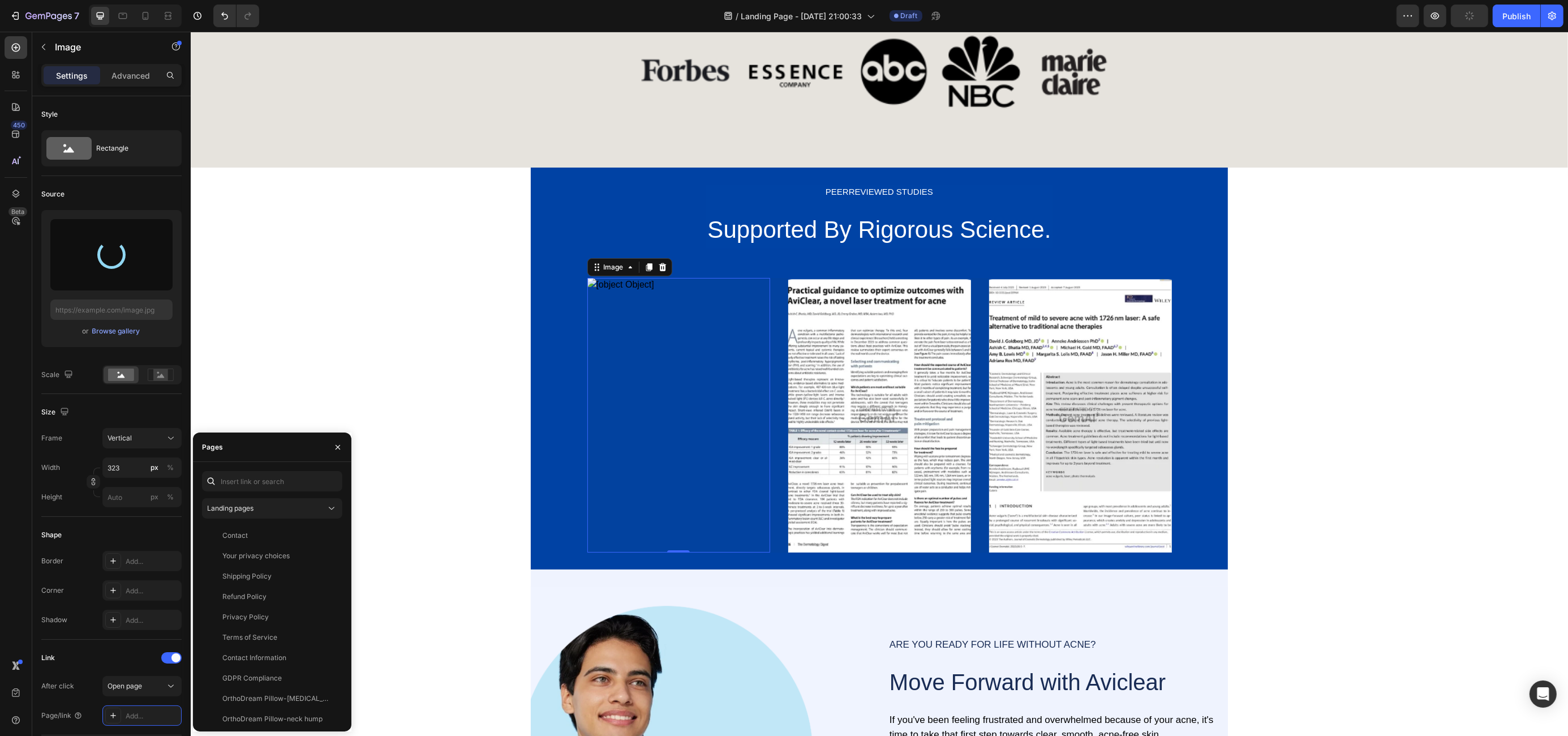
type input "[URL][DOMAIN_NAME]"
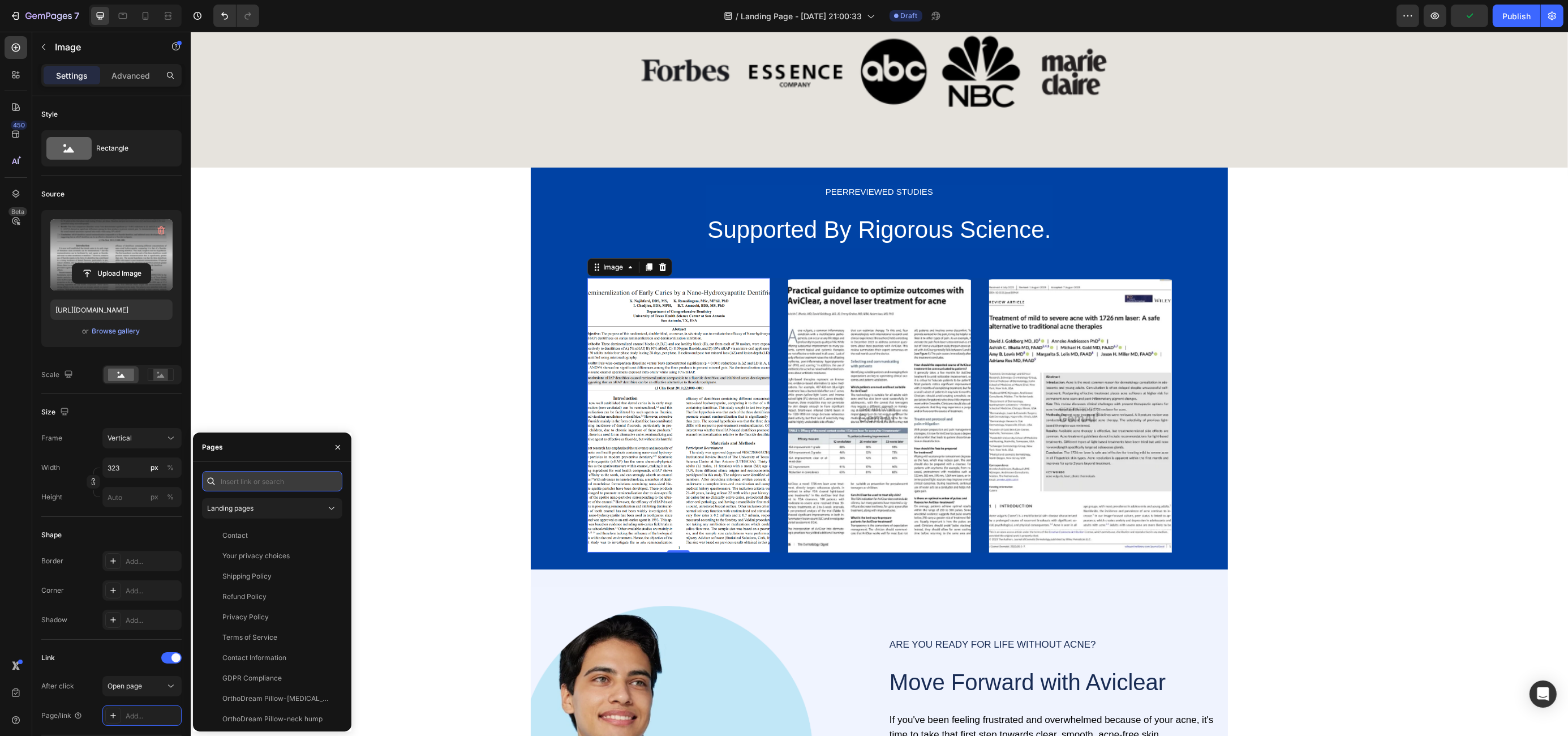
click at [257, 473] on input "text" at bounding box center [272, 481] width 141 height 20
paste input "[URL][DOMAIN_NAME][MEDICAL_DATA]"
type input "[URL][DOMAIN_NAME][MEDICAL_DATA]"
click at [298, 500] on div "[URL][DOMAIN_NAME][MEDICAL_DATA] View" at bounding box center [270, 508] width 136 height 20
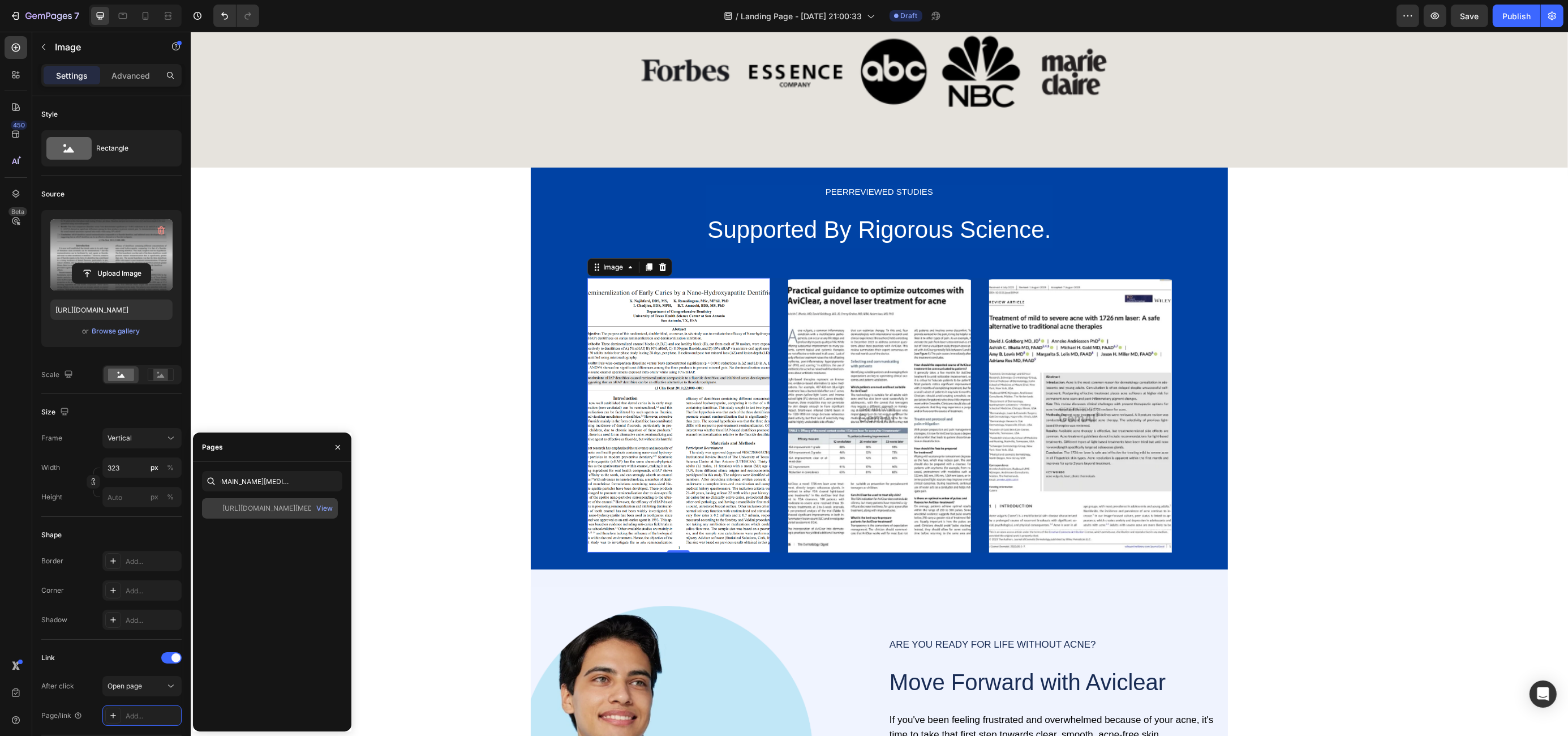
scroll to position [0, 0]
click at [151, 686] on div "Open page" at bounding box center [137, 686] width 58 height 10
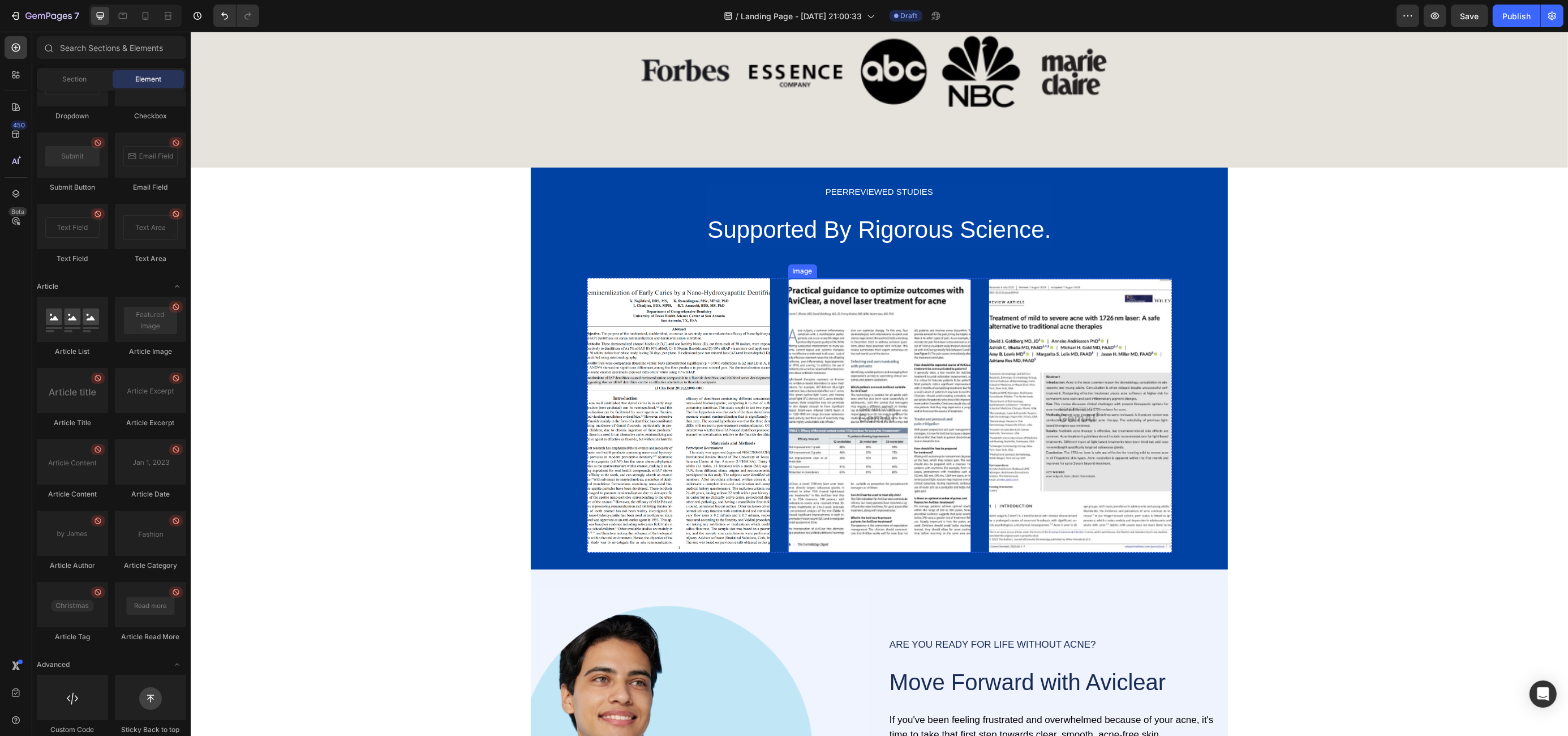
click at [823, 386] on img at bounding box center [878, 415] width 183 height 275
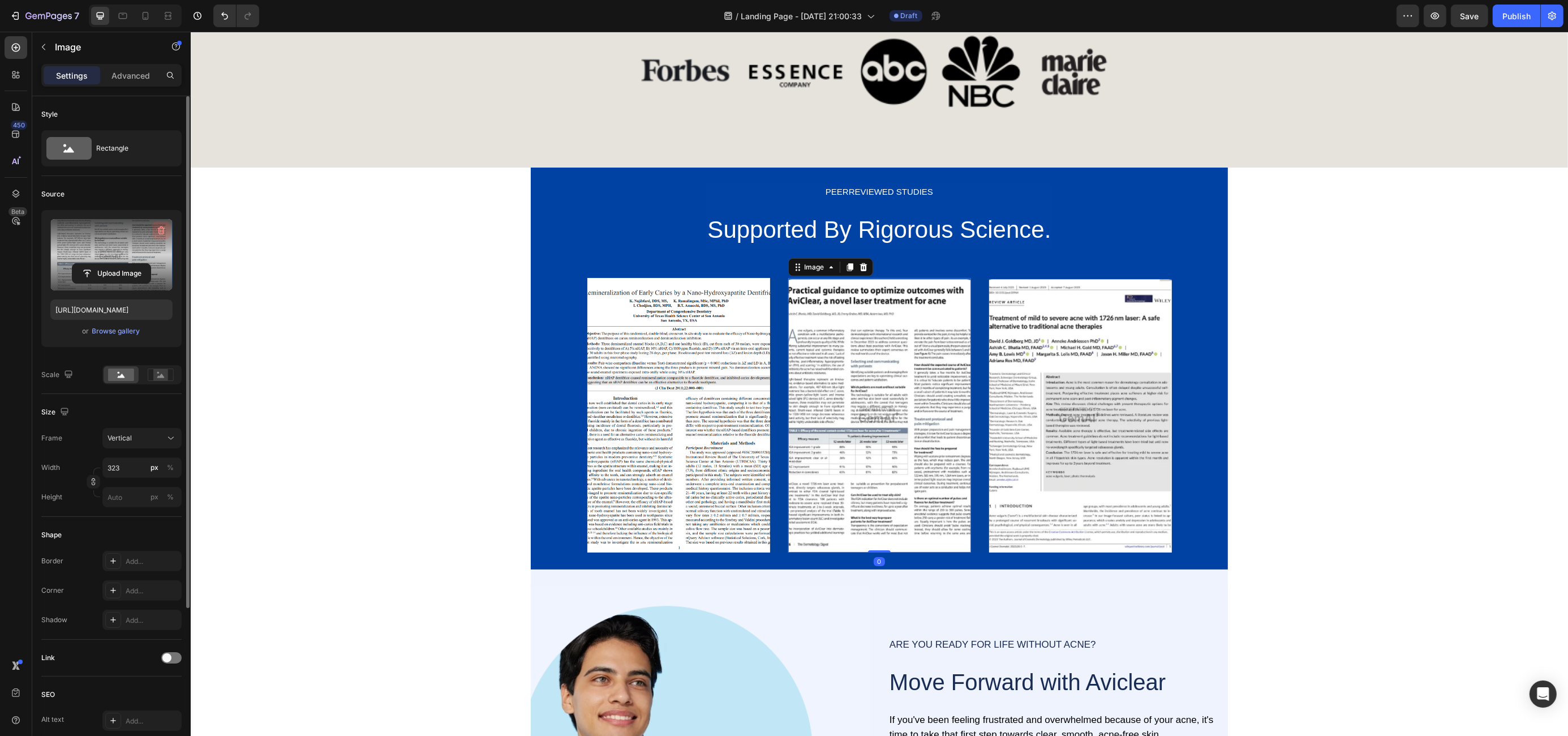
click at [162, 230] on icon "button" at bounding box center [163, 230] width 1 height 3
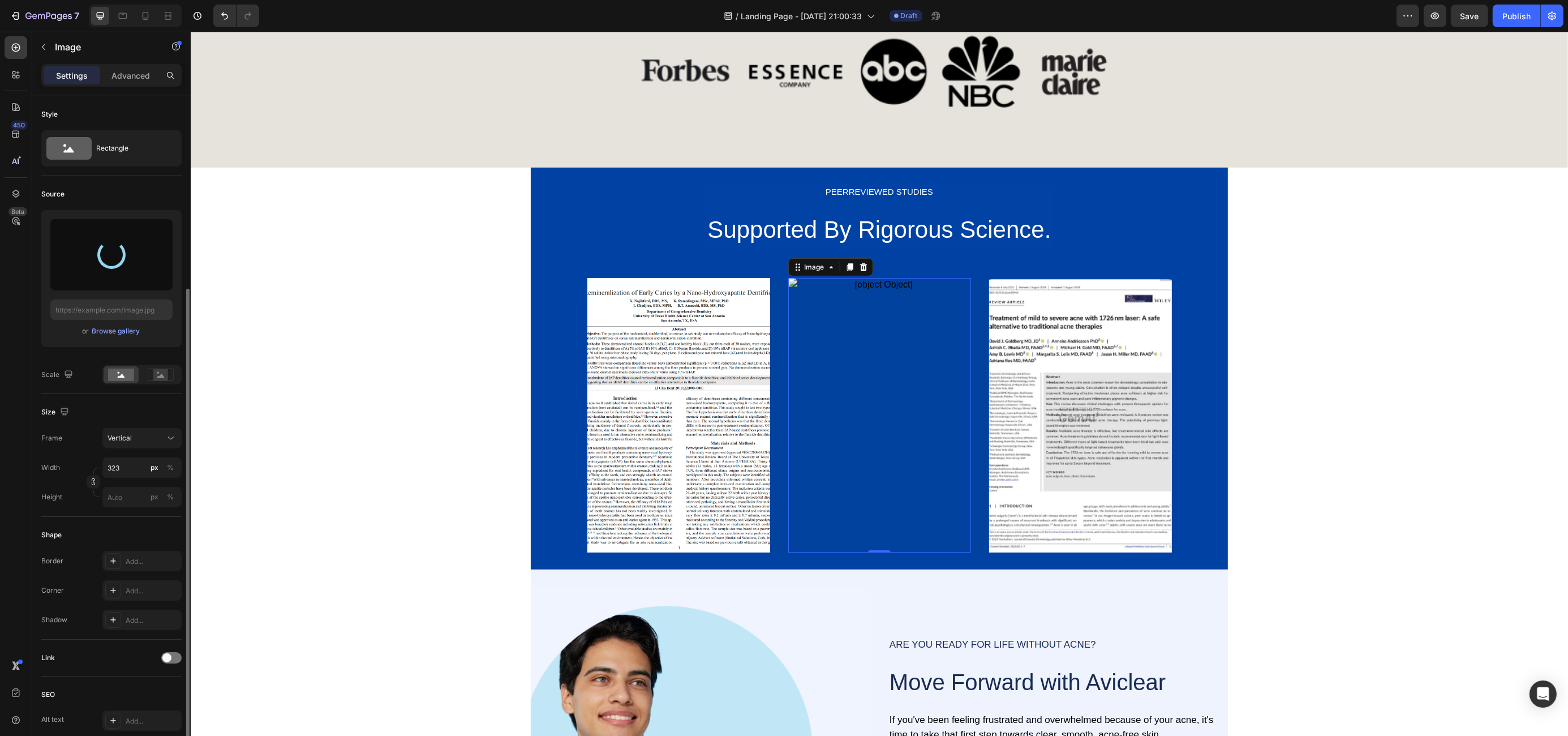
scroll to position [209, 0]
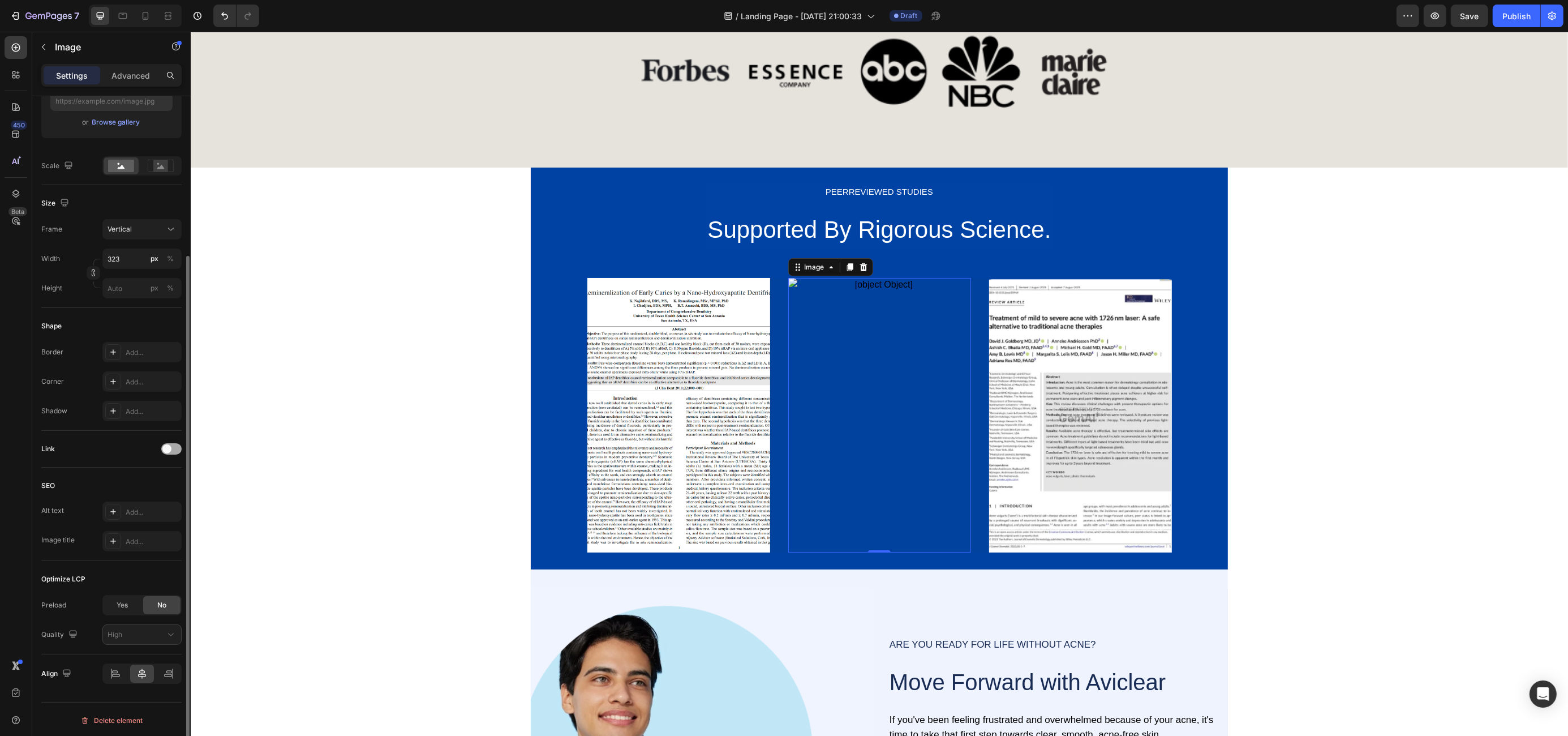
click at [173, 443] on div at bounding box center [171, 449] width 20 height 11
click at [126, 503] on div "Add..." at bounding box center [152, 507] width 53 height 10
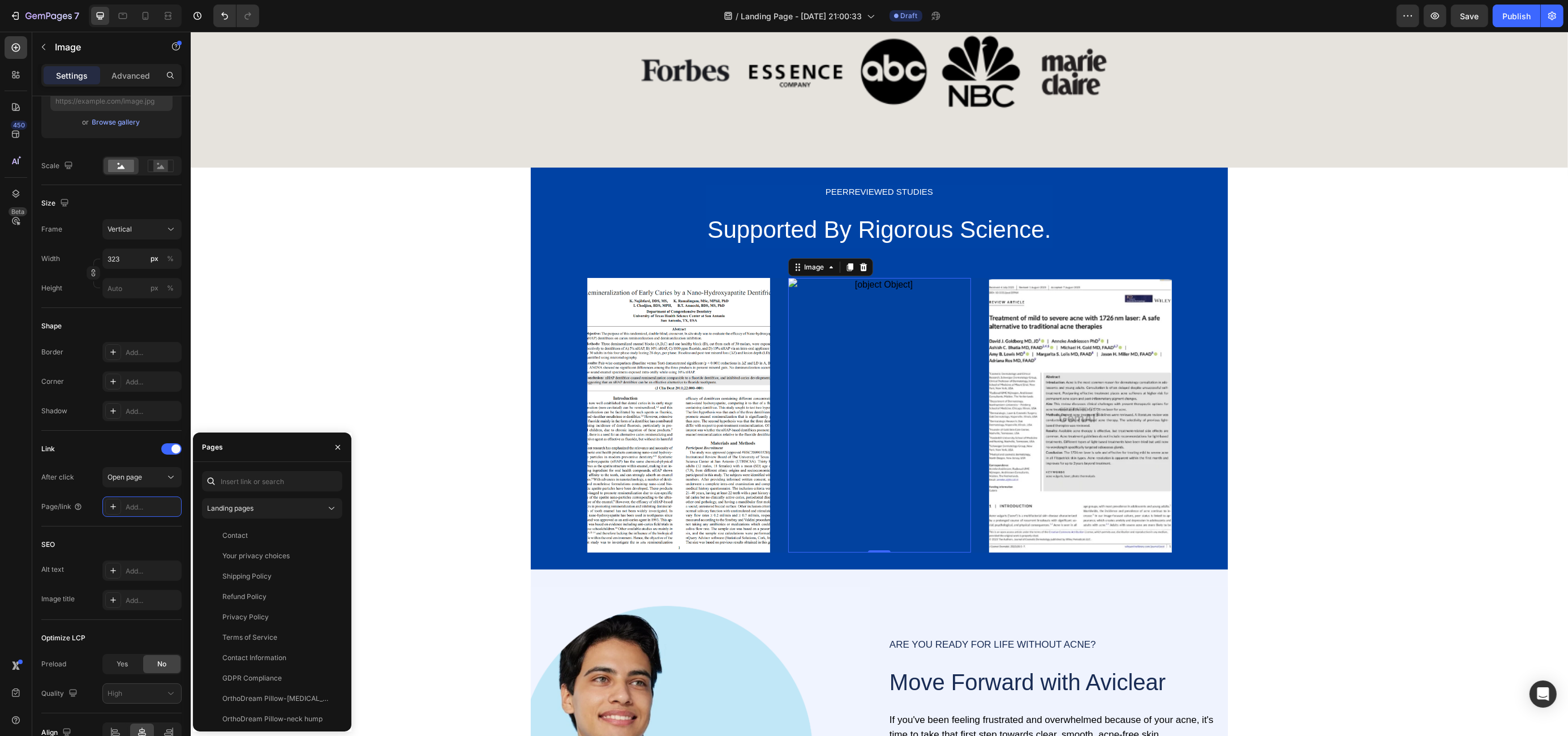
type input "[URL][DOMAIN_NAME]"
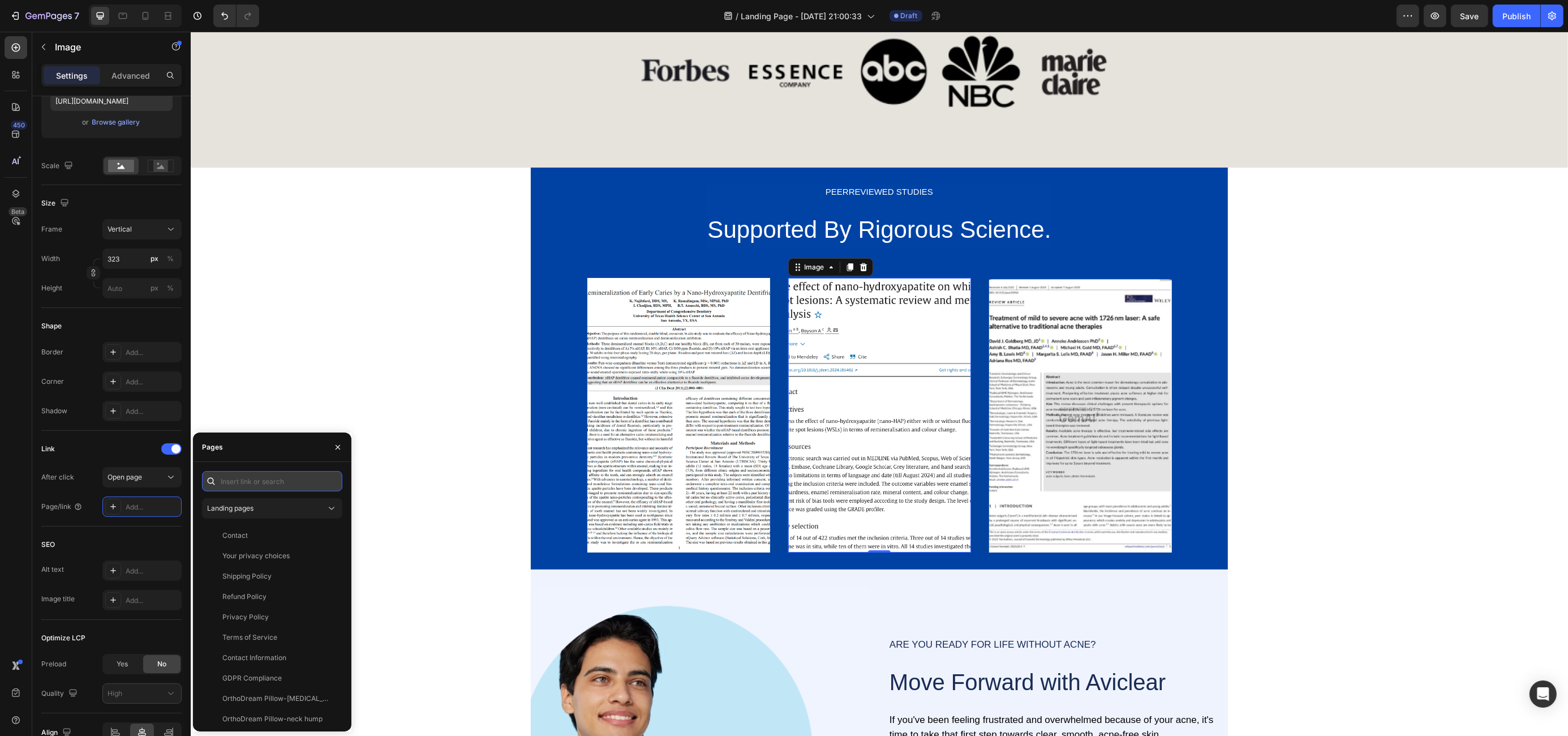
click at [250, 477] on input "text" at bounding box center [272, 481] width 141 height 20
paste input "[URL][DOMAIN_NAME][US_VEHICLE_IDENTIFICATION_NUMBER][DOMAIN_NAME]"
type input "[URL][DOMAIN_NAME][US_VEHICLE_IDENTIFICATION_NUMBER][DOMAIN_NAME]"
click at [275, 508] on div "[URL][DOMAIN_NAME][US_VEHICLE_IDENTIFICATION_NUMBER][DOMAIN_NAME]" at bounding box center [277, 508] width 108 height 10
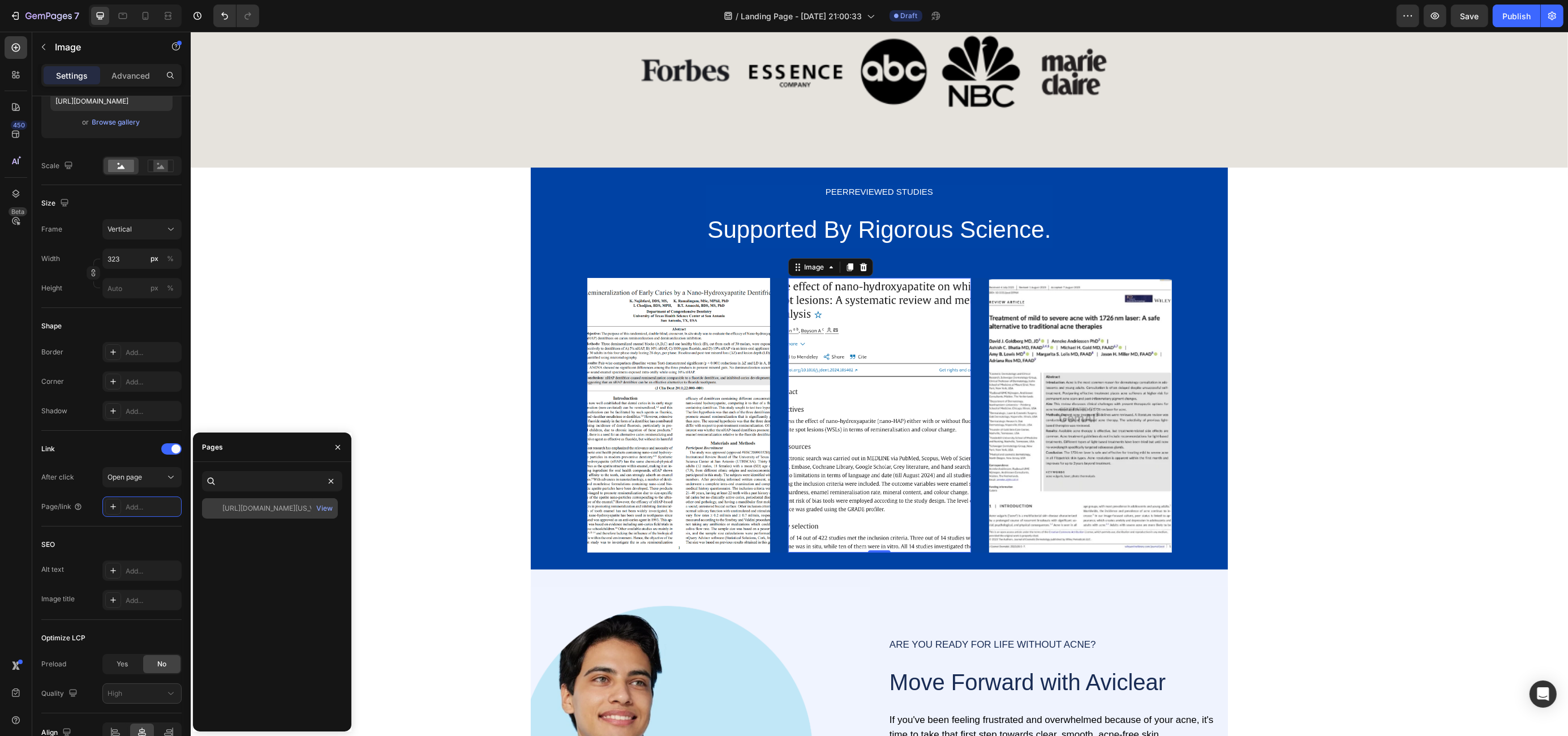
scroll to position [0, 0]
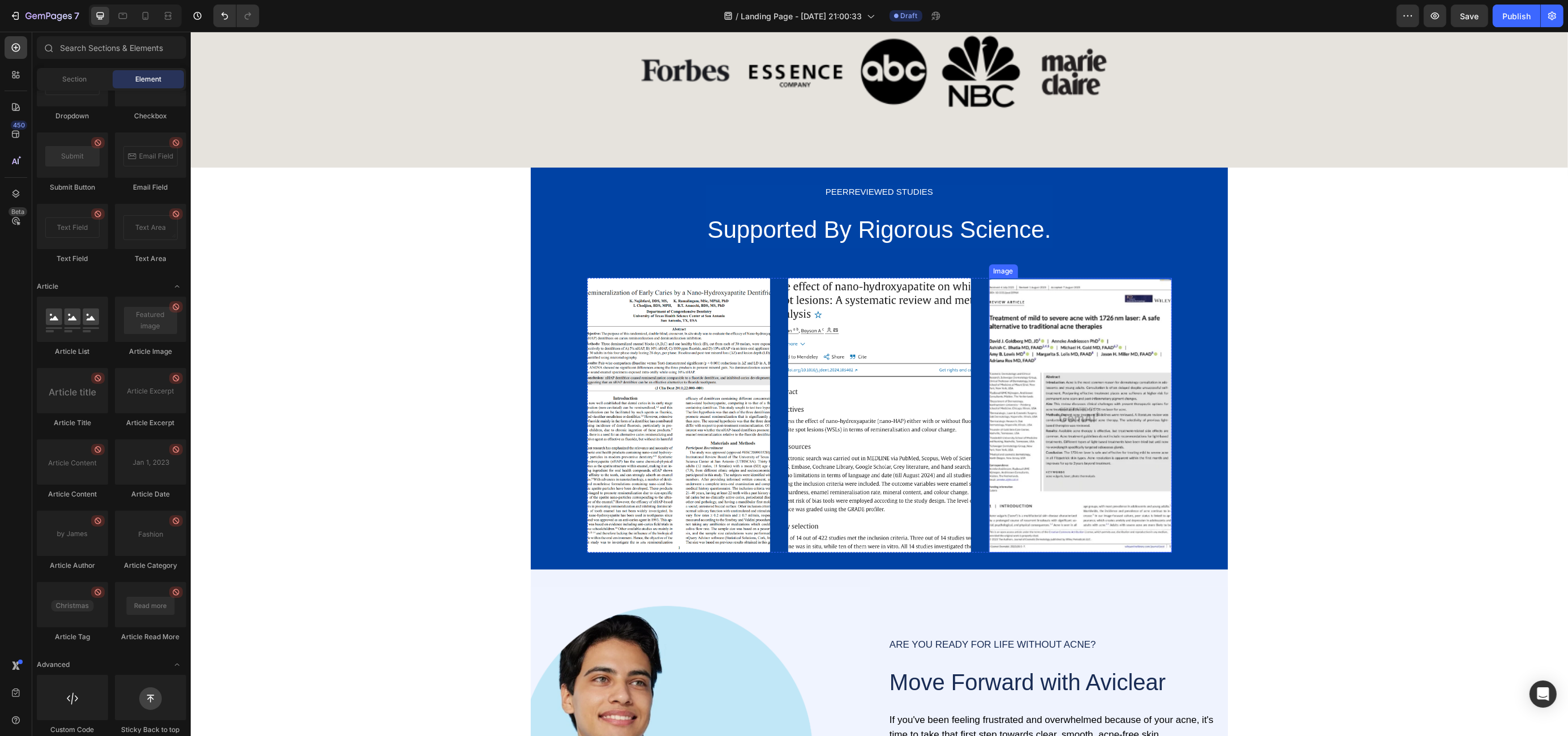
click at [1119, 462] on img at bounding box center [1079, 415] width 183 height 275
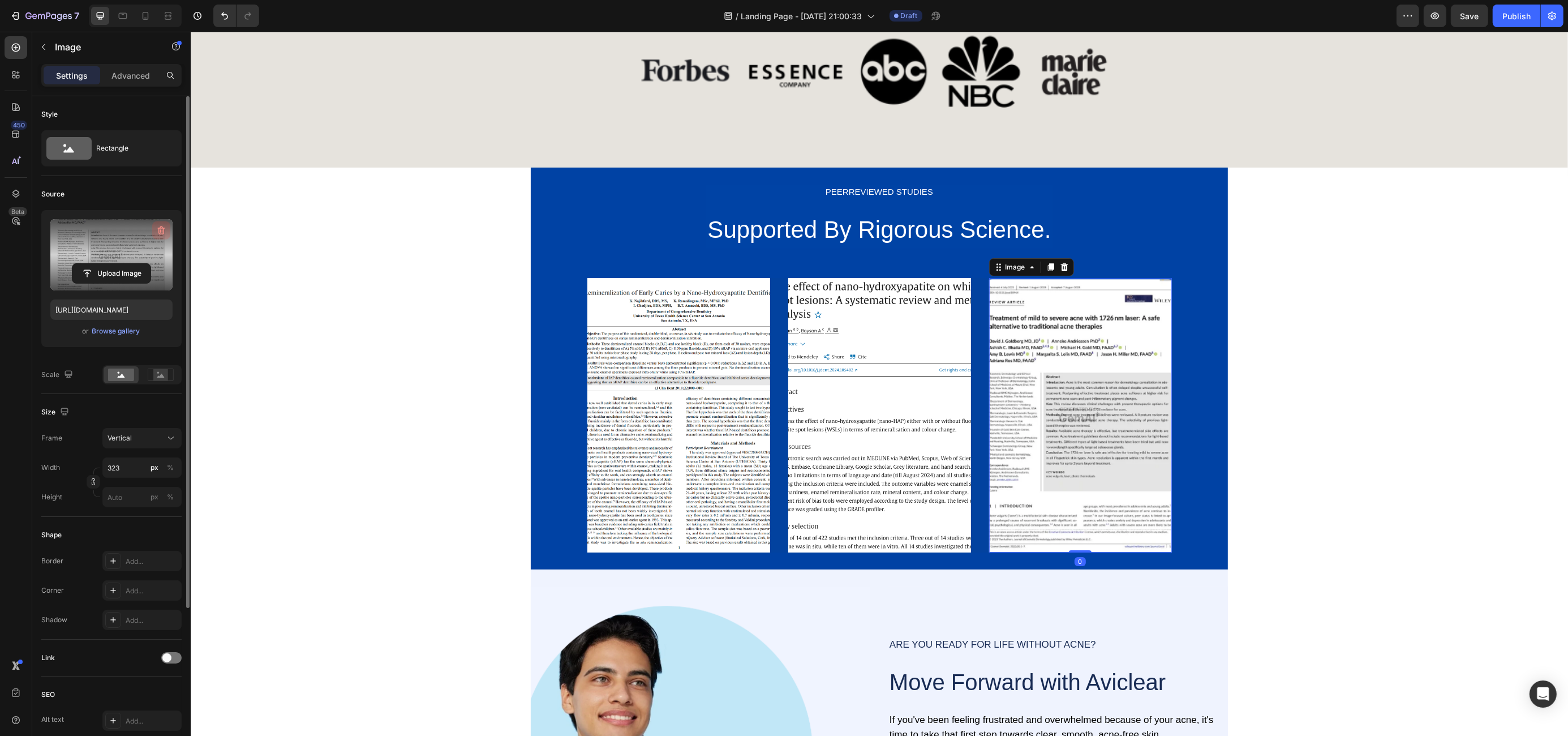
click at [159, 228] on icon "button" at bounding box center [161, 230] width 11 height 11
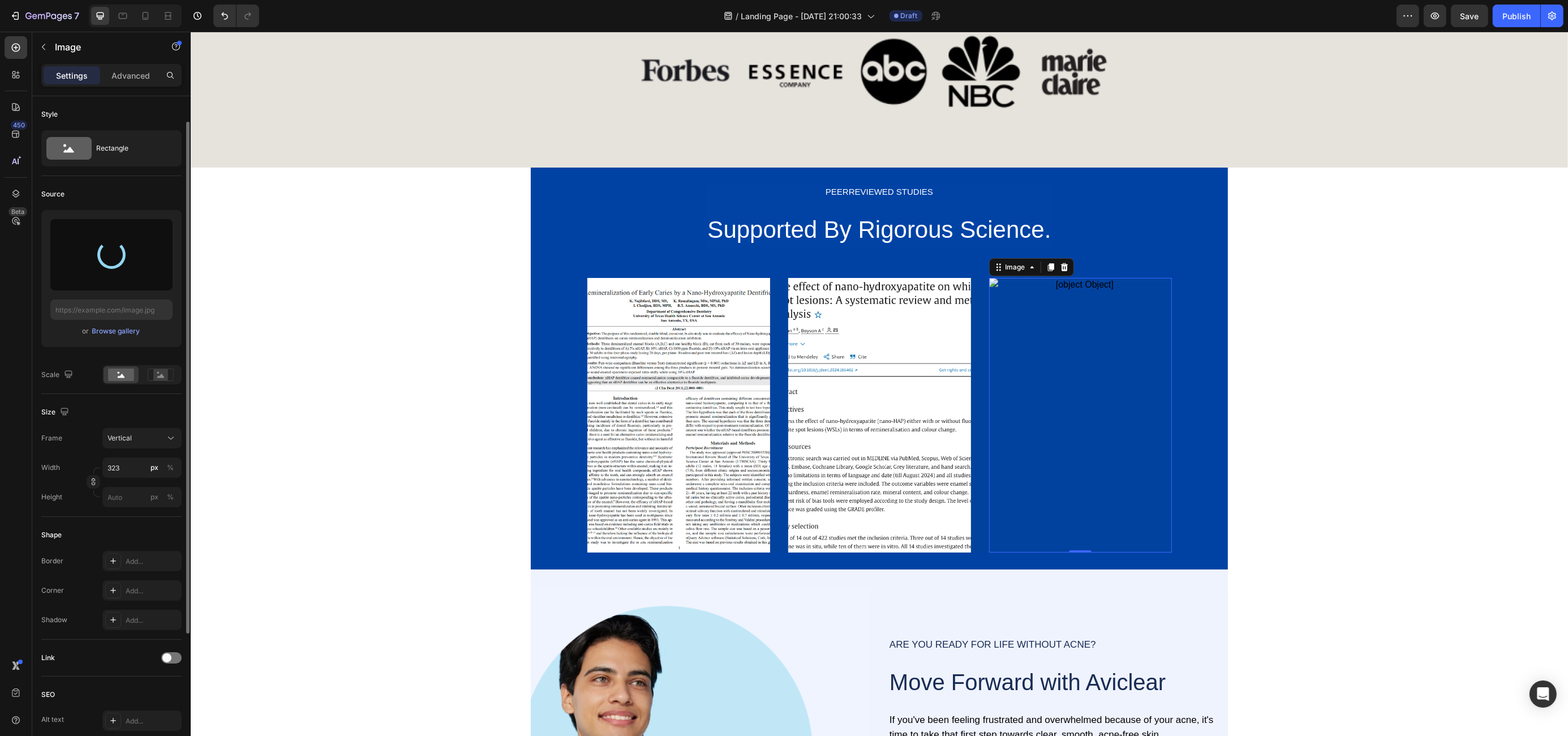
scroll to position [209, 0]
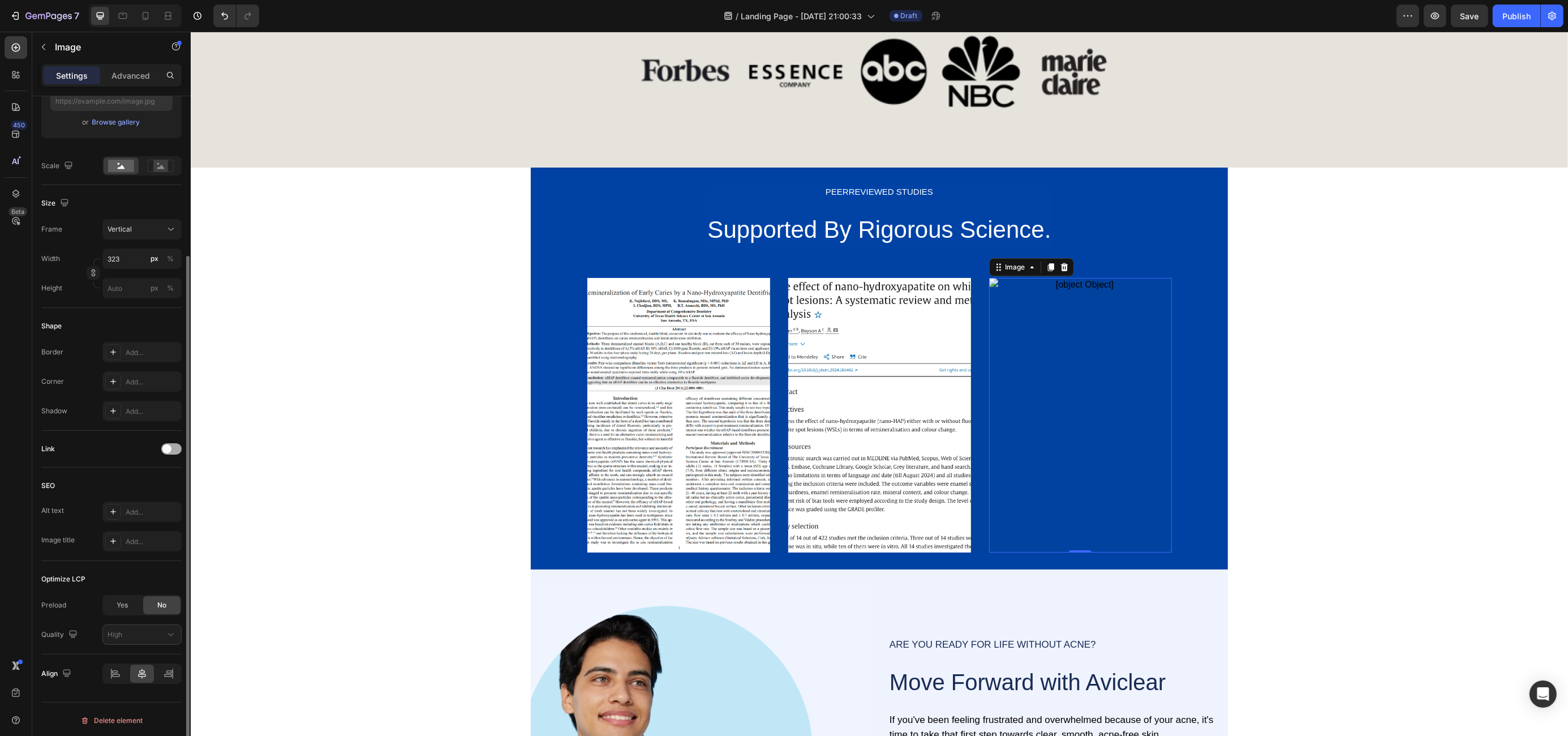
click at [170, 445] on span at bounding box center [167, 449] width 9 height 9
click at [123, 505] on div "Add..." at bounding box center [142, 506] width 79 height 20
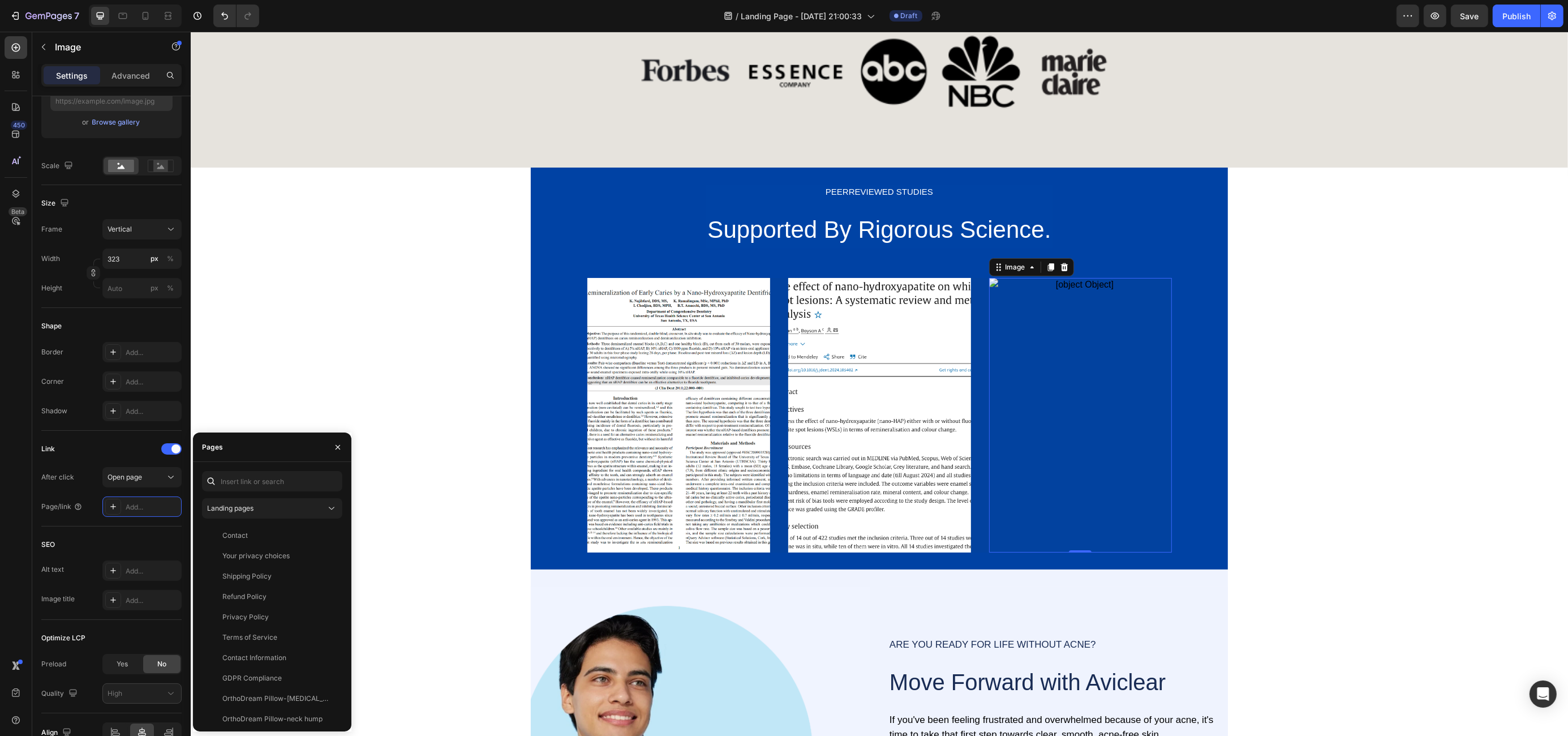
type input "[URL][DOMAIN_NAME]"
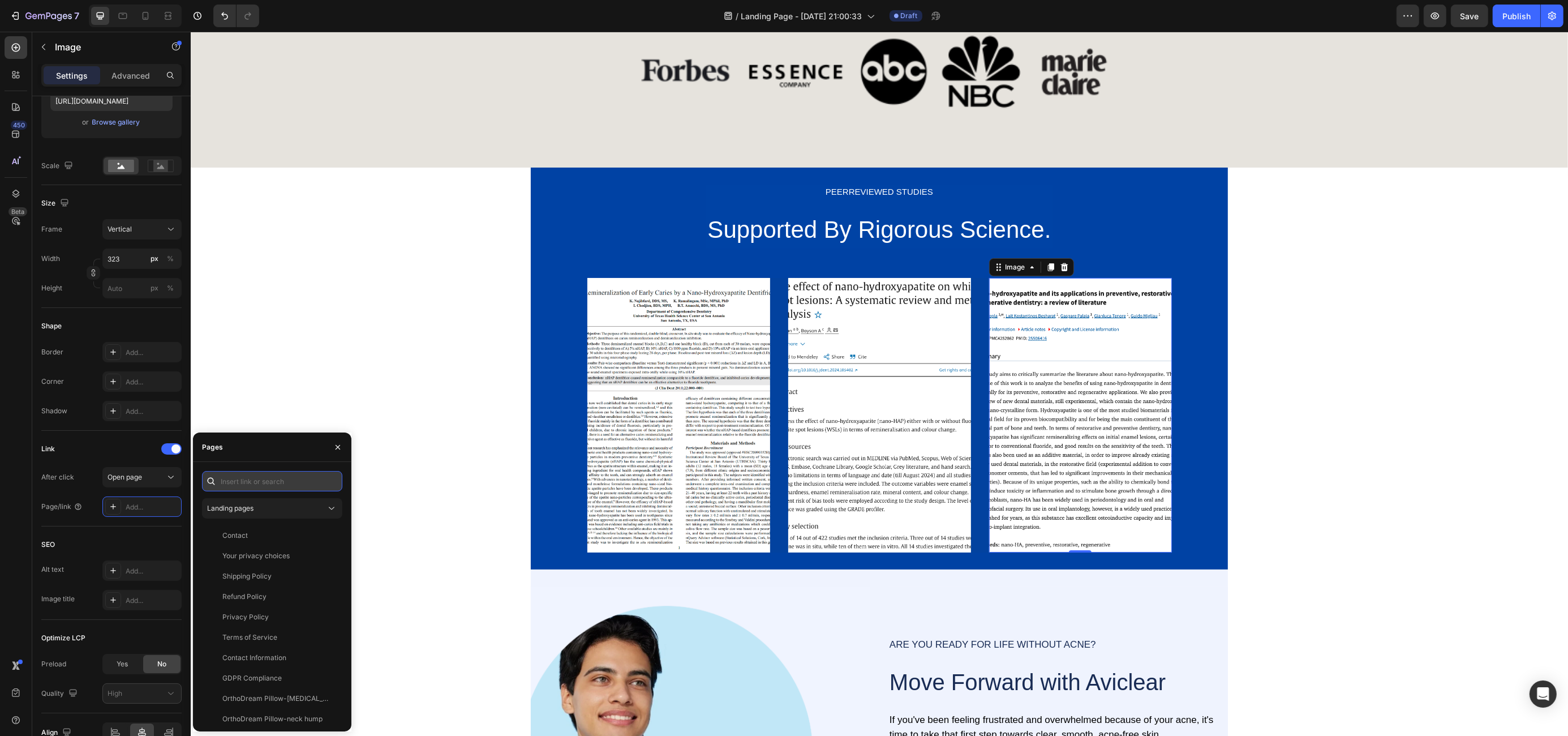
click at [268, 481] on input "text" at bounding box center [272, 481] width 141 height 20
paste input "[URL][DOMAIN_NAME][DOMAIN_NAME]"
type input "[URL][DOMAIN_NAME][DOMAIN_NAME]"
click at [304, 508] on div "[URL][DOMAIN_NAME][DOMAIN_NAME]" at bounding box center [277, 508] width 108 height 10
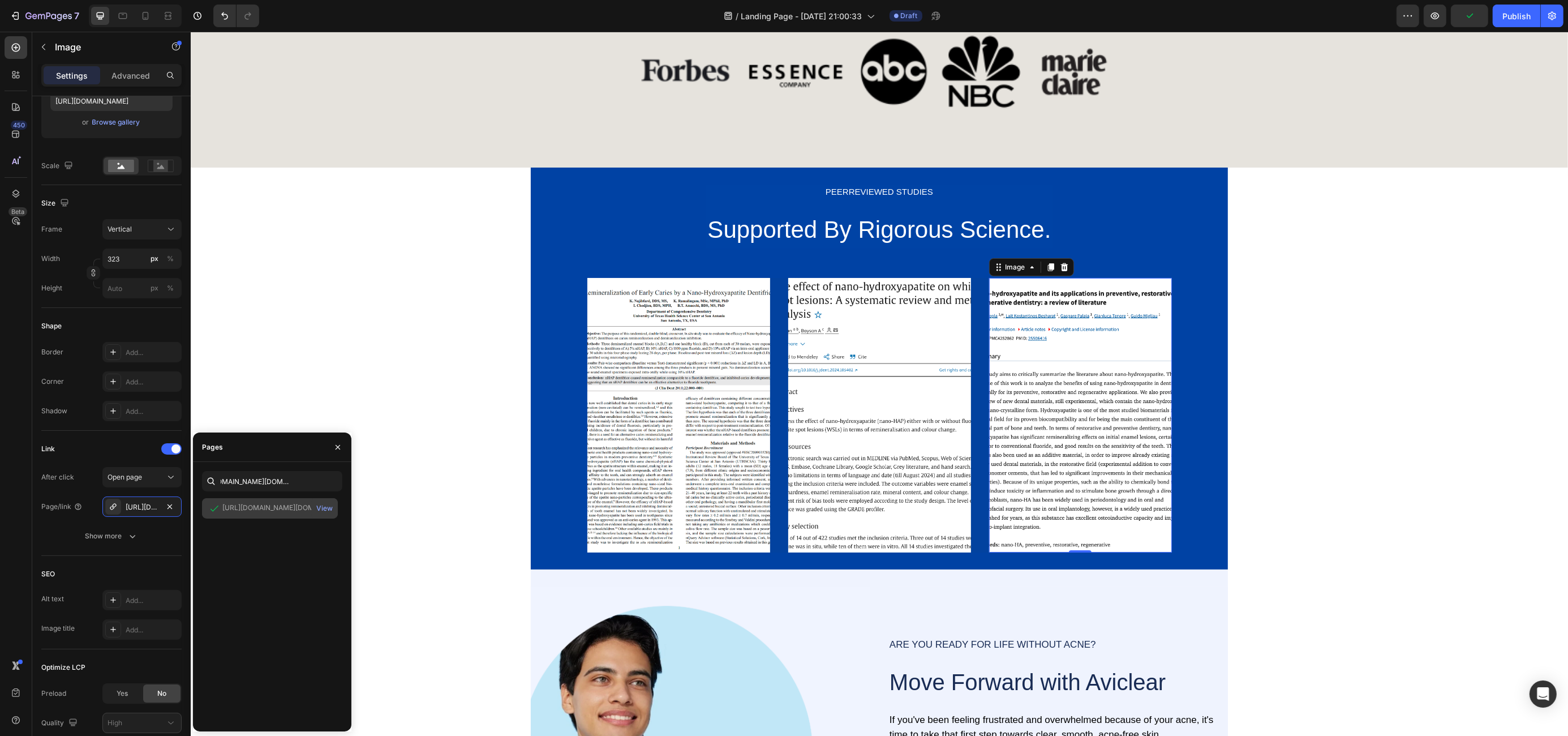
scroll to position [0, 0]
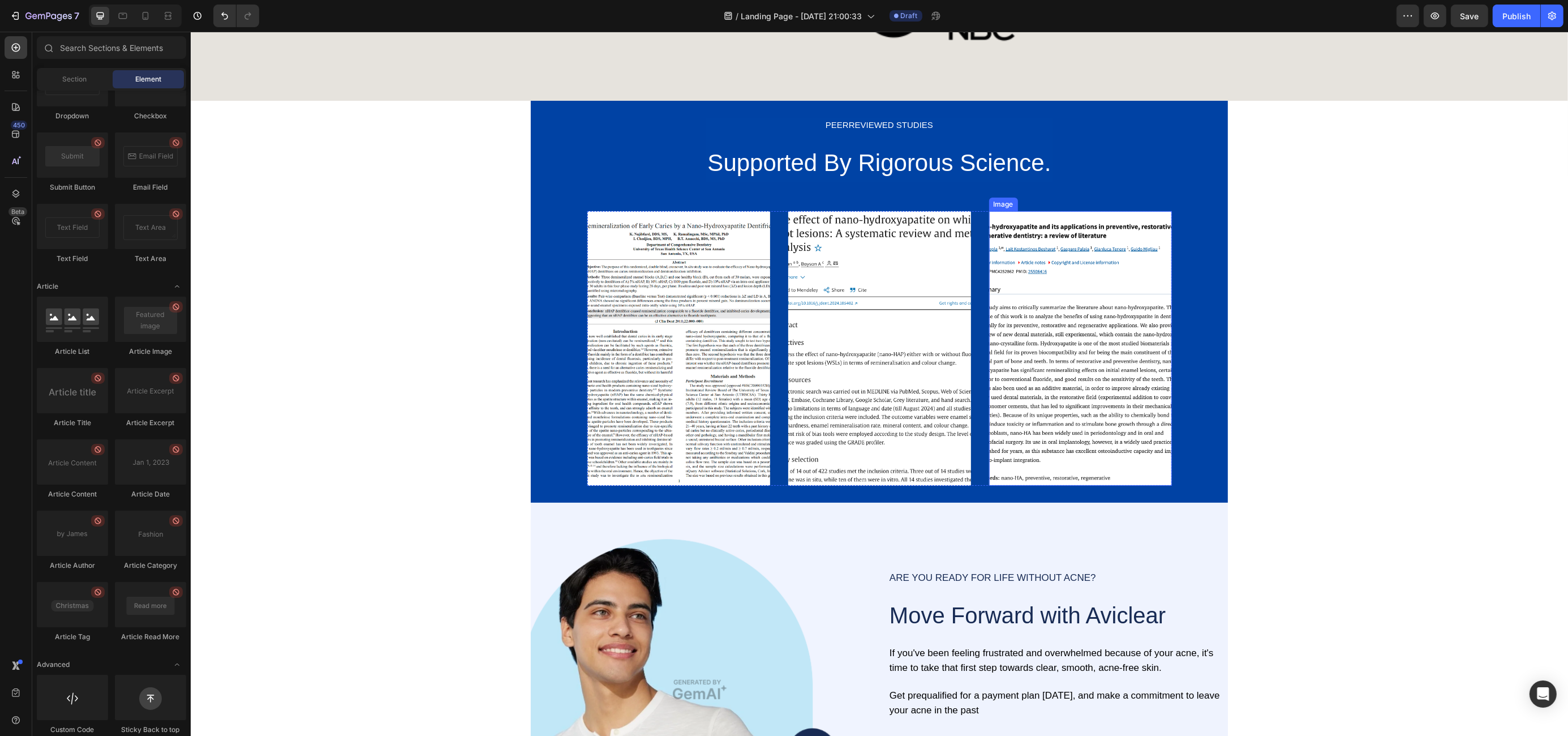
scroll to position [1351, 0]
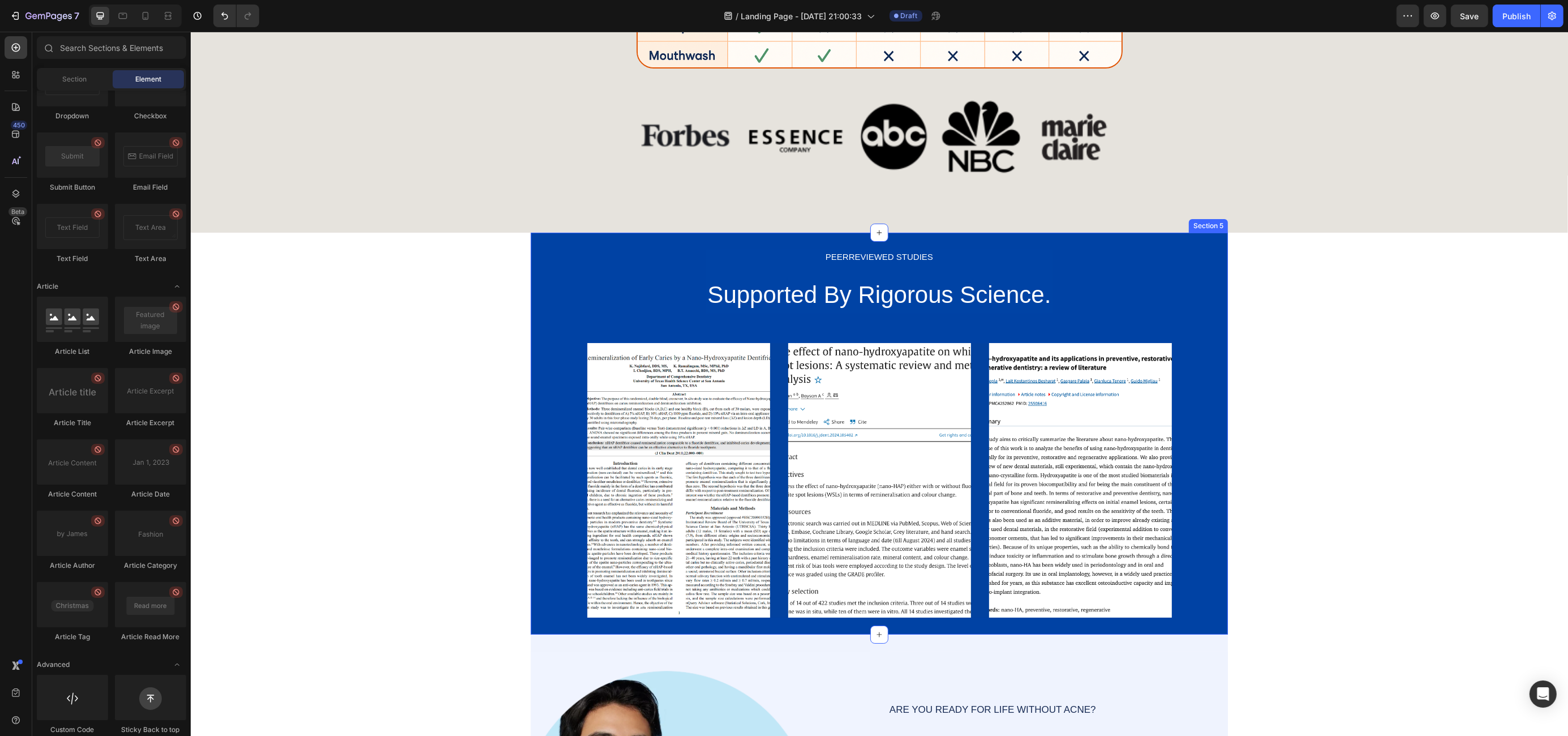
click at [1133, 242] on div "PEERREVIEWED STUDIES Text Block Supported By Rigorous Science. Heading Row Imag…" at bounding box center [878, 433] width 697 height 402
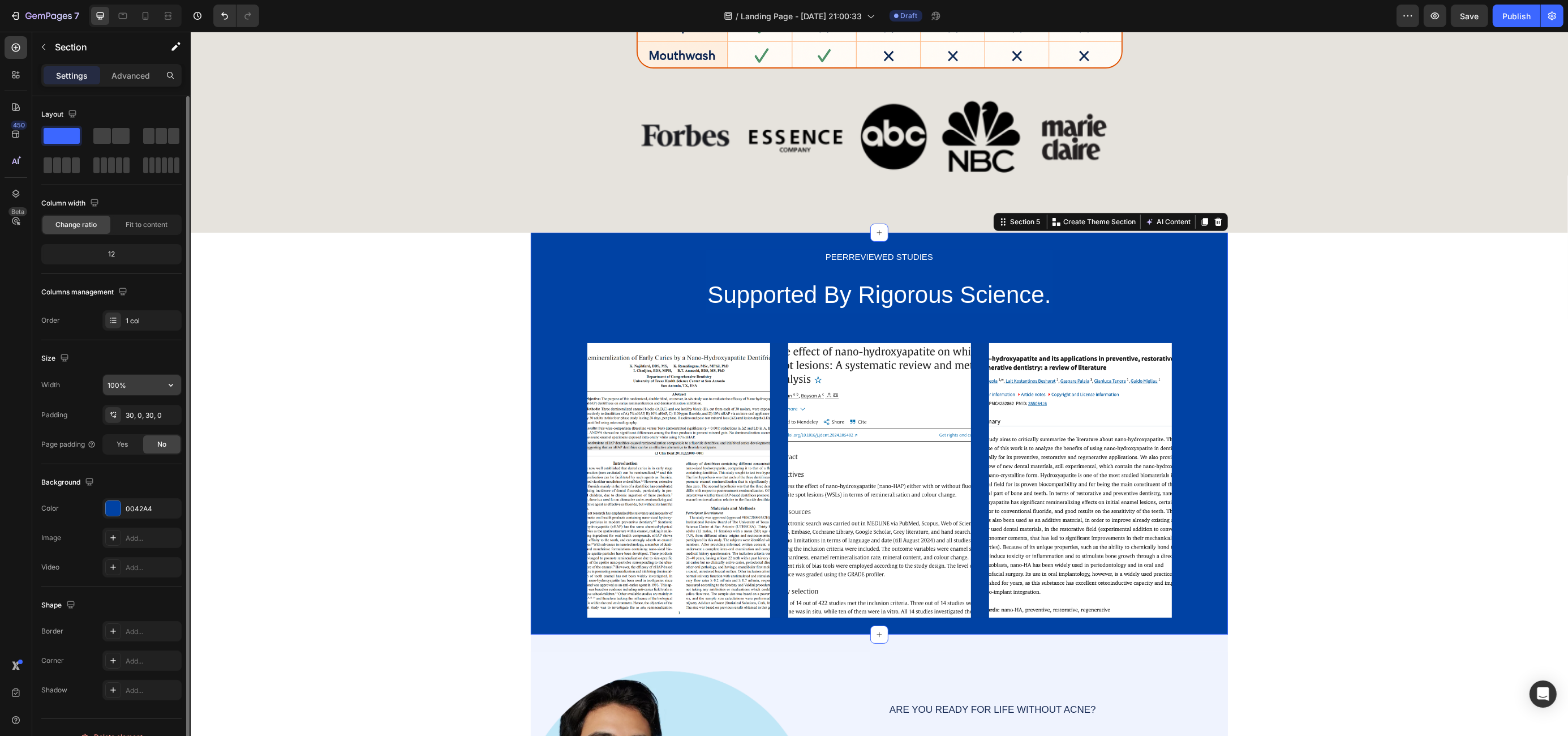
click at [141, 390] on input "100%" at bounding box center [142, 384] width 78 height 20
click at [173, 387] on icon "button" at bounding box center [171, 384] width 11 height 11
drag, startPoint x: 126, startPoint y: 431, endPoint x: 157, endPoint y: 401, distance: 43.1
click at [126, 431] on span "Default" at bounding box center [119, 434] width 23 height 10
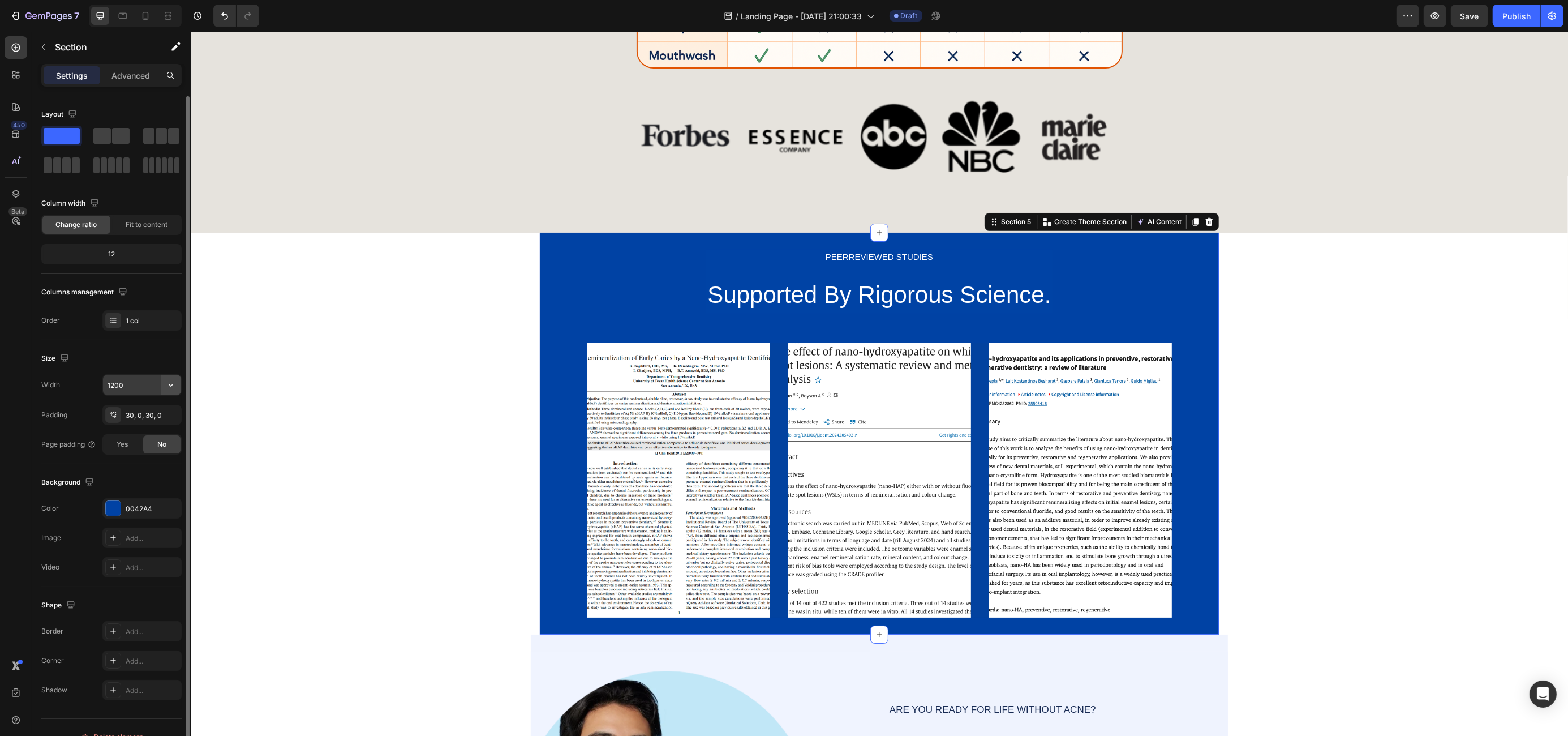
click at [175, 387] on icon "button" at bounding box center [171, 384] width 11 height 11
click at [157, 419] on div "Full 100%" at bounding box center [130, 413] width 93 height 21
type input "100%"
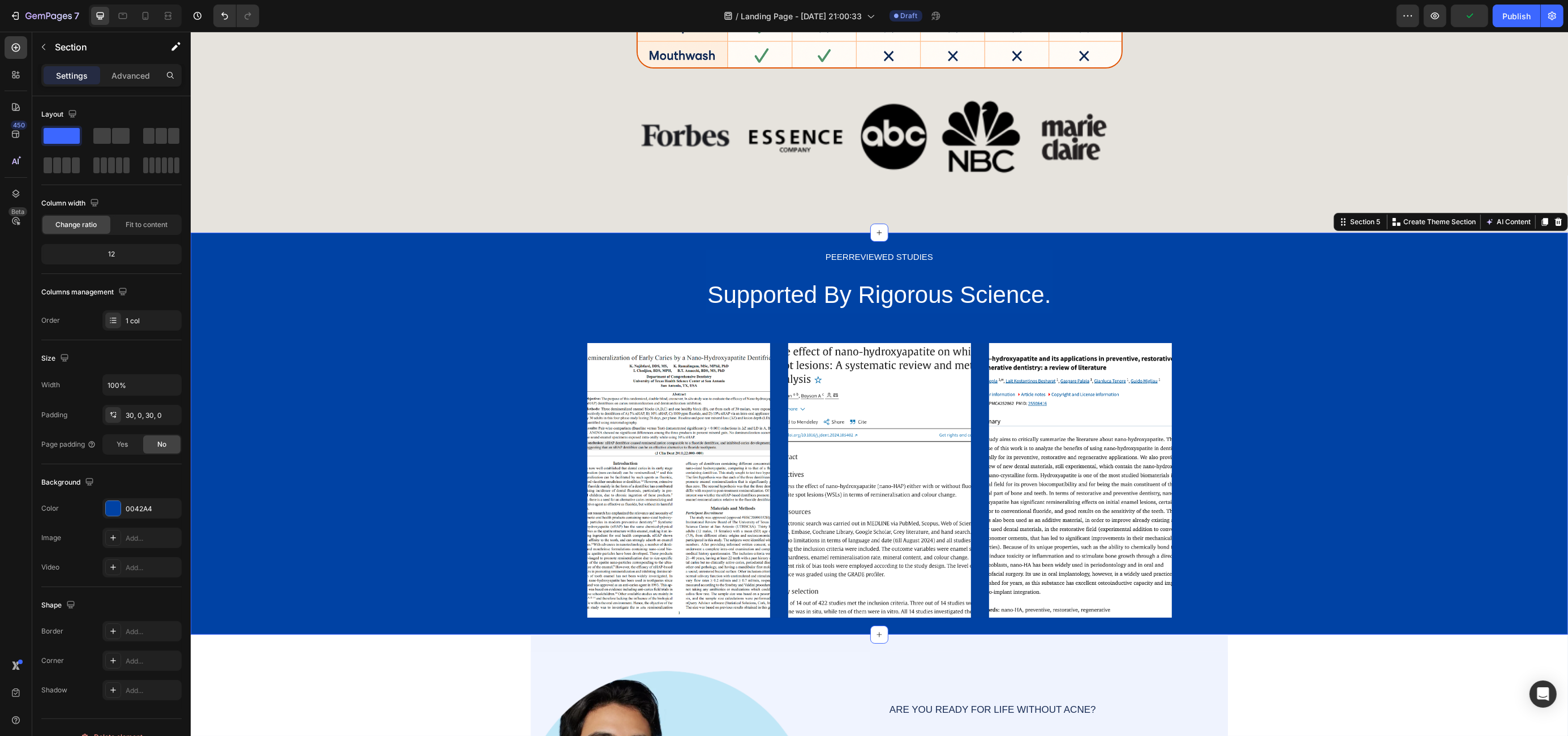
click at [360, 346] on div "PEERREVIEWED STUDIES Text Block Supported By Rigorous Science. Heading Row Imag…" at bounding box center [878, 433] width 1377 height 368
click at [153, 506] on div "0042A4" at bounding box center [142, 508] width 33 height 10
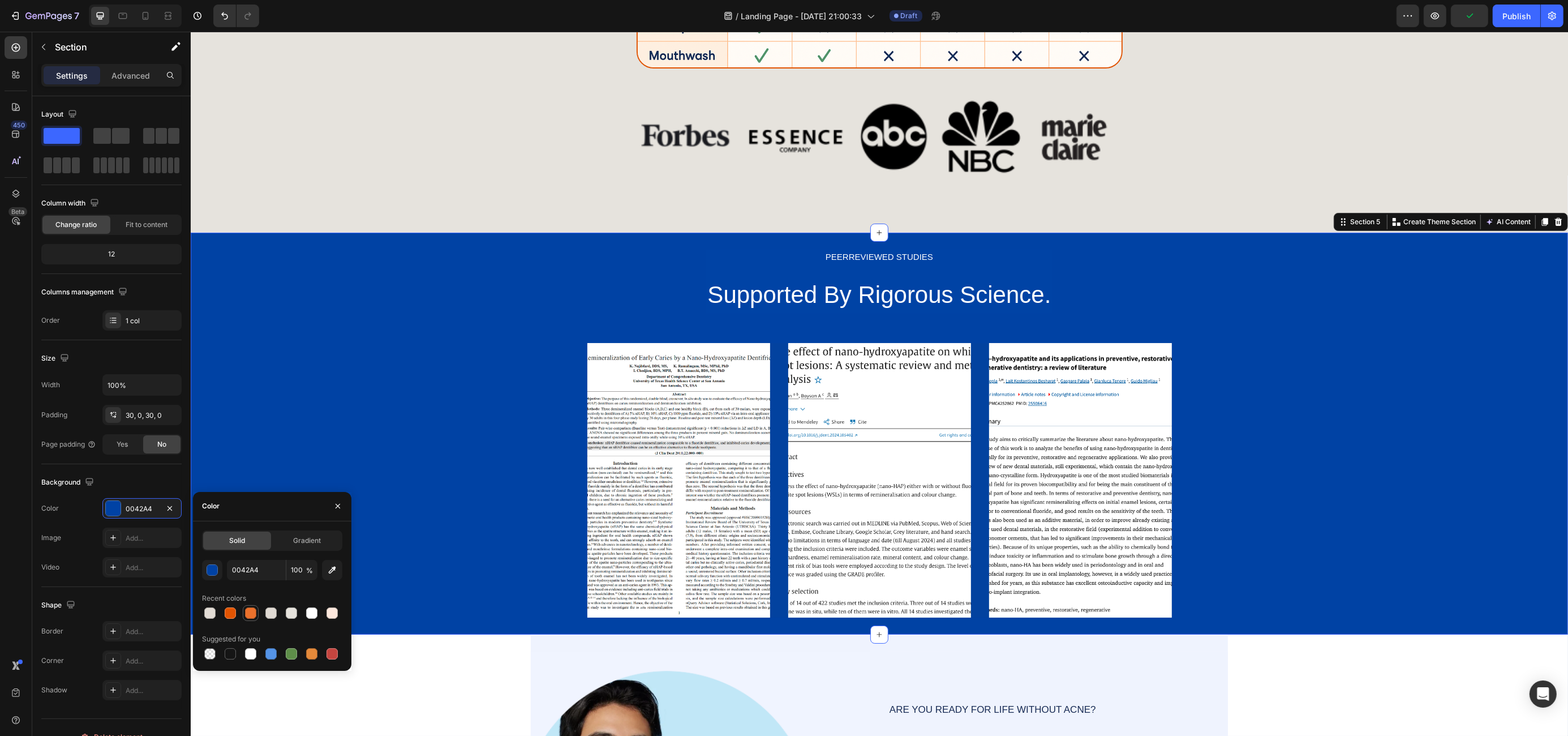
click at [253, 609] on div at bounding box center [250, 613] width 11 height 11
type input "EB712C"
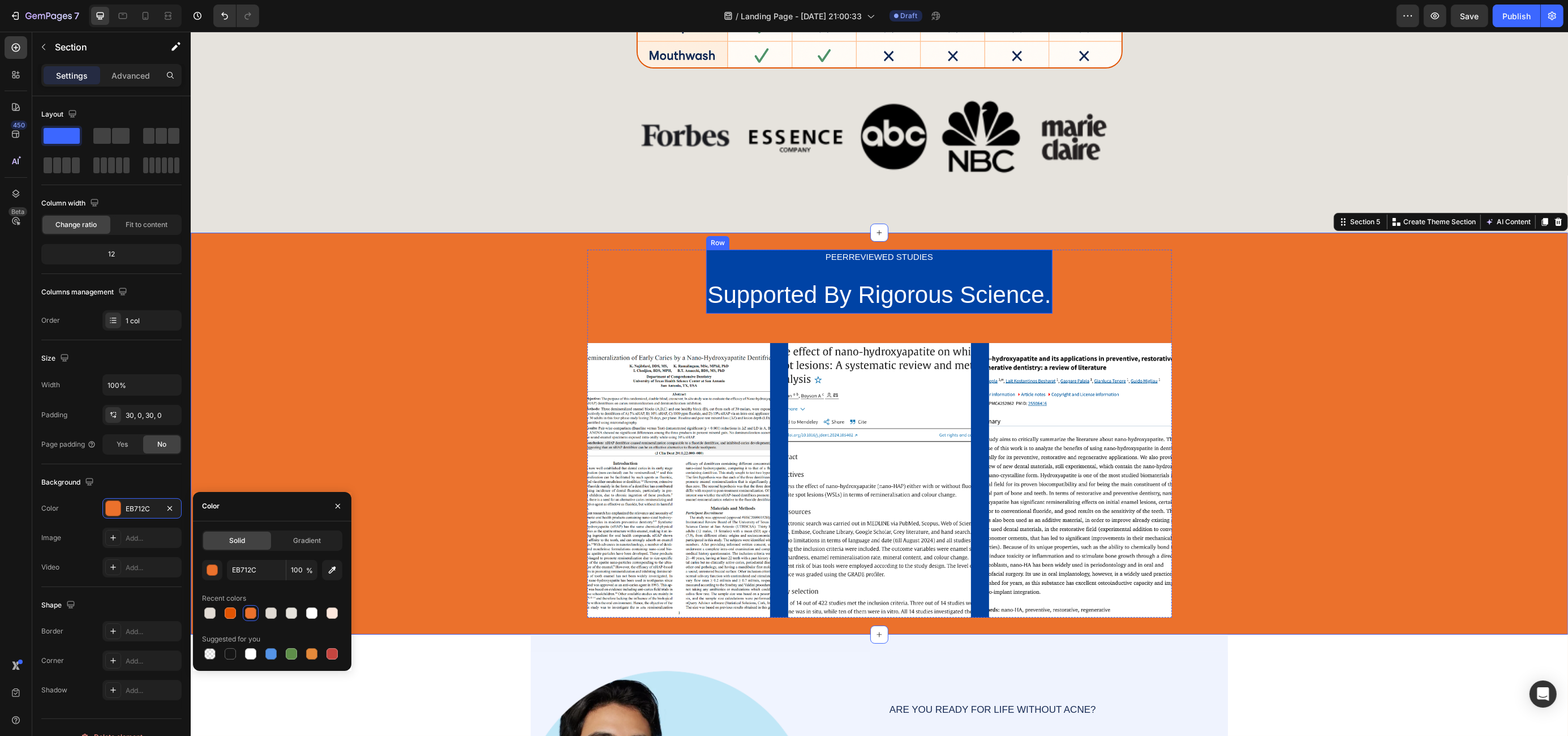
click at [755, 264] on div "PEERREVIEWED STUDIES Text Block Supported By Rigorous Science. Heading" at bounding box center [878, 282] width 345 height 64
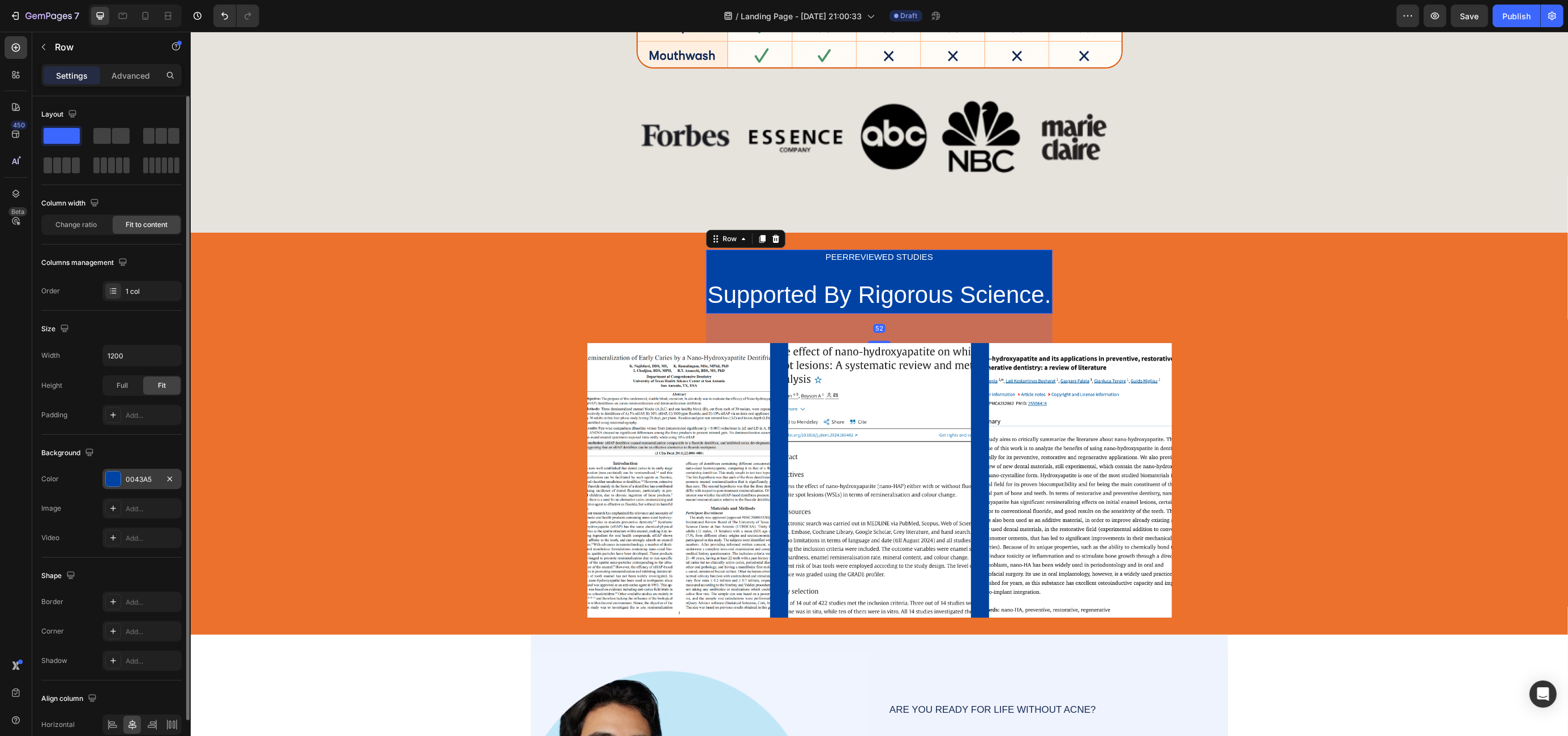
click at [146, 475] on div "0043A5" at bounding box center [142, 479] width 33 height 10
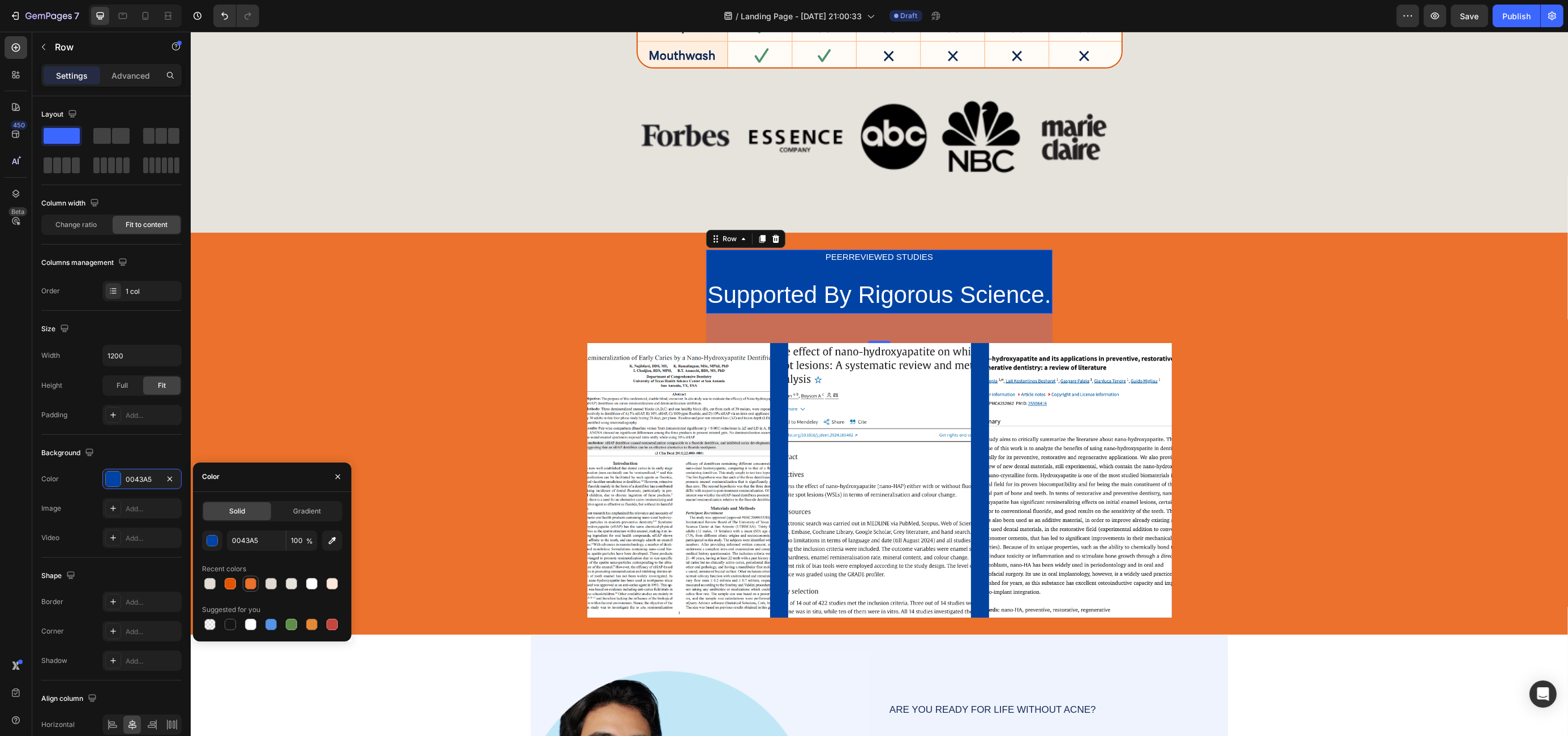
click at [250, 587] on div at bounding box center [250, 583] width 11 height 11
type input "EB712C"
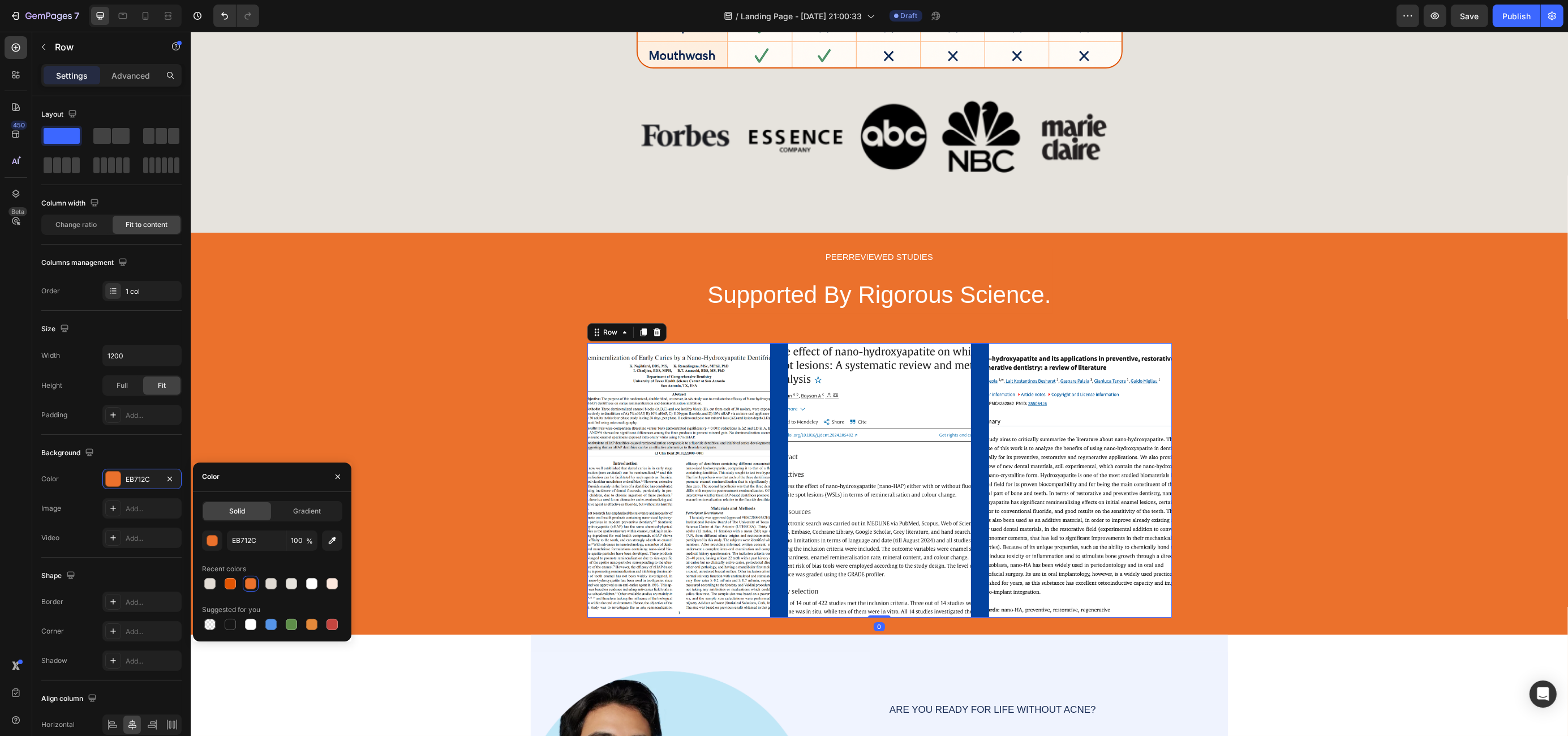
scroll to position [51, 0]
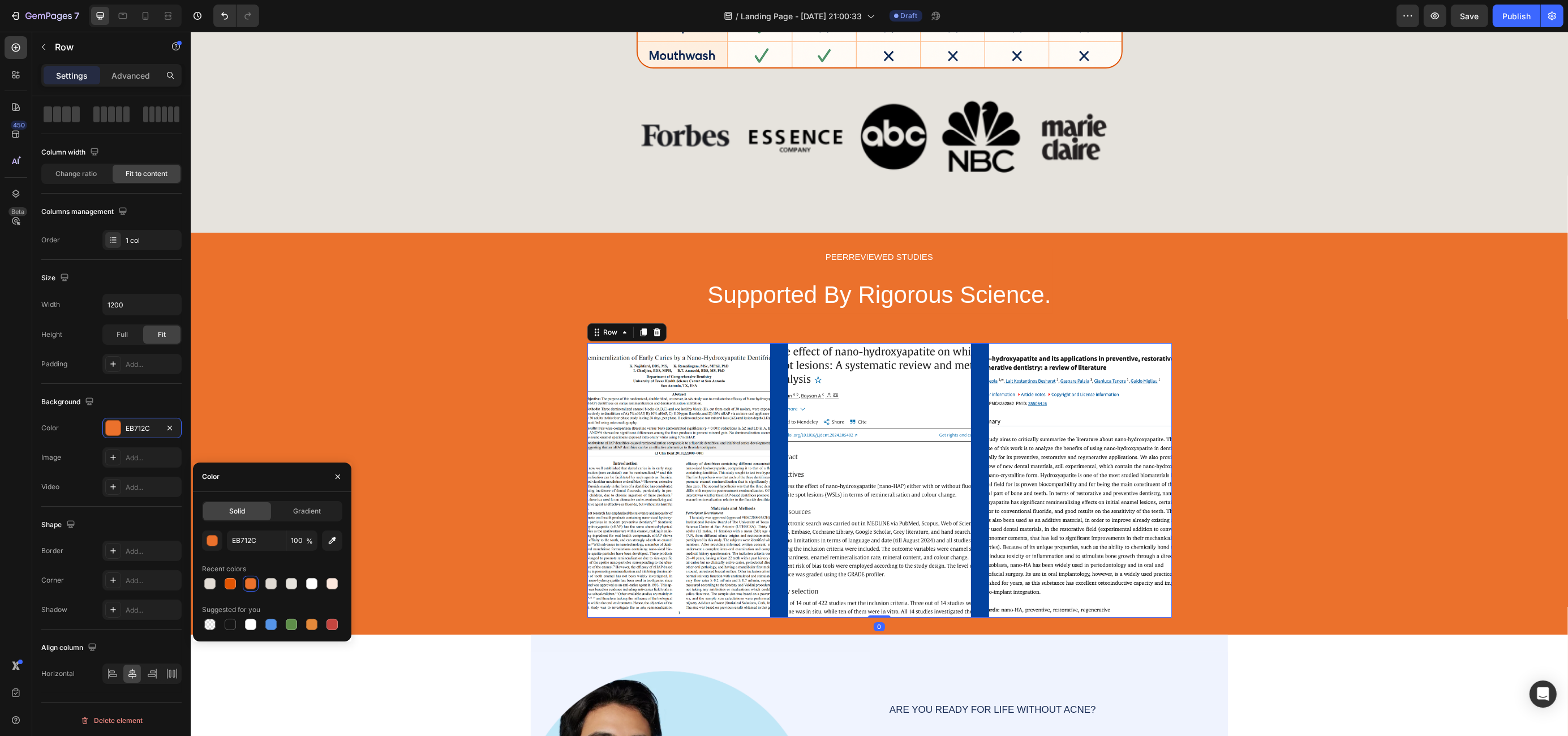
click at [773, 402] on div "Image Image Image Row 0" at bounding box center [878, 480] width 584 height 275
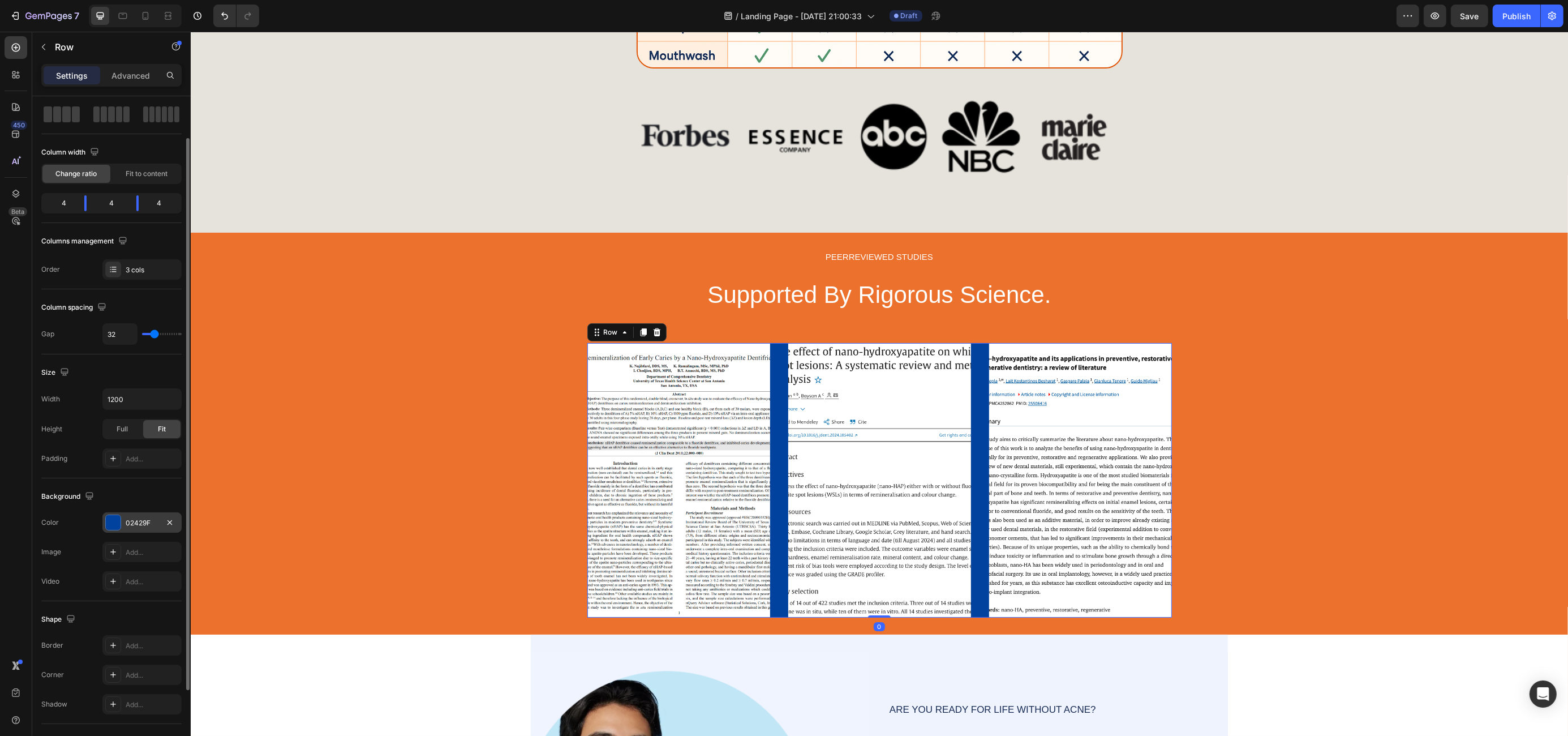
click at [154, 524] on div "02429F" at bounding box center [142, 522] width 33 height 10
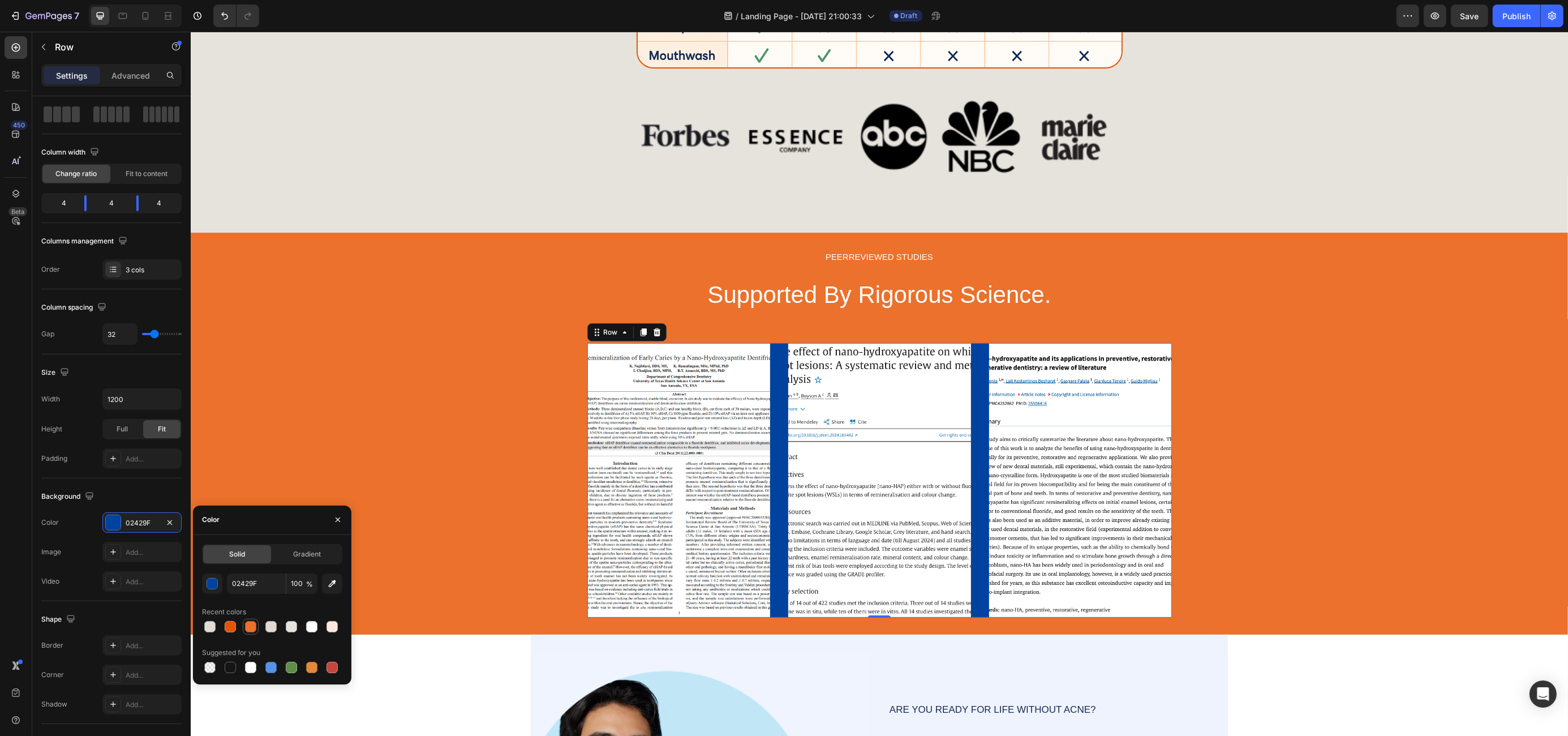
click at [246, 630] on div at bounding box center [250, 626] width 11 height 11
type input "EB712C"
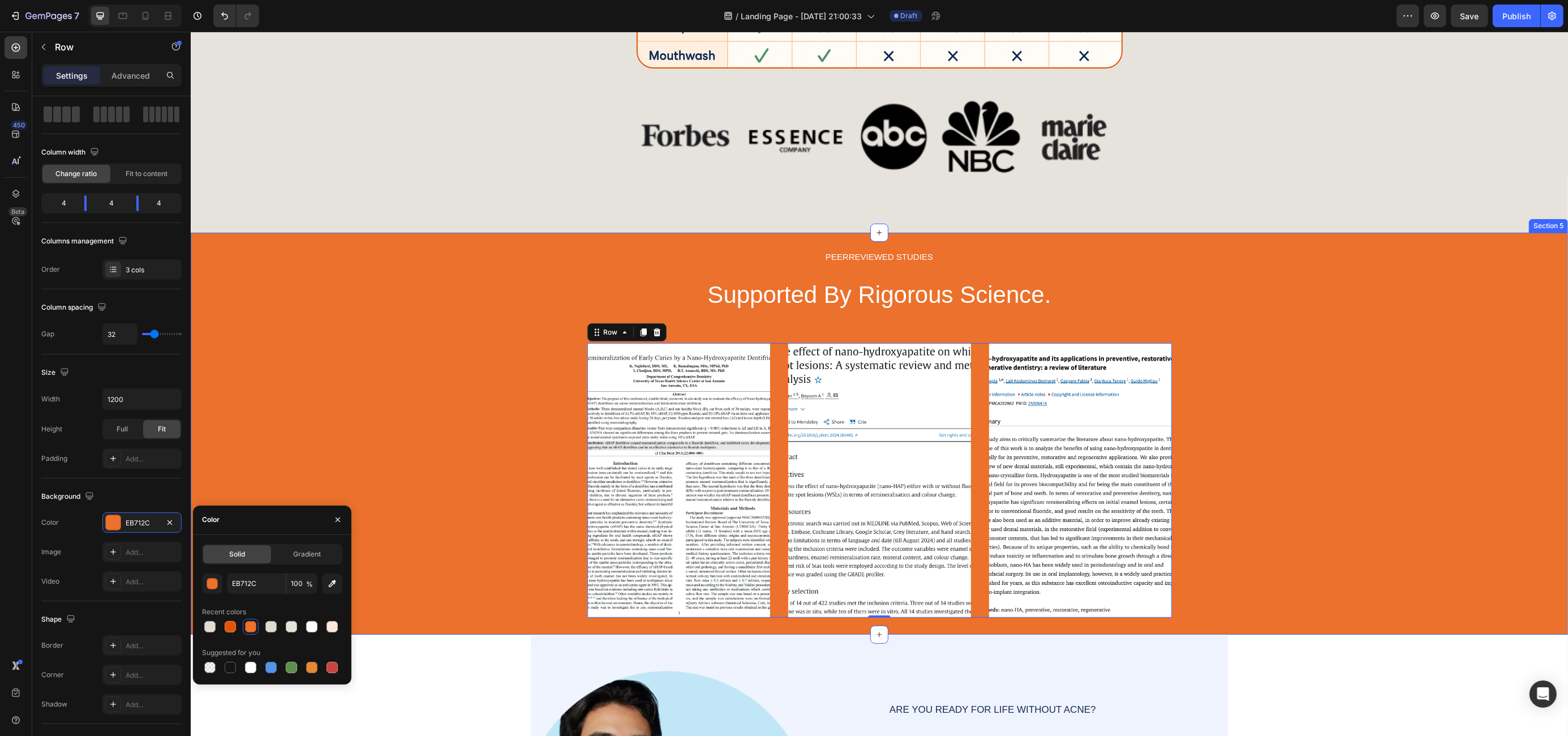
click at [426, 413] on div "PEERREVIEWED STUDIES Text Block Supported By Rigorous Science. Heading Row Imag…" at bounding box center [878, 433] width 1377 height 368
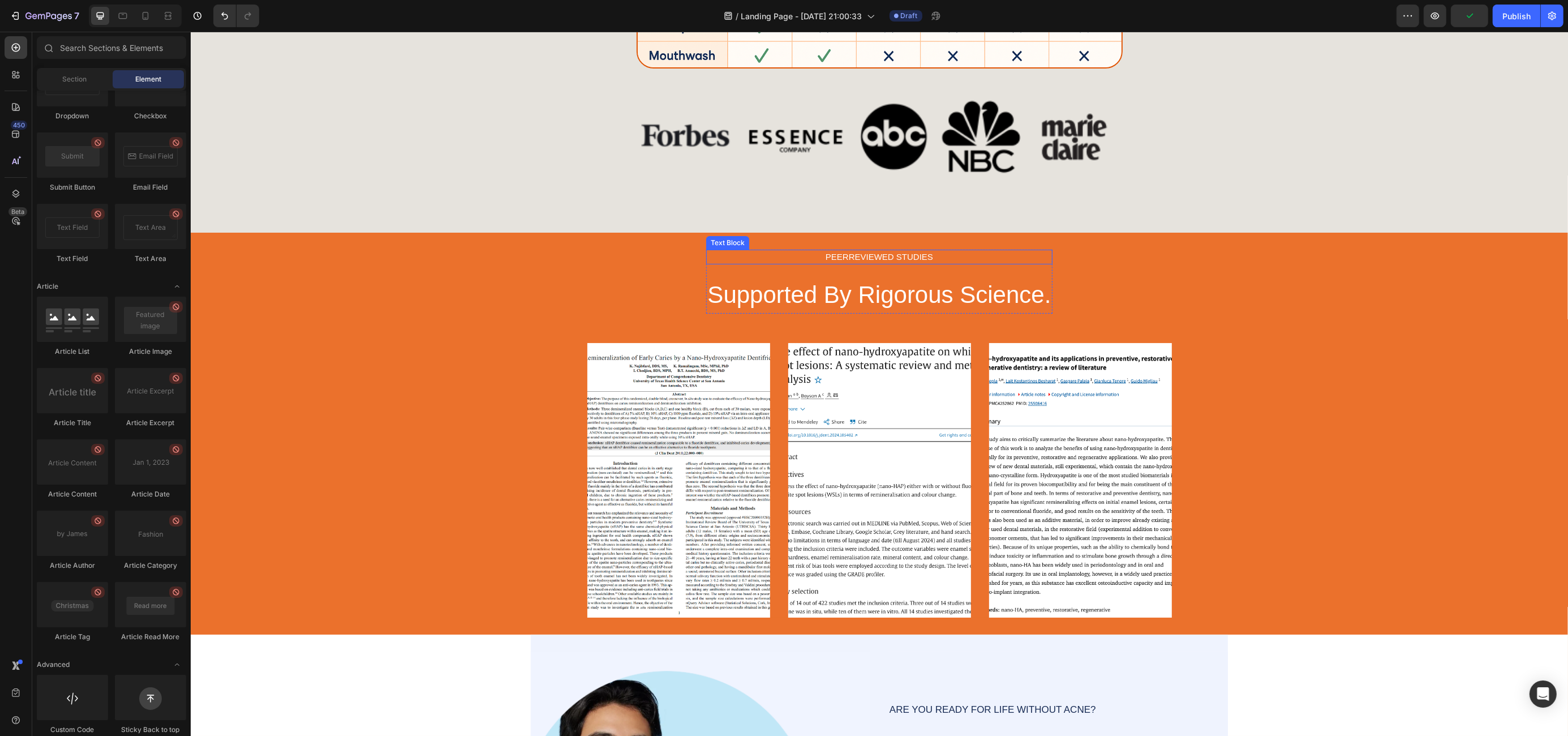
click at [855, 252] on div "PEERREVIEWED STUDIES" at bounding box center [878, 257] width 345 height 15
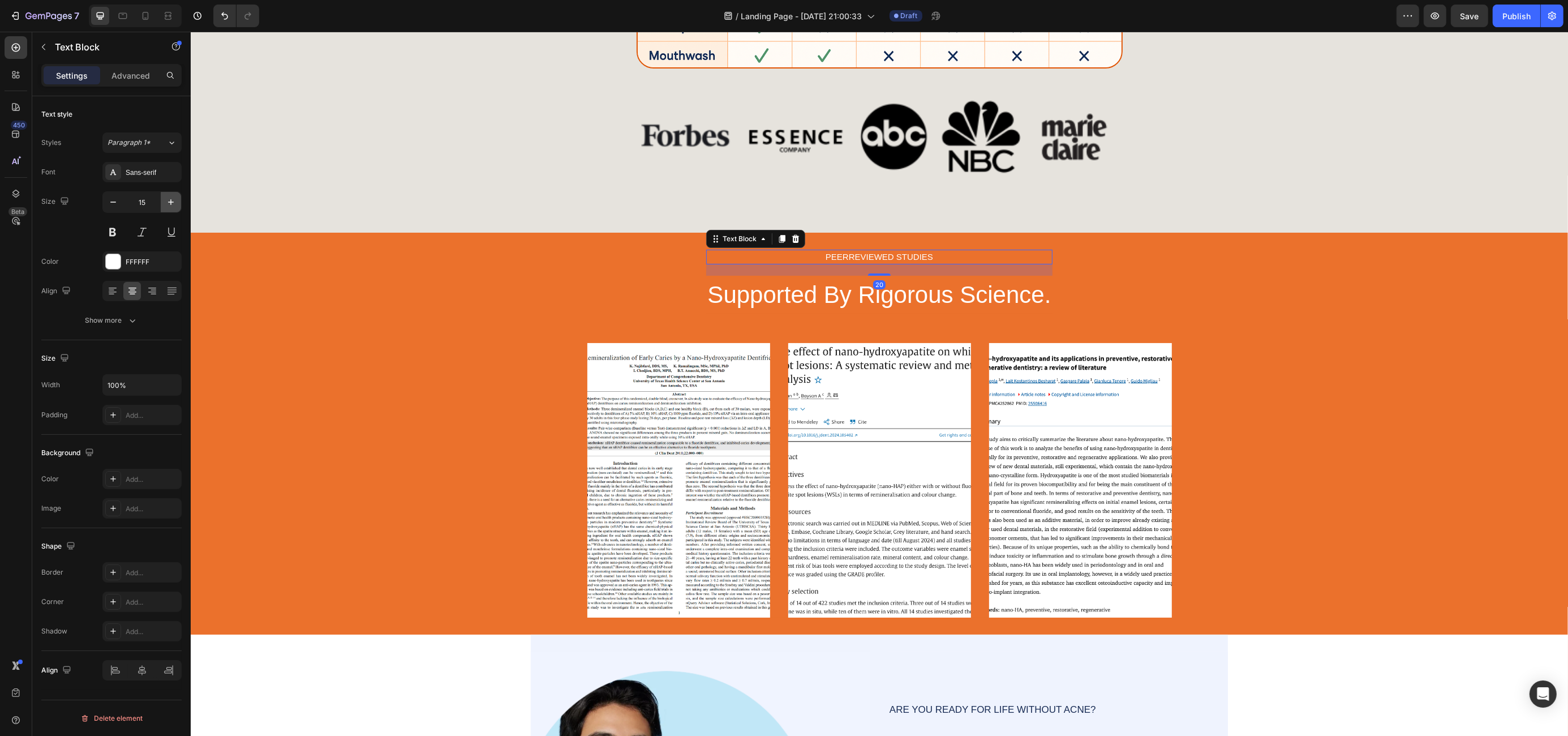
click at [168, 199] on icon "button" at bounding box center [171, 202] width 11 height 11
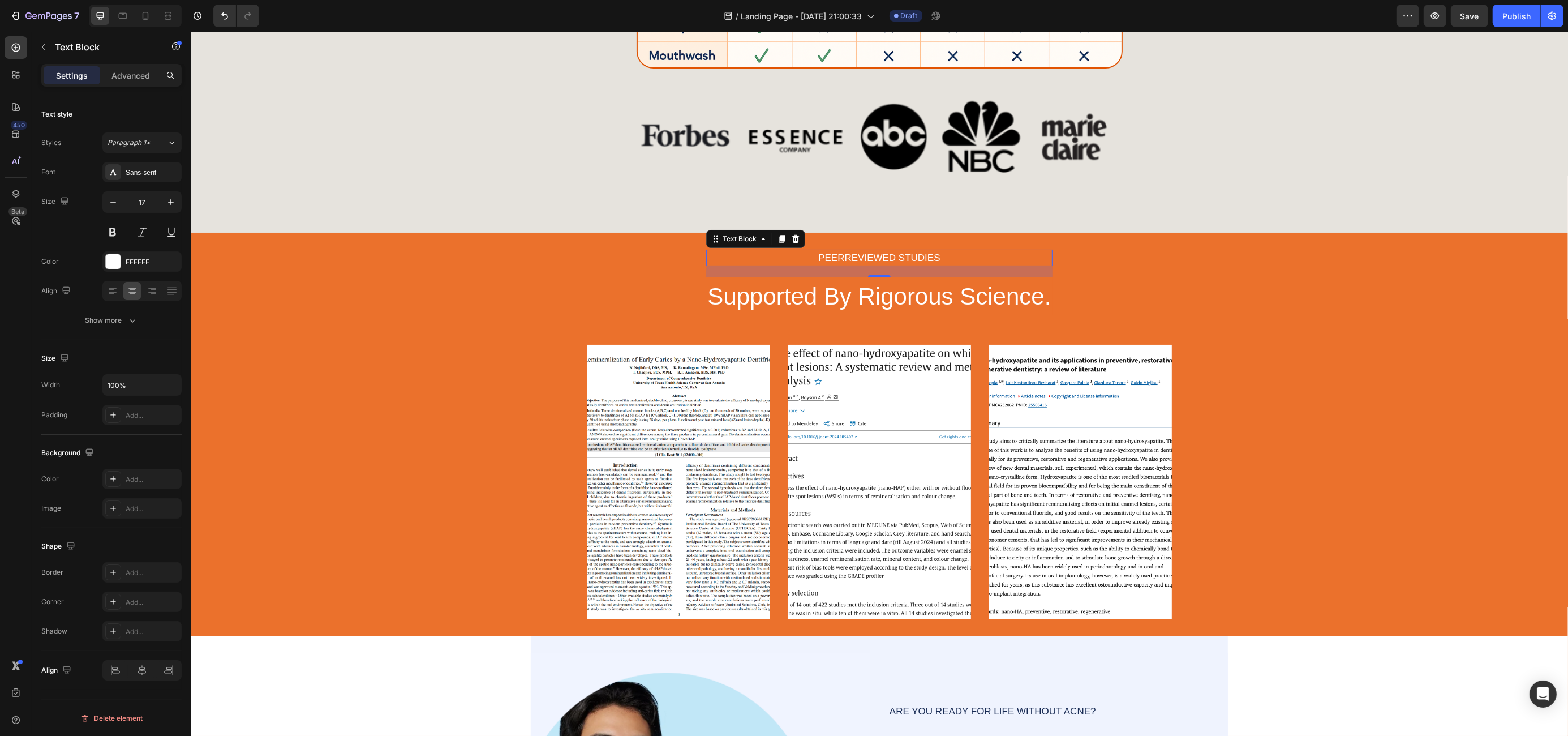
click at [838, 254] on div "PEERREVIEWED STUDIES" at bounding box center [878, 258] width 345 height 17
click at [838, 254] on p "PEERREVIEWED STUDIES" at bounding box center [878, 258] width 343 height 15
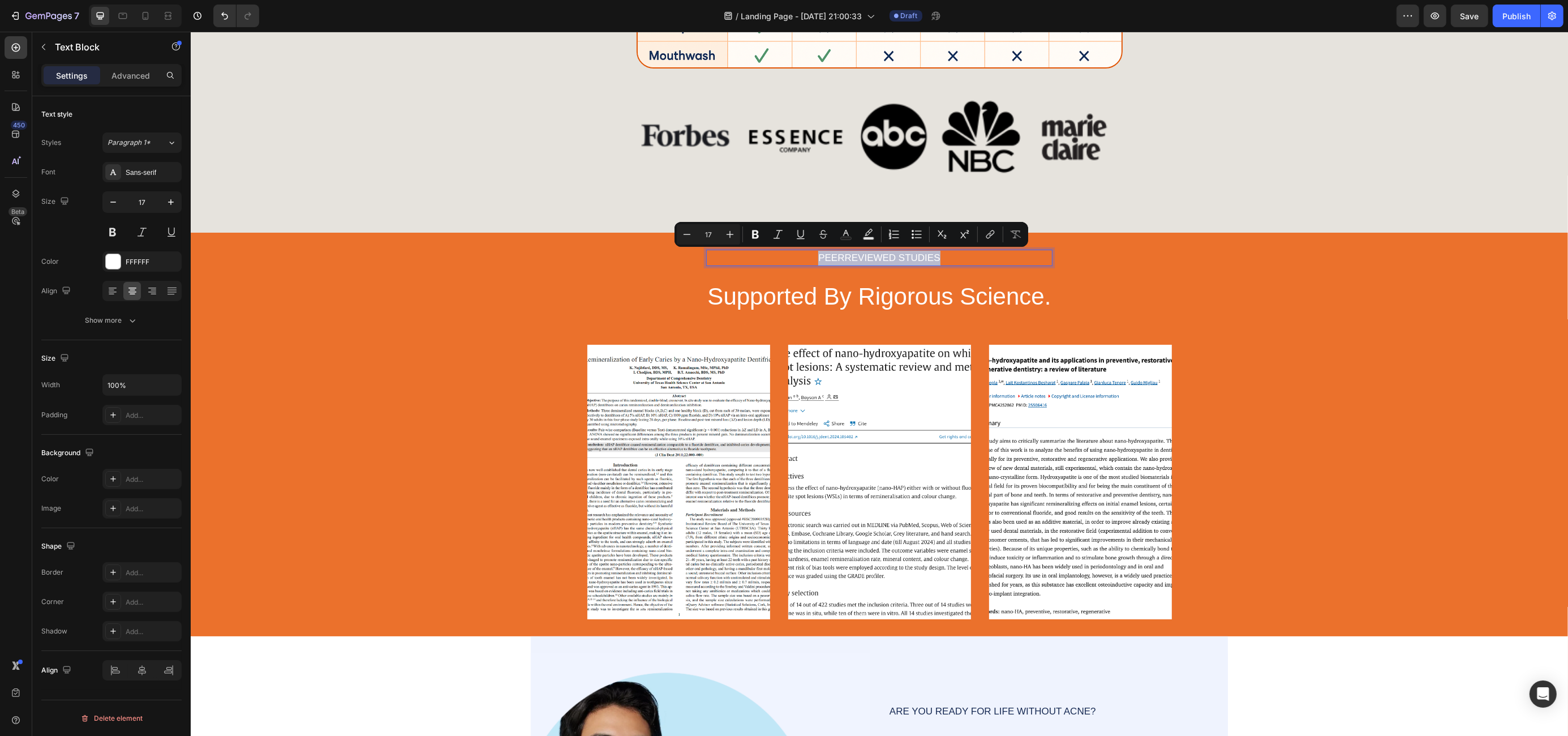
click at [838, 256] on p "PEERREVIEWED STUDIES" at bounding box center [878, 258] width 343 height 15
click at [840, 258] on p "PEERREVIEWED STUDIES" at bounding box center [878, 258] width 343 height 15
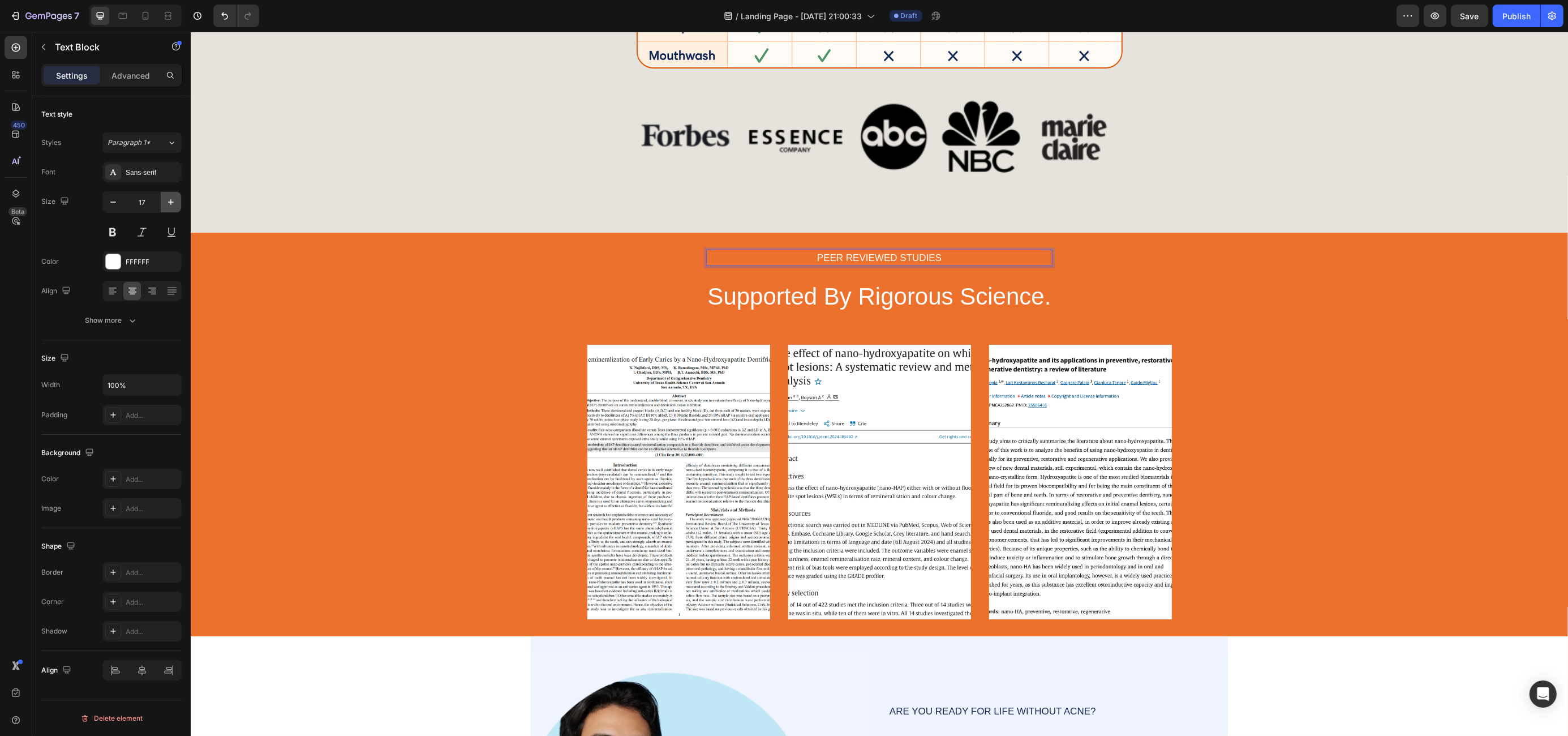
click at [168, 207] on button "button" at bounding box center [171, 202] width 20 height 20
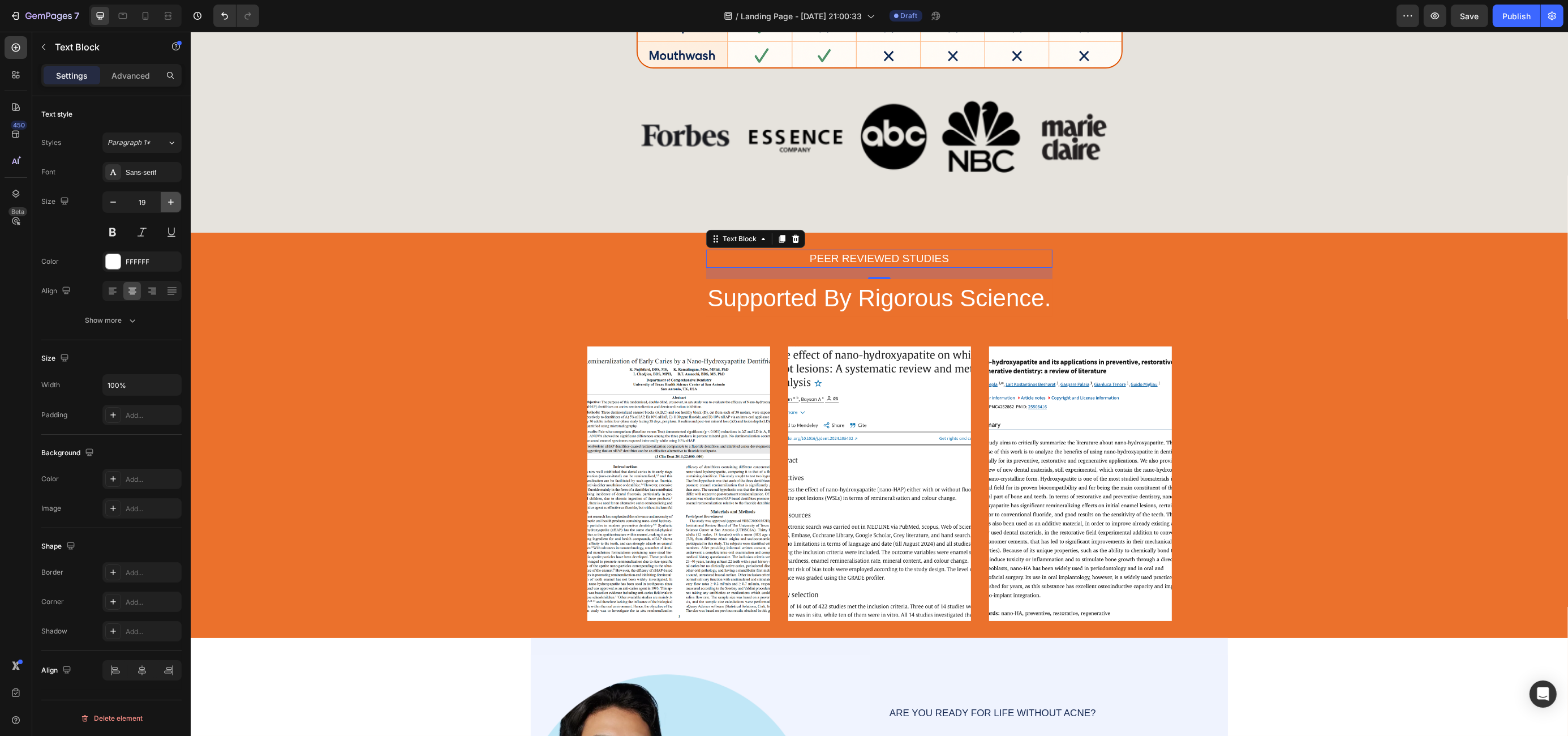
click at [168, 207] on button "button" at bounding box center [171, 202] width 20 height 20
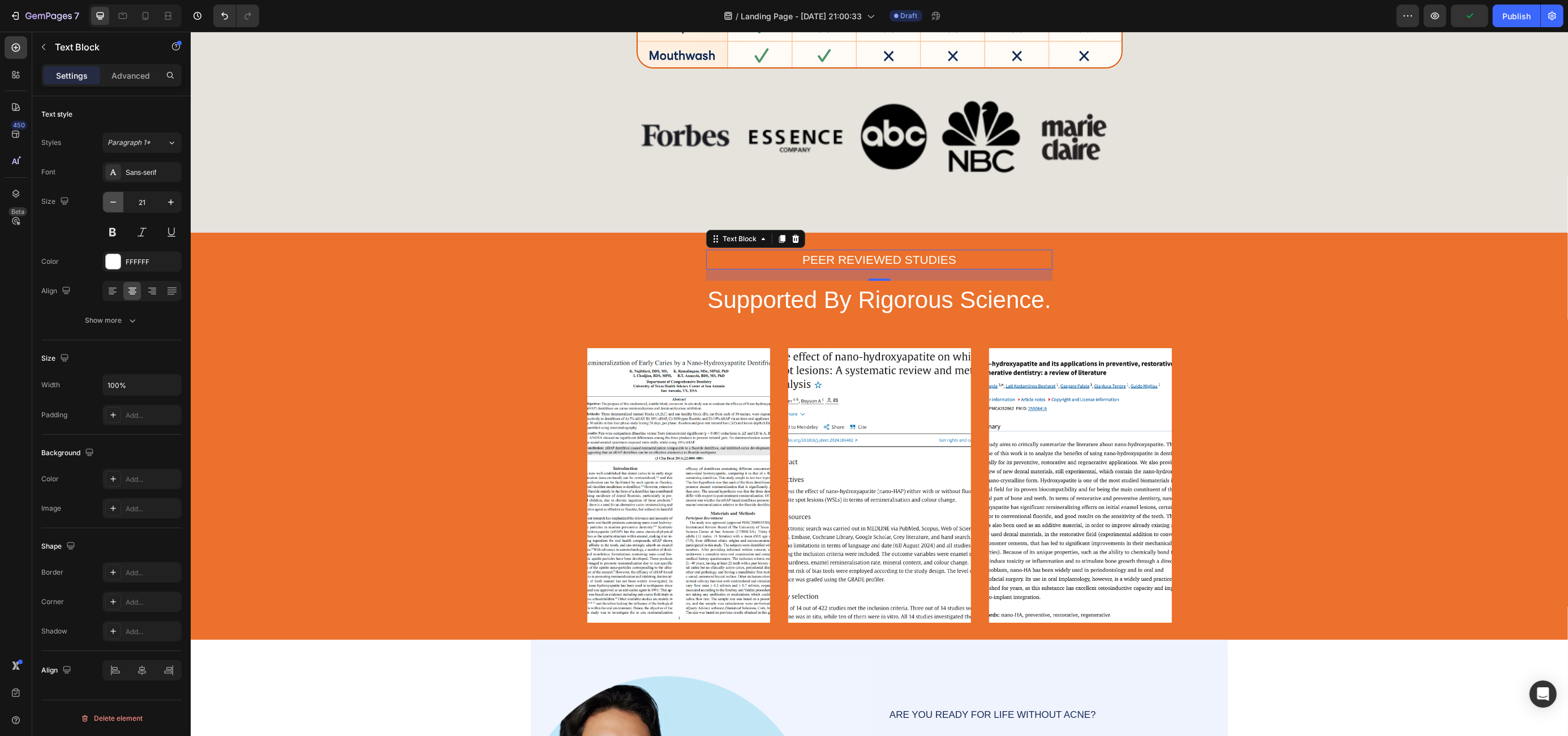
click at [108, 203] on icon "button" at bounding box center [113, 202] width 11 height 11
type input "20"
click at [137, 71] on p "Advanced" at bounding box center [130, 76] width 38 height 12
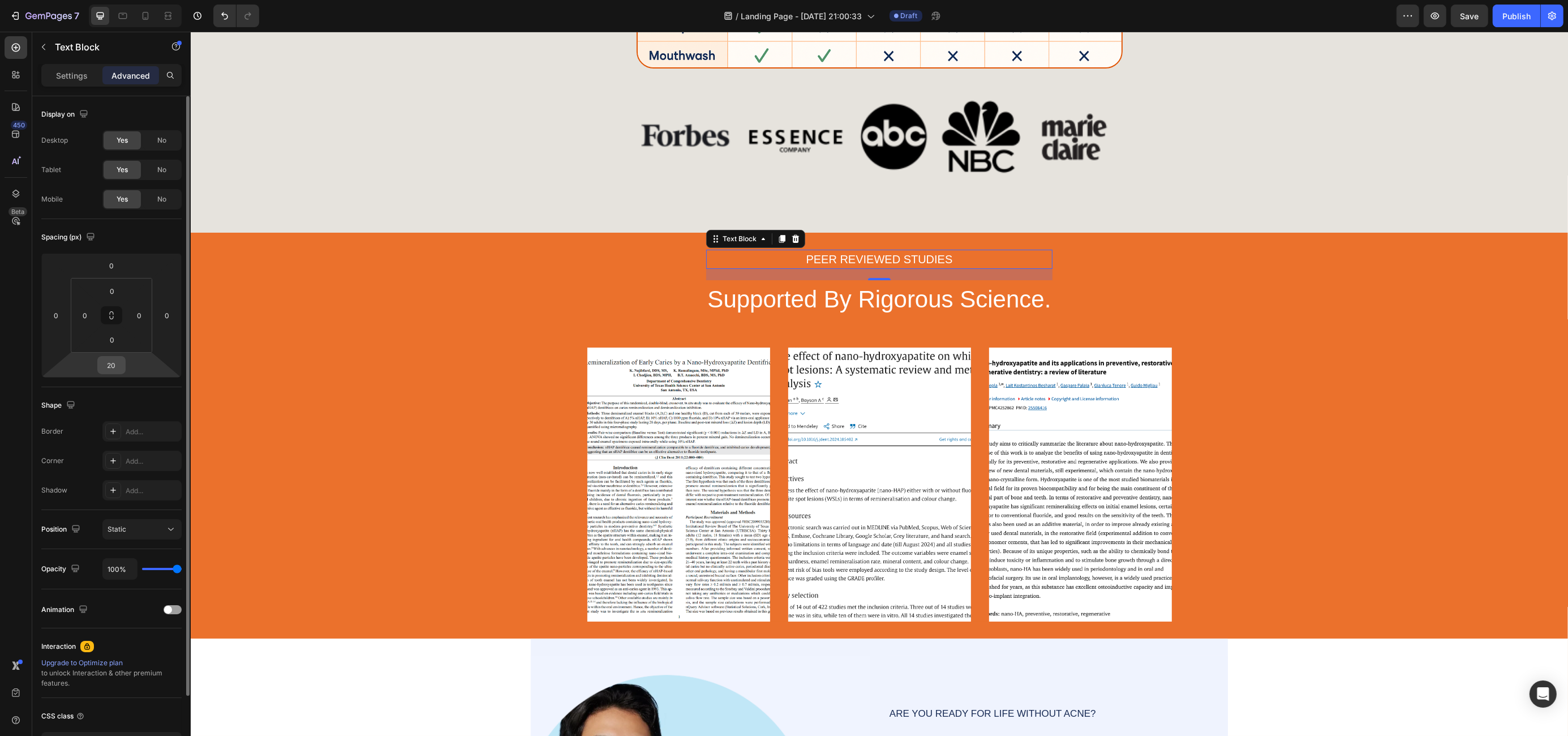
click at [116, 369] on input "20" at bounding box center [112, 364] width 23 height 17
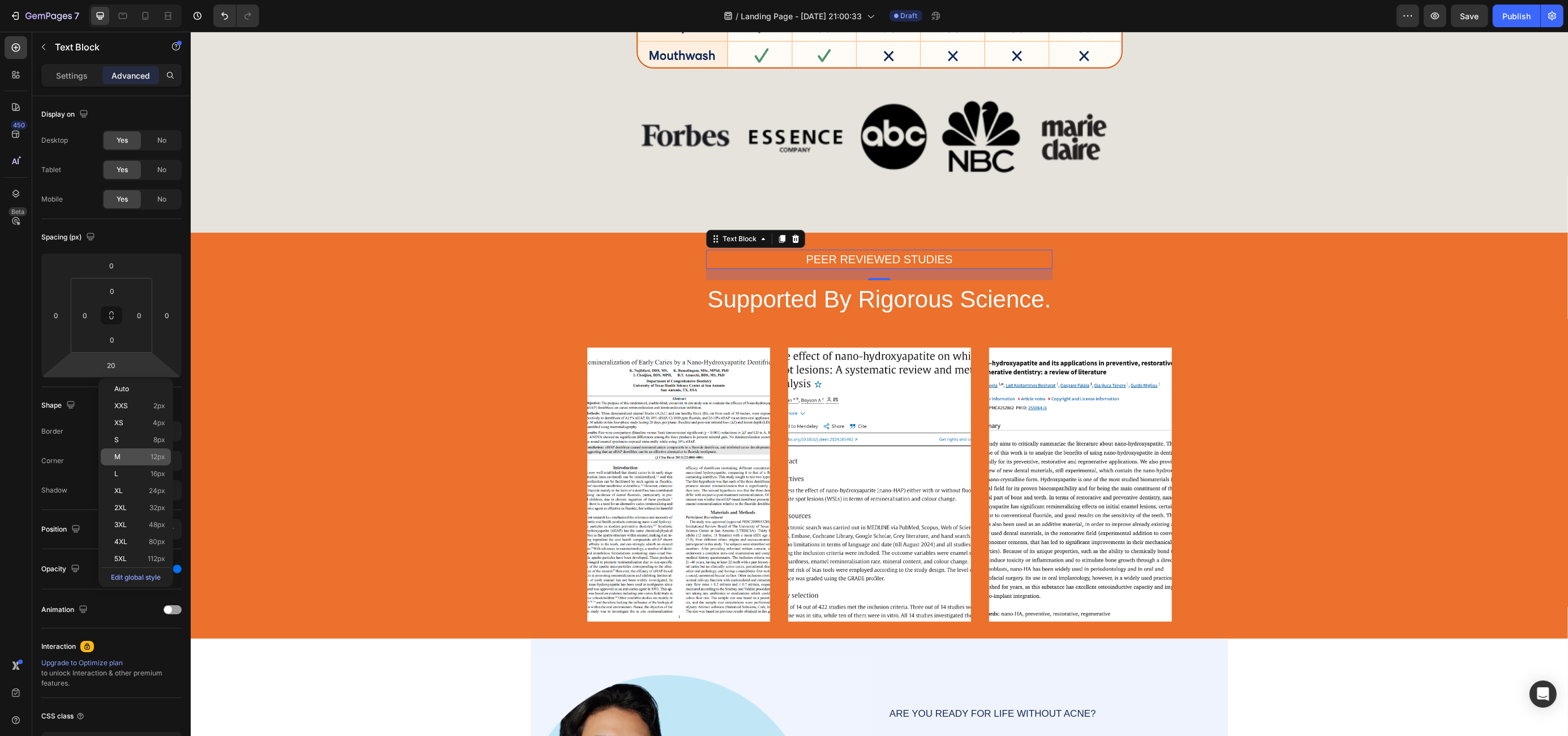
click at [127, 451] on div "M 12px" at bounding box center [135, 456] width 70 height 17
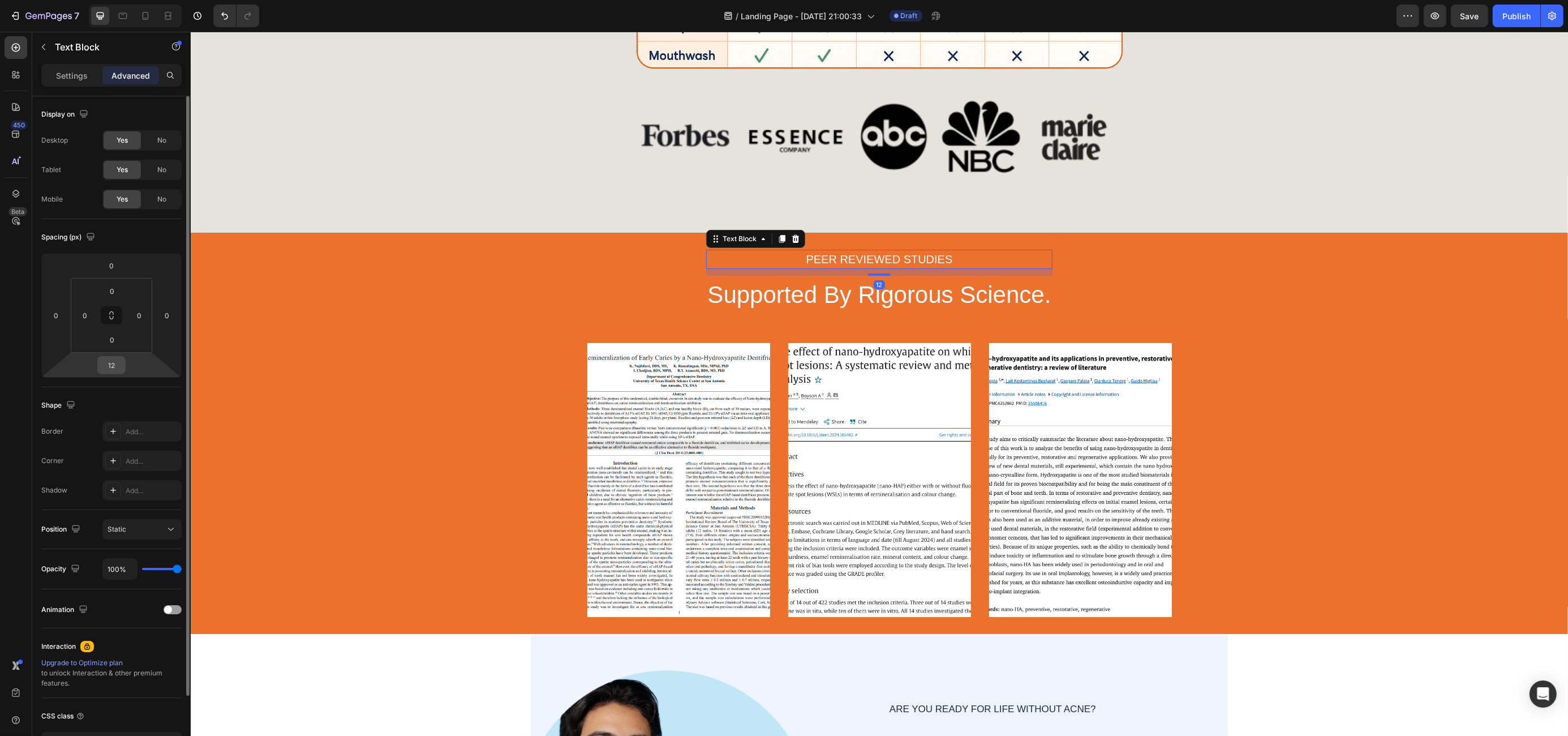
click at [119, 360] on input "12" at bounding box center [112, 364] width 23 height 17
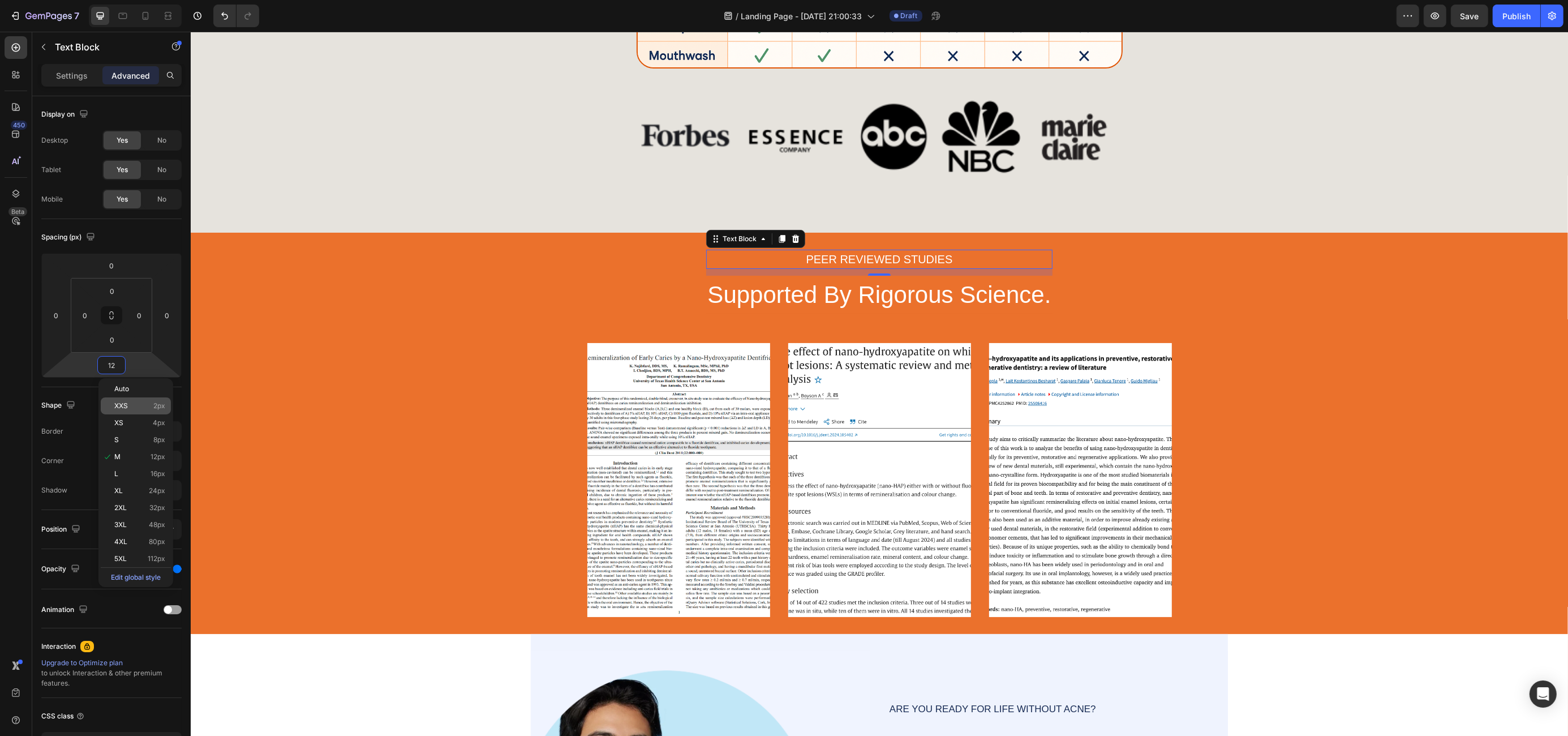
click at [130, 406] on p "XXS 2px" at bounding box center [140, 406] width 51 height 8
type input "2"
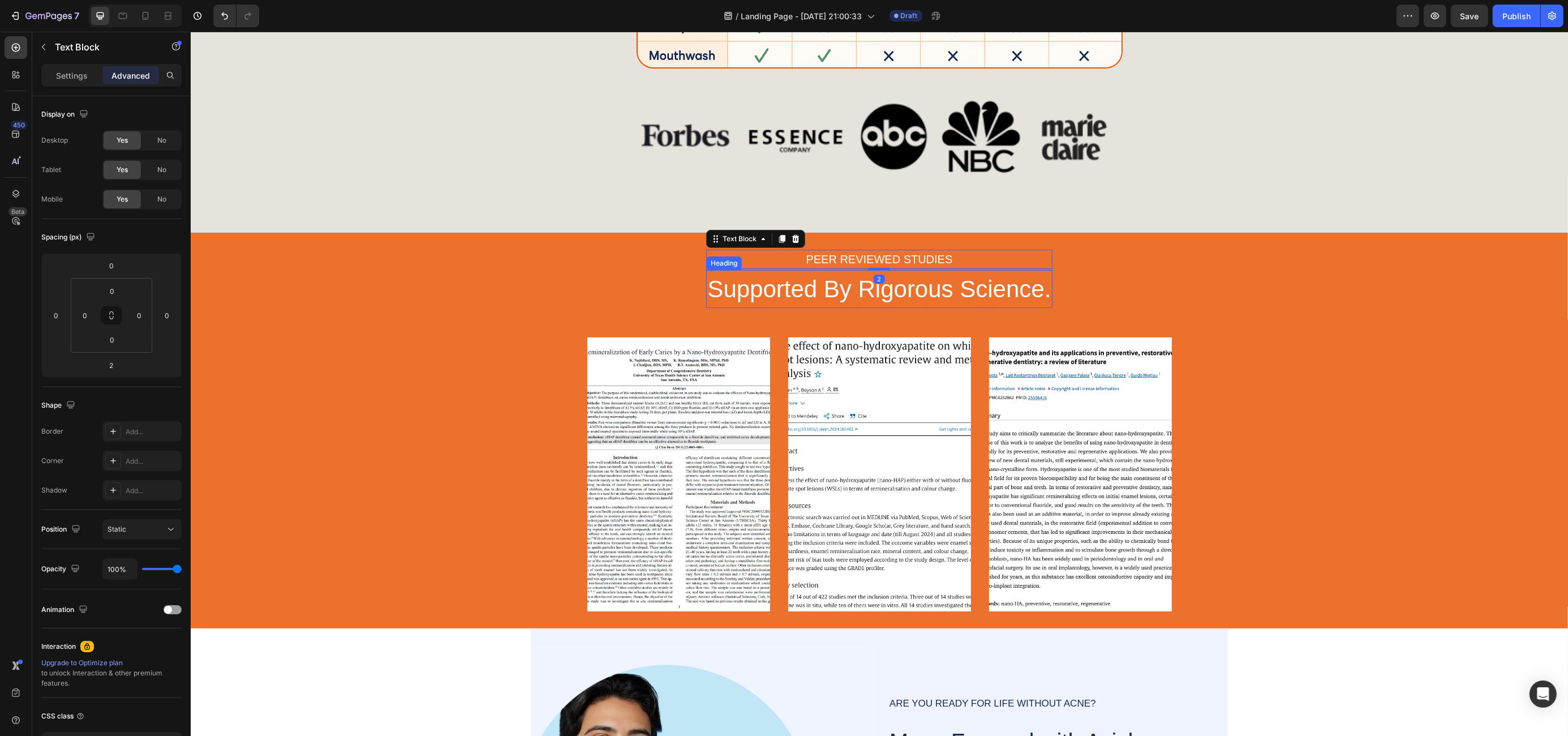
click at [784, 295] on h2 "Supported By Rigorous Science." at bounding box center [878, 289] width 345 height 38
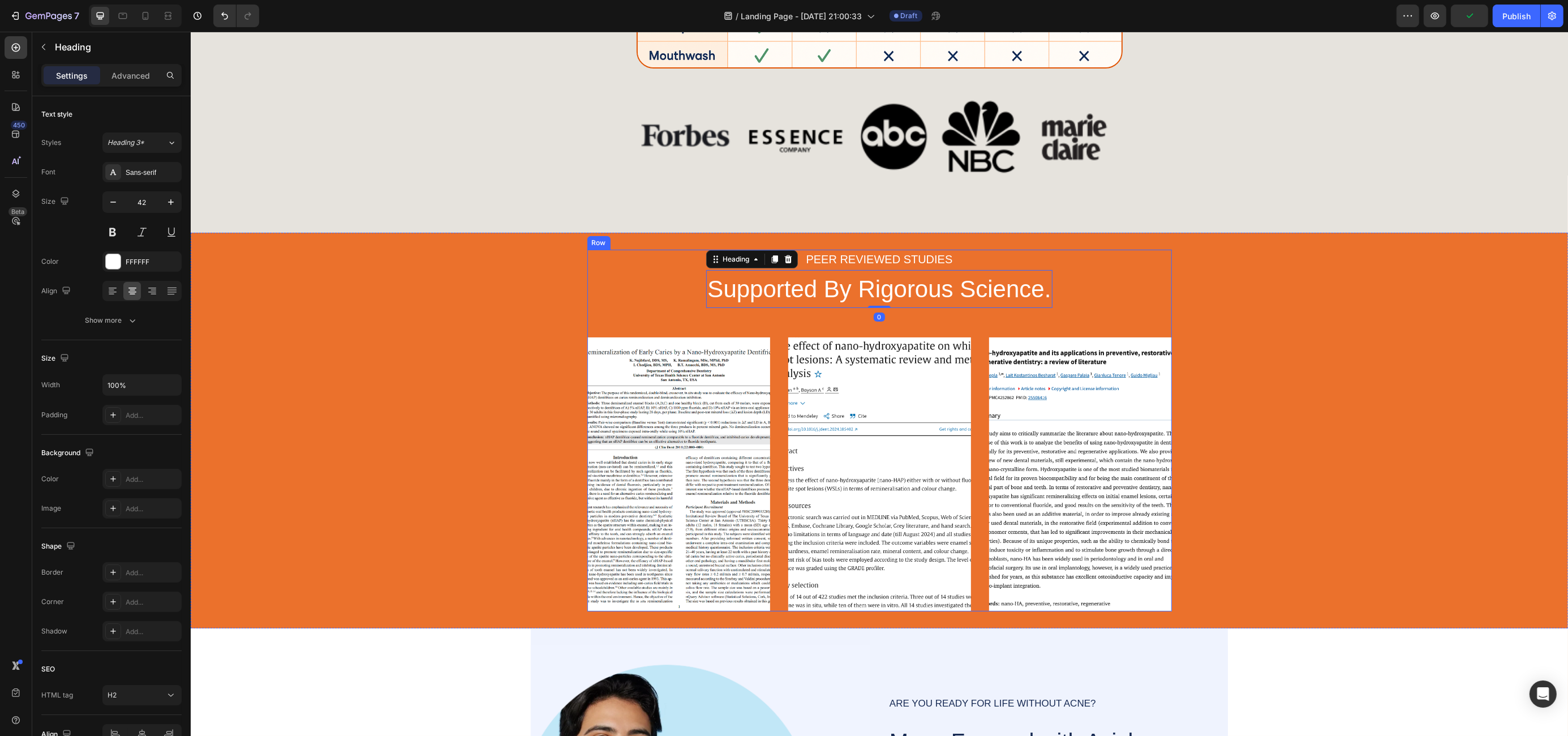
click at [781, 328] on div "PEER REVIEWED STUDIES Text Block Supported By Rigorous Science. Heading 0 Row I…" at bounding box center [878, 431] width 584 height 362
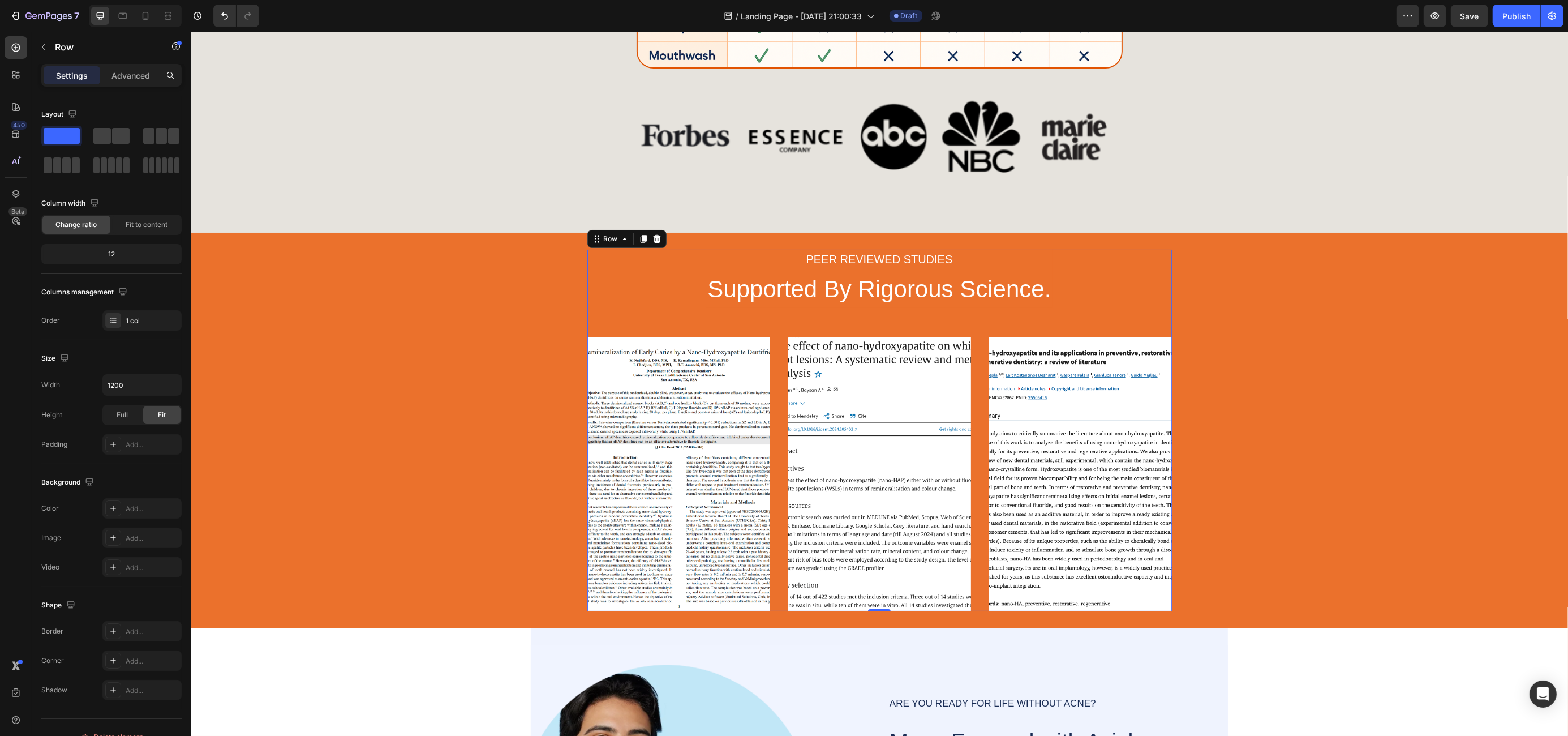
click at [762, 317] on div "PEER REVIEWED STUDIES Text Block Supported By Rigorous Science. Heading Row Ima…" at bounding box center [878, 431] width 584 height 362
click at [118, 76] on p "Advanced" at bounding box center [130, 76] width 38 height 12
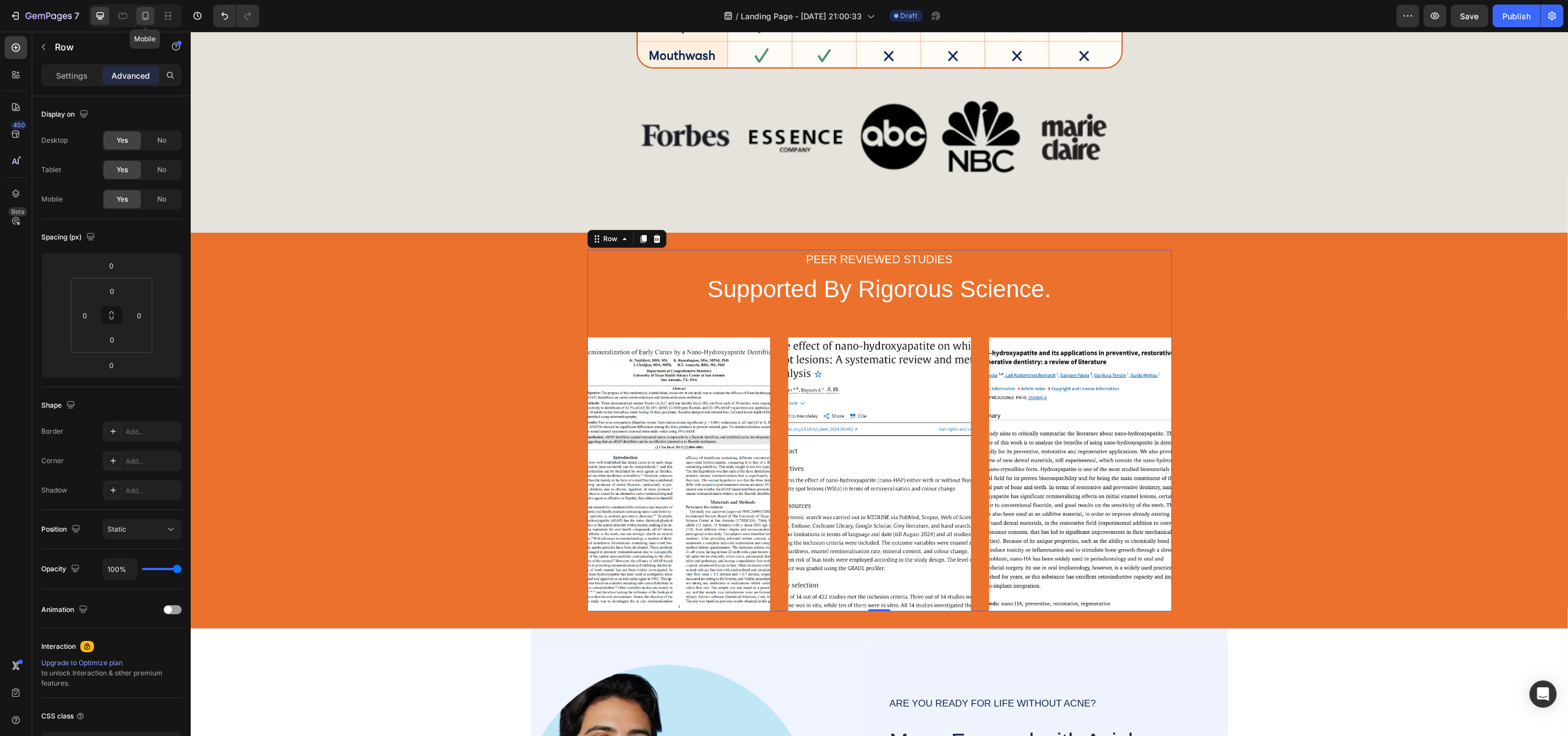
click at [145, 12] on icon at bounding box center [145, 16] width 6 height 8
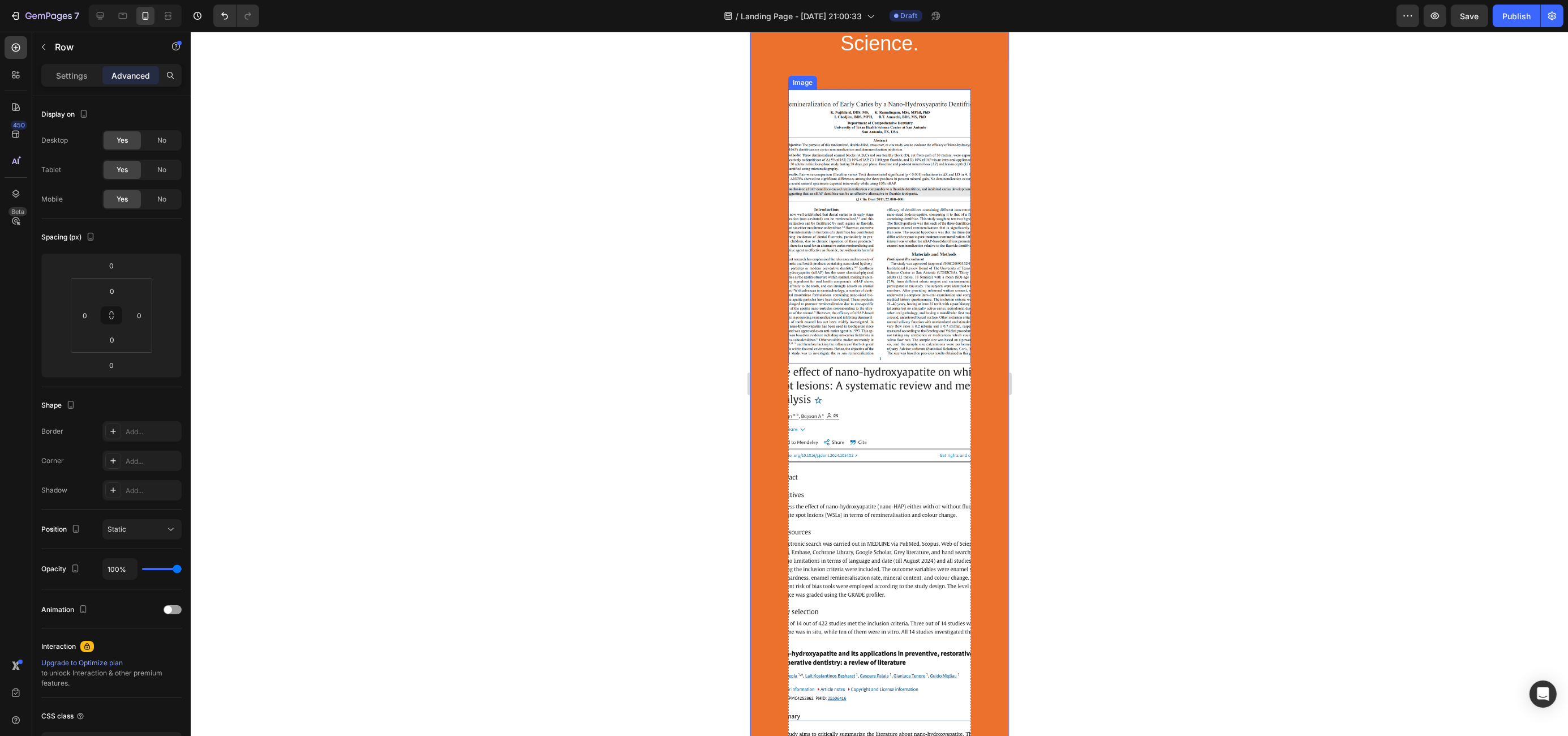
scroll to position [1512, 0]
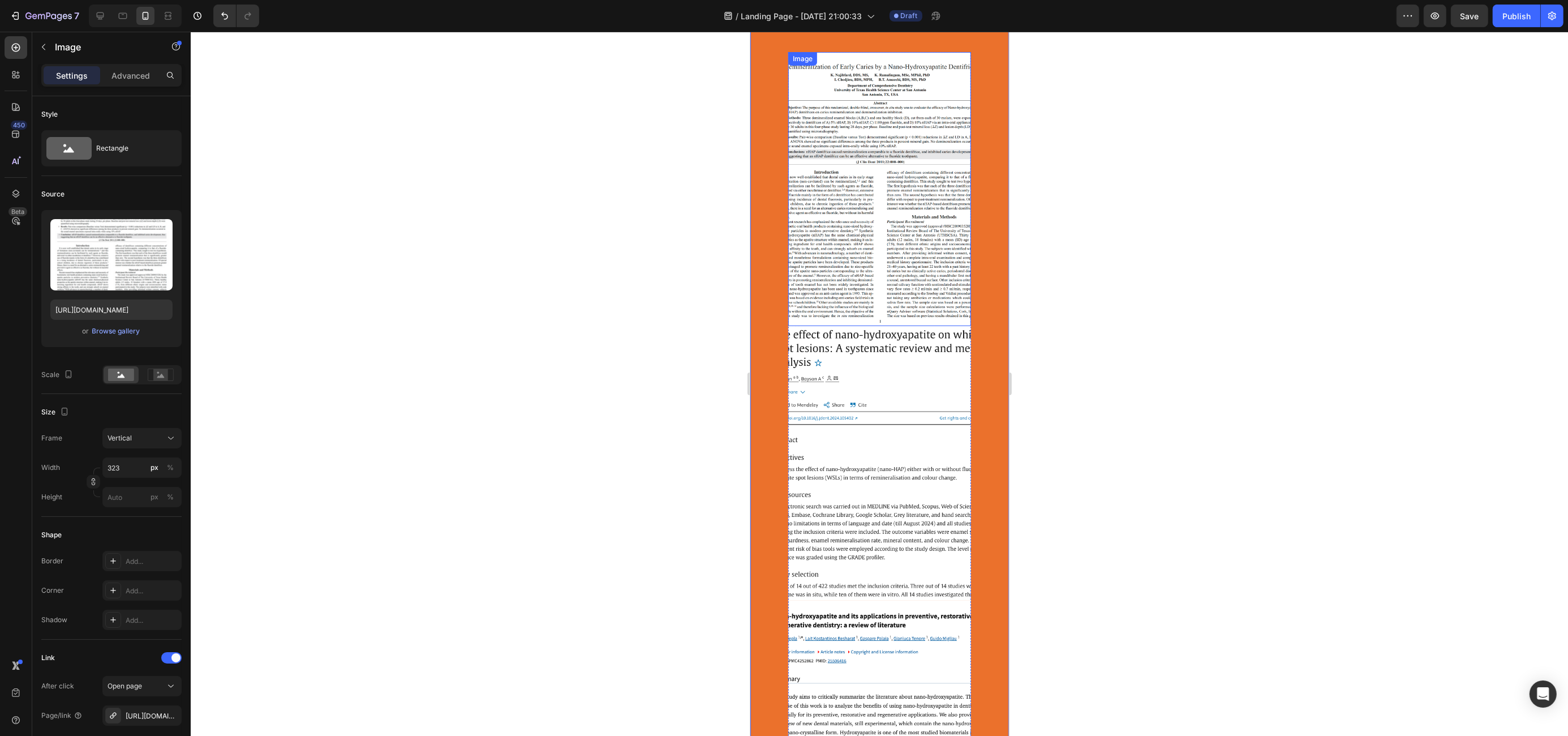
click at [835, 246] on img at bounding box center [878, 190] width 183 height 275
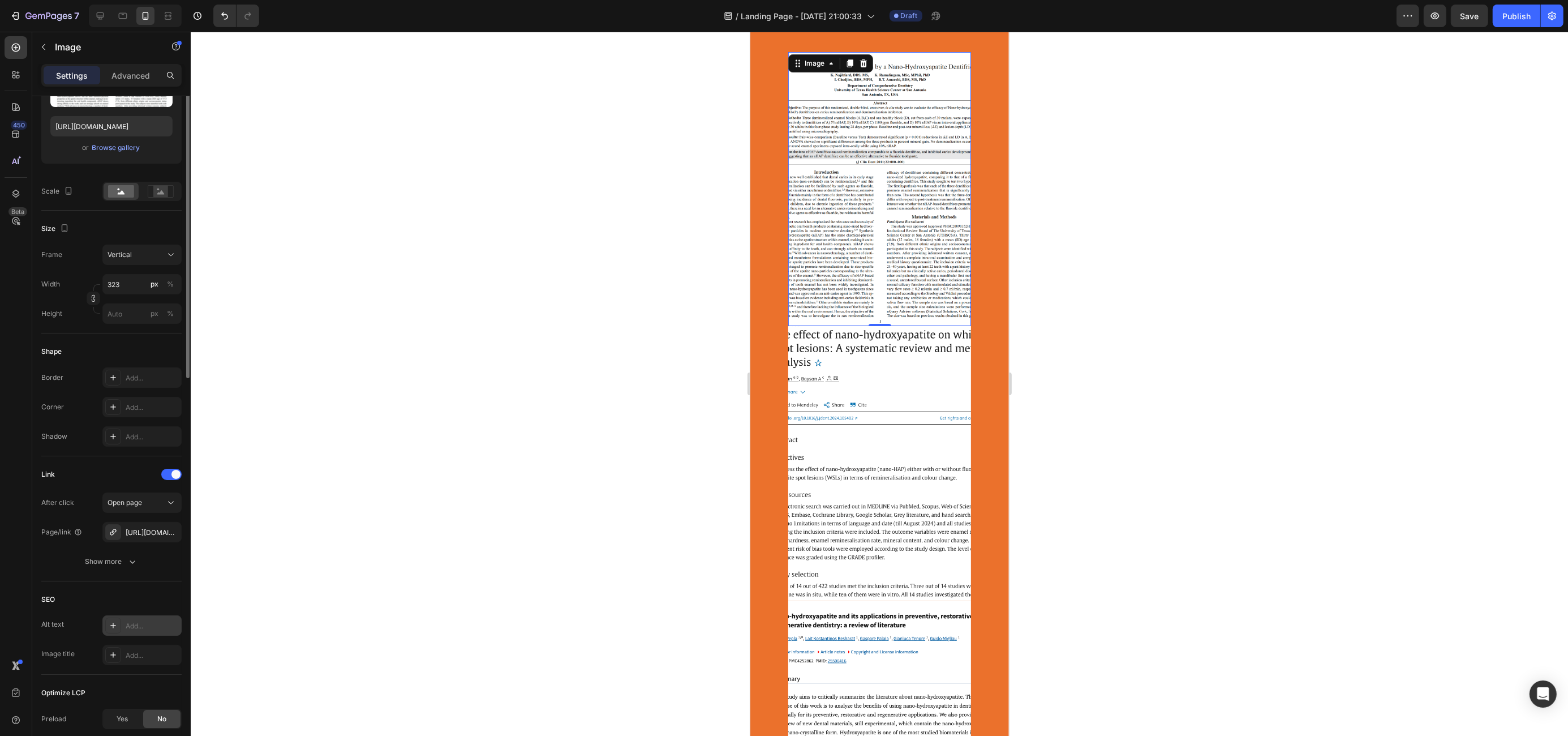
scroll to position [0, 0]
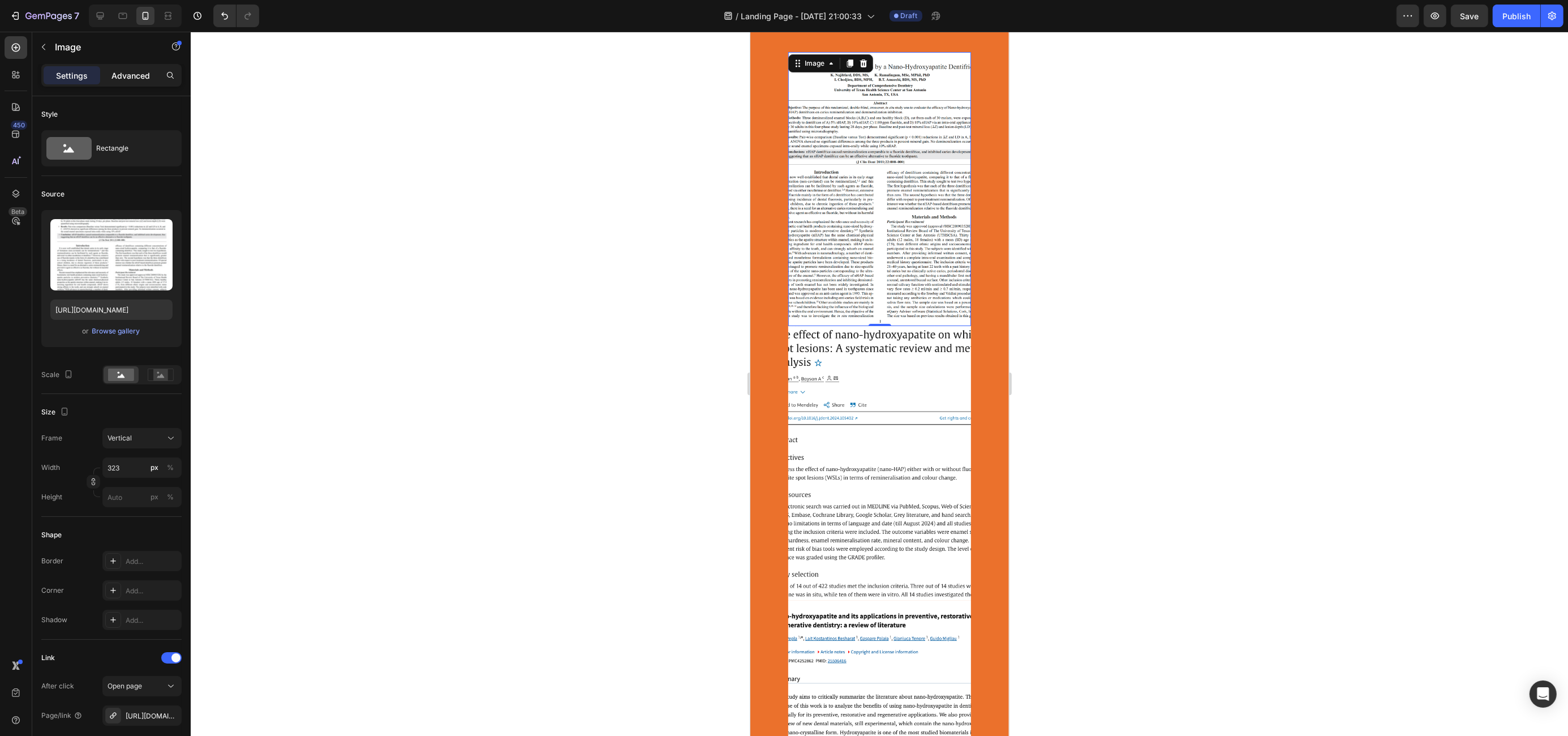
click at [125, 82] on div "Advanced" at bounding box center [131, 75] width 57 height 18
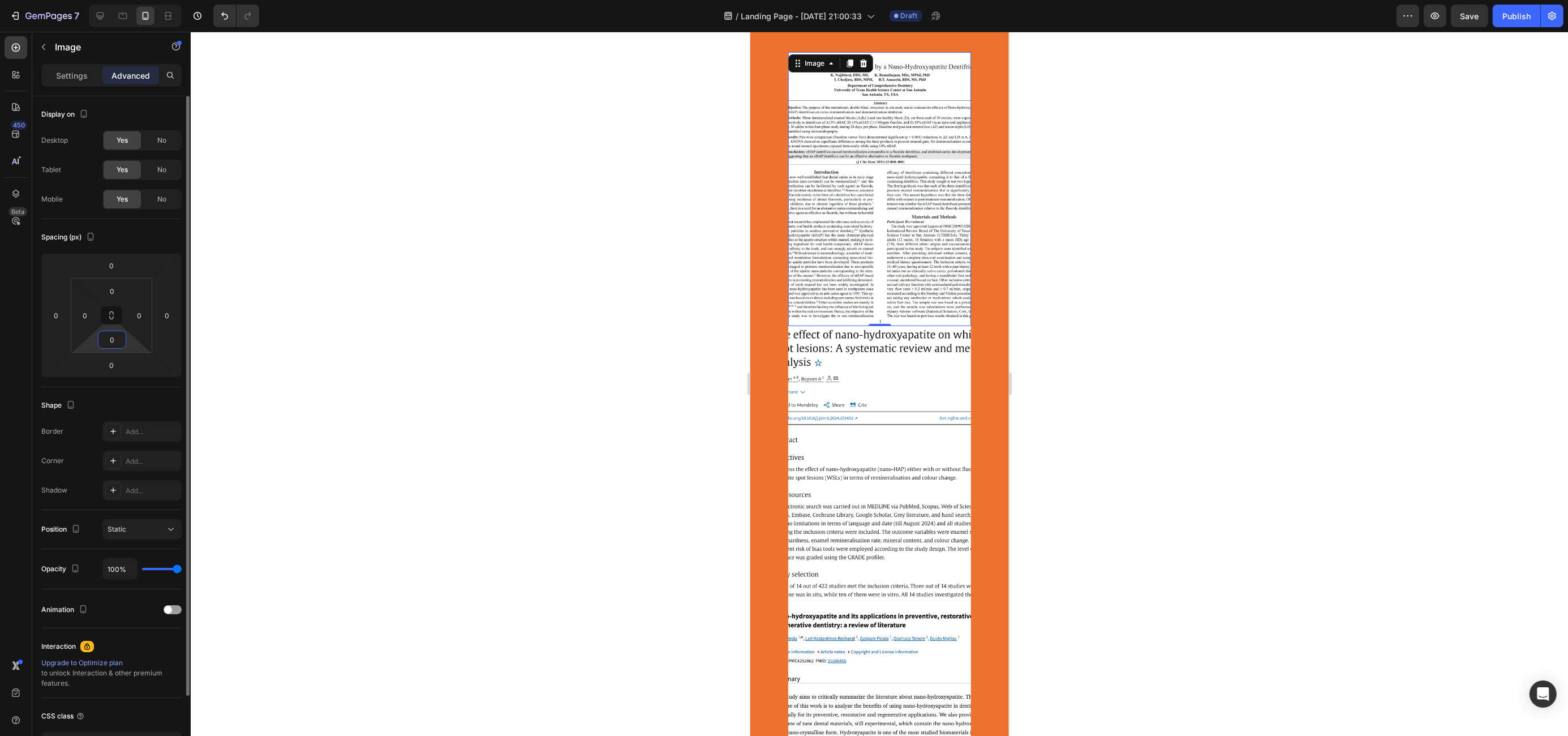
click at [119, 344] on input "0" at bounding box center [112, 339] width 23 height 17
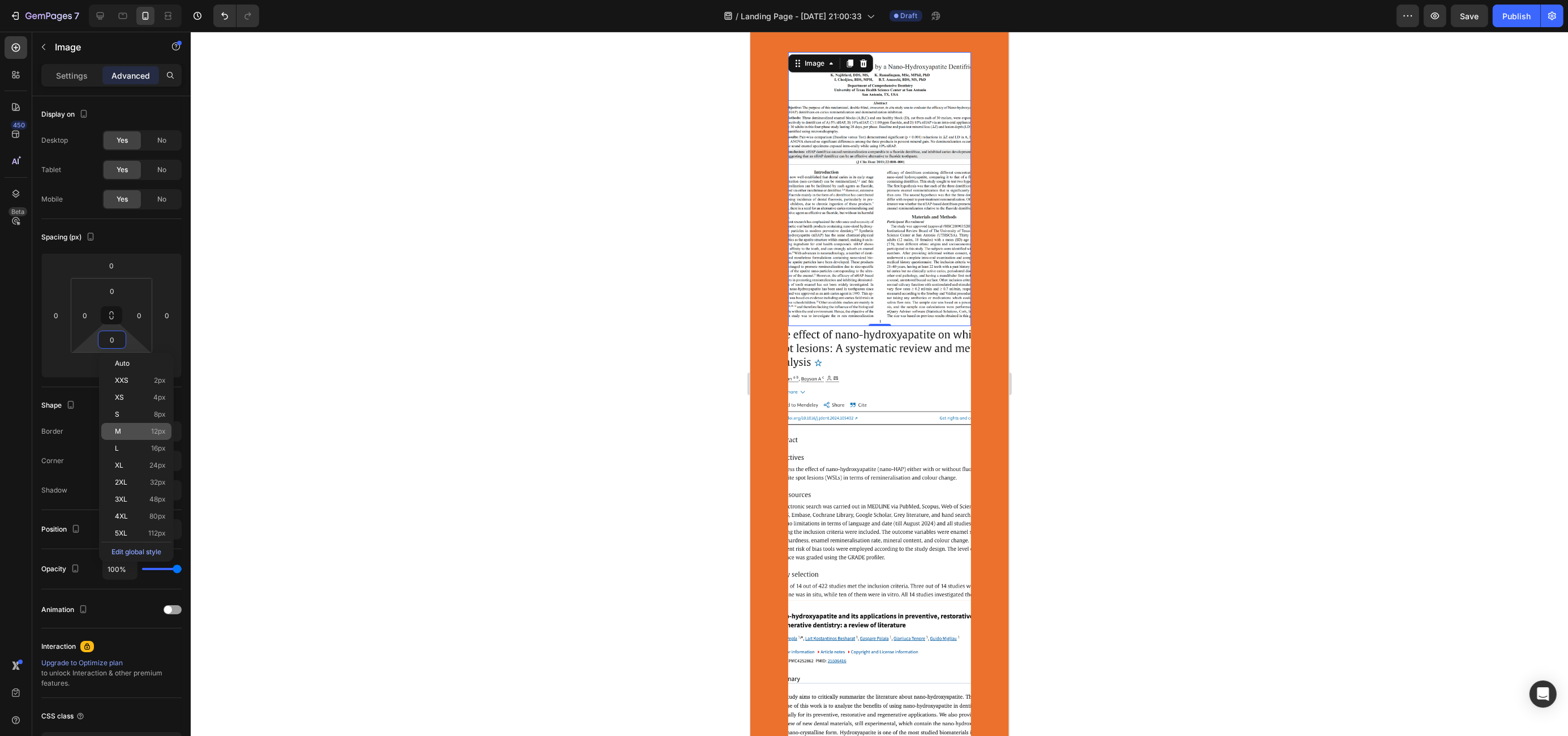
click at [130, 433] on p "M 12px" at bounding box center [141, 431] width 51 height 8
type input "12"
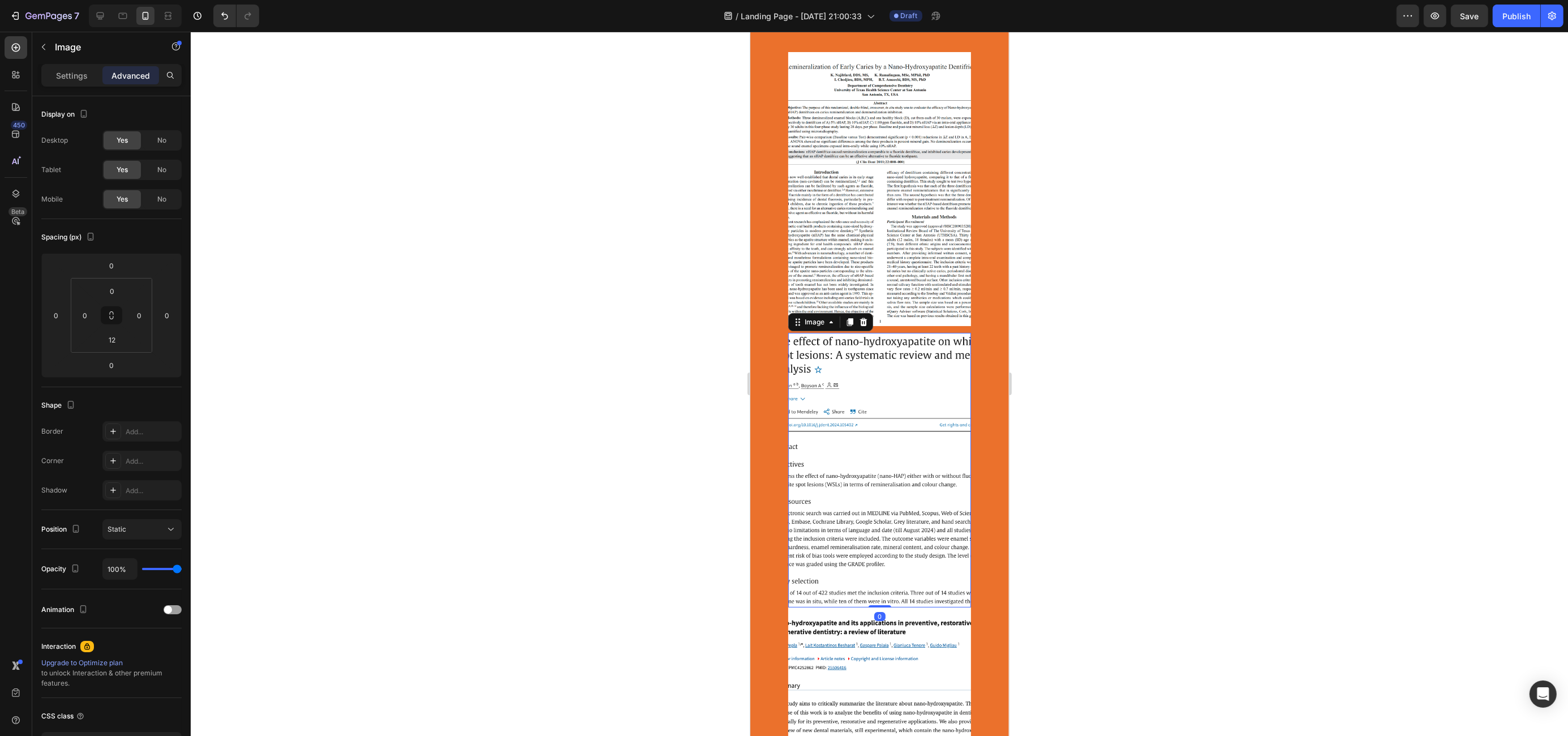
click at [893, 534] on img at bounding box center [878, 470] width 183 height 275
click at [108, 334] on input "0" at bounding box center [112, 339] width 23 height 17
click at [122, 429] on p "M 12px" at bounding box center [141, 431] width 51 height 8
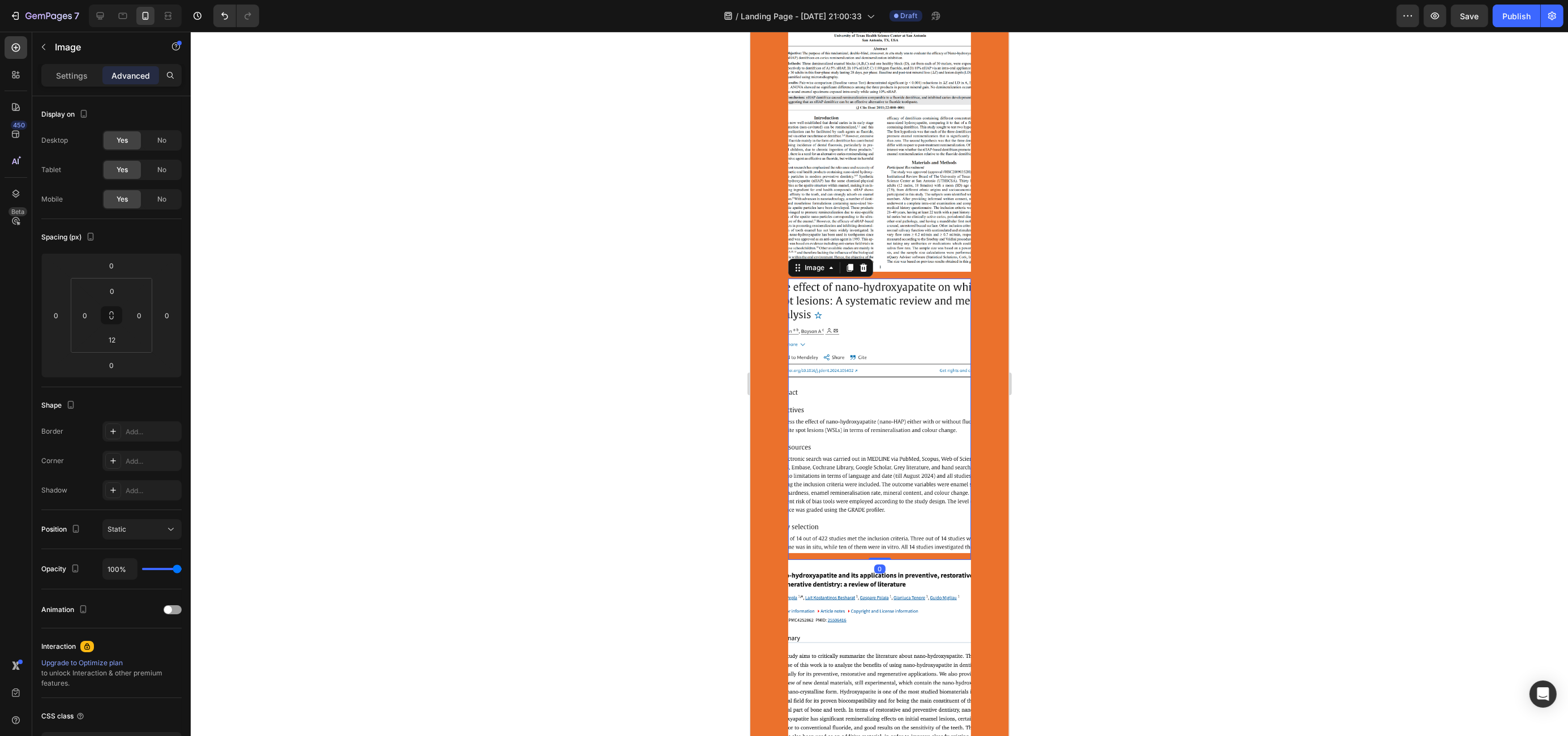
scroll to position [1568, 0]
click at [108, 17] on div at bounding box center [100, 15] width 18 height 18
type input "0"
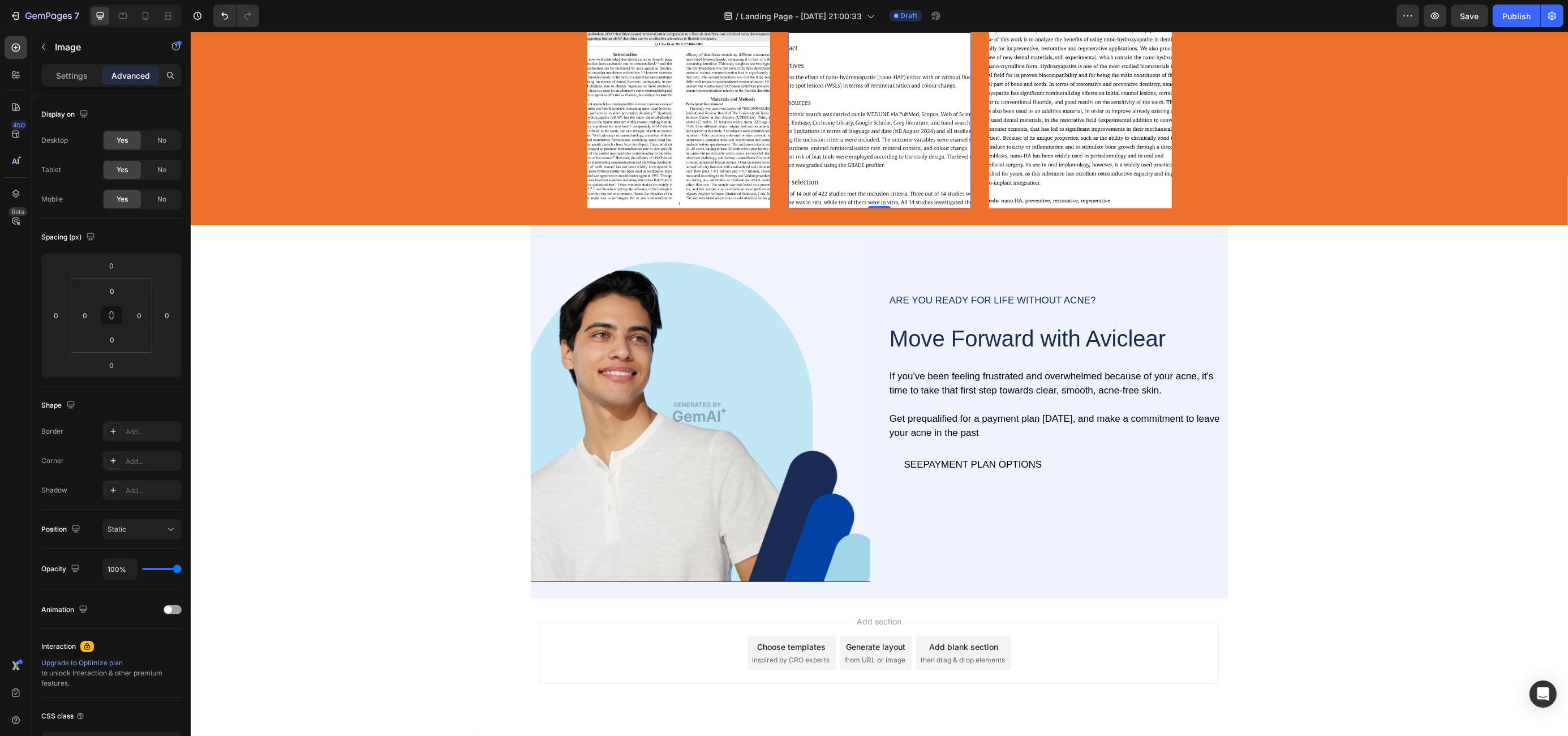
scroll to position [1755, 0]
click at [1478, 13] on span "Save" at bounding box center [1470, 16] width 19 height 9
click at [21, 18] on div "7" at bounding box center [44, 16] width 70 height 13
